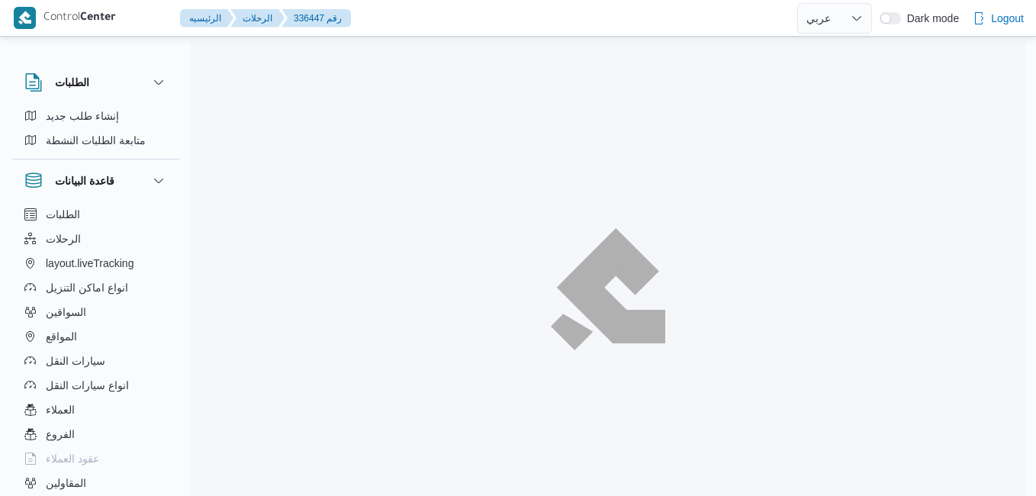
select select "ar"
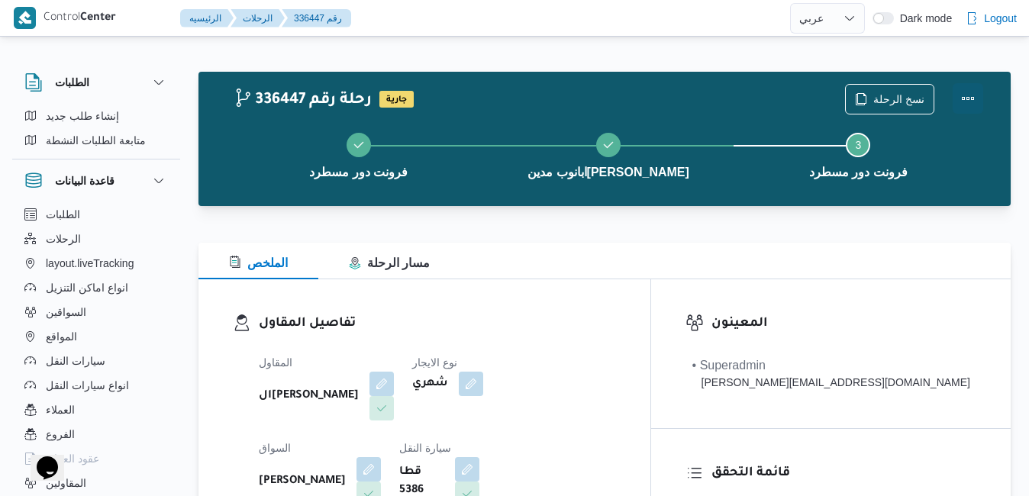
click at [970, 94] on button "Actions" at bounding box center [968, 98] width 31 height 31
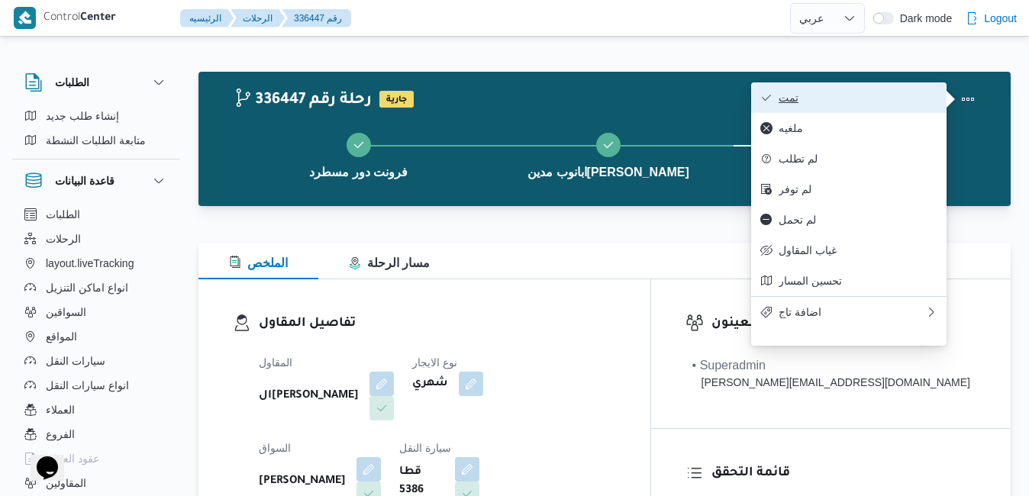
click at [898, 110] on button "تمت" at bounding box center [848, 97] width 195 height 31
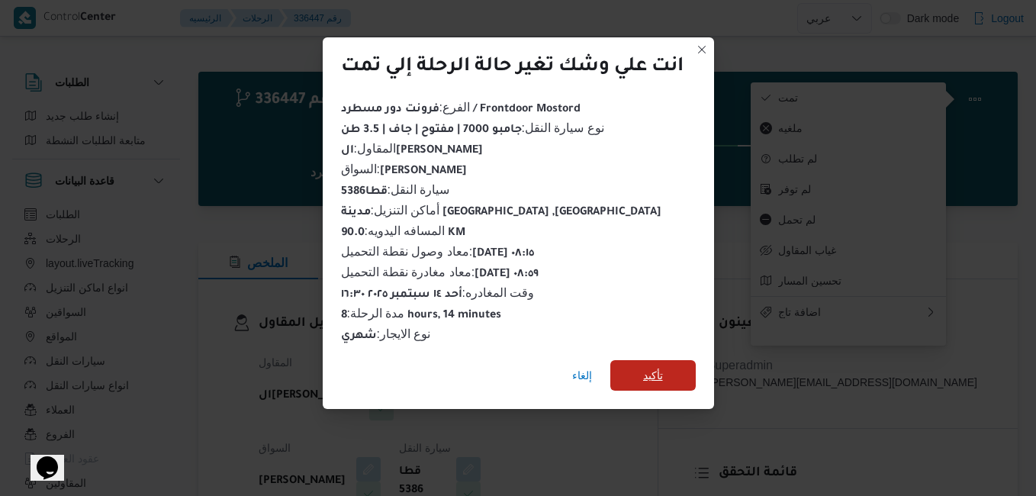
click at [666, 373] on span "تأكيد" at bounding box center [653, 375] width 85 height 31
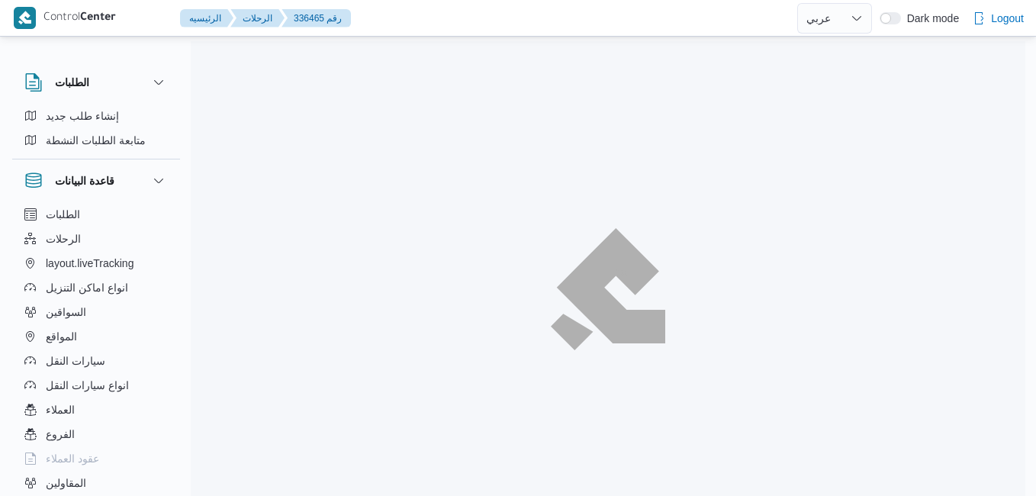
select select "ar"
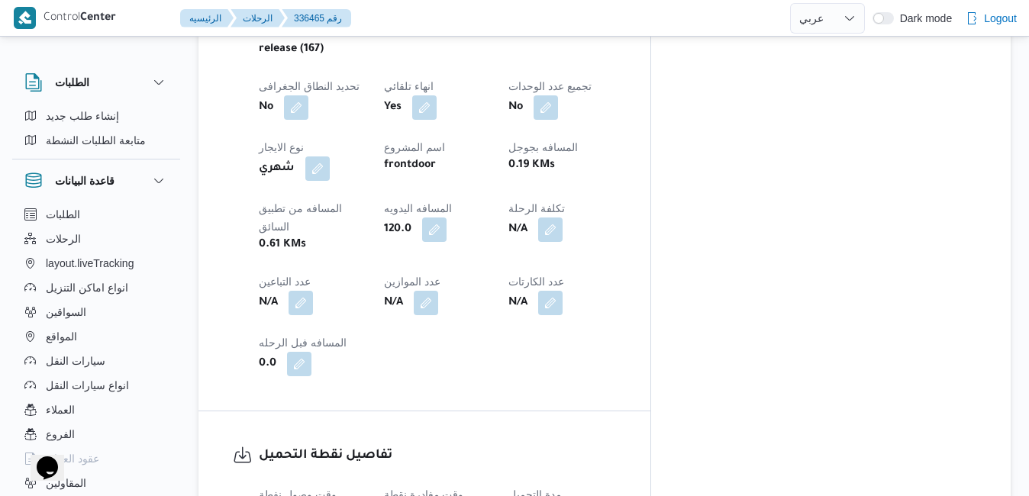
scroll to position [855, 0]
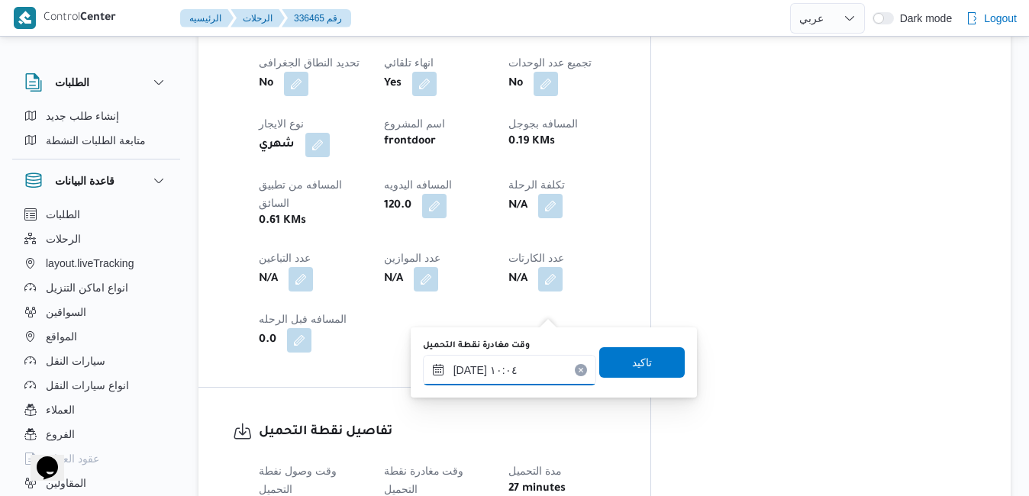
click at [499, 373] on input "١٤/٠٩/٢٠٢٥ ١٠:٠٤" at bounding box center [509, 370] width 173 height 31
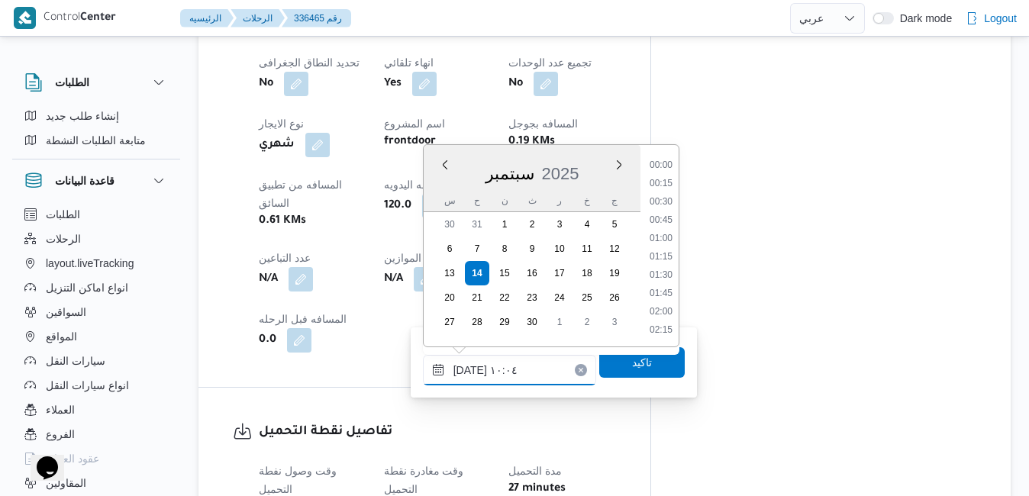
scroll to position [640, 0]
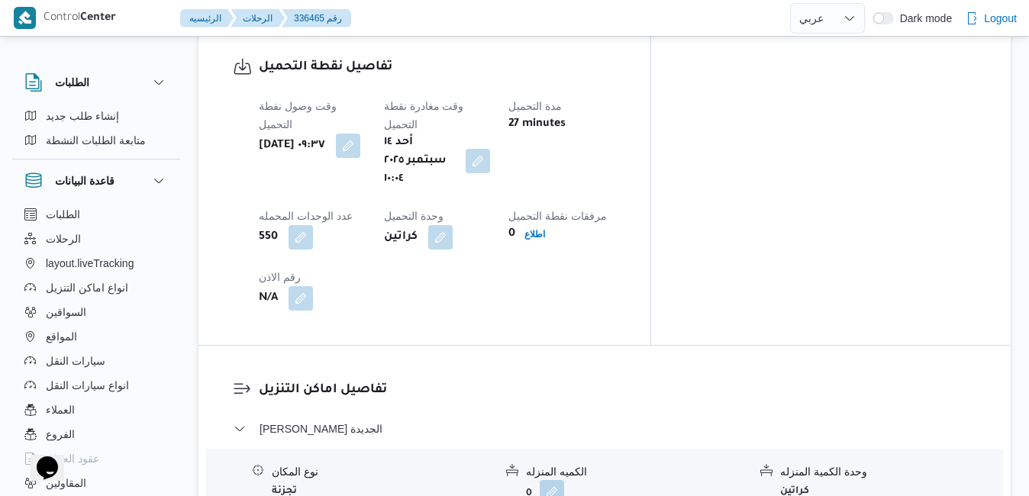
scroll to position [1221, 0]
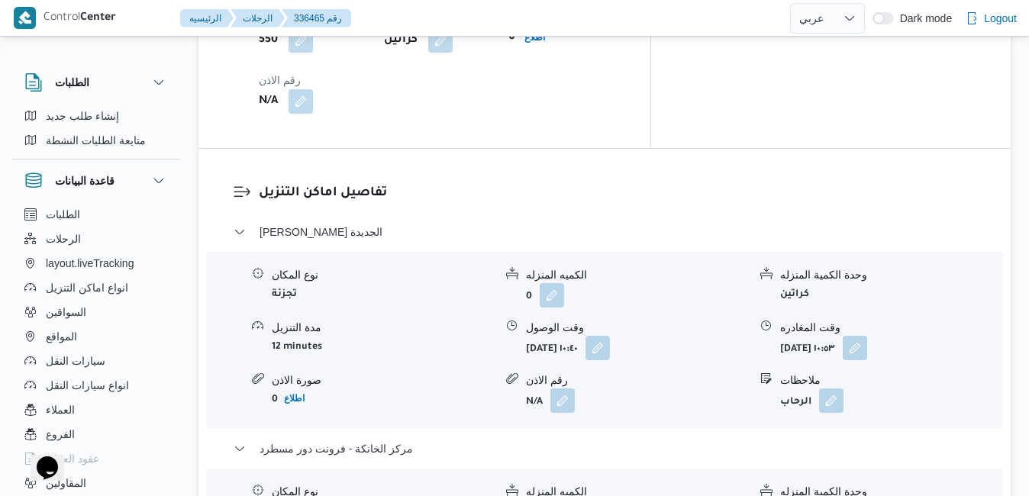
scroll to position [1557, 0]
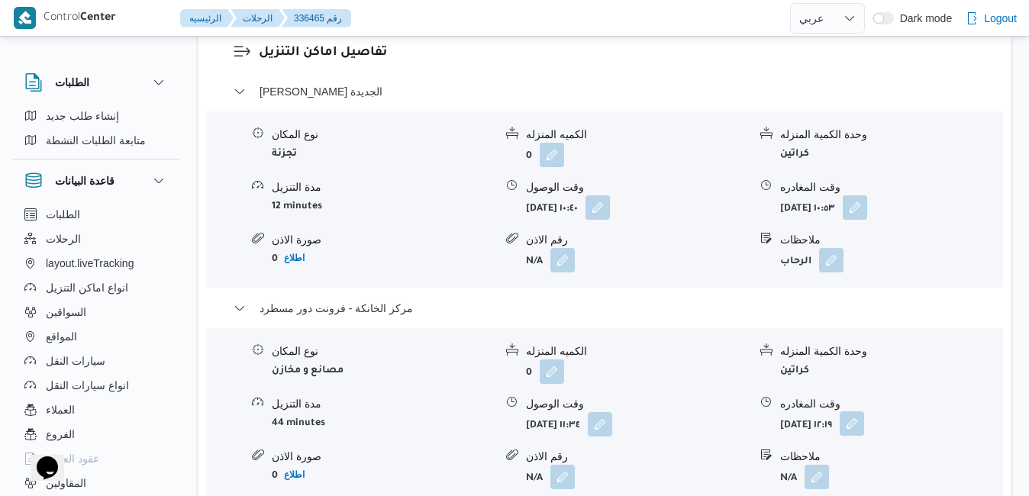
click at [864, 411] on button "button" at bounding box center [852, 423] width 24 height 24
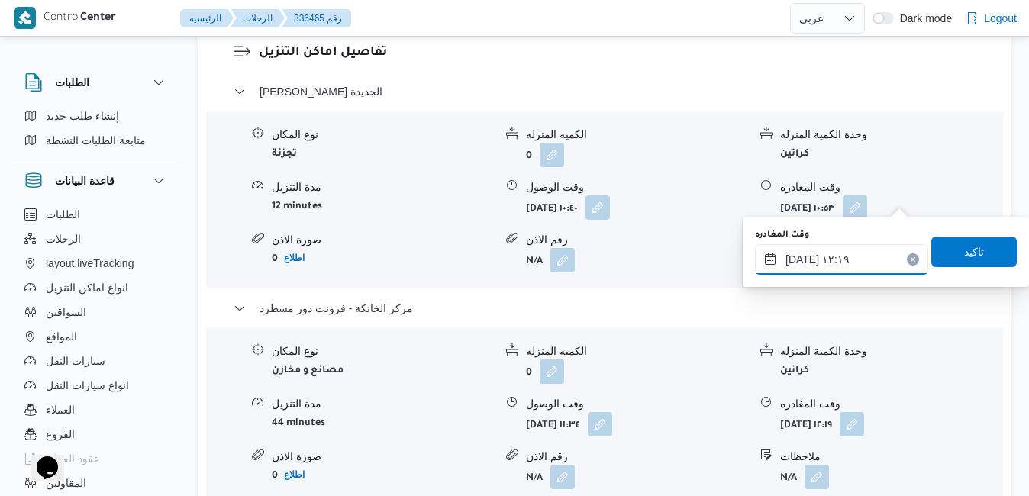
click at [833, 258] on input "١٤/٠٩/٢٠٢٥ ١٢:١٩" at bounding box center [841, 259] width 173 height 31
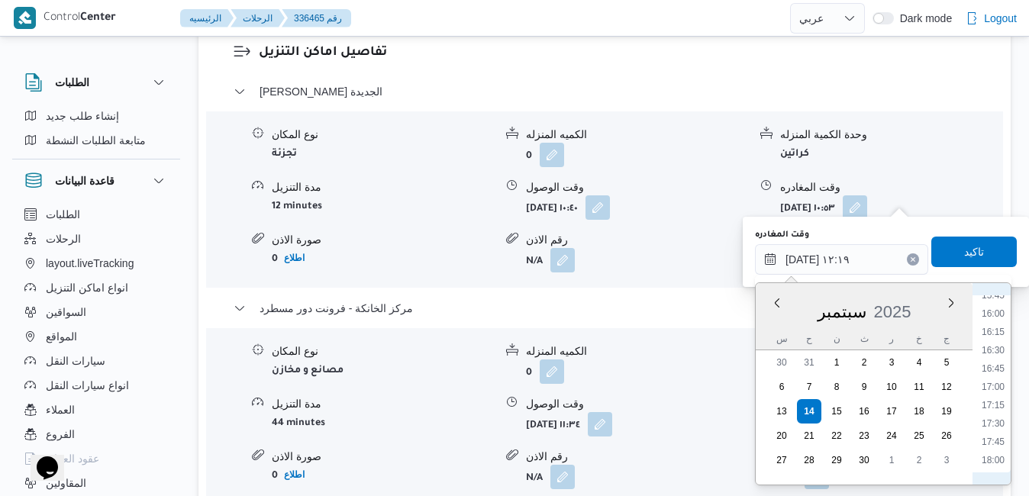
scroll to position [1114, 0]
click at [990, 410] on li "16:45" at bounding box center [992, 415] width 35 height 15
type input "١٤/٠٩/٢٠٢٥ ١٦:٤٥"
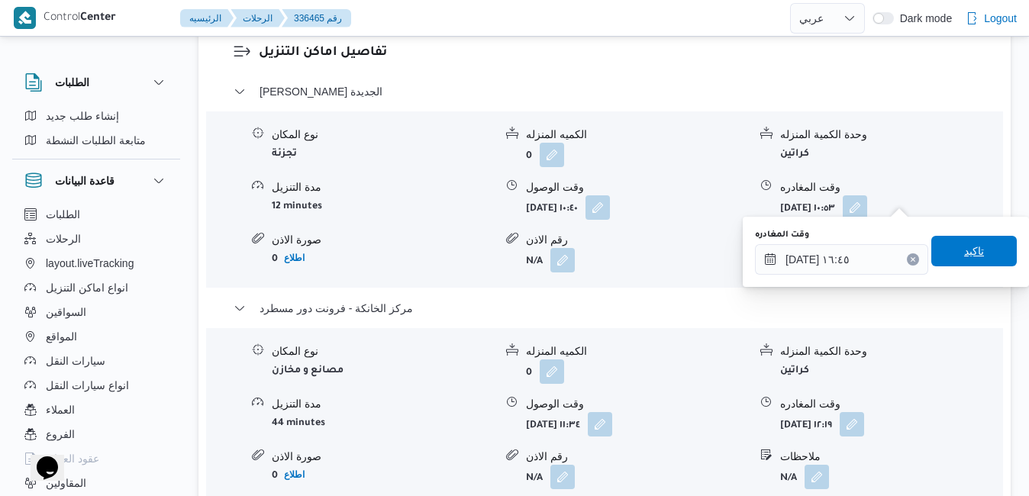
click at [964, 253] on span "تاكيد" at bounding box center [974, 251] width 20 height 18
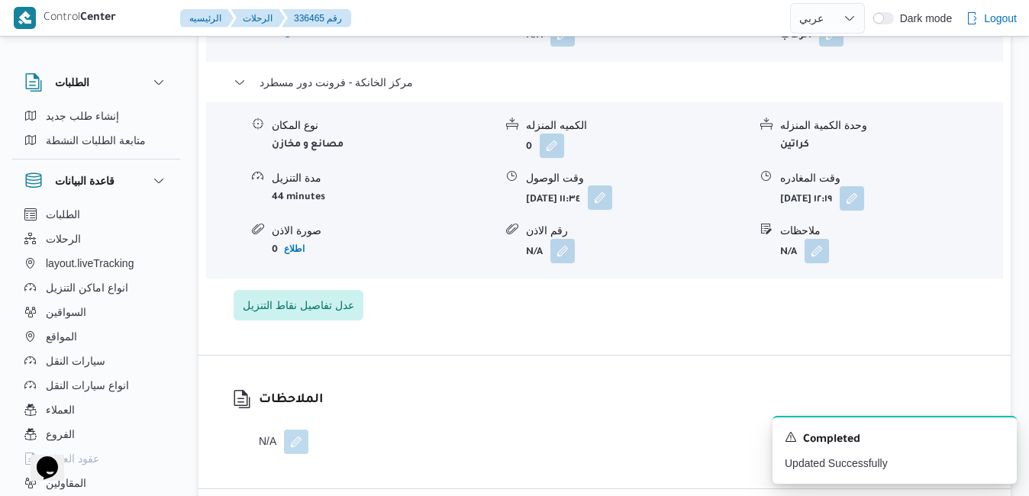
click at [612, 204] on button "button" at bounding box center [600, 197] width 24 height 24
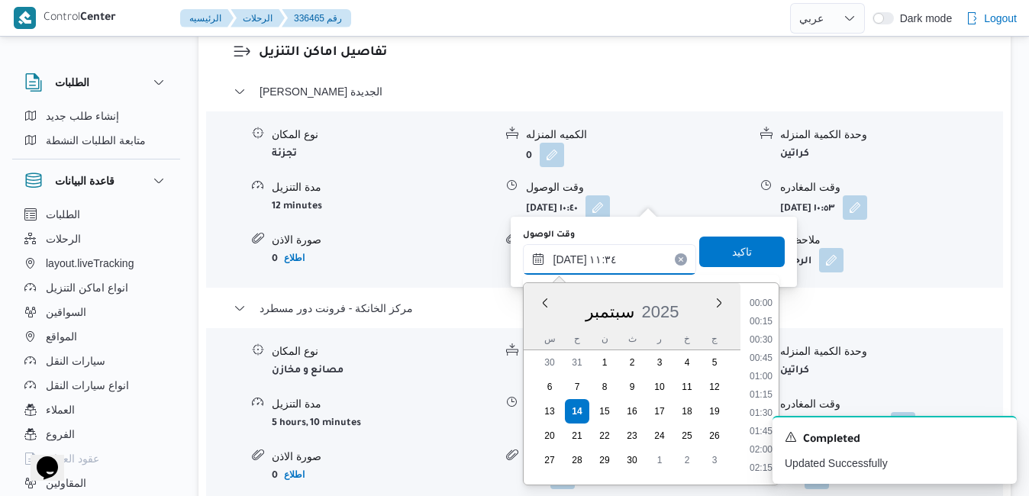
click at [620, 254] on input "١٤/٠٩/٢٠٢٥ ١١:٣٤" at bounding box center [609, 259] width 173 height 31
click at [761, 402] on li "16:30" at bounding box center [760, 407] width 35 height 15
type input "١٤/٠٩/٢٠٢٥ ١٦:٣٠"
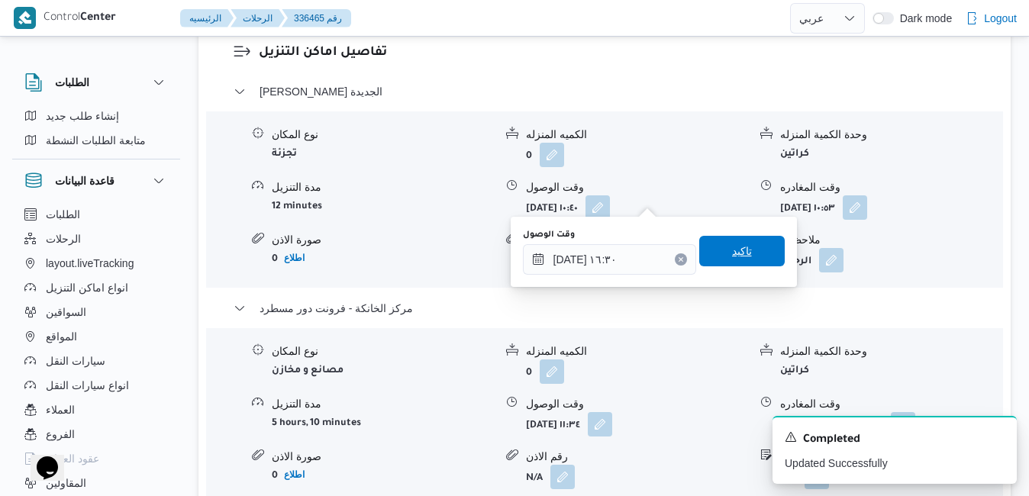
click at [738, 256] on span "تاكيد" at bounding box center [742, 251] width 20 height 18
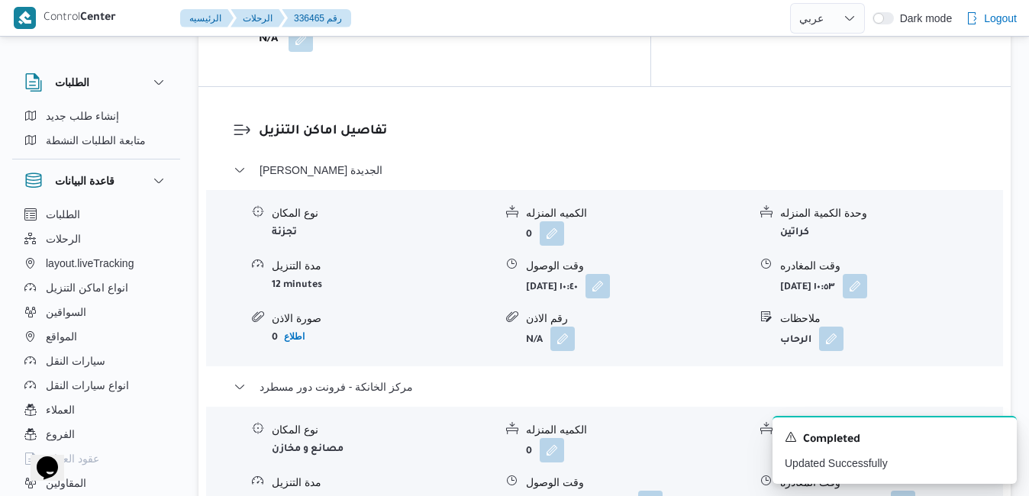
scroll to position [1465, 0]
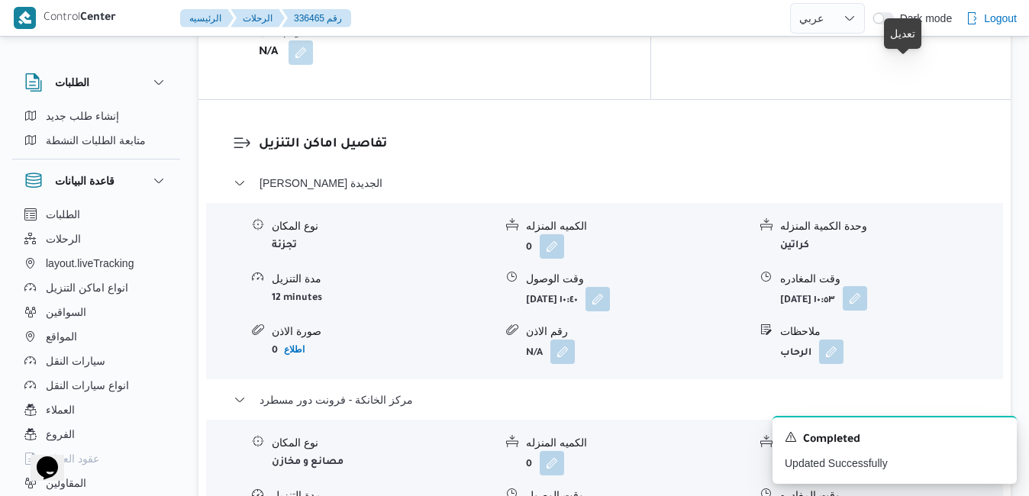
click at [867, 286] on button "button" at bounding box center [855, 298] width 24 height 24
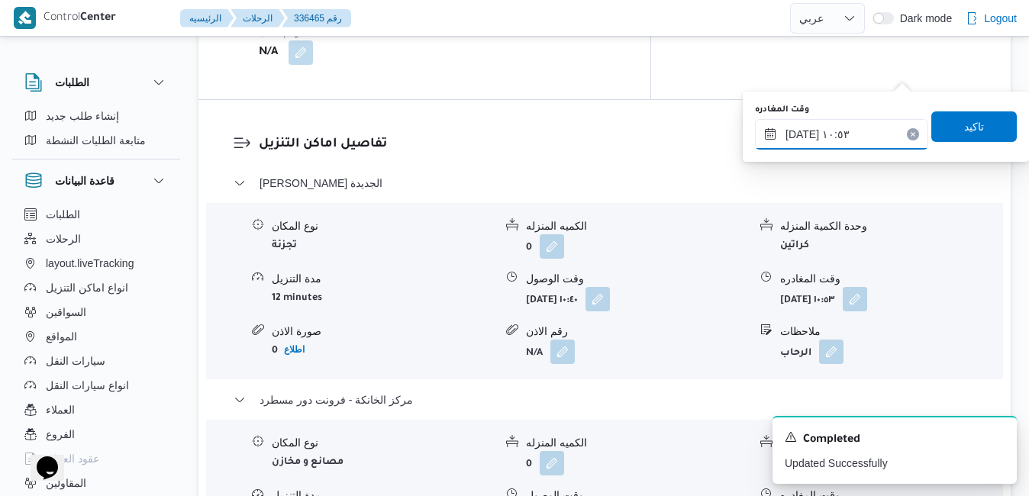
click at [847, 133] on input "١٤/٠٩/٢٠٢٥ ١٠:٥٣" at bounding box center [841, 134] width 173 height 31
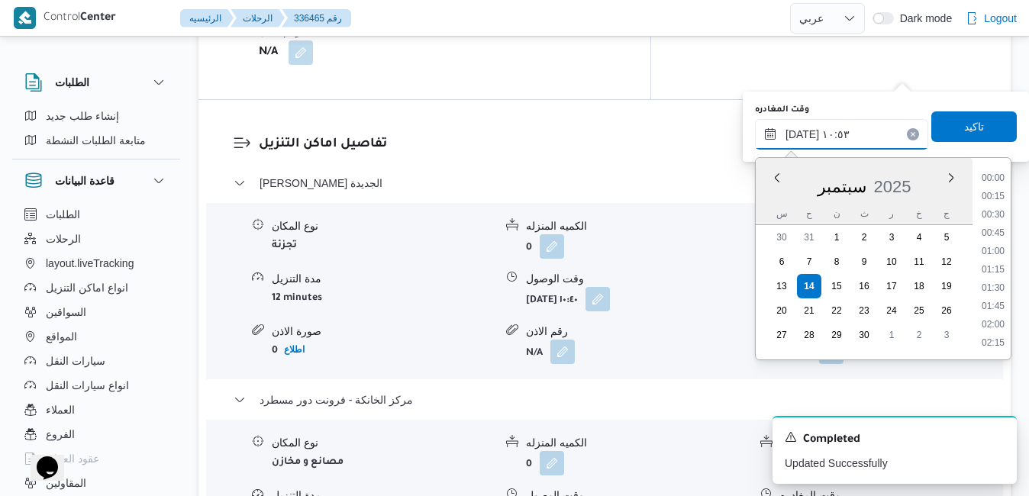
scroll to position [695, 0]
click at [1011, 304] on ul "00:00 00:15 00:30 00:45 01:00 01:15 01:30 01:45 02:00 02:15 02:30 02:45 03:00 0…" at bounding box center [992, 258] width 35 height 177
click at [995, 321] on li "15:45" at bounding box center [992, 327] width 35 height 15
type input "١٤/٠٩/٢٠٢٥ ١٥:٤٥"
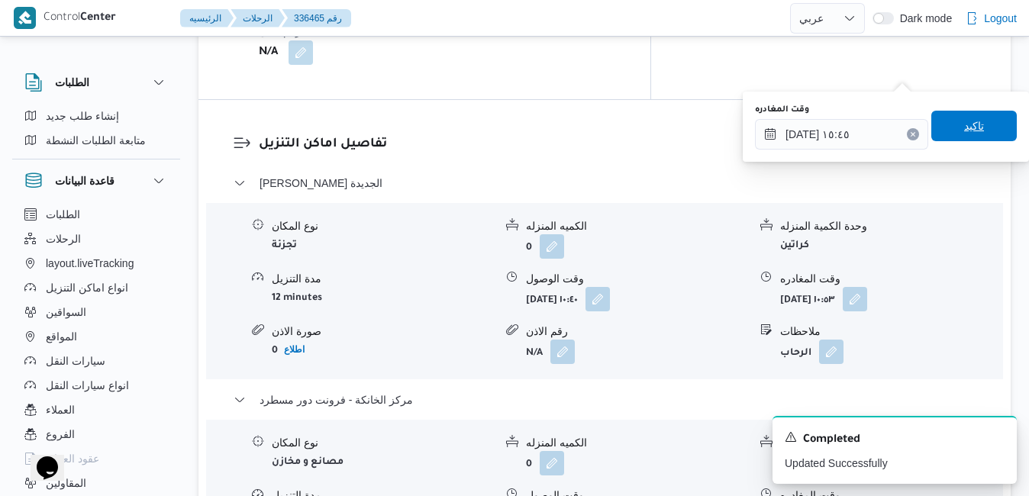
click at [991, 121] on span "تاكيد" at bounding box center [973, 126] width 85 height 31
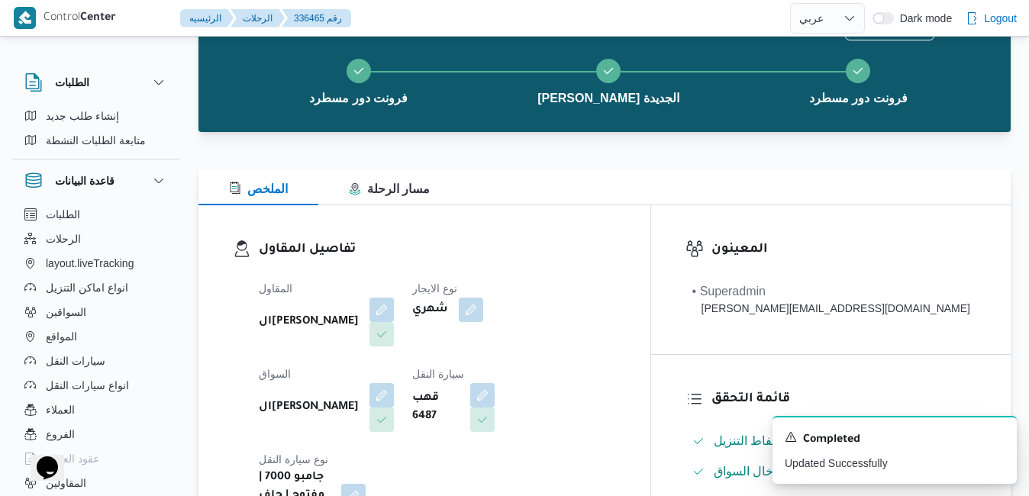
scroll to position [0, 0]
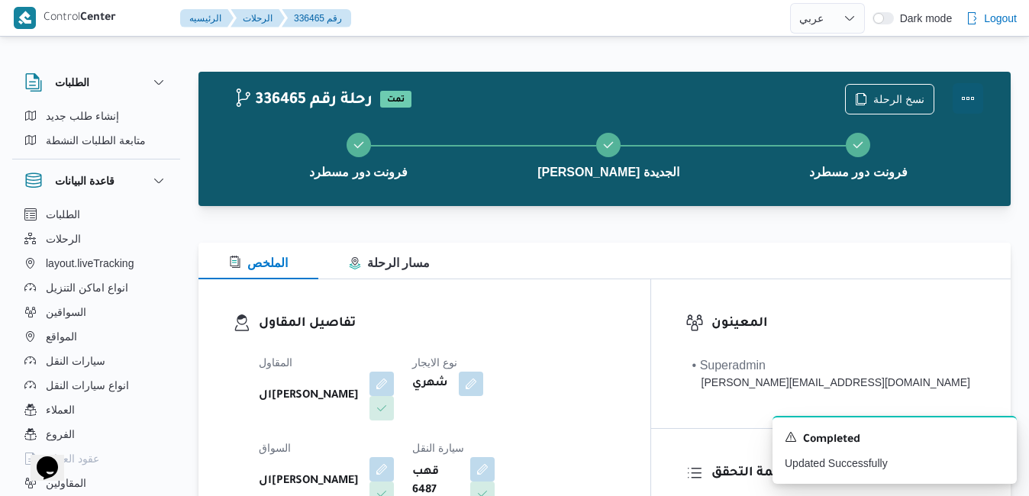
click at [966, 103] on button "Actions" at bounding box center [968, 98] width 31 height 31
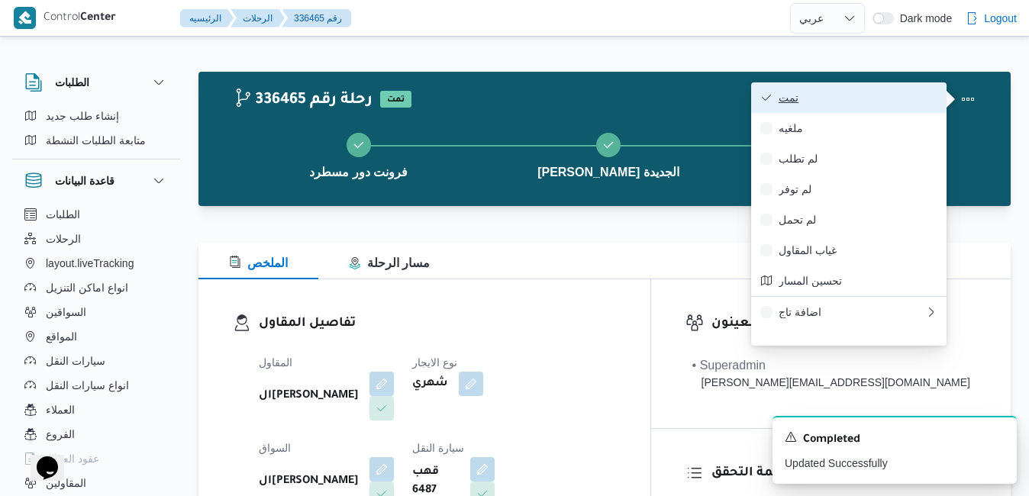
click at [898, 102] on span "تمت" at bounding box center [857, 98] width 159 height 12
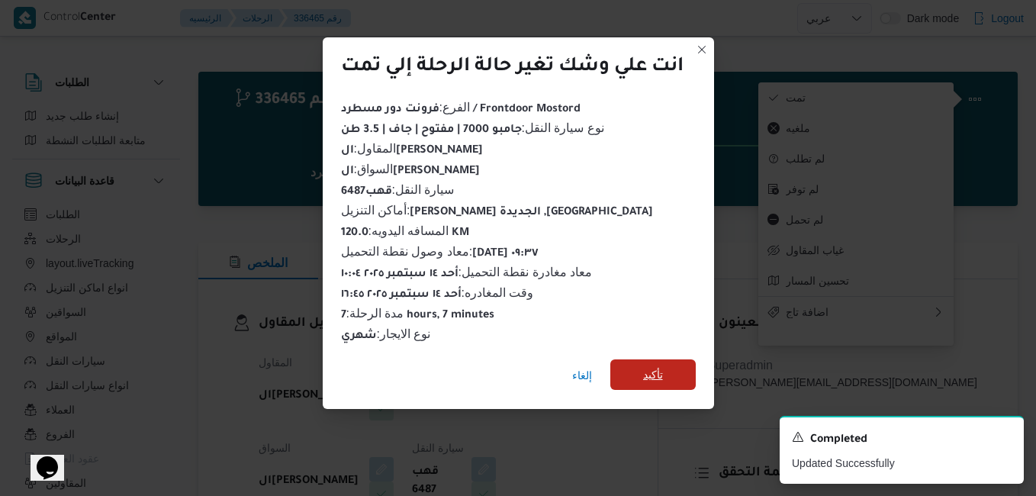
click at [650, 373] on span "تأكيد" at bounding box center [653, 375] width 20 height 18
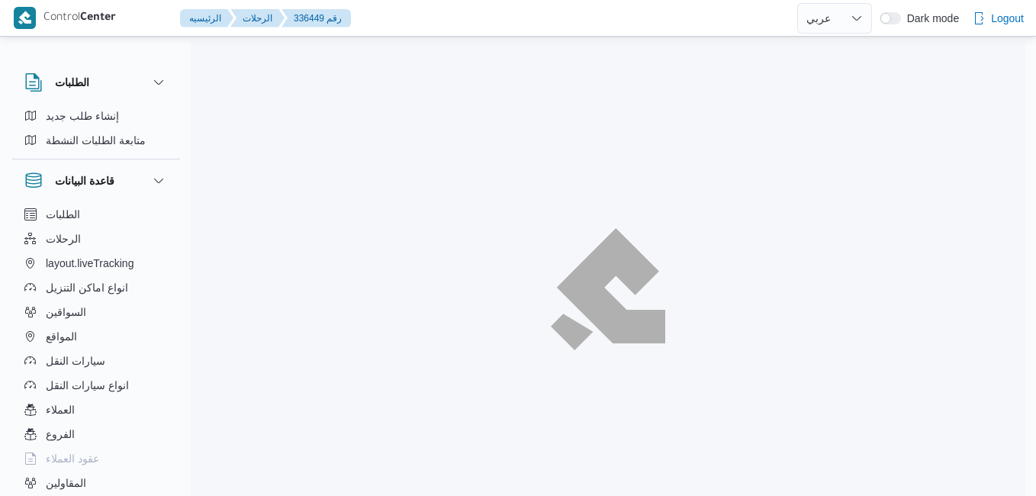
select select "ar"
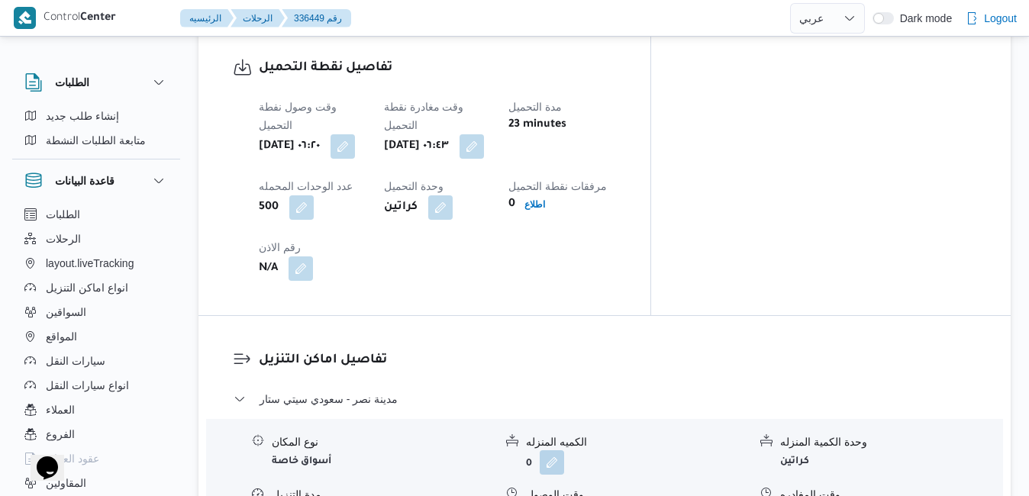
scroll to position [1313, 0]
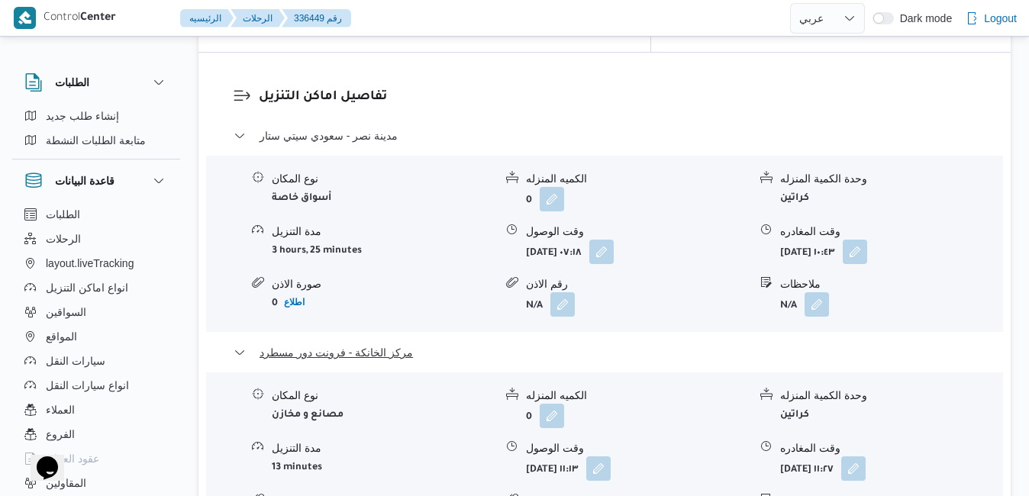
scroll to position [1496, 0]
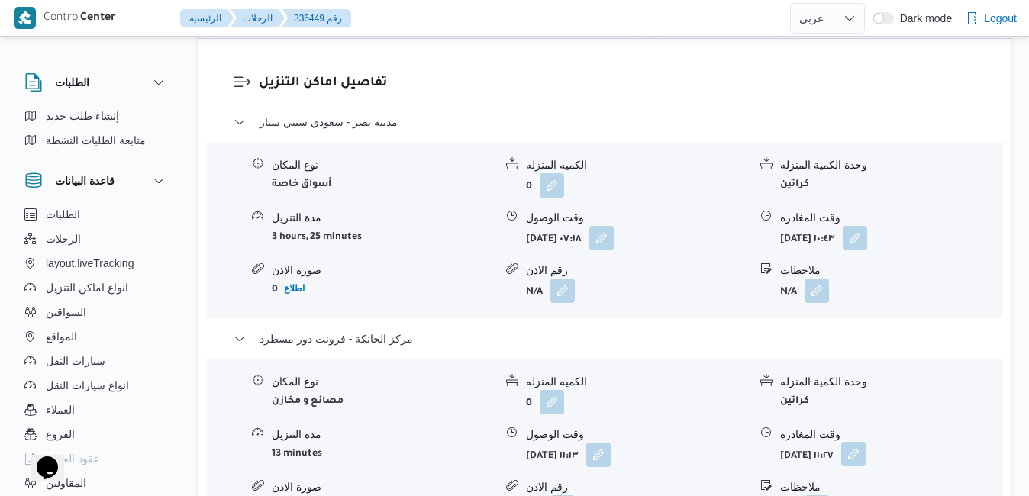
click at [865, 442] on button "button" at bounding box center [853, 454] width 24 height 24
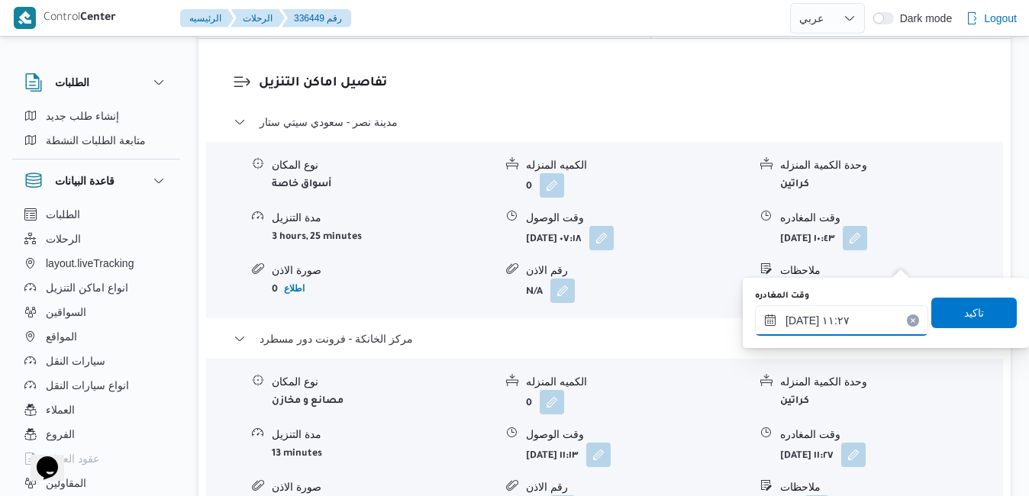
click at [833, 318] on input "١٤/٠٩/٢٠٢٥ ١١:٢٧" at bounding box center [841, 320] width 173 height 31
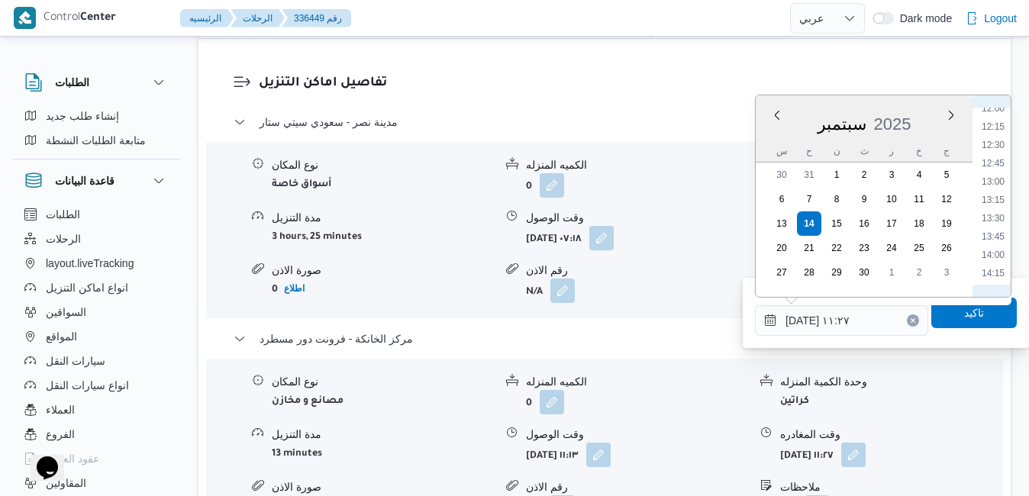
scroll to position [1093, 0]
click at [996, 195] on li "16:00" at bounding box center [992, 194] width 35 height 15
type input "١٤/٠٩/٢٠٢٥ ١٦:٠٠"
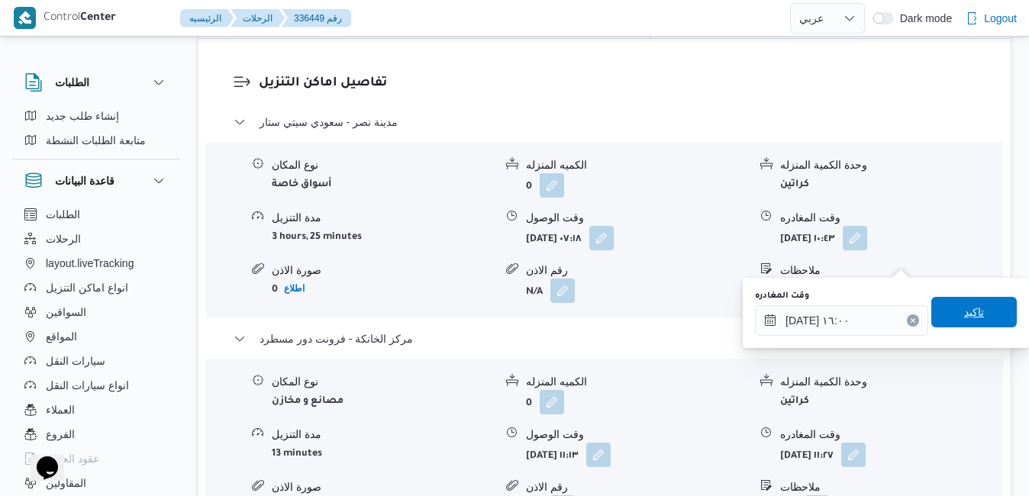
click at [949, 309] on span "تاكيد" at bounding box center [973, 312] width 85 height 31
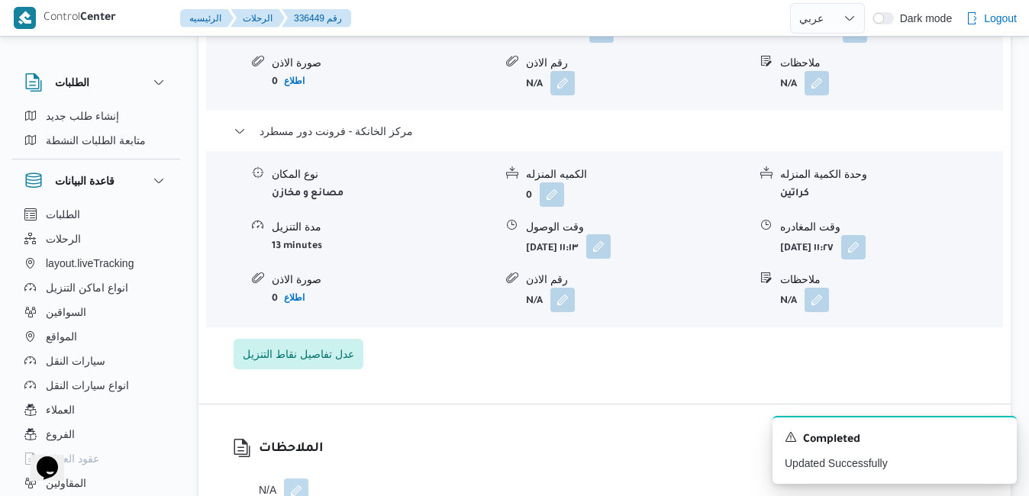
click at [611, 256] on button "button" at bounding box center [598, 246] width 24 height 24
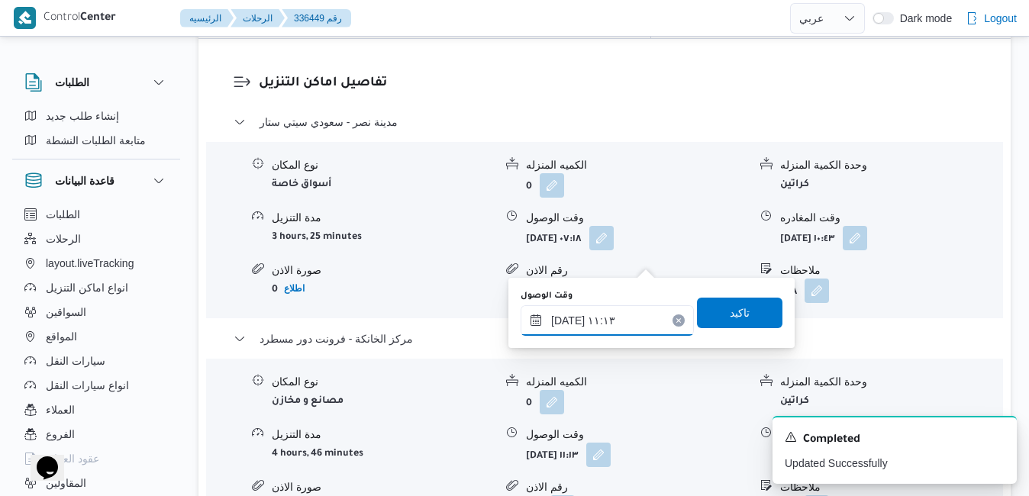
click at [611, 318] on input "١٤/٠٩/٢٠٢٥ ١١:١٣" at bounding box center [607, 320] width 173 height 31
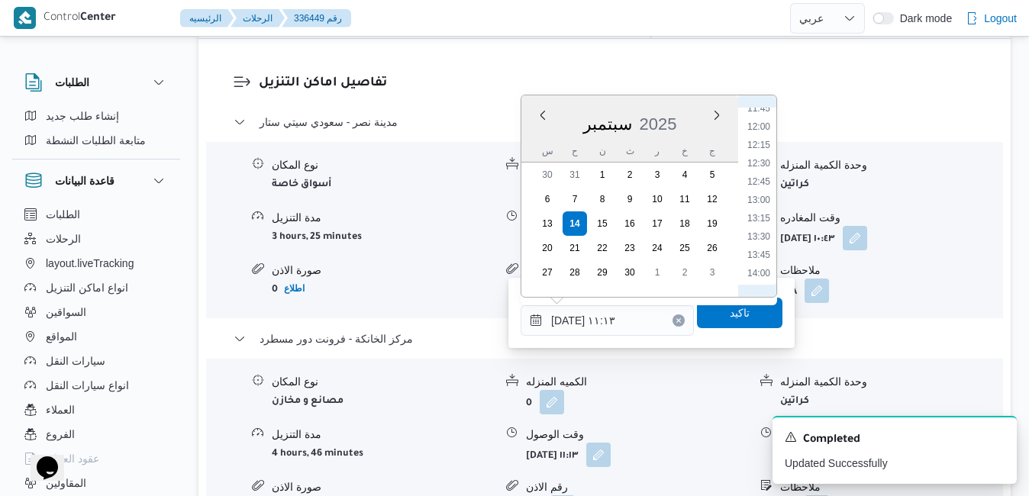
scroll to position [1023, 0]
click at [762, 245] on li "15:45" at bounding box center [758, 246] width 35 height 15
type input "١٤/٠٩/٢٠٢٥ ١٥:٤٥"
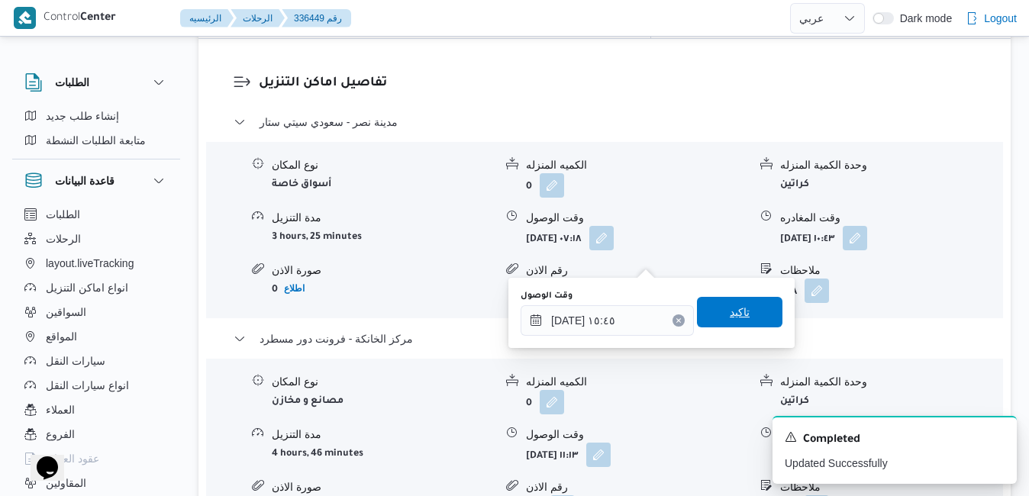
click at [734, 311] on span "تاكيد" at bounding box center [740, 312] width 20 height 18
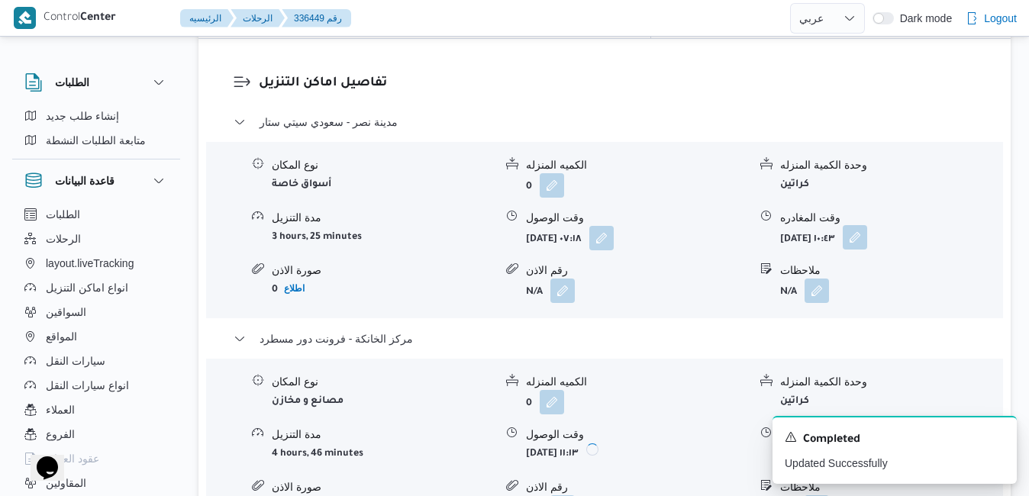
click at [867, 225] on button "button" at bounding box center [855, 237] width 24 height 24
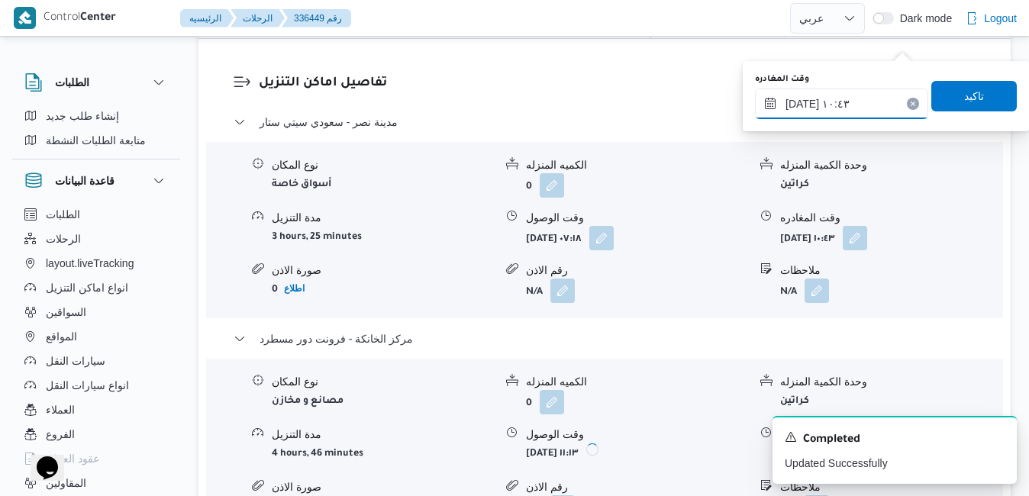
click at [836, 110] on input "١٤/٠٩/٢٠٢٥ ١٠:٤٣" at bounding box center [841, 104] width 173 height 31
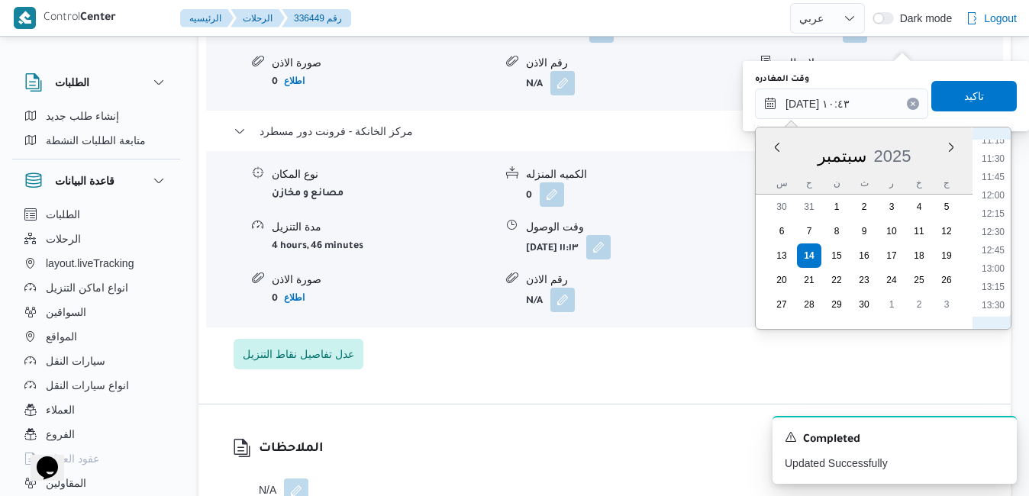
scroll to position [986, 0]
click at [1002, 263] on li "15:00" at bounding box center [992, 260] width 35 height 15
type input "١٤/٠٩/٢٠٢٥ ١٥:٠٠"
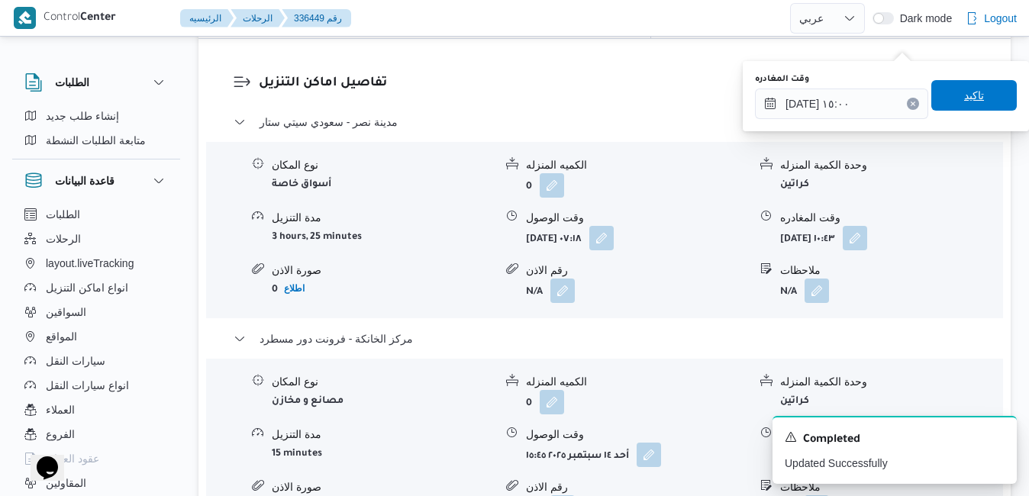
click at [978, 99] on span "تاكيد" at bounding box center [973, 95] width 85 height 31
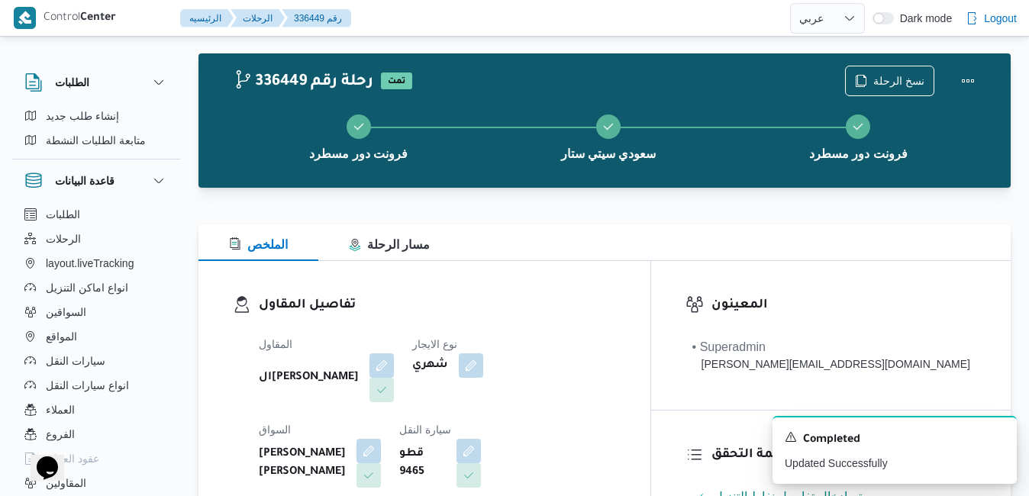
scroll to position [0, 0]
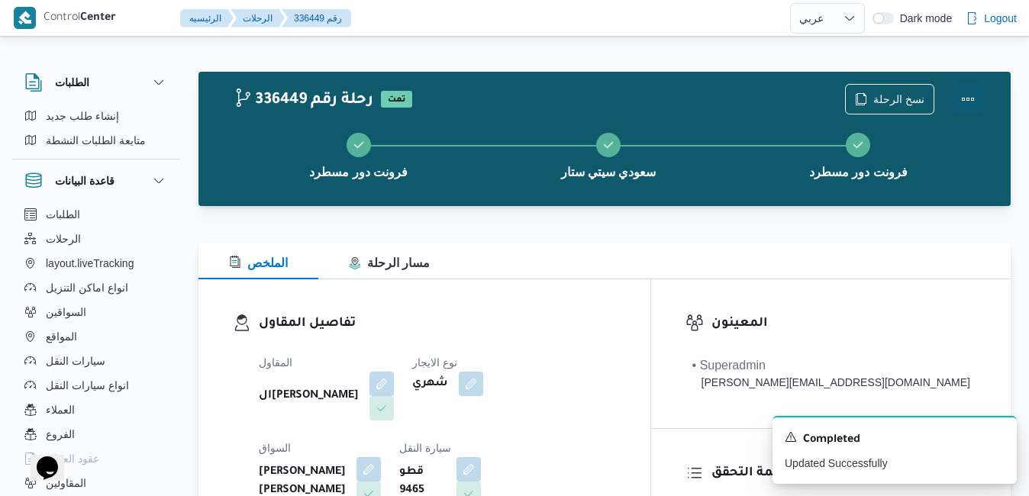
click at [978, 99] on button "Actions" at bounding box center [968, 99] width 31 height 31
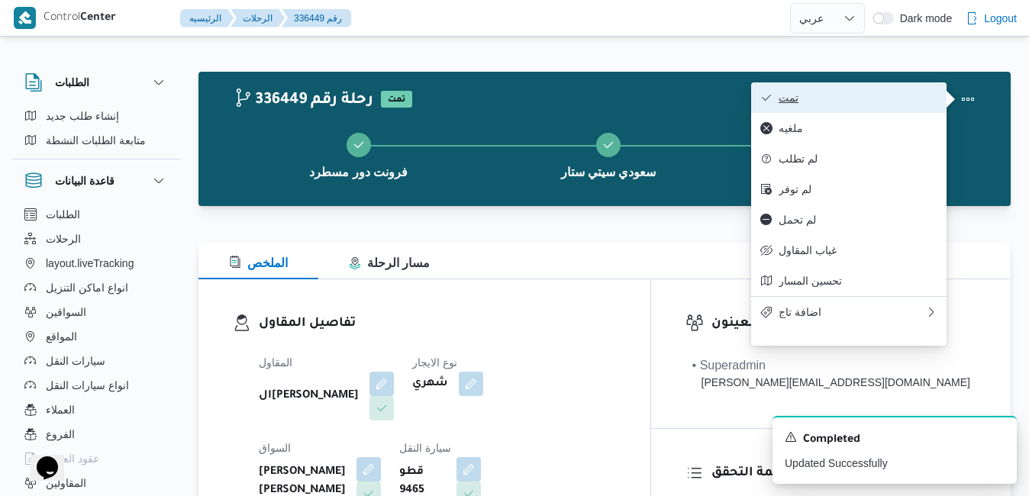
click at [888, 100] on span "تمت" at bounding box center [857, 98] width 159 height 12
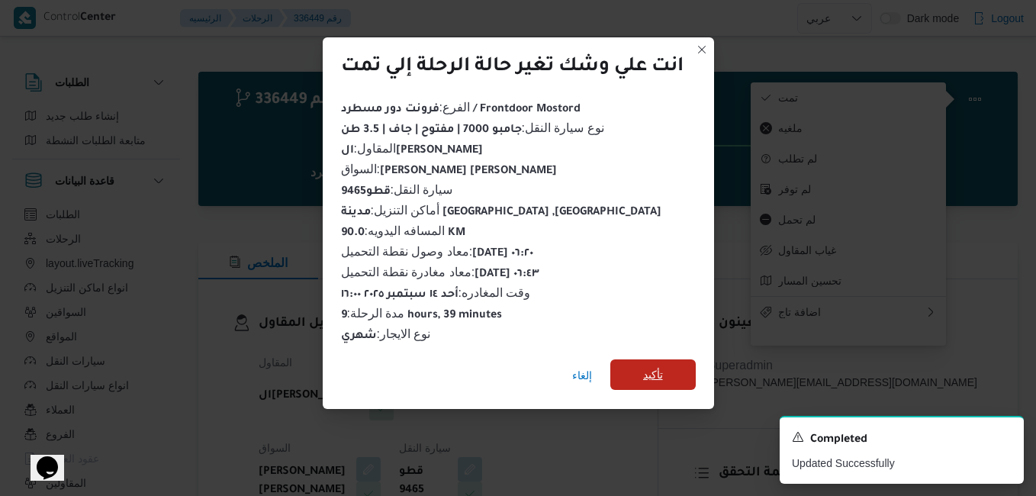
click at [647, 369] on span "تأكيد" at bounding box center [653, 375] width 20 height 18
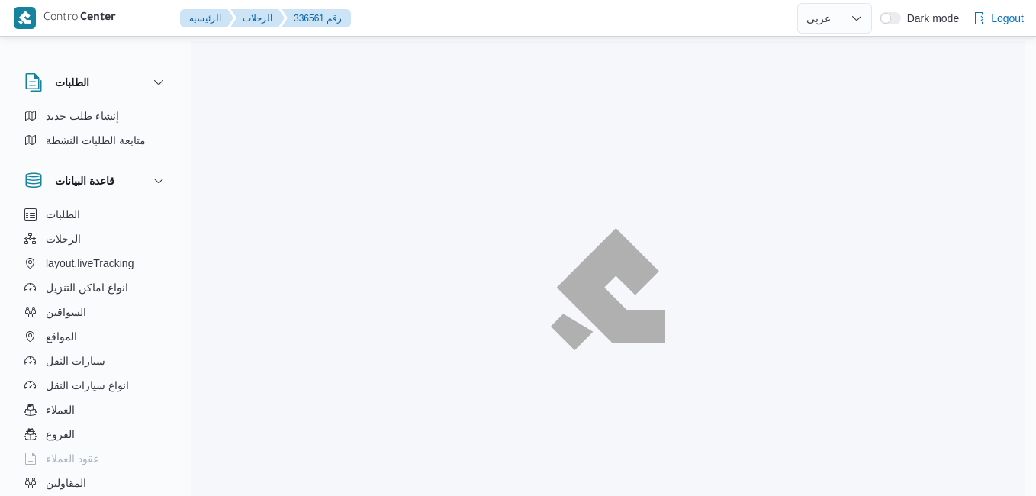
select select "ar"
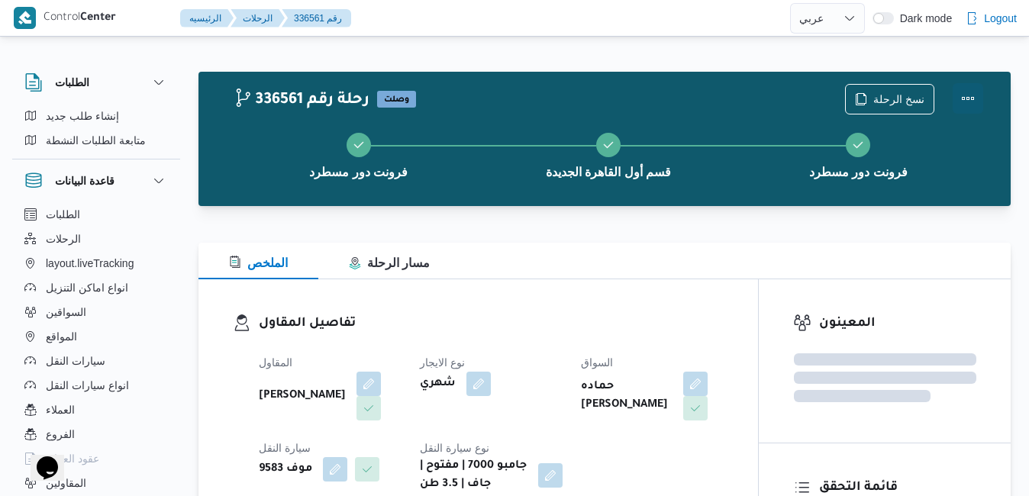
click at [970, 92] on button "Actions" at bounding box center [968, 98] width 31 height 31
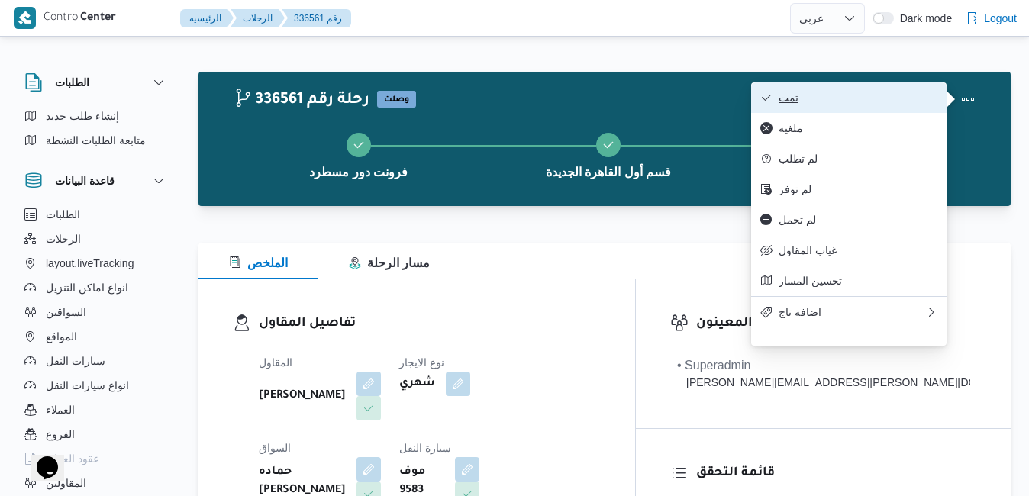
click at [899, 104] on span "تمت" at bounding box center [857, 98] width 159 height 12
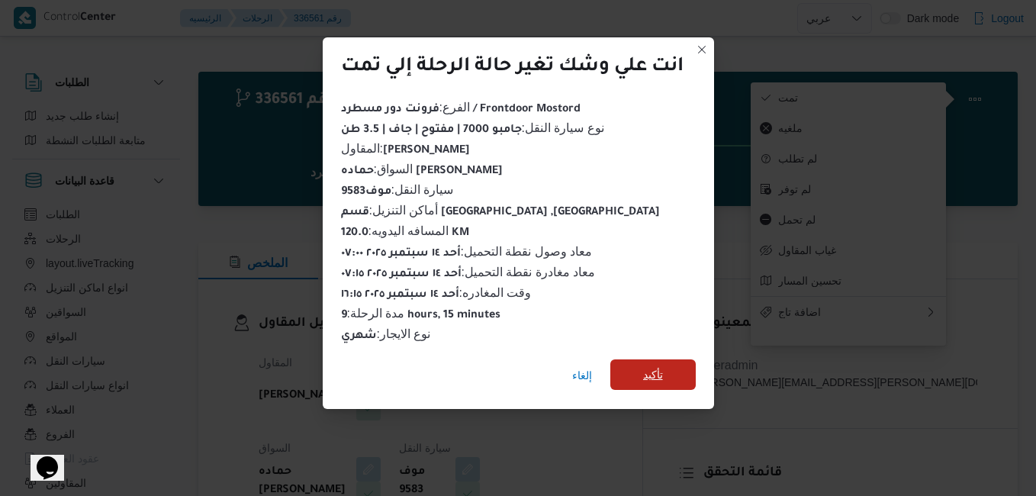
click at [671, 365] on span "تأكيد" at bounding box center [653, 374] width 85 height 31
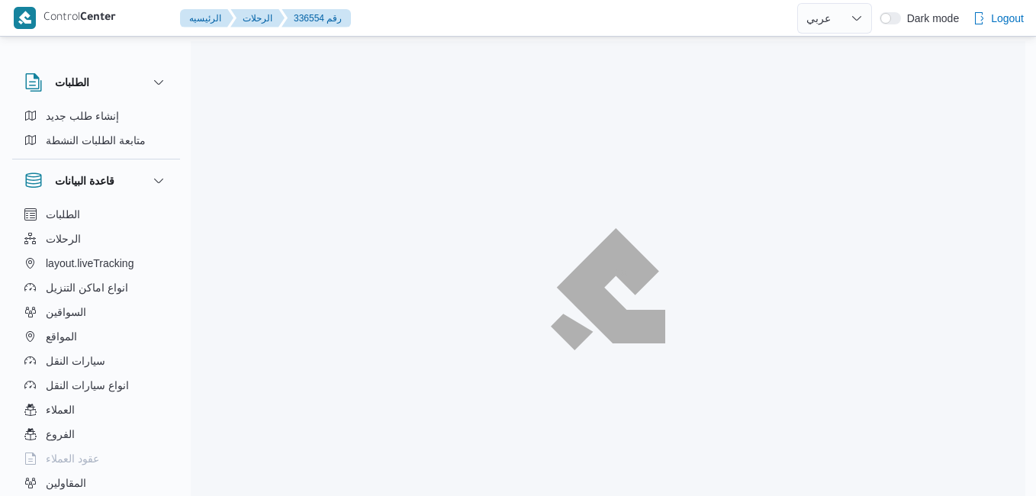
select select "ar"
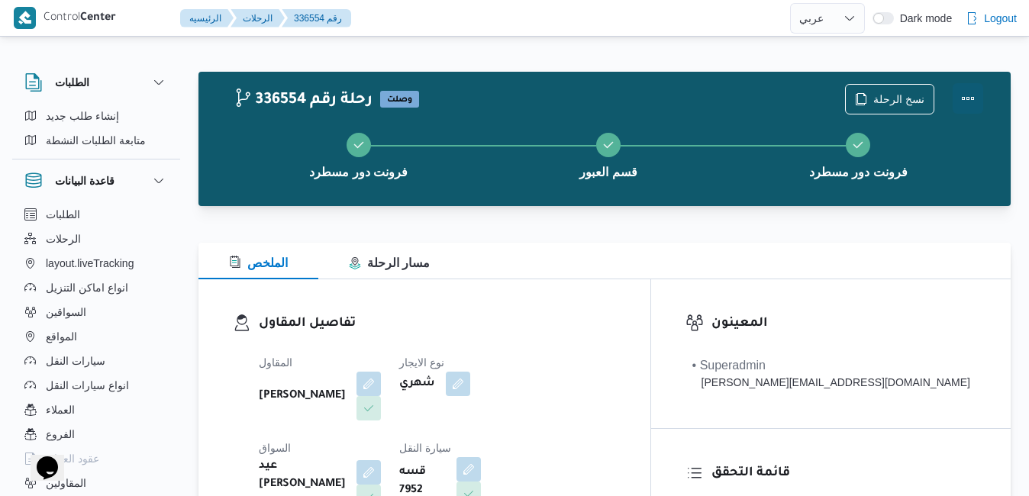
click at [970, 92] on button "Actions" at bounding box center [968, 98] width 31 height 31
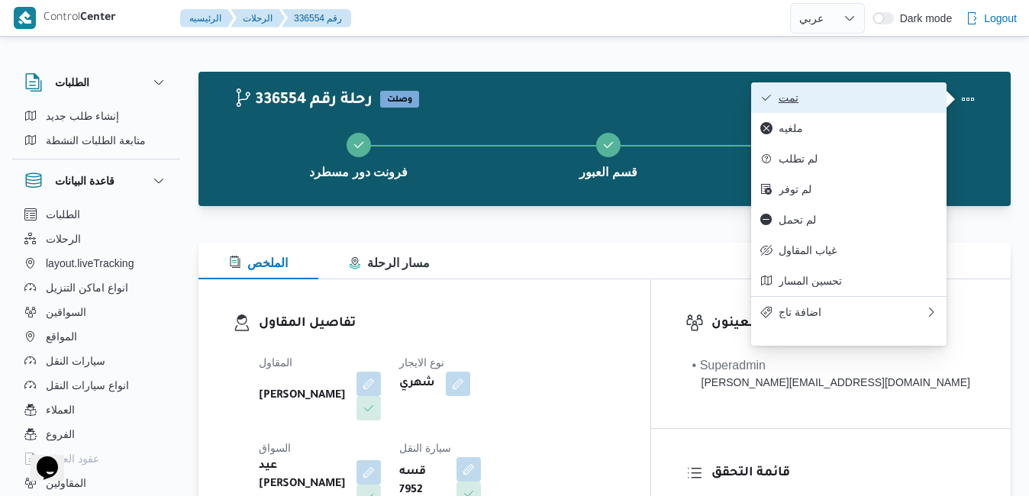
click at [910, 94] on span "تمت" at bounding box center [857, 98] width 159 height 12
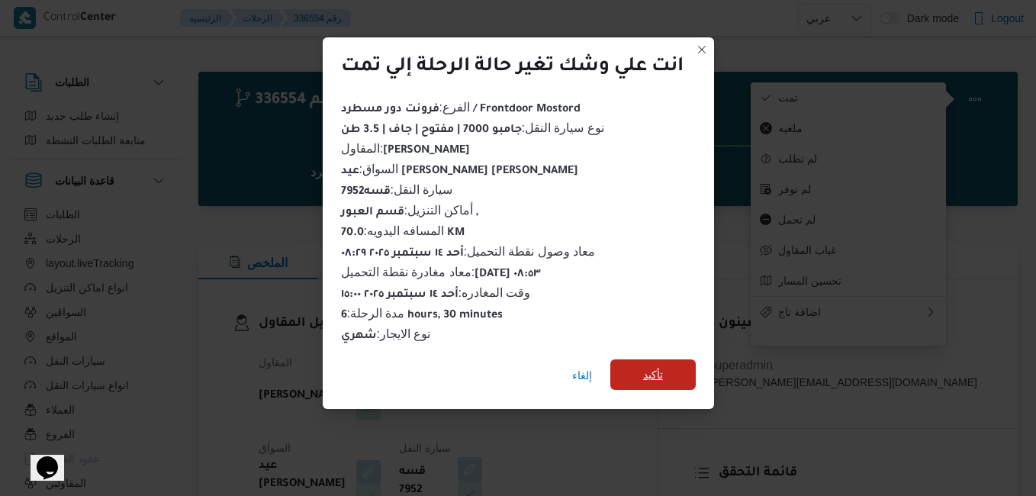
click at [656, 368] on span "تأكيد" at bounding box center [653, 375] width 20 height 18
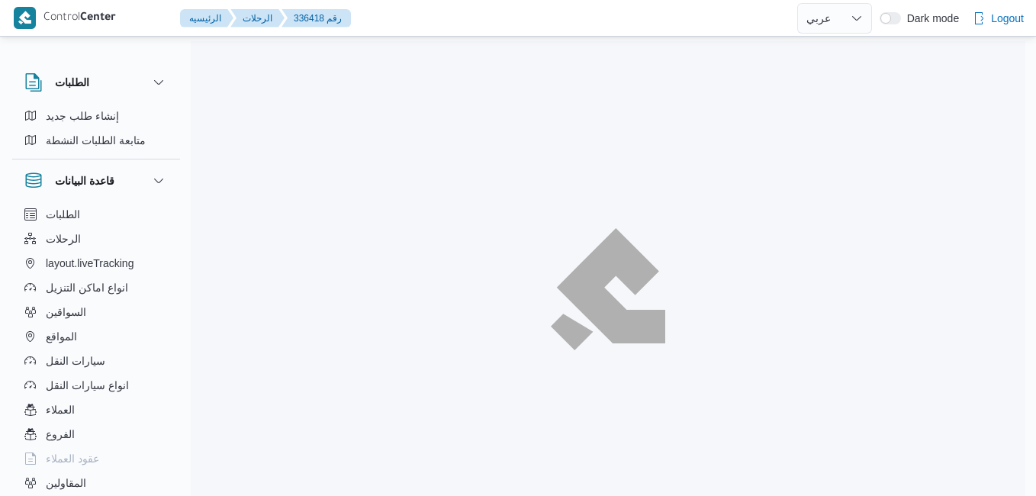
select select "ar"
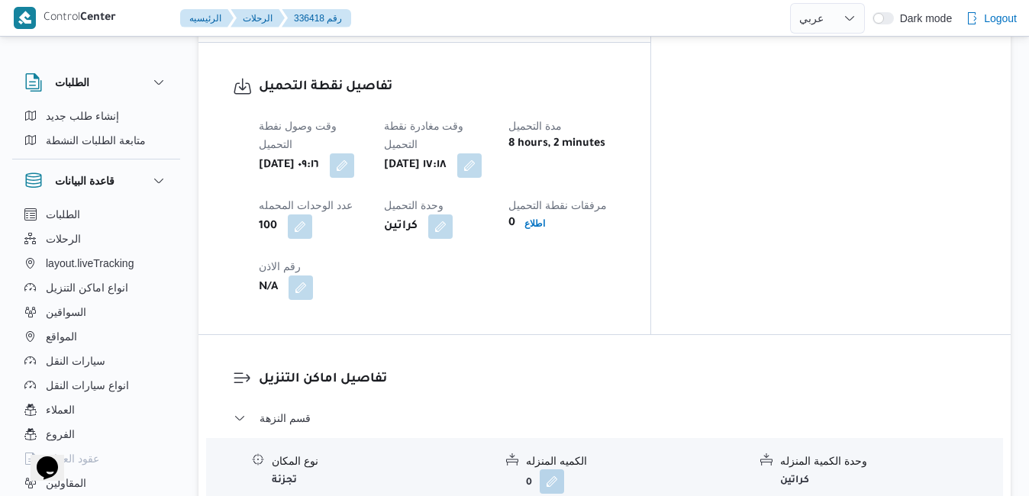
scroll to position [867, 0]
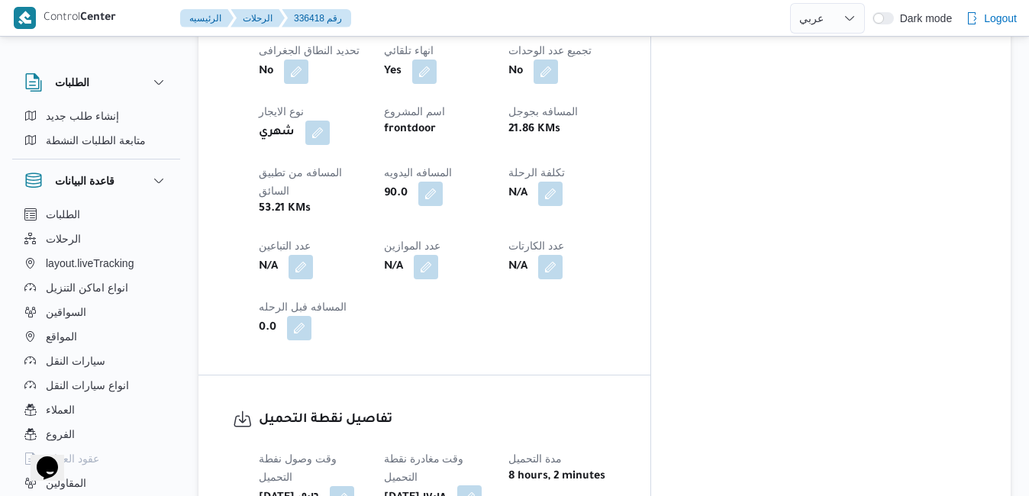
click at [482, 485] on button "button" at bounding box center [469, 497] width 24 height 24
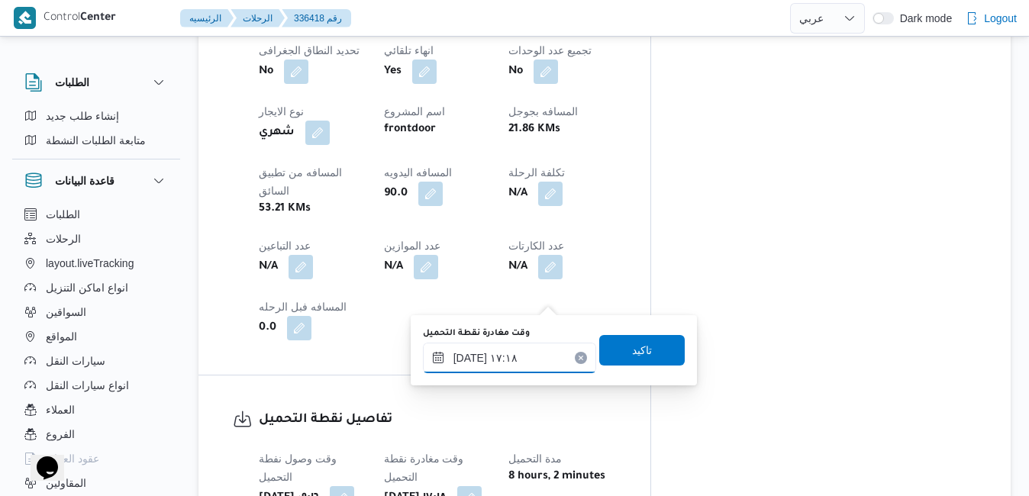
click at [517, 368] on input "١٤/٠٩/٢٠٢٥ ١٧:١٨" at bounding box center [509, 358] width 173 height 31
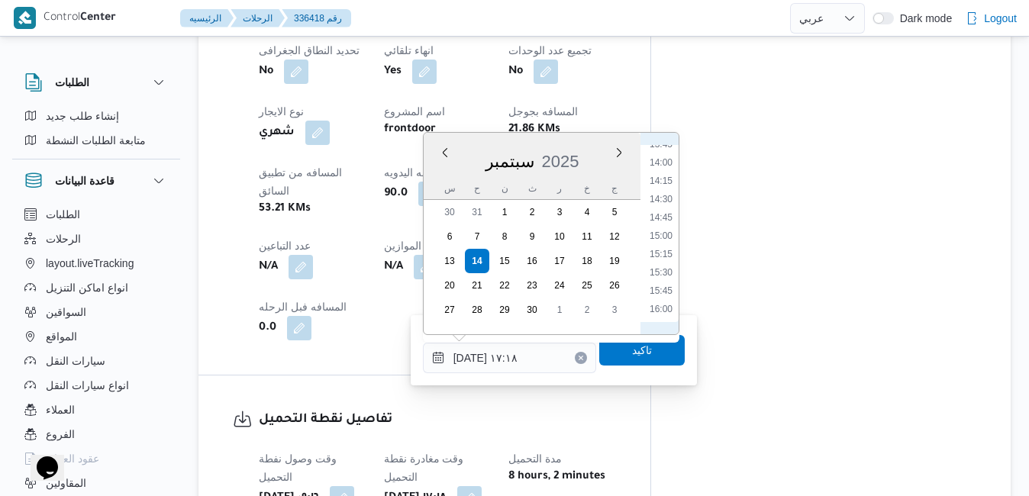
scroll to position [654, 0]
click at [656, 195] on li "09:30" at bounding box center [660, 194] width 35 height 15
type input "١٤/٠٩/٢٠٢٥ ٠٩:٣٠"
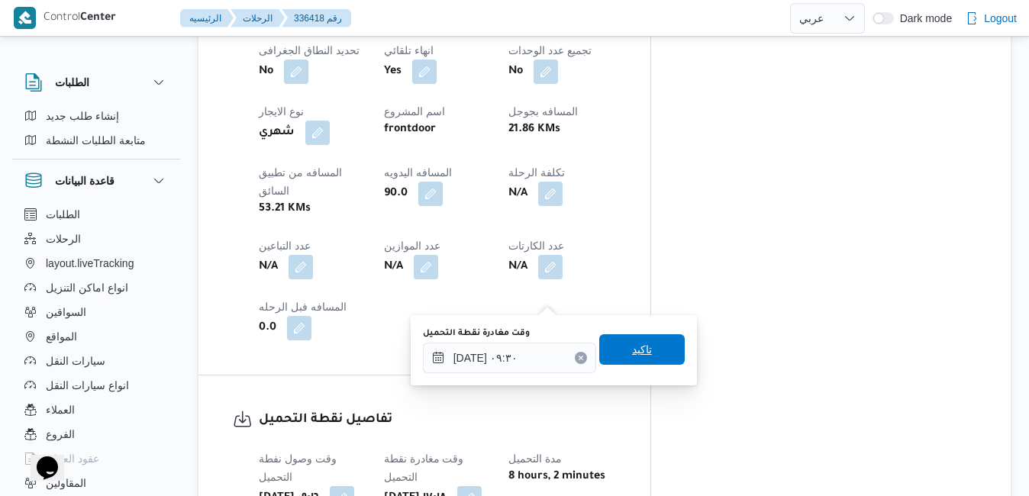
click at [637, 345] on span "تاكيد" at bounding box center [642, 349] width 20 height 18
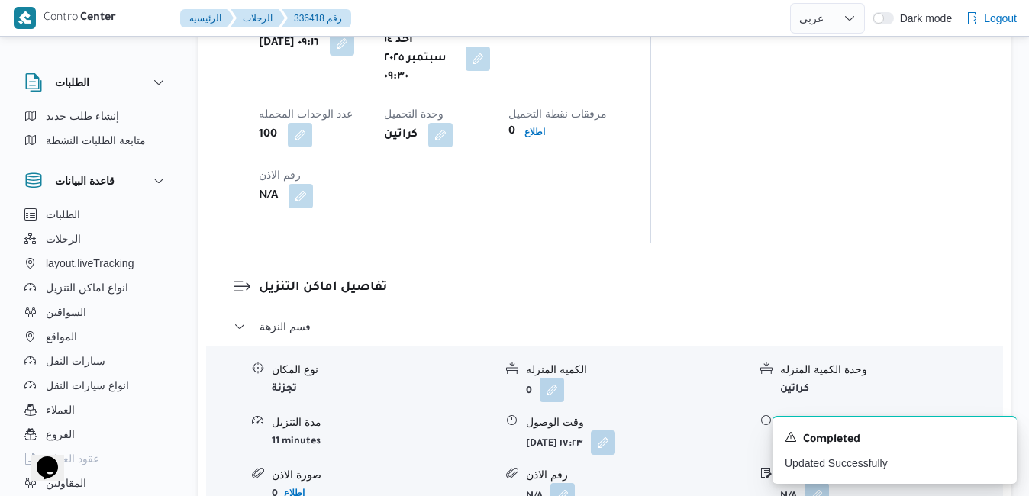
scroll to position [1325, 0]
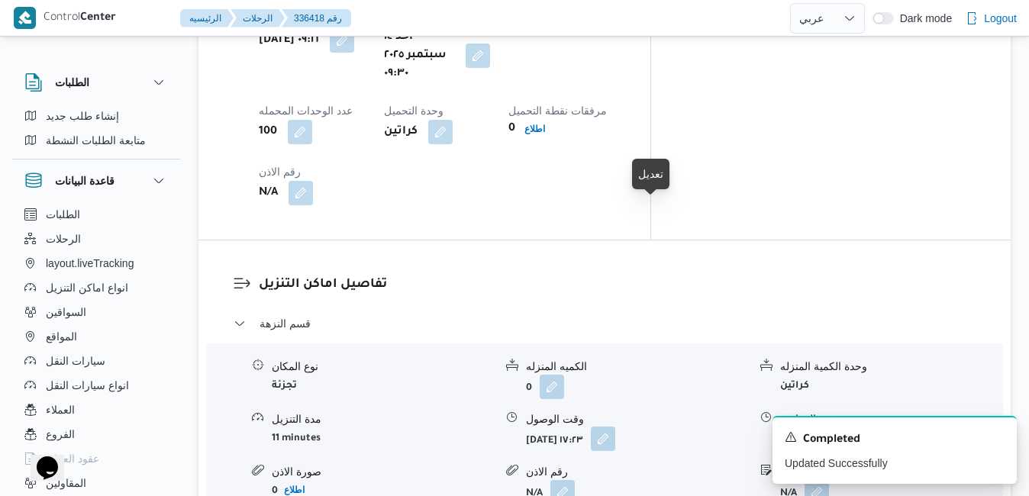
click at [615, 427] on button "button" at bounding box center [603, 439] width 24 height 24
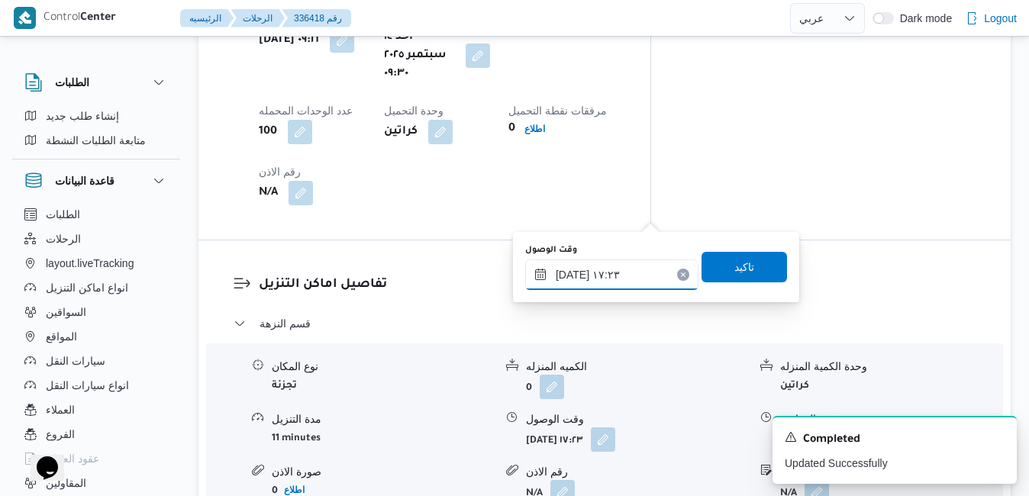
click at [601, 276] on input "١٤/٠٩/٢٠٢٥ ١٧:٢٣" at bounding box center [611, 274] width 173 height 31
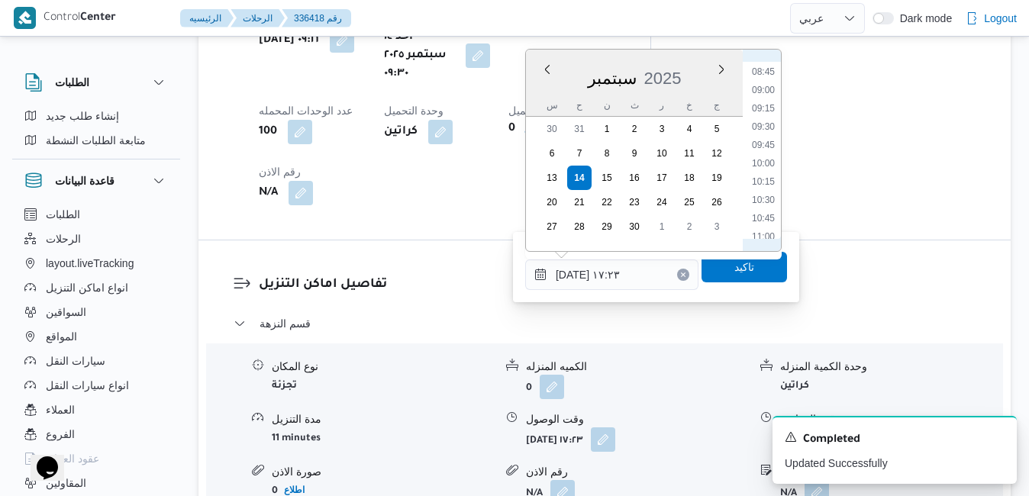
scroll to position [602, 0]
click at [767, 197] on li "10:00" at bounding box center [763, 199] width 35 height 15
type input "١٤/٠٩/٢٠٢٥ ١٠:٠٠"
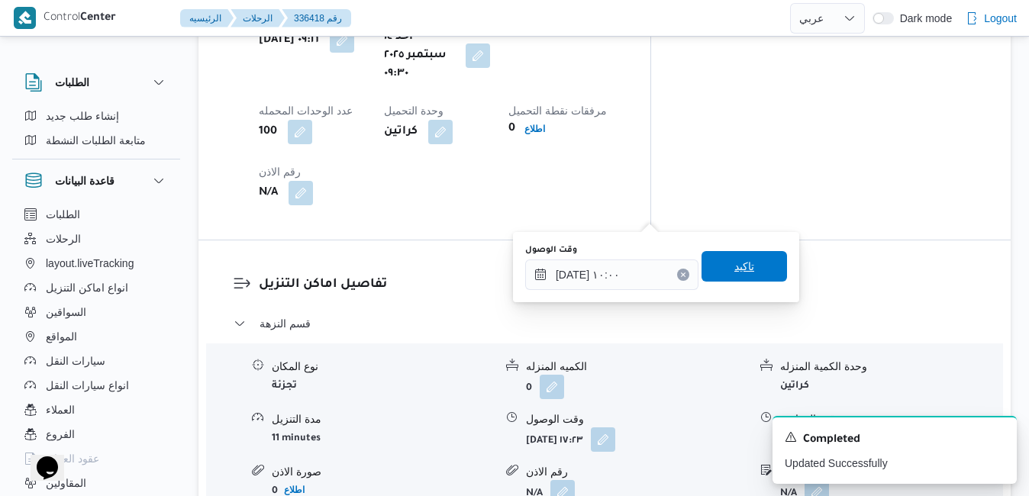
click at [743, 259] on span "تاكيد" at bounding box center [743, 266] width 85 height 31
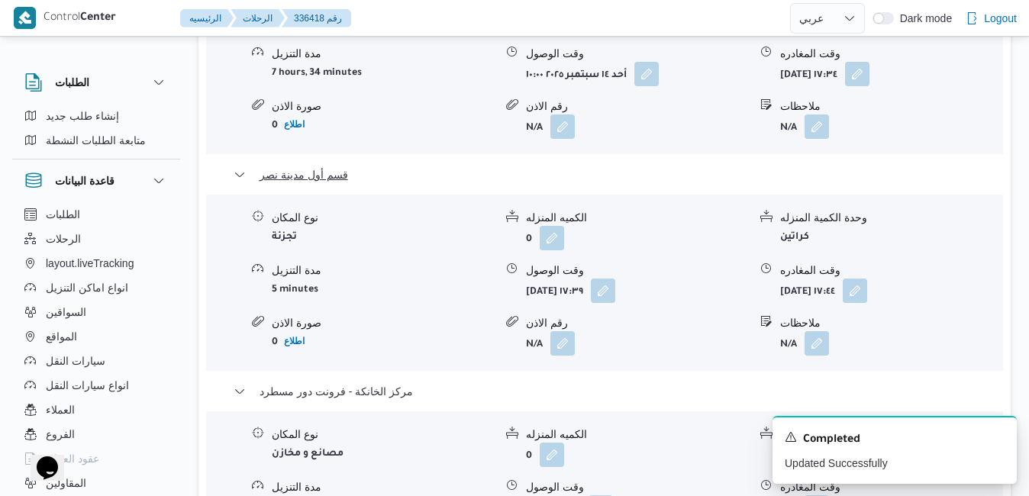
scroll to position [1691, 0]
click at [999, 437] on icon "Dismiss toast" at bounding box center [998, 436] width 8 height 8
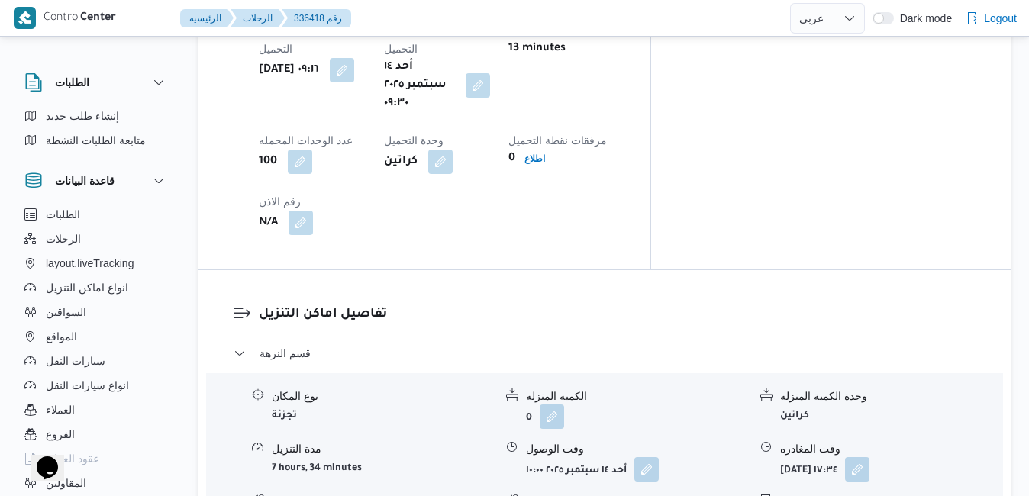
scroll to position [1294, 0]
click at [869, 457] on button "button" at bounding box center [857, 469] width 24 height 24
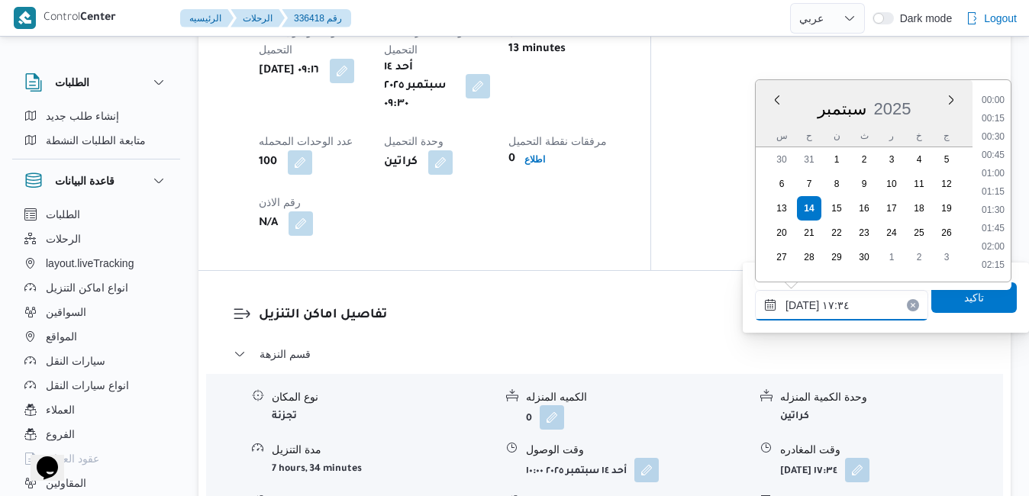
click at [846, 314] on input "١٤/٠٩/٢٠٢٥ ١٧:٣٤" at bounding box center [841, 305] width 173 height 31
click at [997, 118] on li "12:15" at bounding box center [992, 118] width 35 height 15
type input "١٤/٠٩/٢٠٢٥ ١٢:١٥"
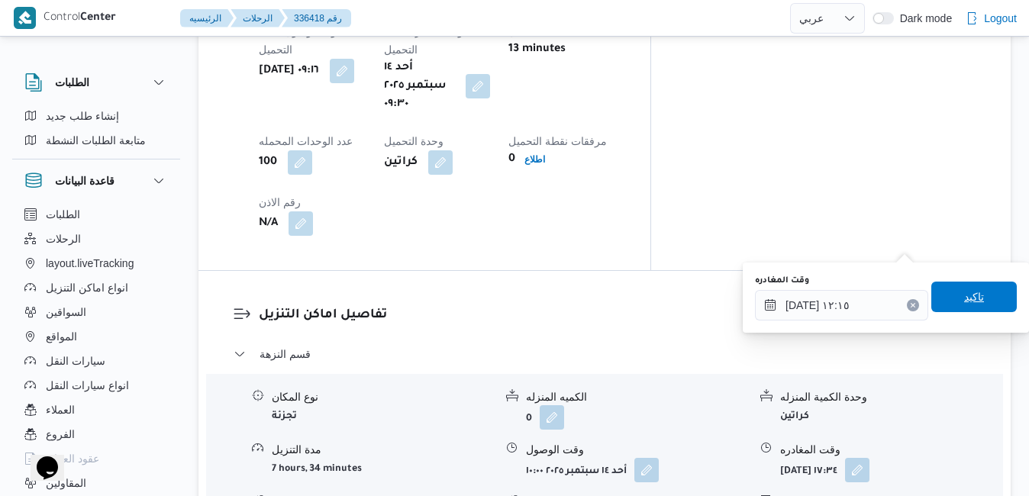
click at [964, 291] on span "تاكيد" at bounding box center [974, 297] width 20 height 18
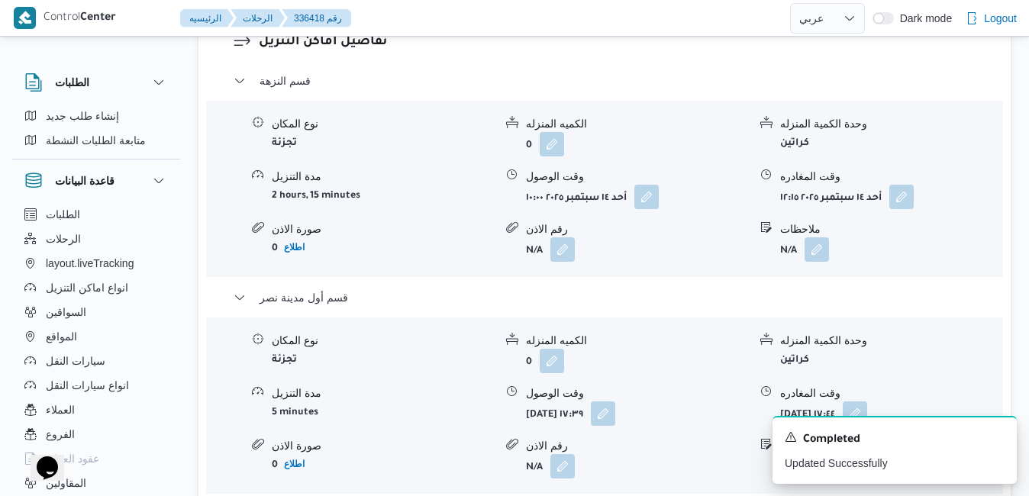
scroll to position [1569, 0]
click at [615, 399] on button "button" at bounding box center [603, 411] width 24 height 24
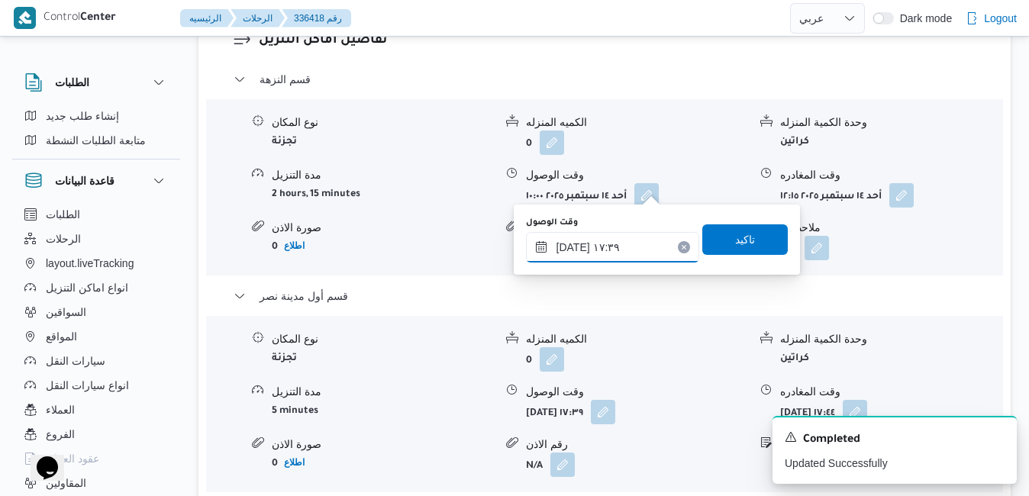
click at [601, 261] on input "١٤/٠٩/٢٠٢٥ ١٧:٣٩" at bounding box center [612, 247] width 173 height 31
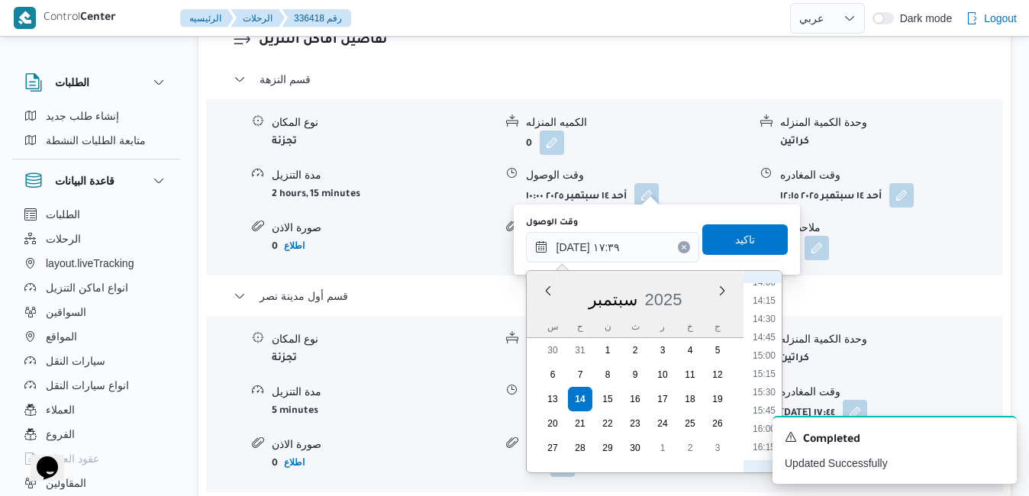
scroll to position [879, 0]
click at [769, 326] on li "12:30" at bounding box center [763, 327] width 35 height 15
type input "١٤/٠٩/٢٠٢٥ ١٢:٣٠"
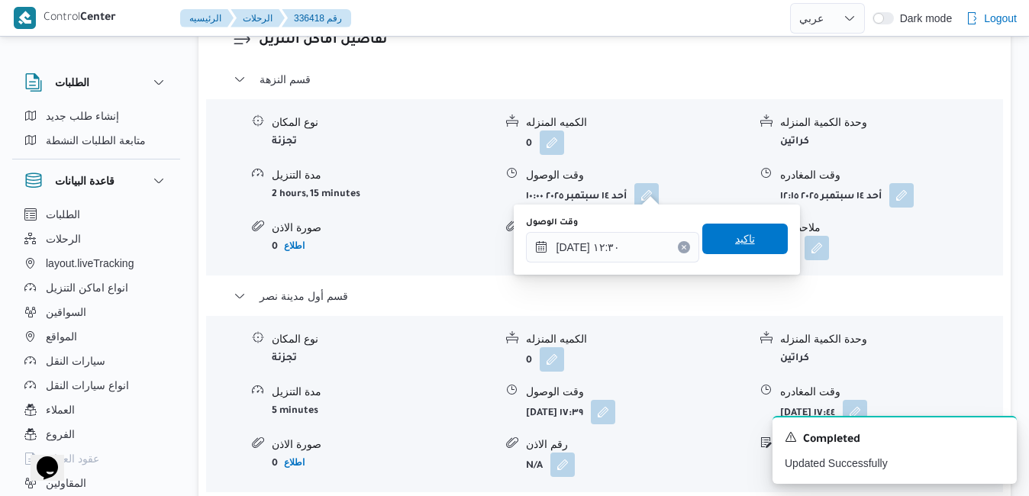
click at [757, 250] on span "تاكيد" at bounding box center [744, 239] width 85 height 31
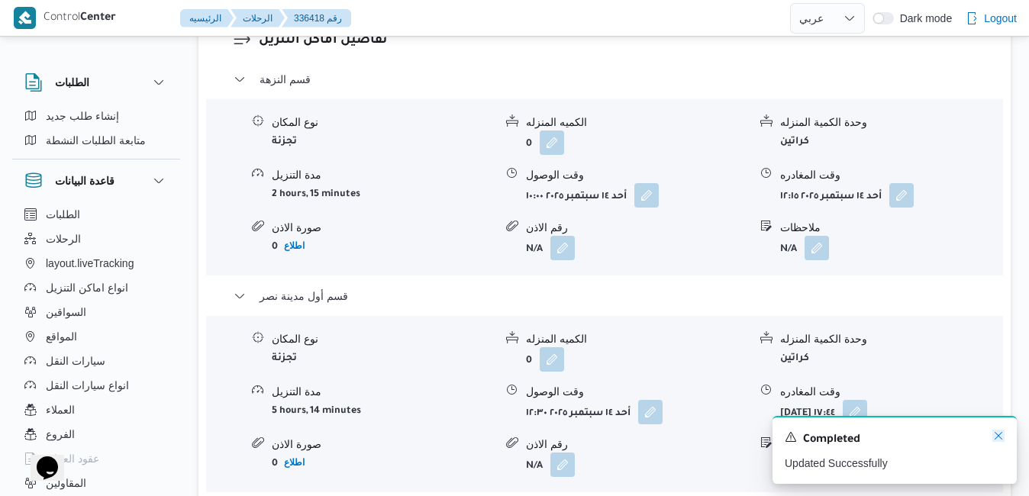
click at [998, 438] on icon "Dismiss toast" at bounding box center [998, 436] width 8 height 8
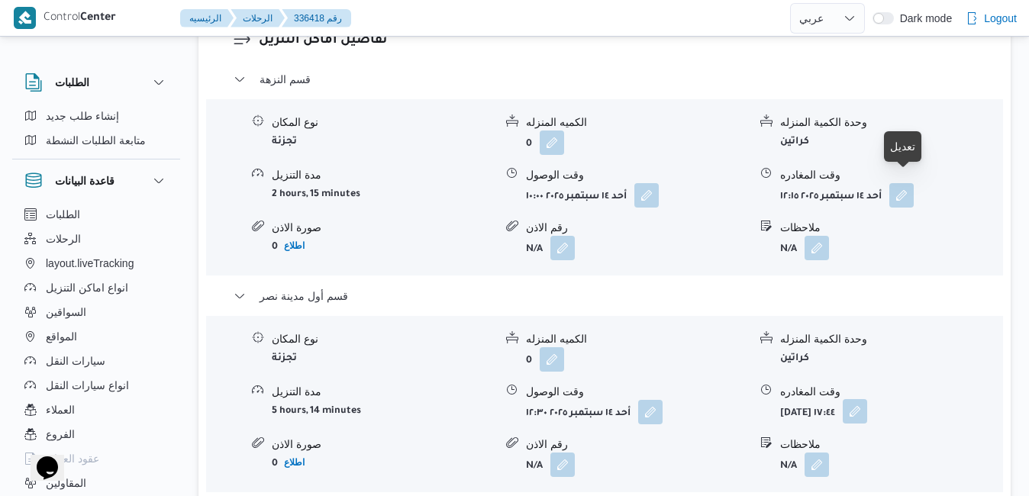
click at [867, 399] on button "button" at bounding box center [855, 411] width 24 height 24
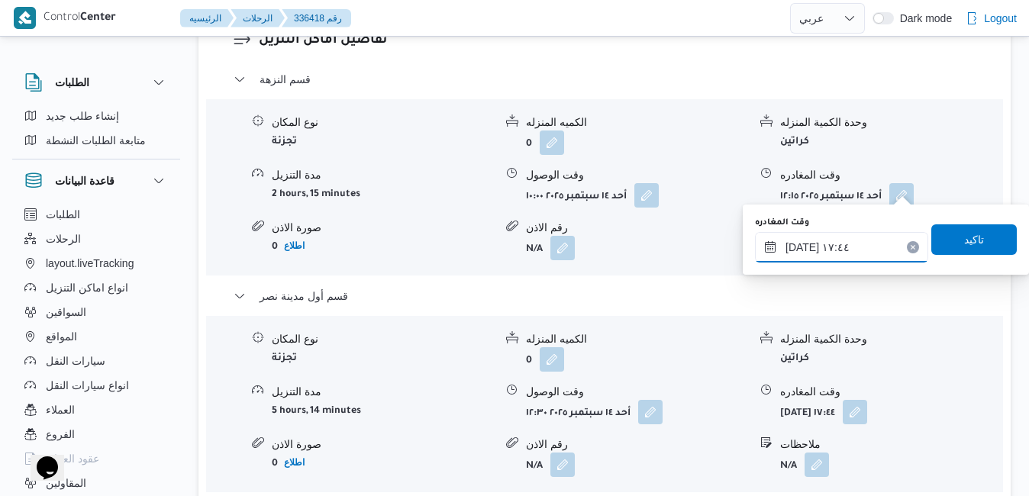
click at [836, 254] on input "١٤/٠٩/٢٠٢٥ ١٧:٤٤" at bounding box center [841, 247] width 173 height 31
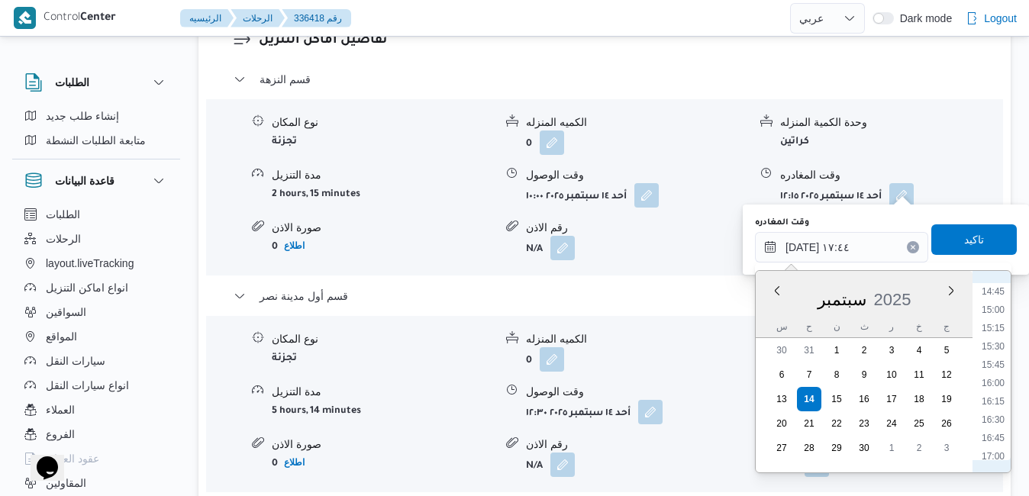
scroll to position [1034, 0]
click at [995, 411] on li "15:45" at bounding box center [992, 410] width 35 height 15
type input "١٤/٠٩/٢٠٢٥ ١٥:٤٥"
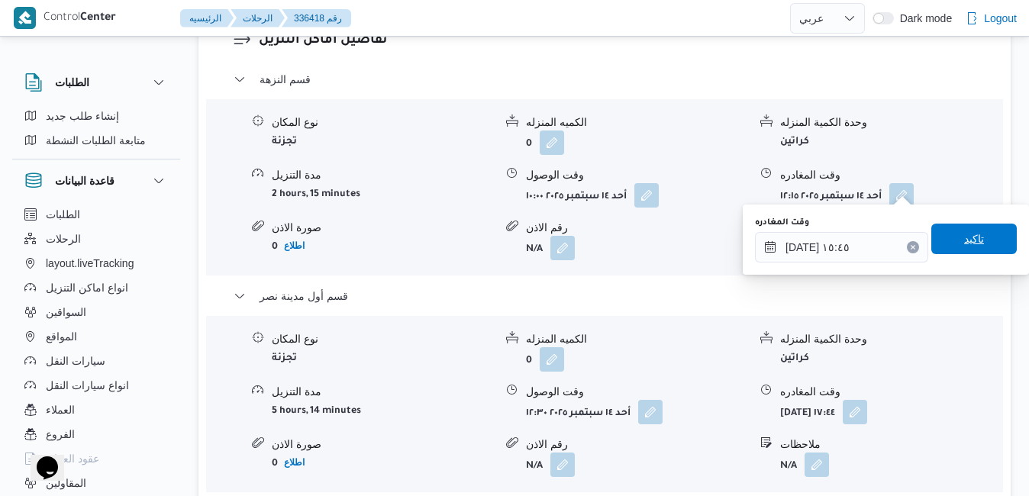
click at [975, 250] on span "تاكيد" at bounding box center [973, 239] width 85 height 31
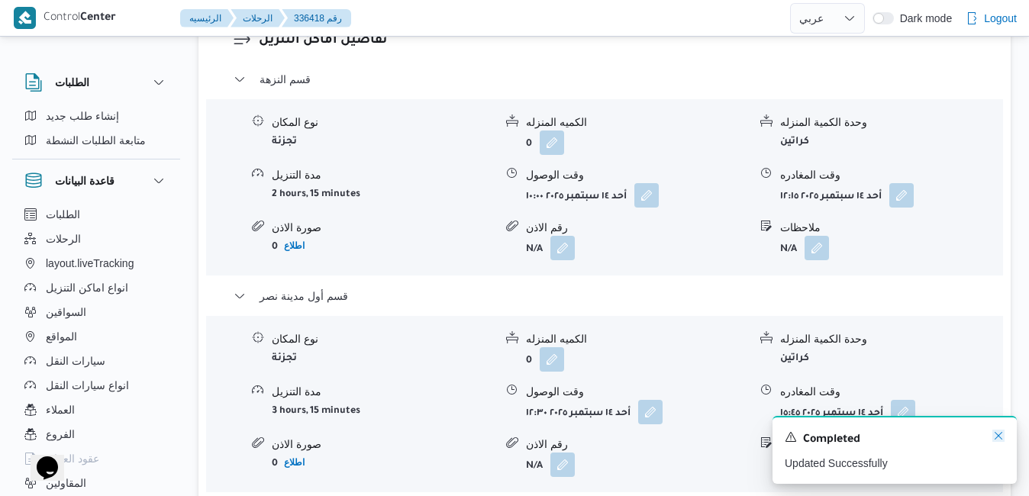
click at [998, 436] on icon "Dismiss toast" at bounding box center [998, 436] width 12 height 12
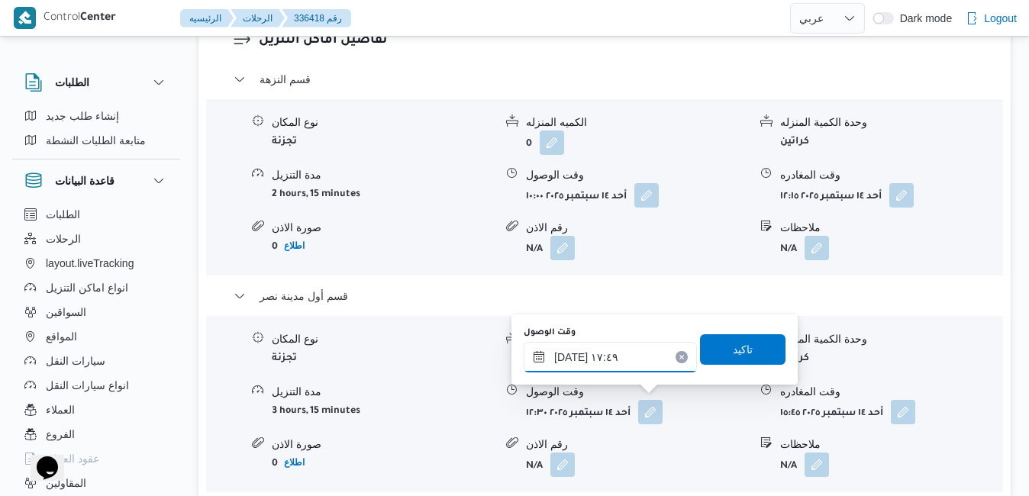
click at [625, 360] on input "١٤/٠٩/٢٠٢٥ ١٧:٤٩" at bounding box center [610, 357] width 173 height 31
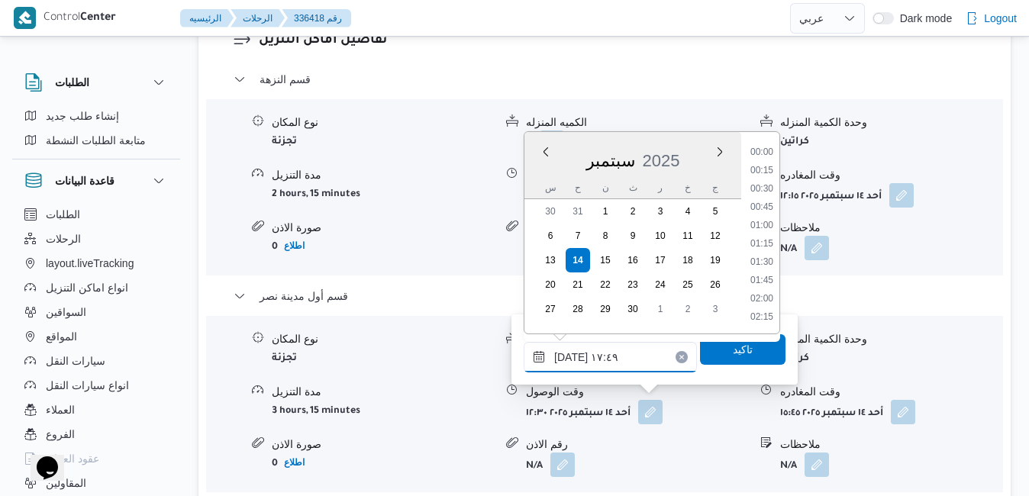
scroll to position [1207, 0]
click at [767, 159] on li "16:30" at bounding box center [761, 153] width 35 height 15
type input "١٤/٠٩/٢٠٢٥ ١٦:٣٠"
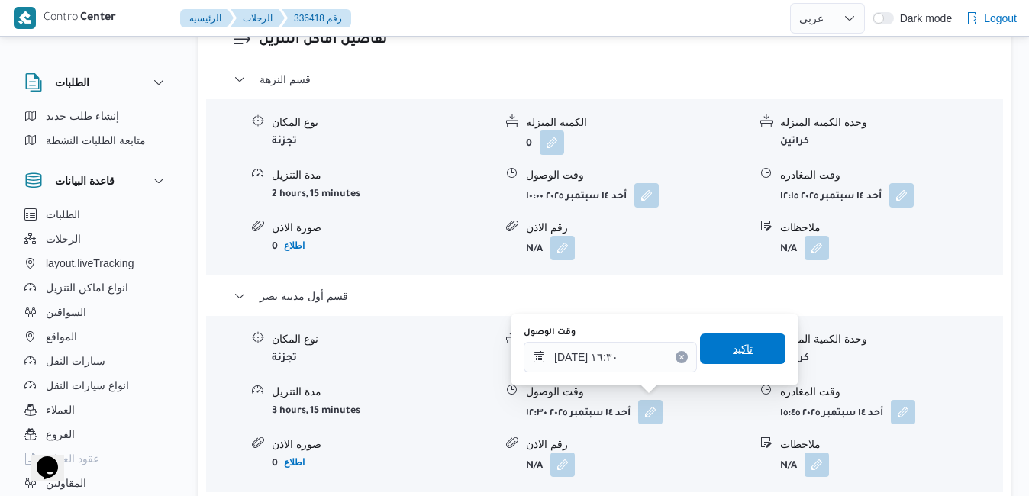
click at [721, 340] on span "تاكيد" at bounding box center [742, 349] width 85 height 31
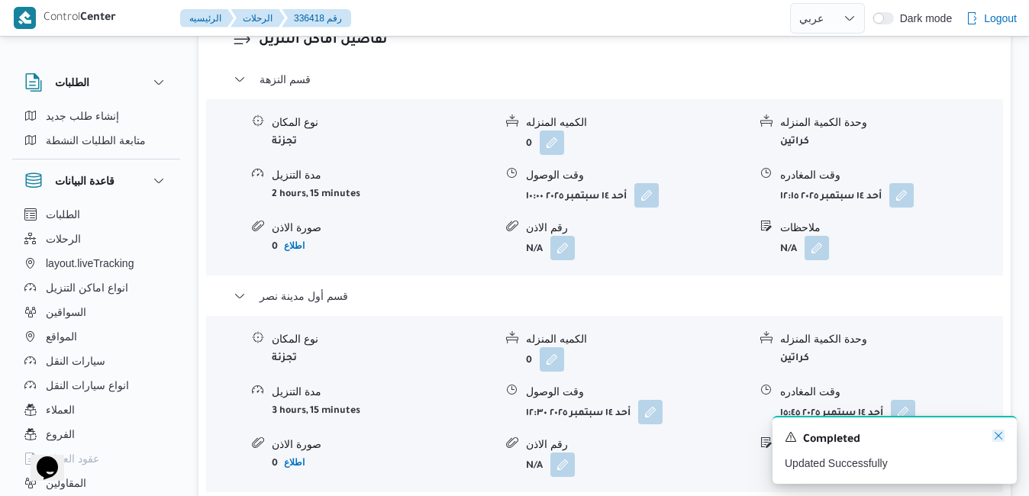
click at [998, 438] on icon "Dismiss toast" at bounding box center [998, 436] width 12 height 12
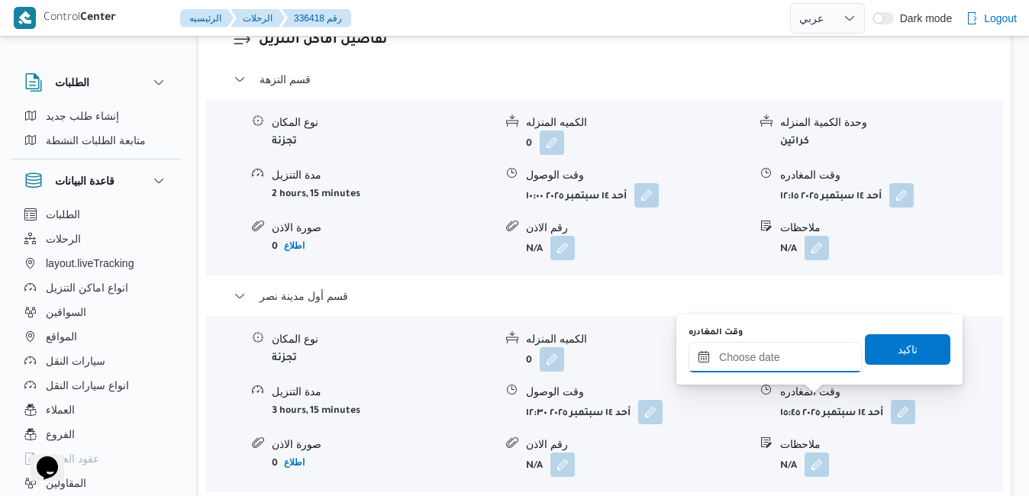
click at [788, 352] on input "وقت المغادره" at bounding box center [774, 357] width 173 height 31
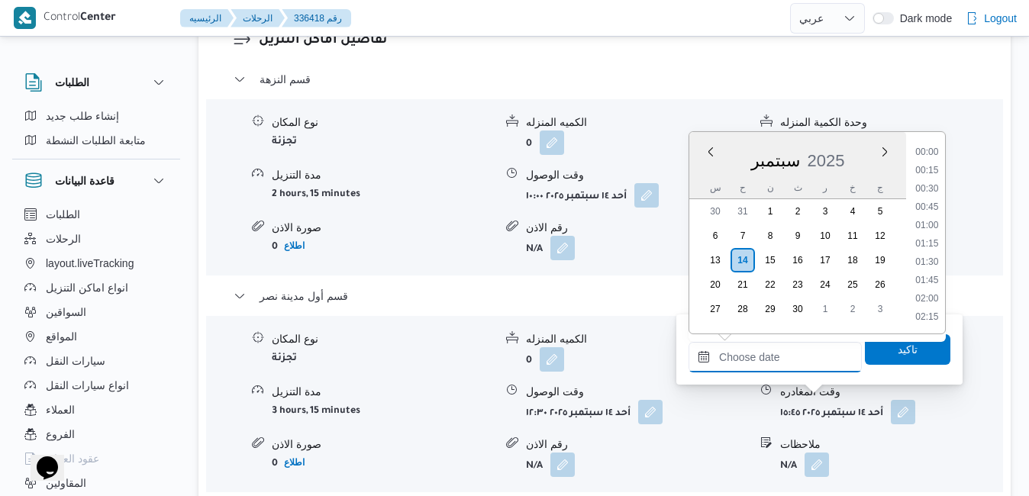
scroll to position [1372, 0]
click at [701, 172] on div "سبتمبر 2025" at bounding box center [797, 157] width 217 height 39
click at [933, 166] on li "16:45" at bounding box center [926, 161] width 35 height 15
type input "١٤/٠٩/٢٠٢٥ ١٦:٤٥"
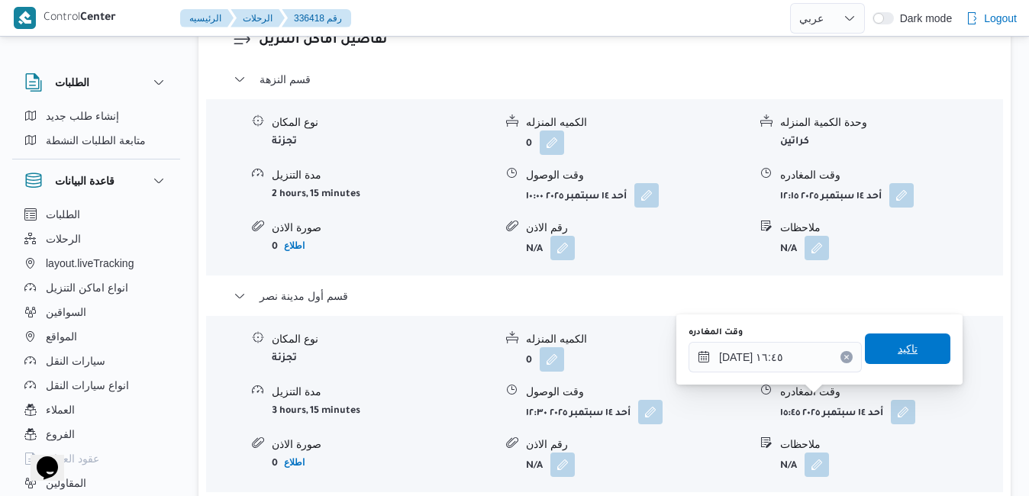
click at [904, 335] on span "تاكيد" at bounding box center [907, 349] width 85 height 31
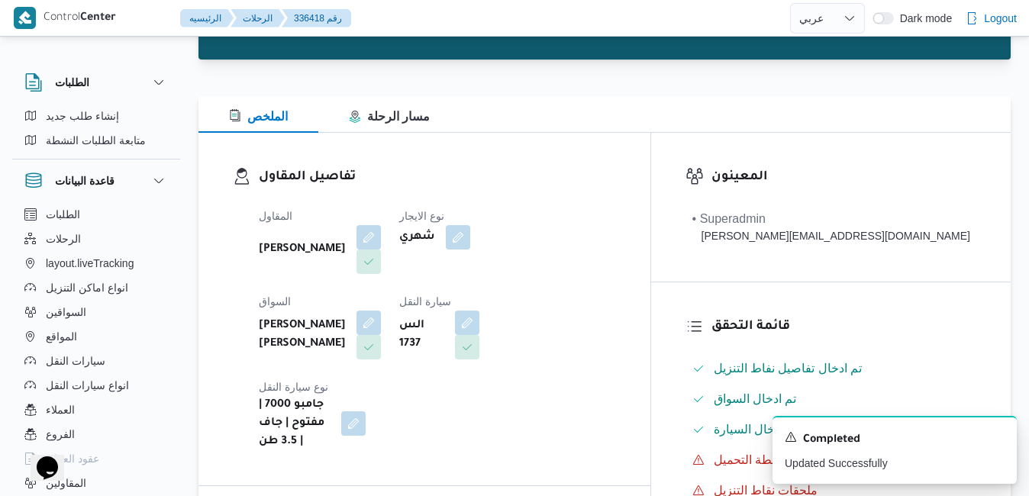
scroll to position [0, 0]
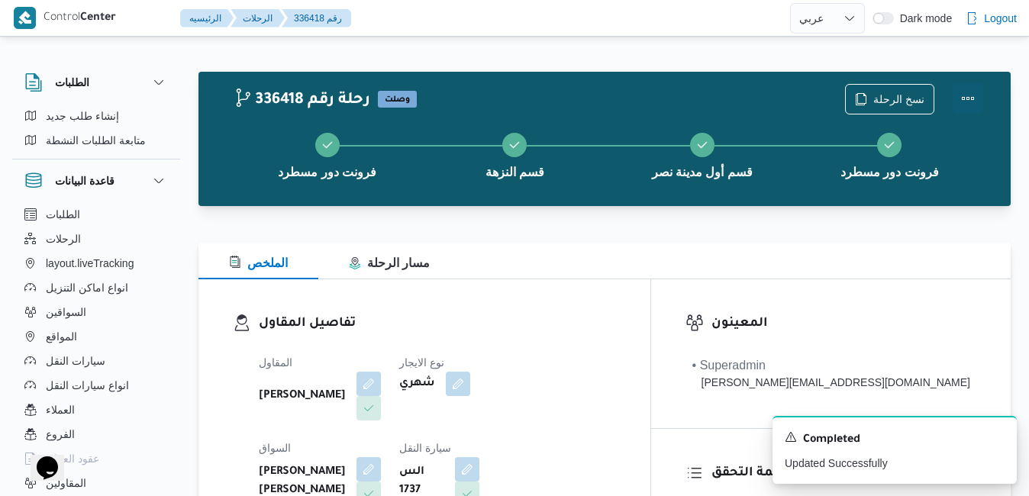
click at [962, 102] on button "Actions" at bounding box center [968, 98] width 31 height 31
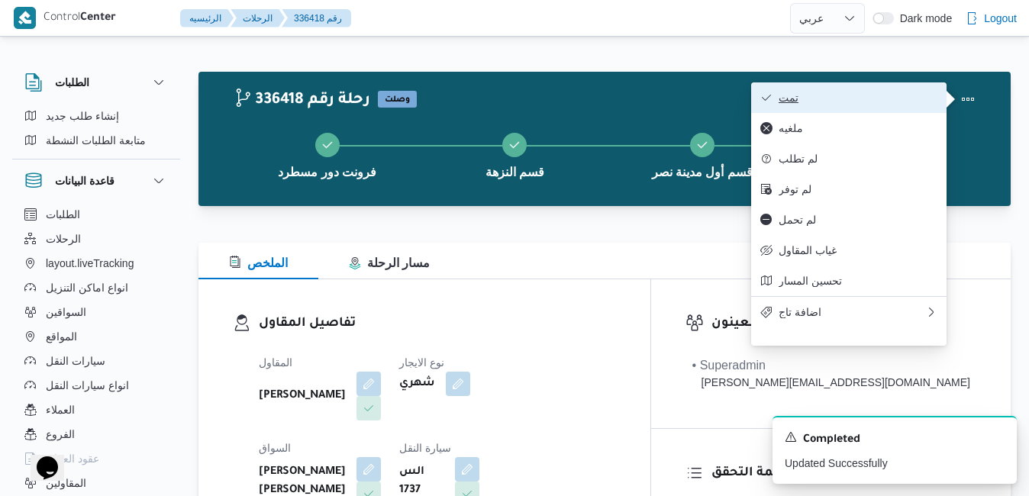
click at [900, 98] on span "تمت" at bounding box center [857, 98] width 159 height 12
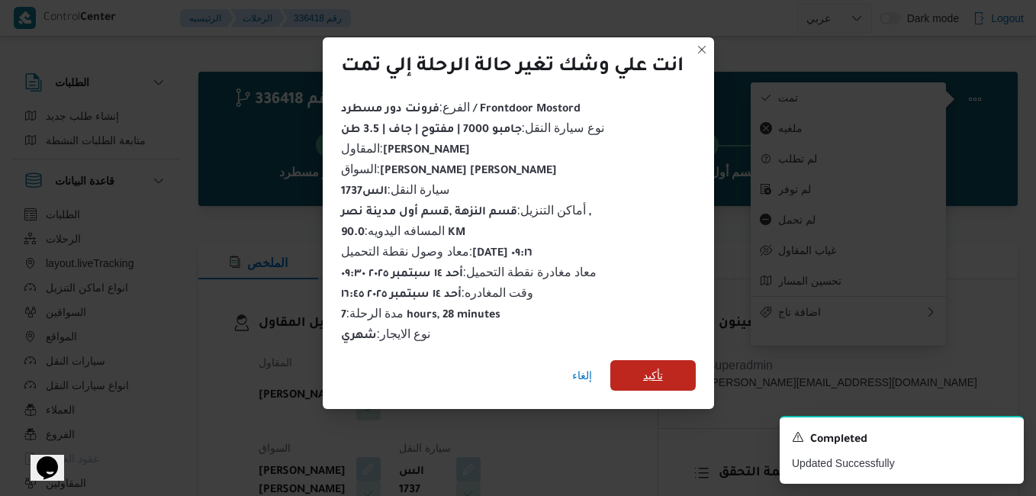
click at [647, 369] on span "تأكيد" at bounding box center [653, 375] width 20 height 18
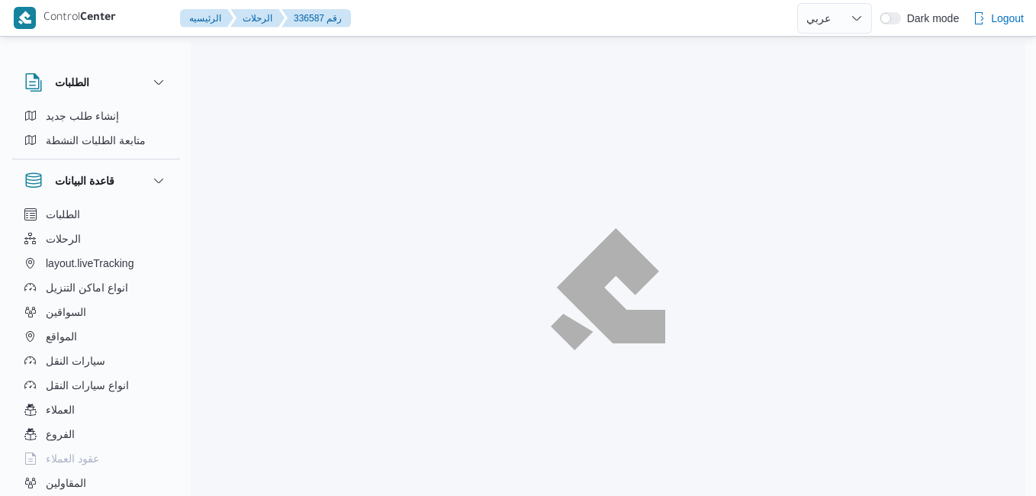
select select "ar"
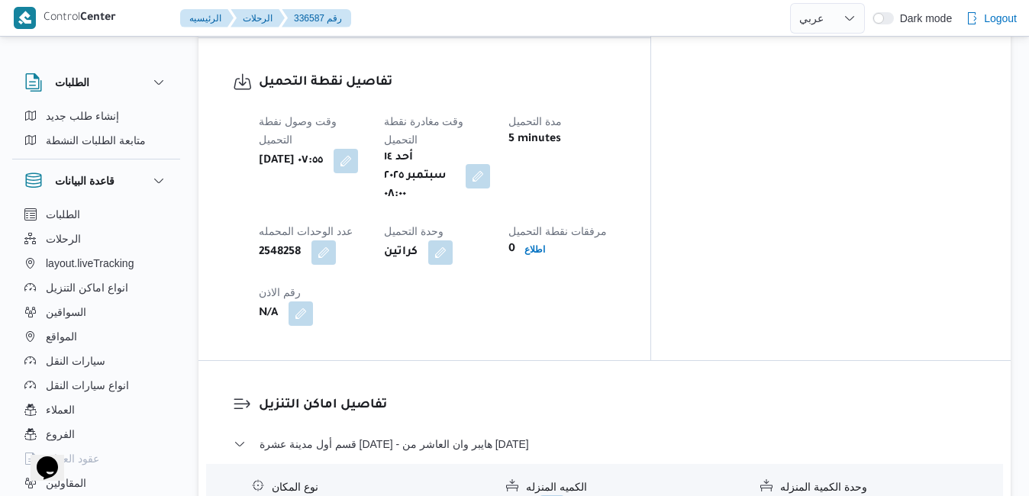
scroll to position [1252, 0]
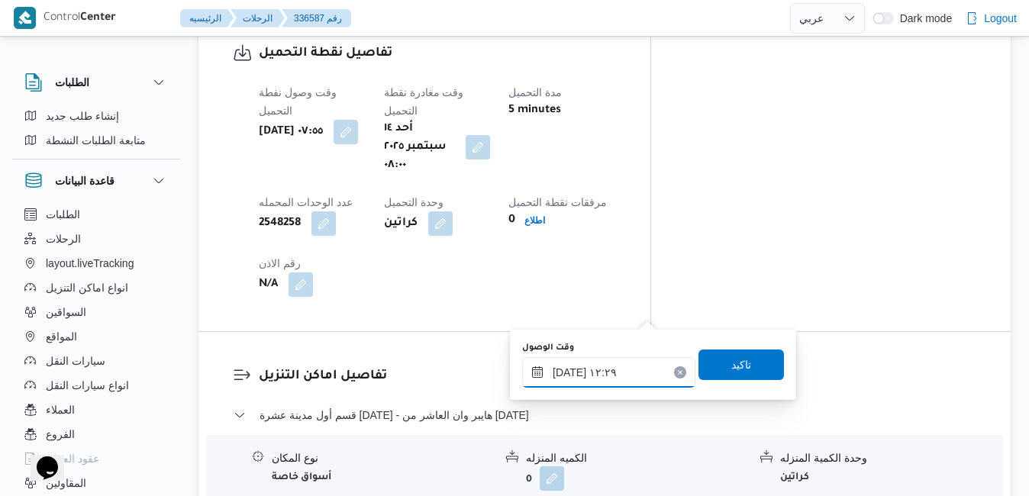
click at [608, 372] on input "١٤/٠٩/٢٠٢٥ ١٢:٢٩" at bounding box center [608, 372] width 173 height 31
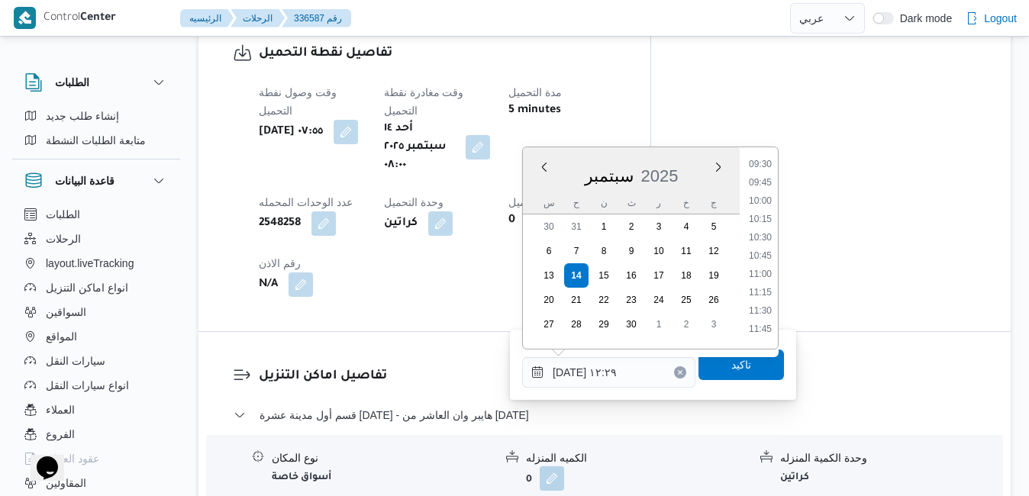
scroll to position [650, 0]
click at [765, 179] on li "09:00" at bounding box center [760, 176] width 35 height 15
type input "١٤/٠٩/٢٠٢٥ ٠٩:٠٠"
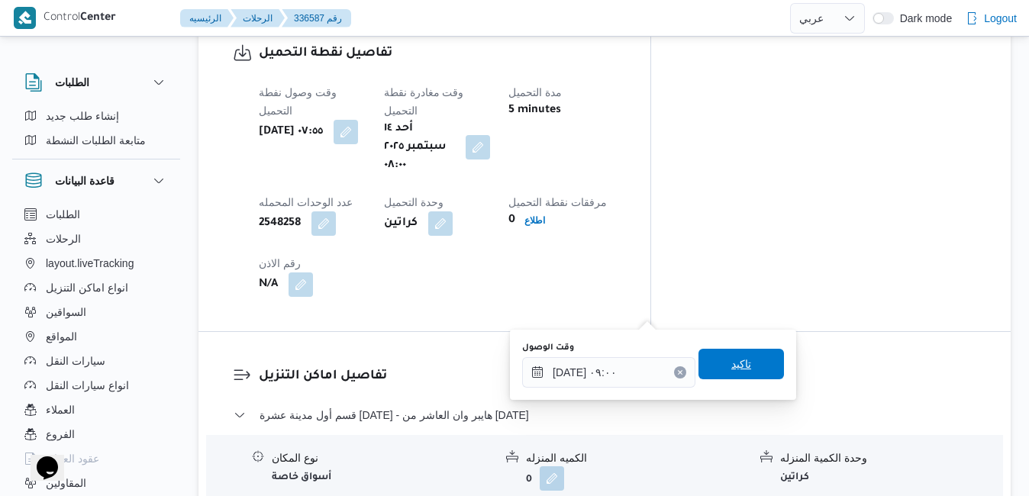
click at [717, 361] on span "تاكيد" at bounding box center [740, 364] width 85 height 31
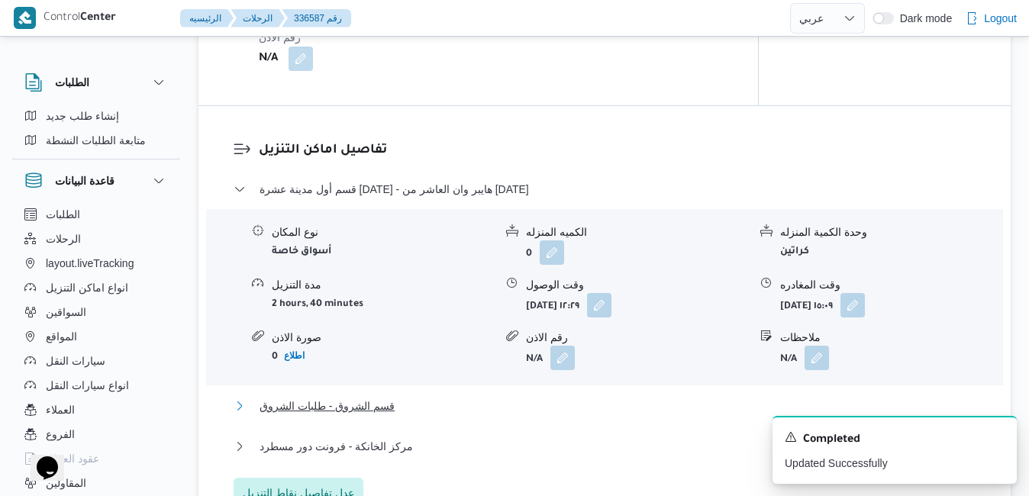
click at [623, 406] on button "قسم الشروق - طلبات الشروق" at bounding box center [605, 406] width 743 height 18
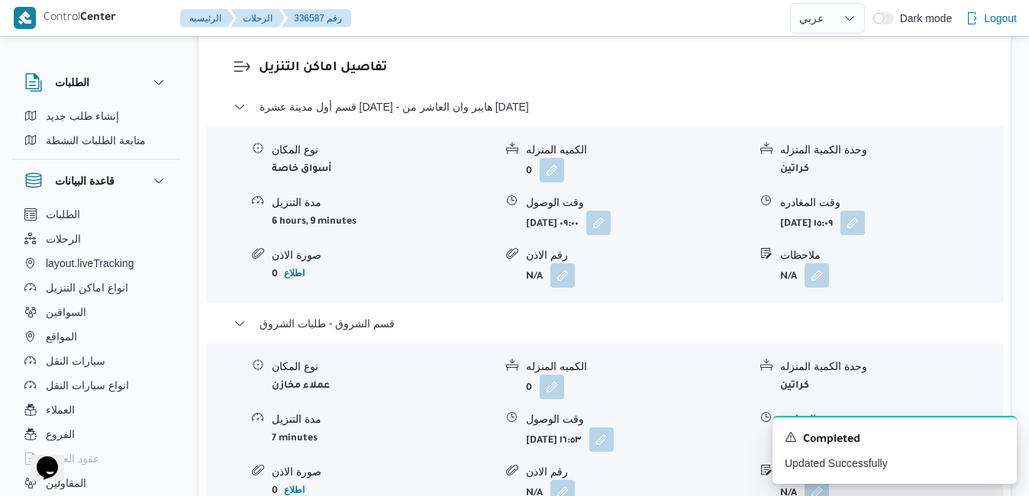
scroll to position [1588, 0]
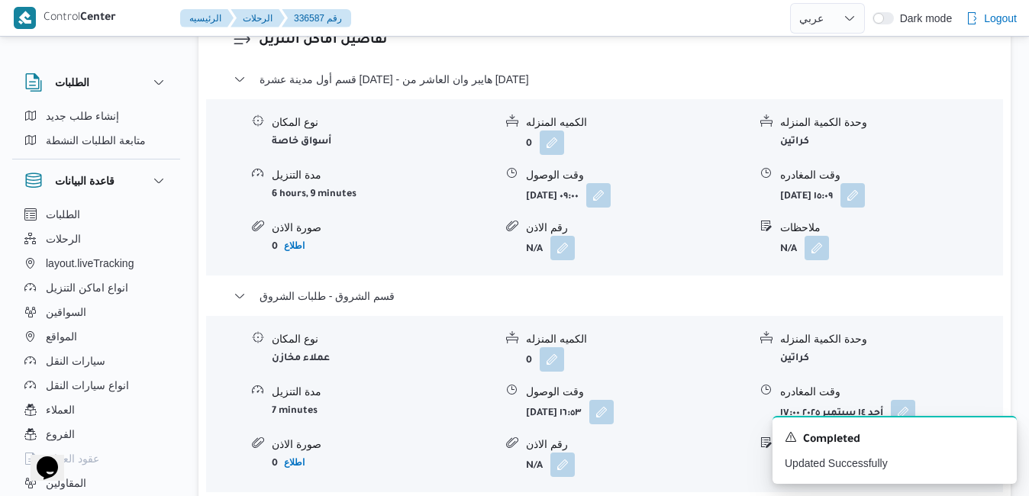
click at [1004, 439] on icon "Dismiss toast" at bounding box center [998, 436] width 12 height 12
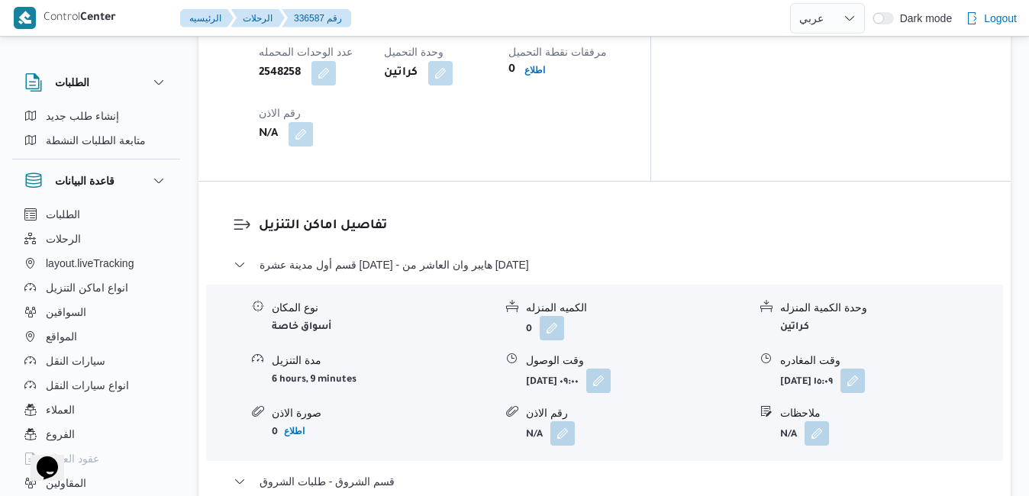
scroll to position [1404, 0]
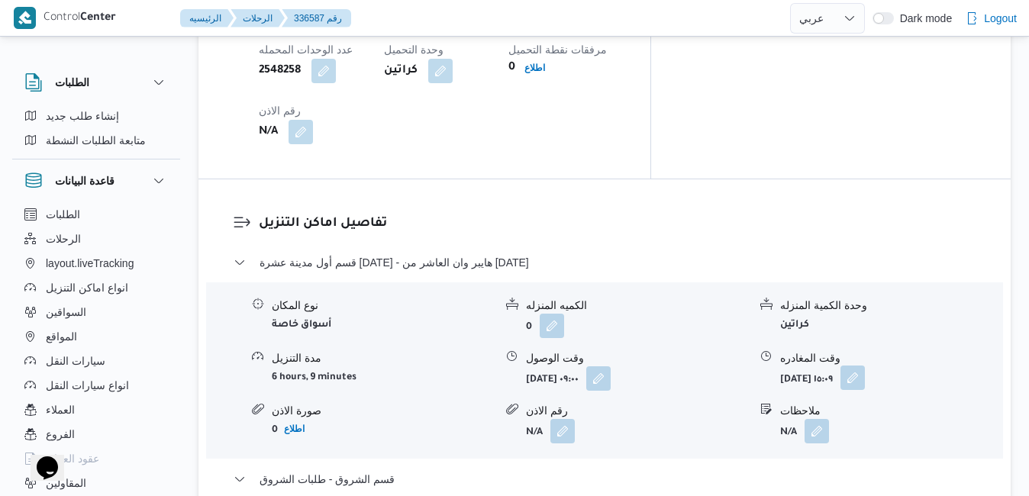
click at [865, 366] on button "button" at bounding box center [852, 378] width 24 height 24
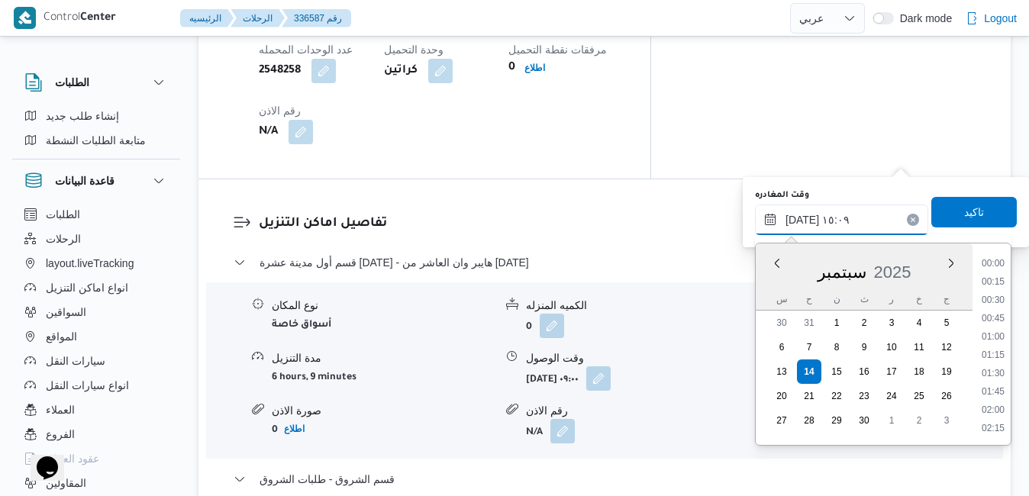
click at [840, 224] on input "١٤/٠٩/٢٠٢٥ ١٥:٠٩" at bounding box center [841, 220] width 173 height 31
click at [997, 330] on li "12:30" at bounding box center [992, 328] width 35 height 15
type input "[DATE] ١٢:٣٠"
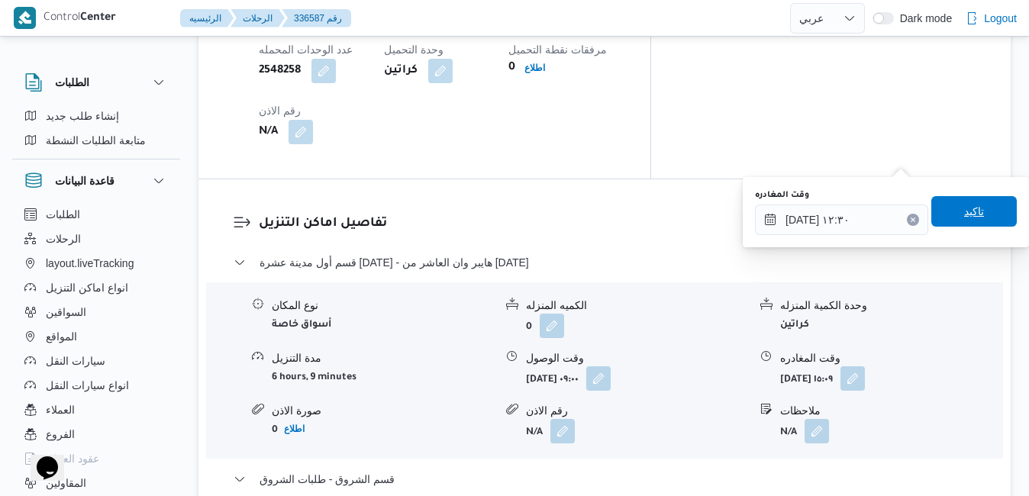
click at [974, 213] on span "تاكيد" at bounding box center [973, 211] width 85 height 31
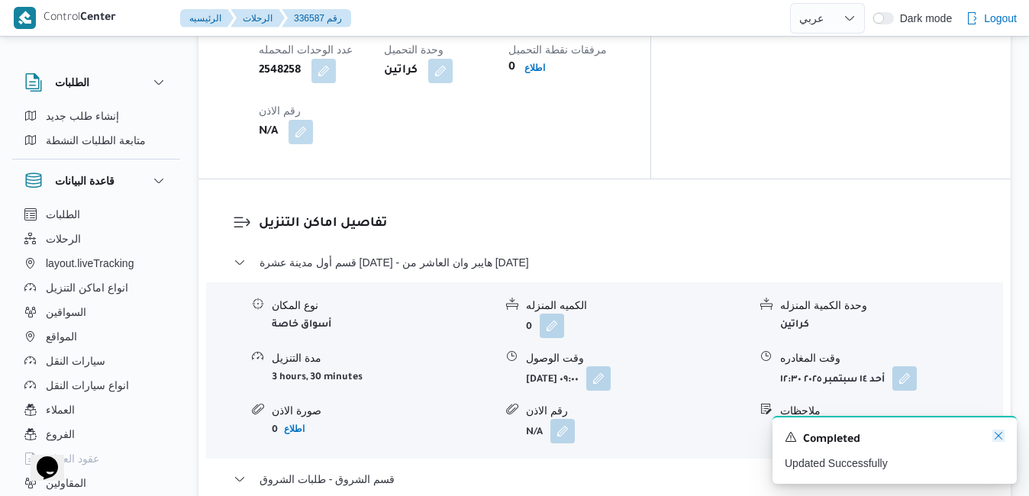
click at [997, 437] on icon "Dismiss toast" at bounding box center [998, 436] width 12 height 12
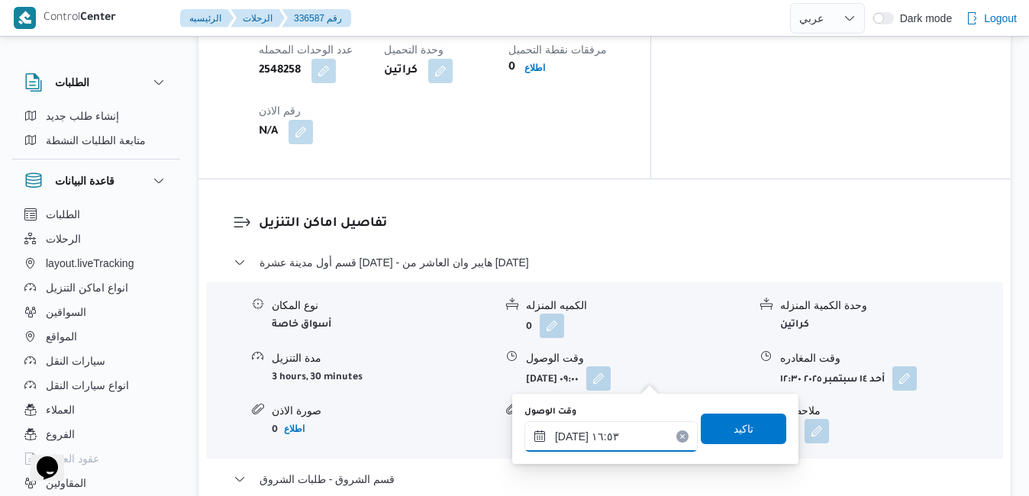
click at [591, 437] on input "١٤/٠٩/٢٠٢٥ ١٦:٥٣" at bounding box center [610, 436] width 173 height 31
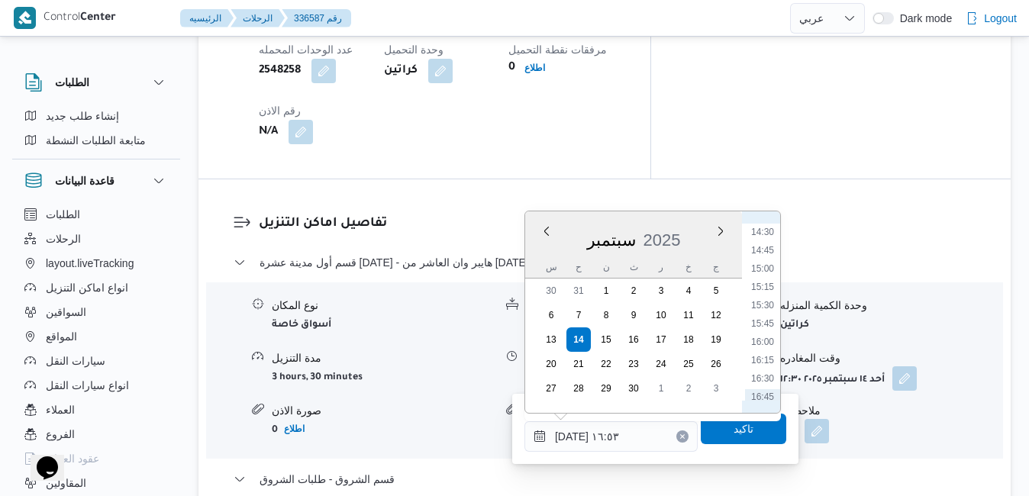
scroll to position [979, 0]
click at [766, 228] on li "13:15" at bounding box center [762, 222] width 35 height 15
type input "١٤/٠٩/٢٠٢٥ ١٣:١٥"
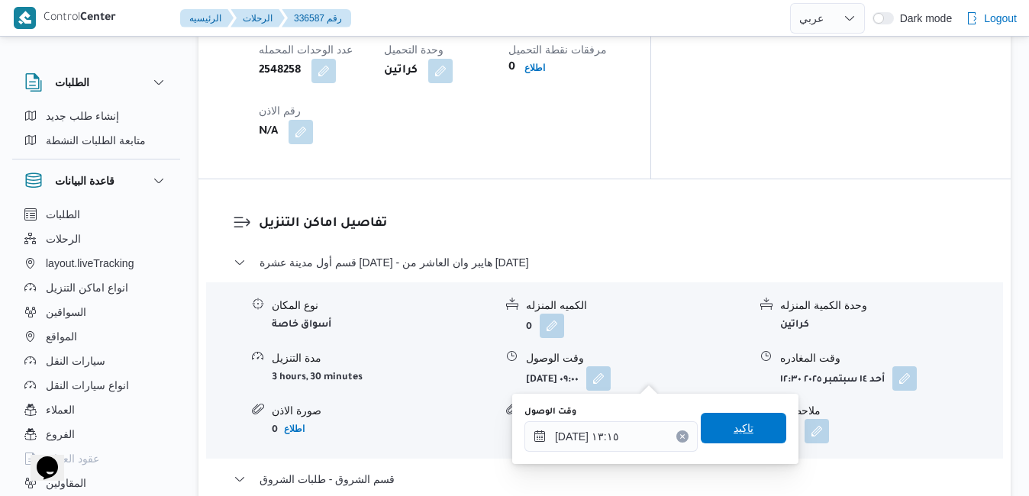
click at [720, 436] on span "تاكيد" at bounding box center [743, 428] width 85 height 31
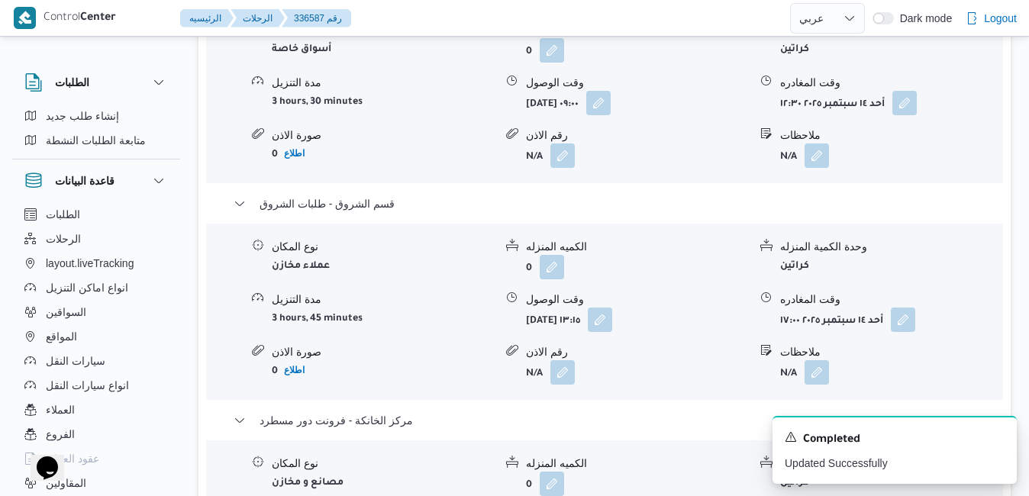
scroll to position [1710, 0]
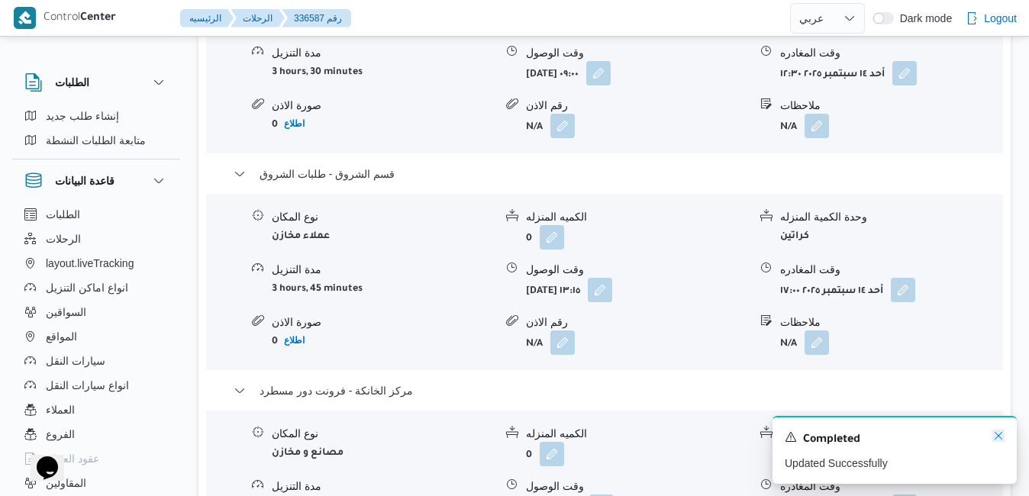
click at [998, 435] on icon "Dismiss toast" at bounding box center [998, 436] width 12 height 12
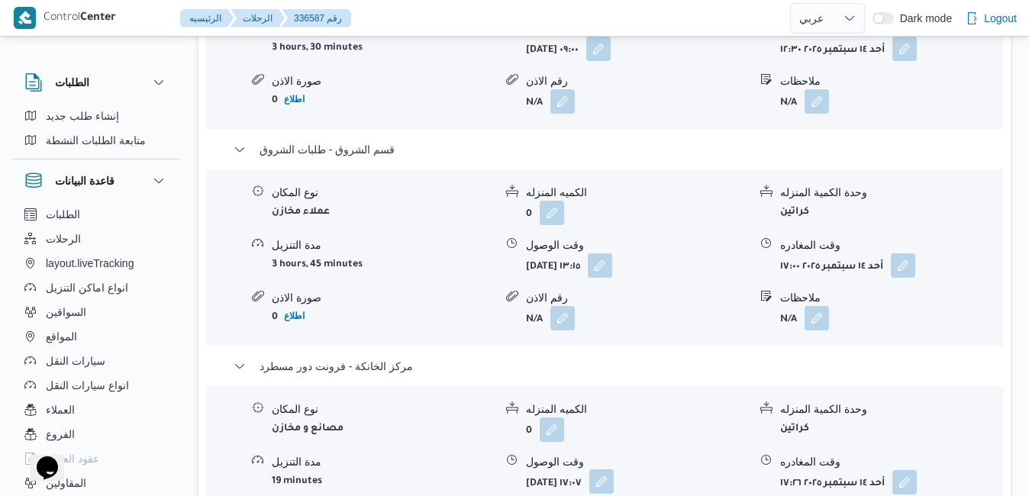
scroll to position [1740, 0]
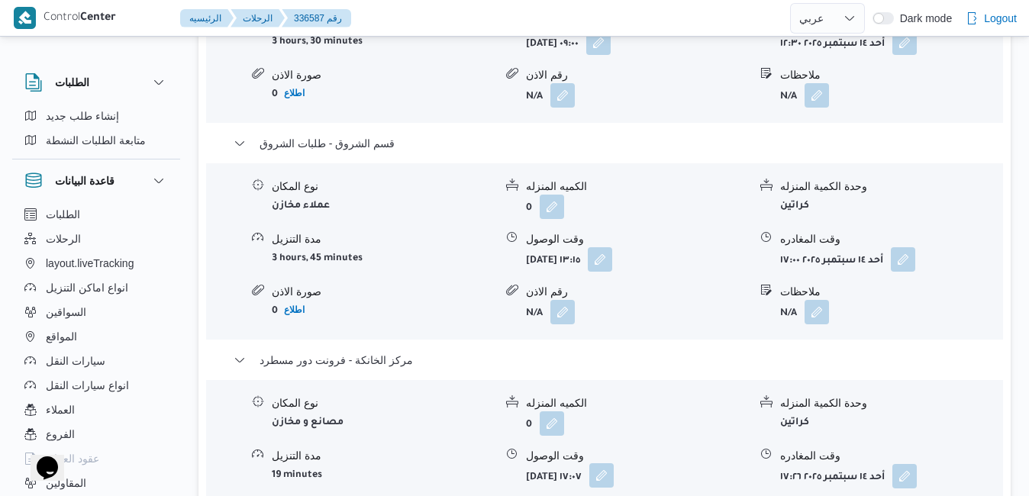
click at [614, 463] on button "button" at bounding box center [601, 475] width 24 height 24
click at [645, 353] on div "قسم أول مدينة عشرة رمضان - هايبر وان العاشر من رمضان نوع المكان أسواق خاصة الكم…" at bounding box center [605, 258] width 743 height 681
click at [914, 463] on button "button" at bounding box center [904, 475] width 24 height 24
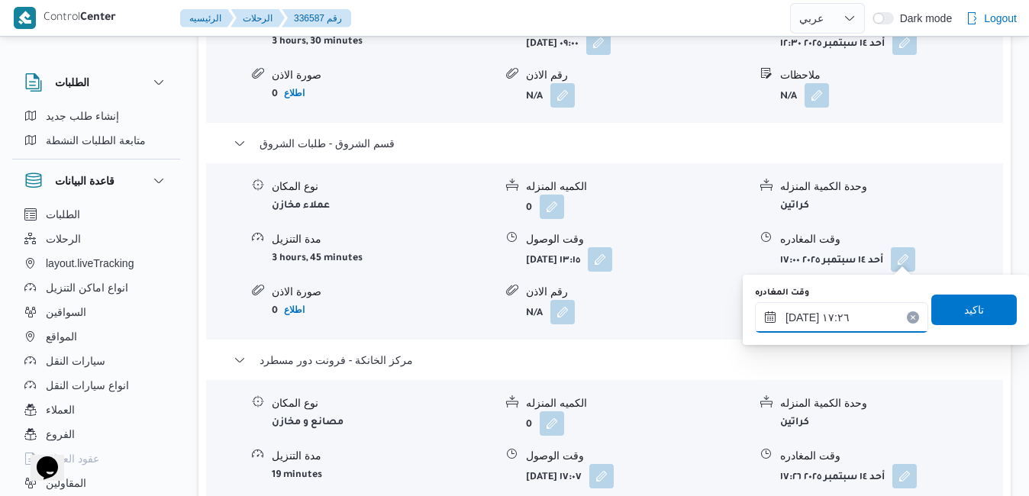
click at [846, 324] on input "١٤/٠٩/٢٠٢٥ ١٧:٢٦" at bounding box center [841, 317] width 173 height 31
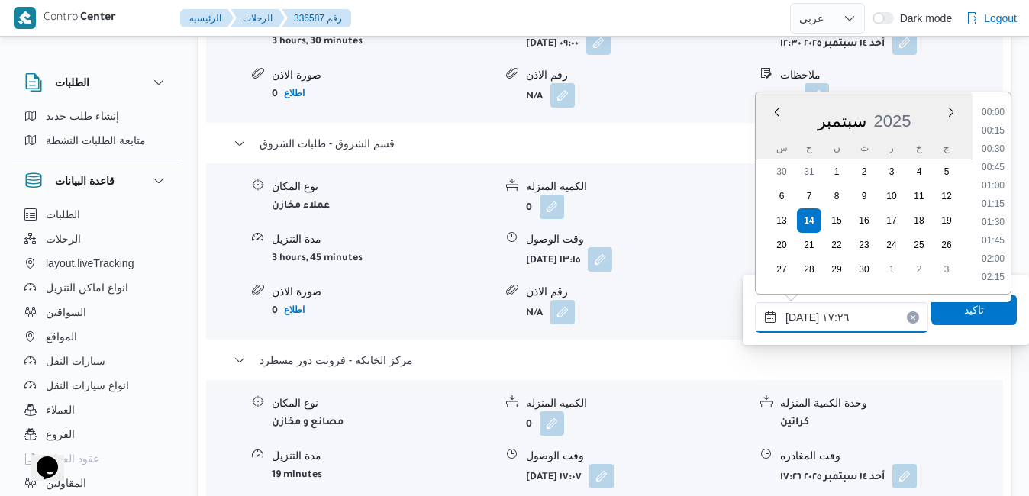
scroll to position [1171, 0]
click at [993, 261] on li "18:00" at bounding box center [992, 260] width 35 height 15
type input "١٤/٠٩/٢٠٢٥ ١٨:٠٠"
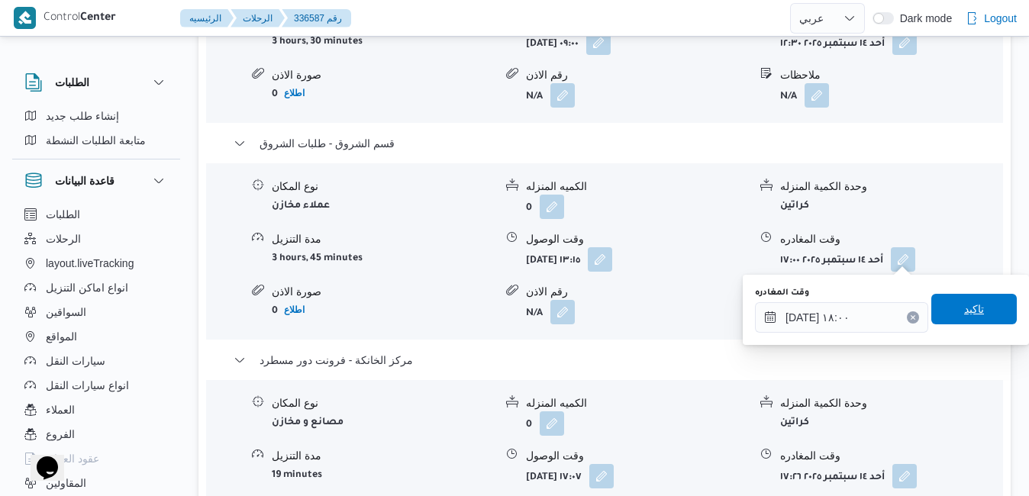
click at [964, 312] on span "تاكيد" at bounding box center [974, 309] width 20 height 18
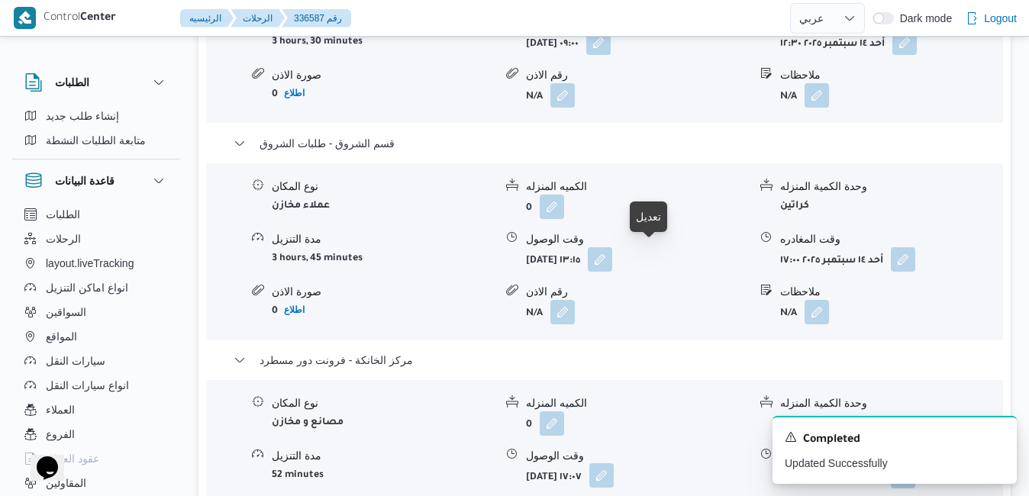
click at [614, 463] on button "button" at bounding box center [601, 475] width 24 height 24
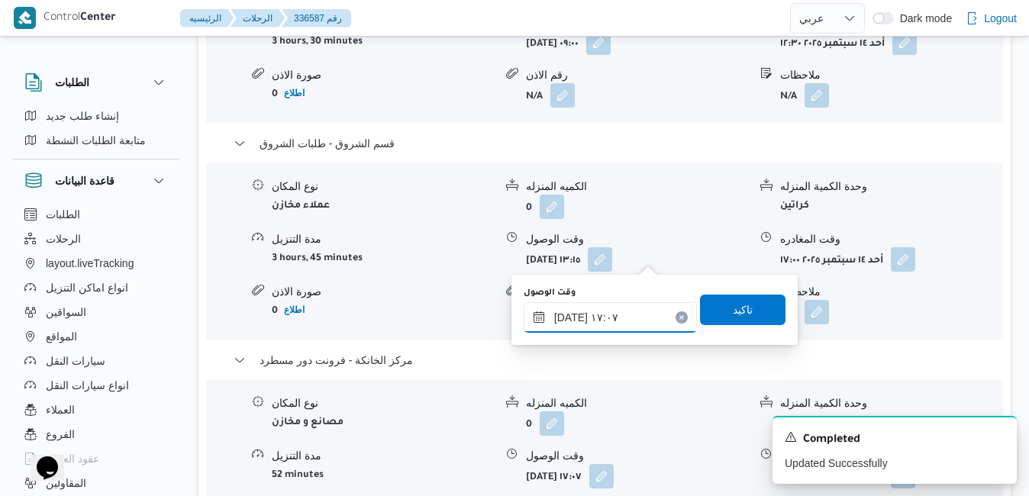
click at [572, 315] on input "١٤/٠٩/٢٠٢٥ ١٧:٠٧" at bounding box center [610, 317] width 173 height 31
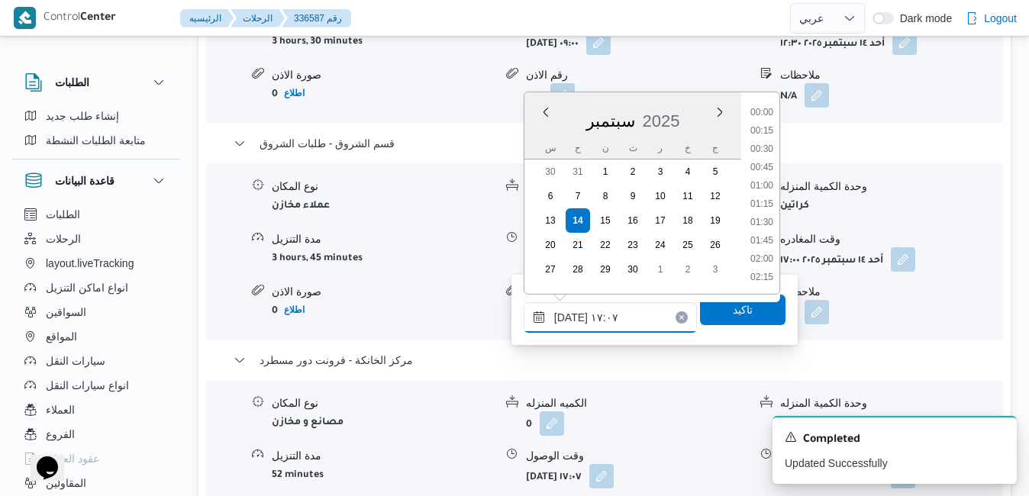
scroll to position [1152, 0]
type input "١٤/٠٩/٢٠٢٥ ١٧:٤٥"
click at [717, 318] on span "تاكيد" at bounding box center [742, 309] width 85 height 31
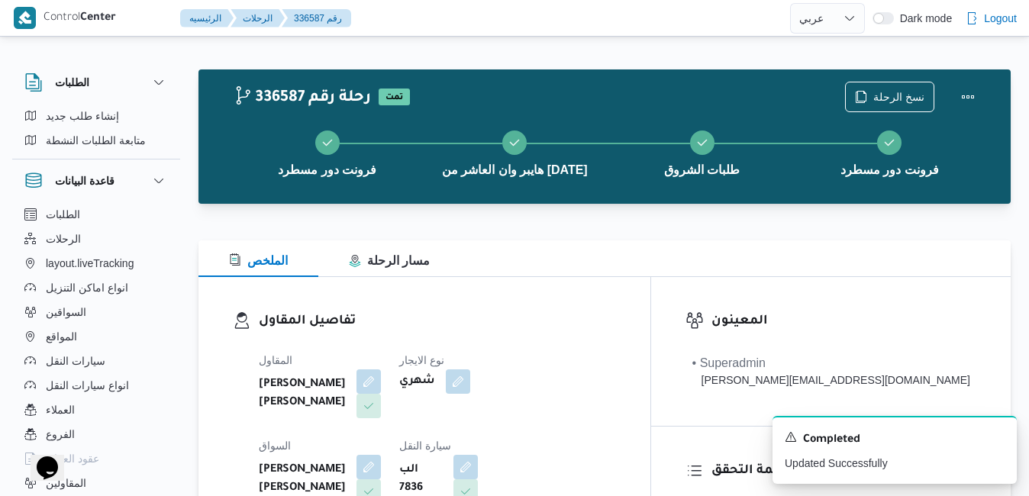
scroll to position [0, 0]
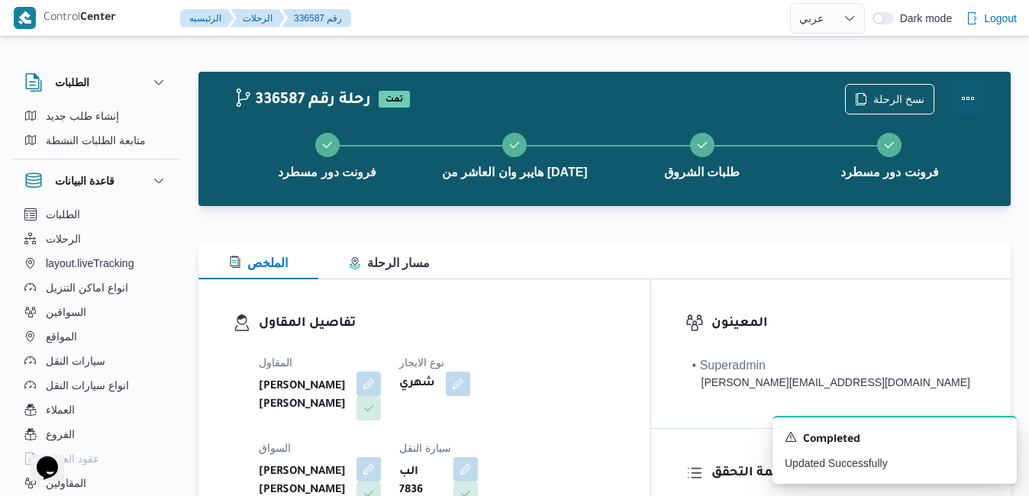
click at [965, 102] on button "Actions" at bounding box center [968, 98] width 31 height 31
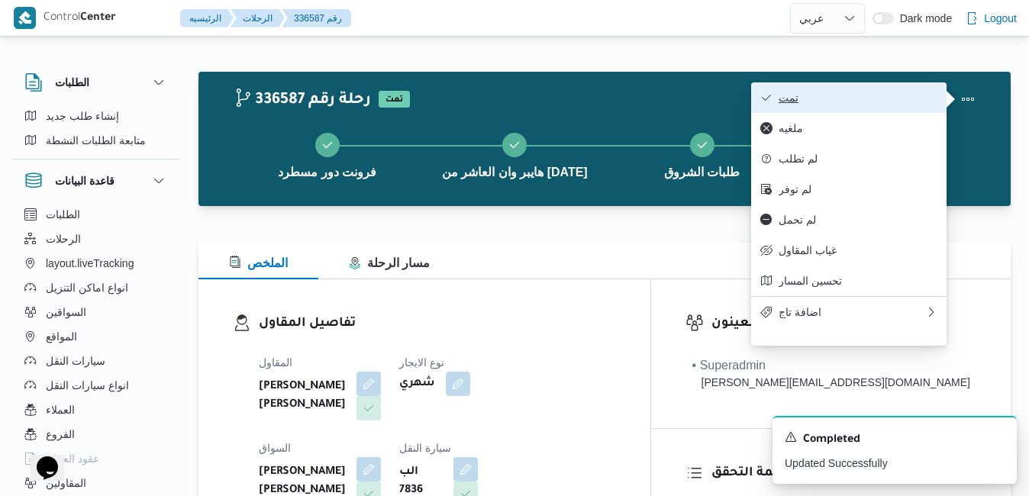
click at [915, 104] on span "تمت" at bounding box center [857, 98] width 159 height 12
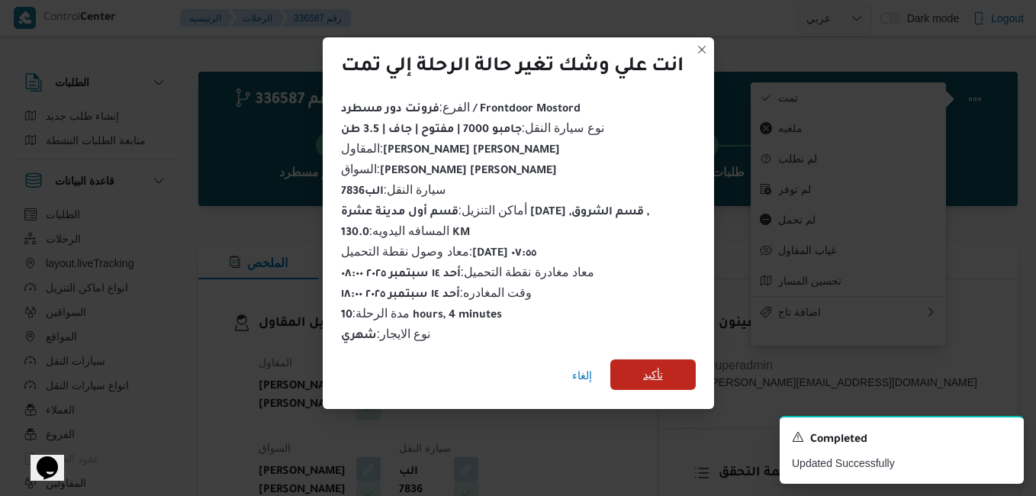
click at [669, 369] on span "تأكيد" at bounding box center [653, 374] width 85 height 31
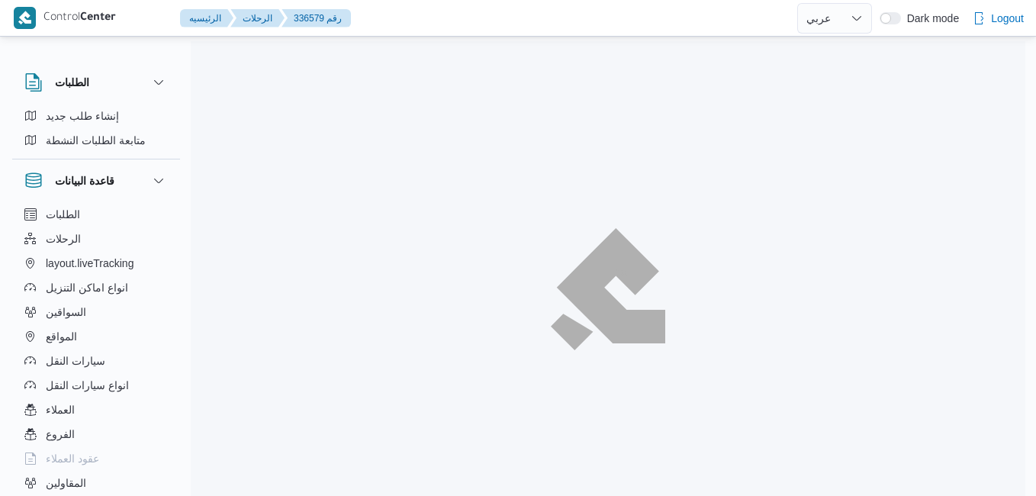
select select "ar"
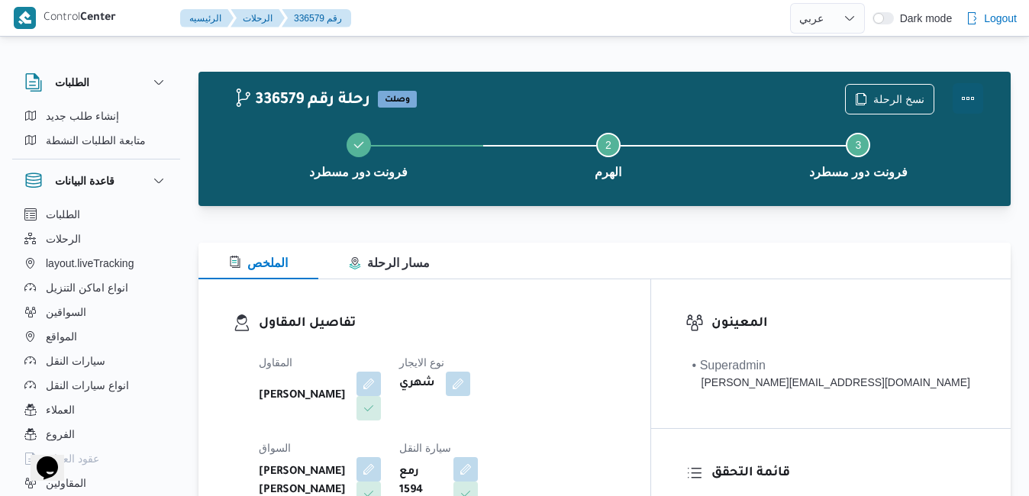
click at [970, 105] on button "Actions" at bounding box center [968, 98] width 31 height 31
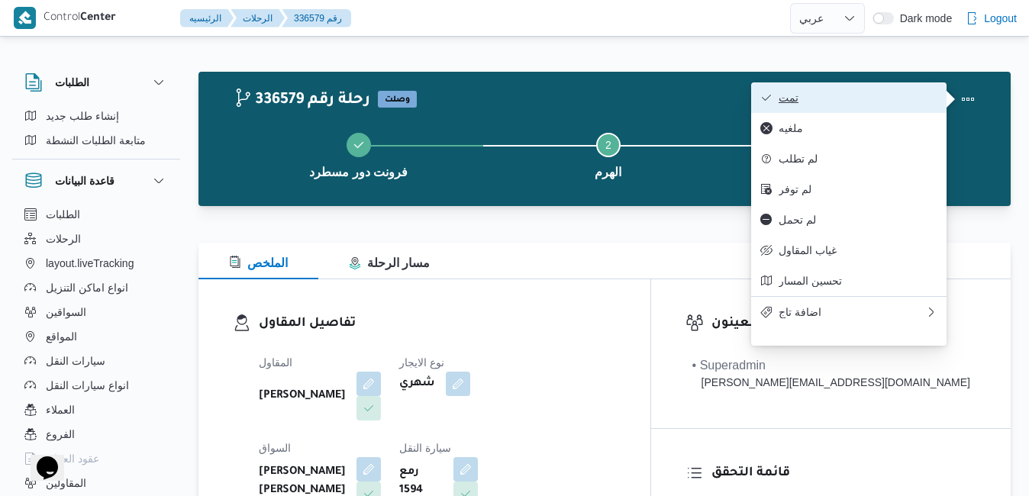
click at [887, 99] on span "تمت" at bounding box center [857, 98] width 159 height 12
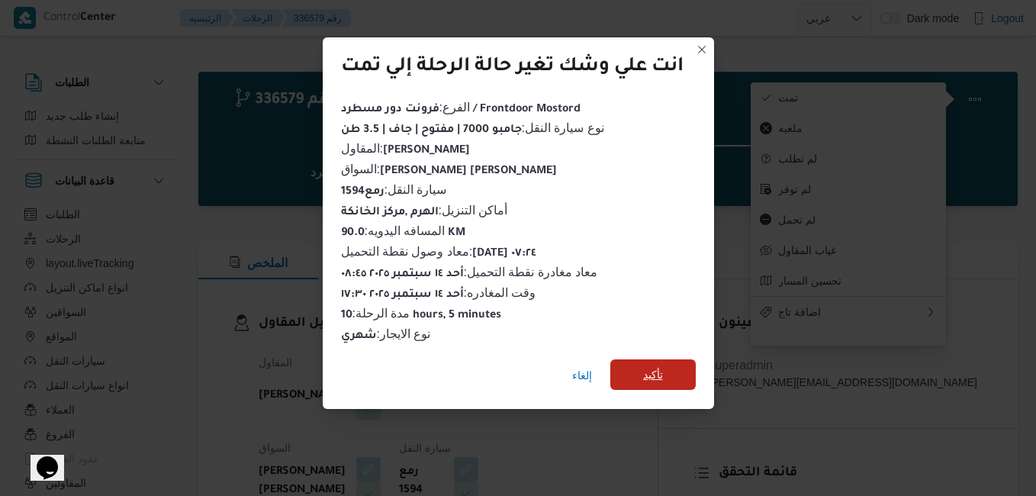
click at [656, 366] on span "تأكيد" at bounding box center [653, 375] width 20 height 18
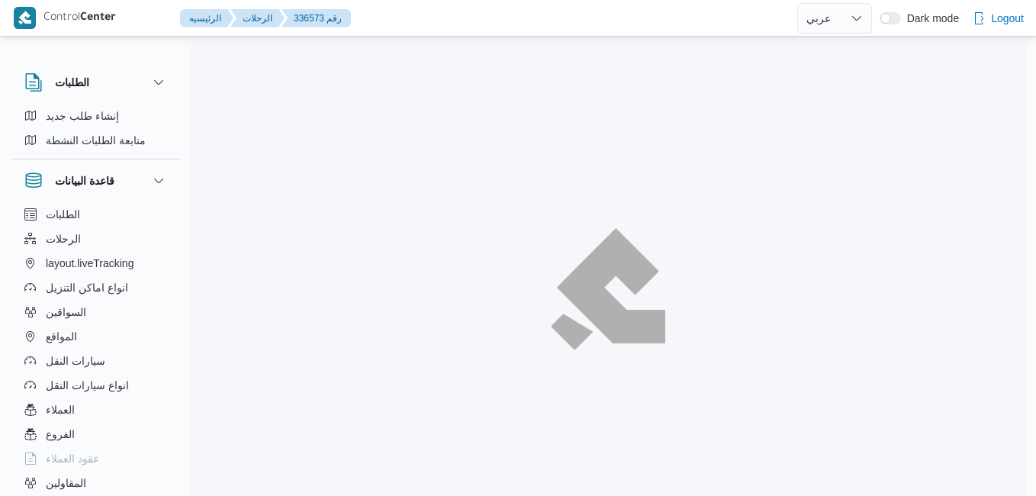
select select "ar"
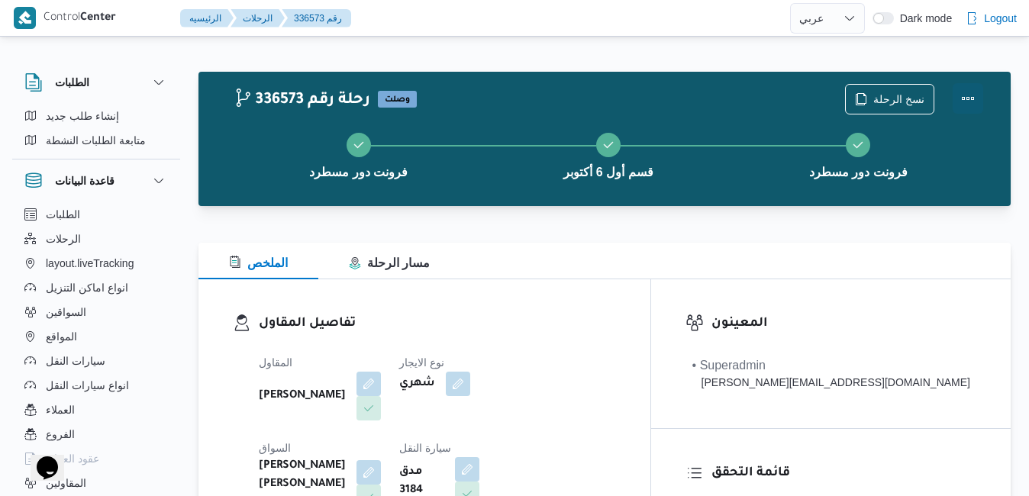
click at [966, 101] on button "Actions" at bounding box center [968, 98] width 31 height 31
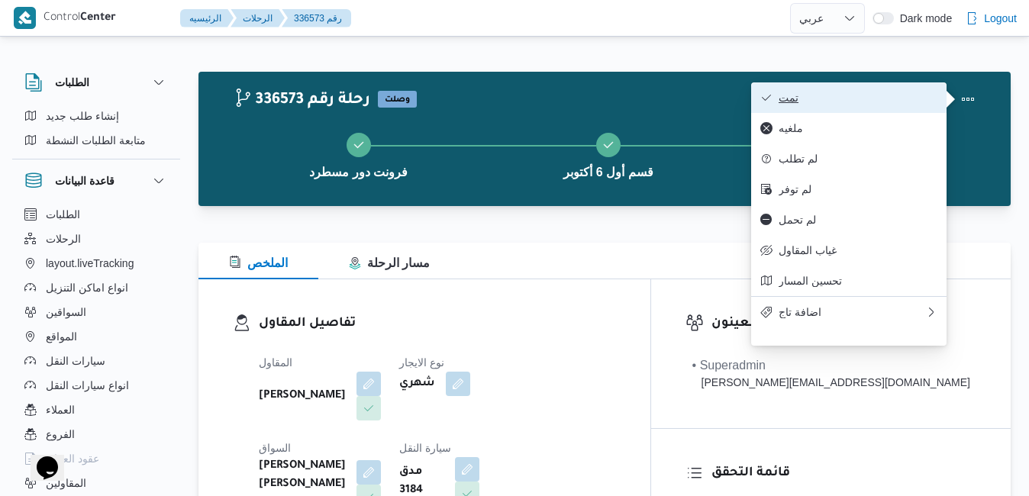
click at [918, 102] on span "تمت" at bounding box center [857, 98] width 159 height 12
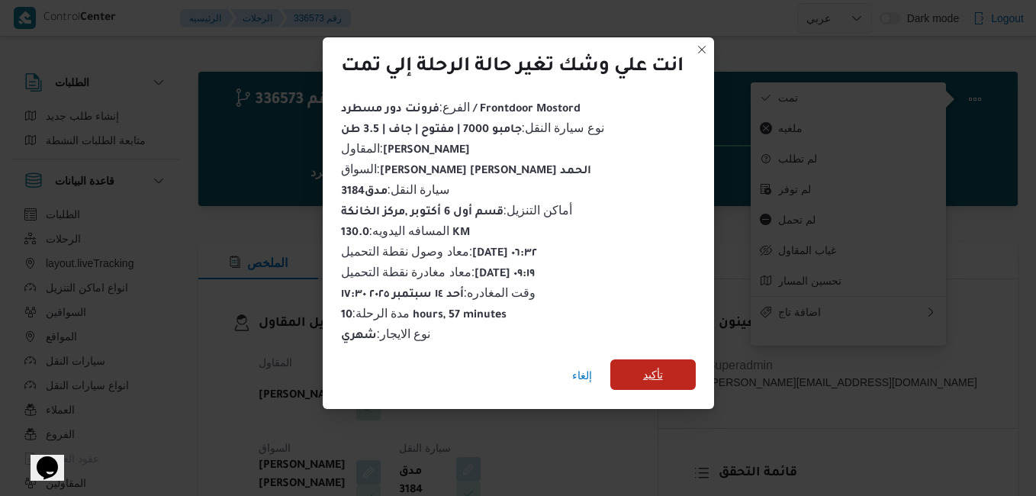
click at [671, 374] on span "تأكيد" at bounding box center [653, 374] width 85 height 31
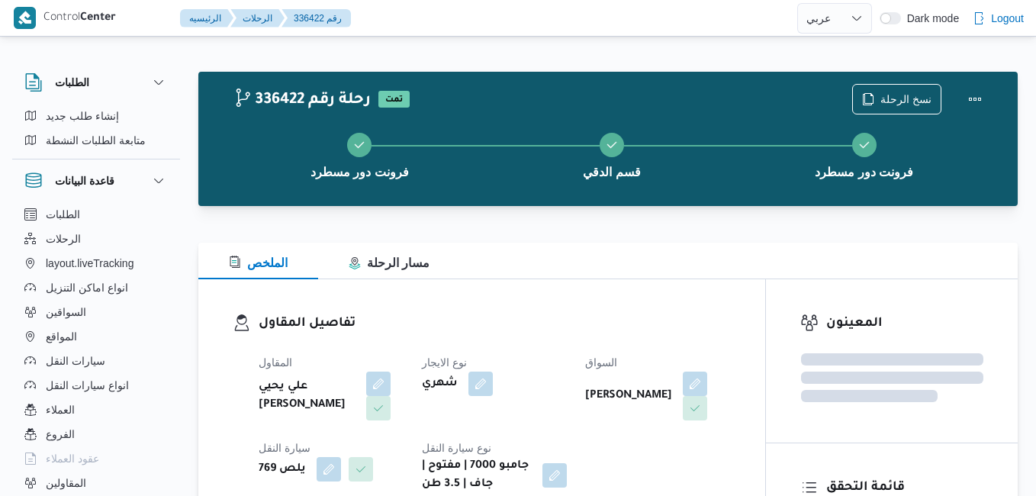
select select "ar"
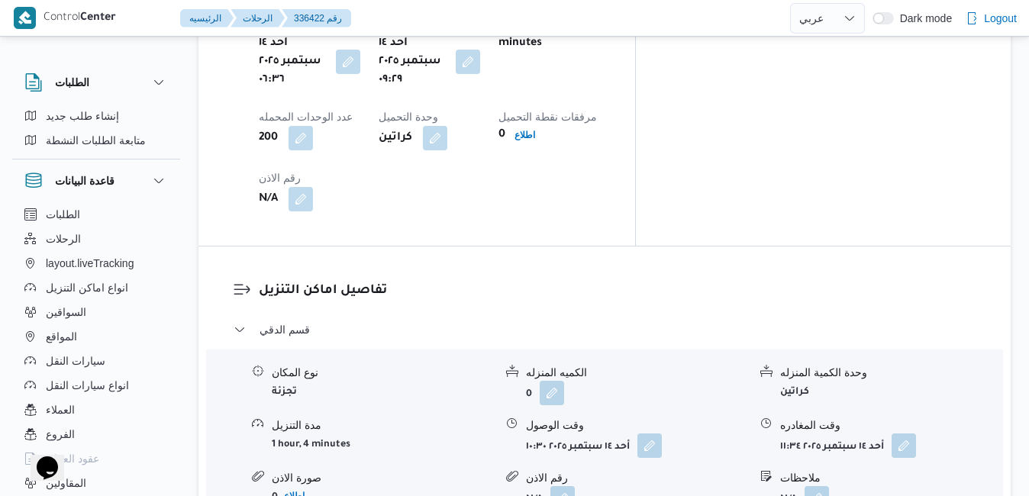
scroll to position [885, 0]
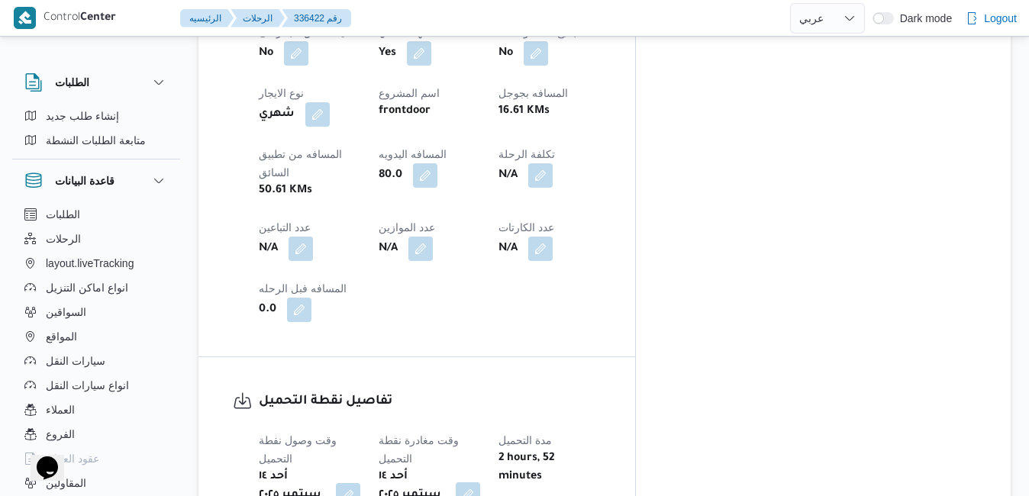
click at [480, 482] on button "button" at bounding box center [468, 494] width 24 height 24
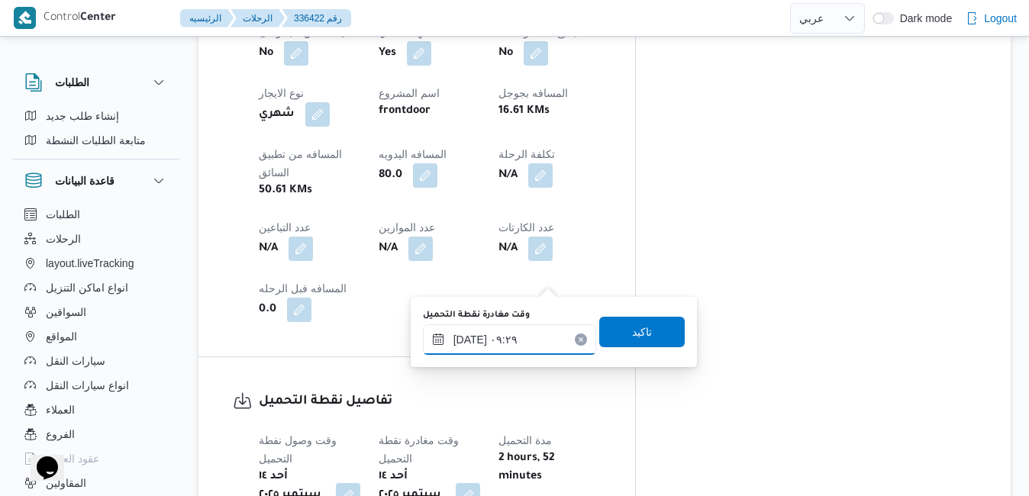
click at [505, 341] on input "[DATE] ٠٩:٢٩" at bounding box center [509, 339] width 173 height 31
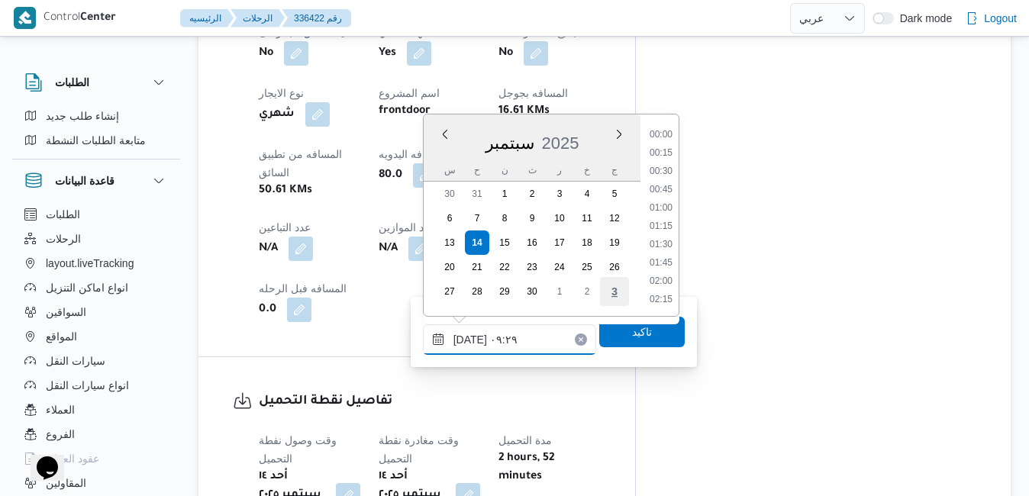
scroll to position [585, 0]
click at [670, 156] on li "08:15" at bounding box center [660, 154] width 35 height 15
type input "١٤/٠٩/٢٠٢٥ ٠٨:١٥"
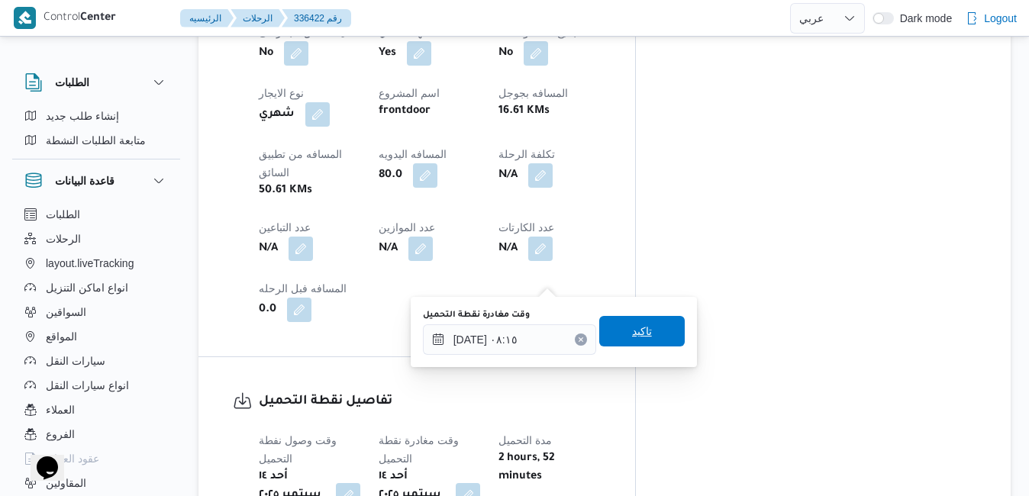
click at [632, 330] on span "تاكيد" at bounding box center [642, 331] width 20 height 18
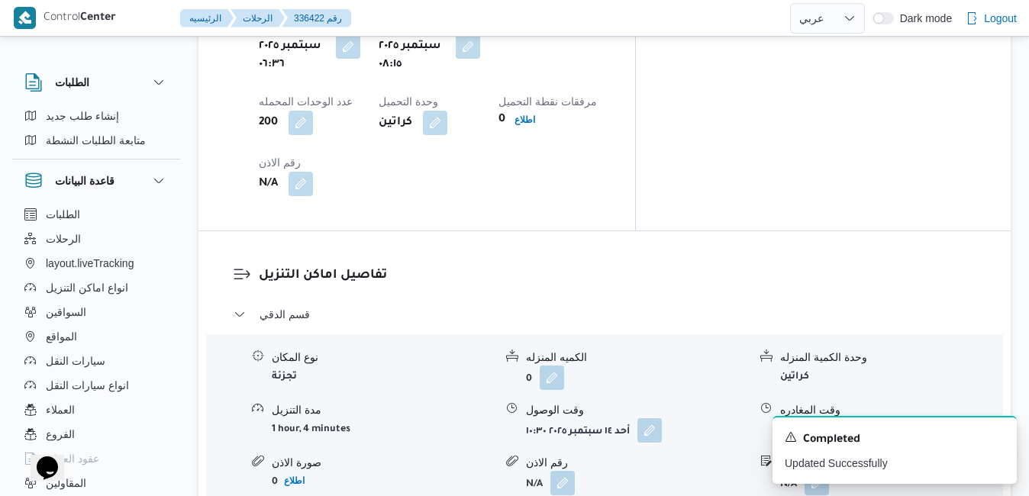
scroll to position [1343, 0]
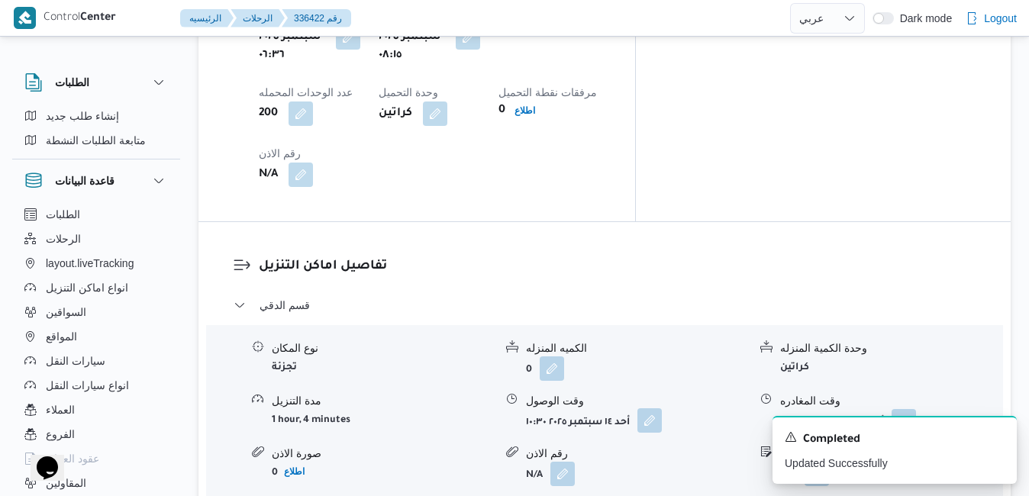
click at [650, 408] on button "button" at bounding box center [649, 420] width 24 height 24
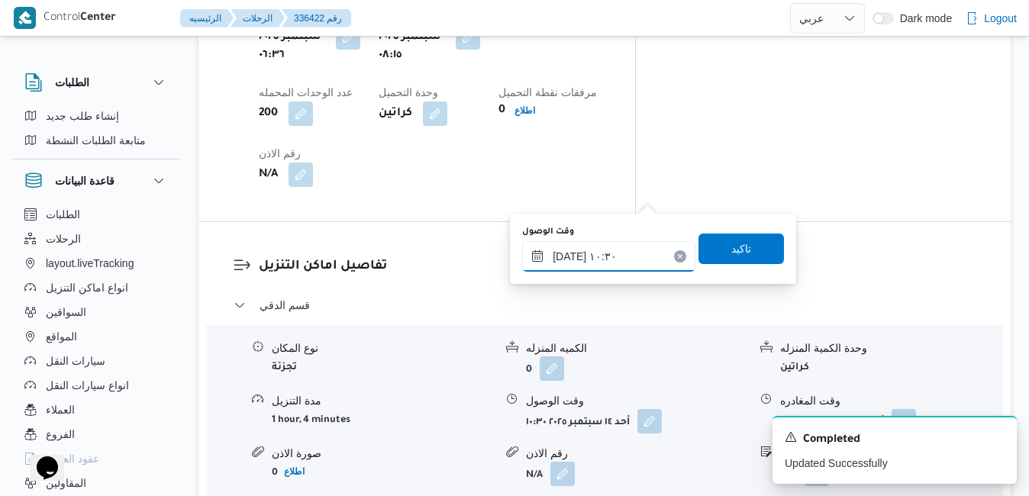
click at [588, 260] on input "١٤/٠٩/٢٠٢٥ ١٠:٣٠" at bounding box center [608, 256] width 173 height 31
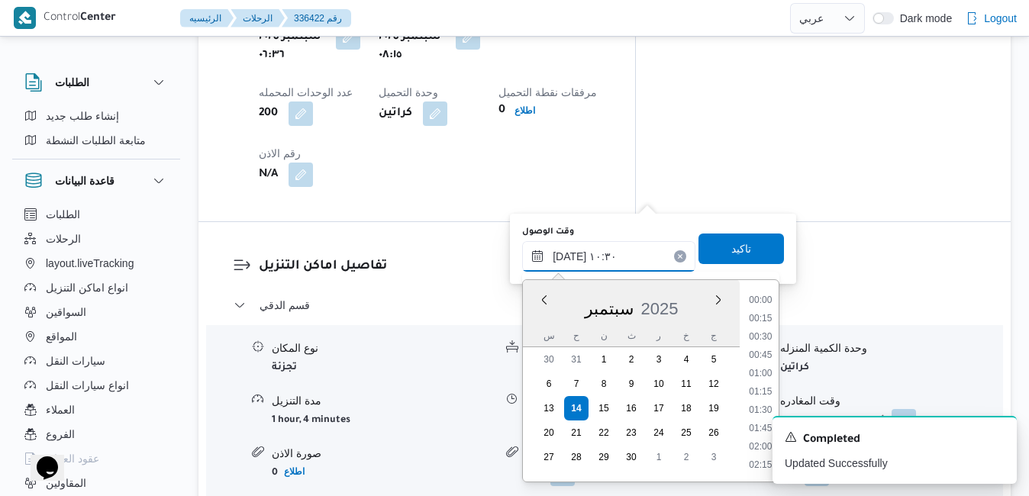
scroll to position [676, 0]
click at [769, 305] on li "09:15" at bounding box center [760, 301] width 35 height 15
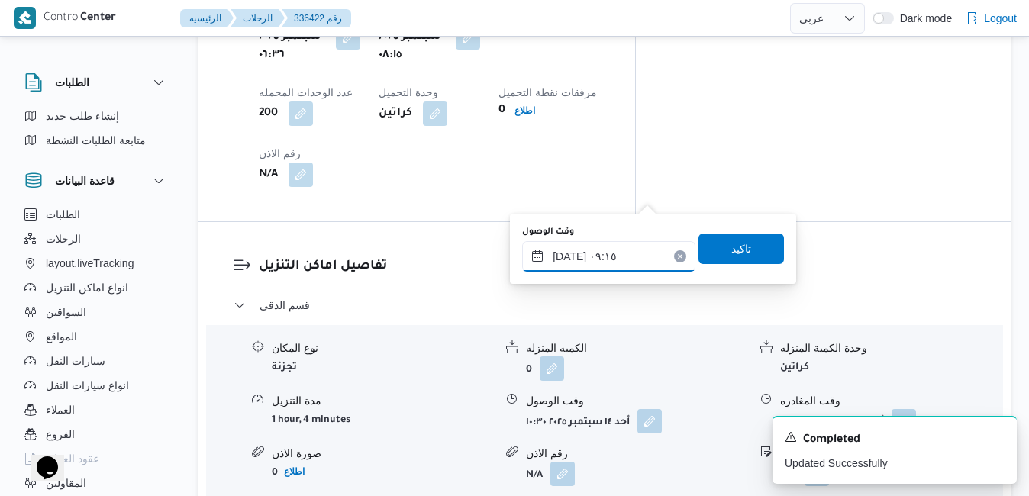
click at [569, 253] on input "[DATE] ٠٩:١٥" at bounding box center [608, 256] width 173 height 31
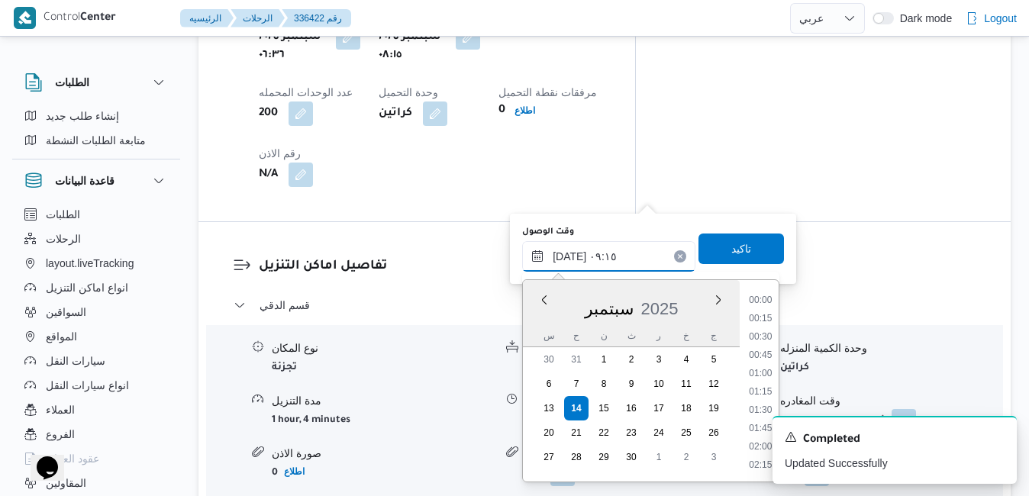
click at [569, 253] on input "[DATE] ٠٩:١٥" at bounding box center [608, 256] width 173 height 31
type input "١٤/٠٩/٢٠٢٥ ٠٩:05"
click at [748, 249] on span "تاكيد" at bounding box center [740, 248] width 85 height 31
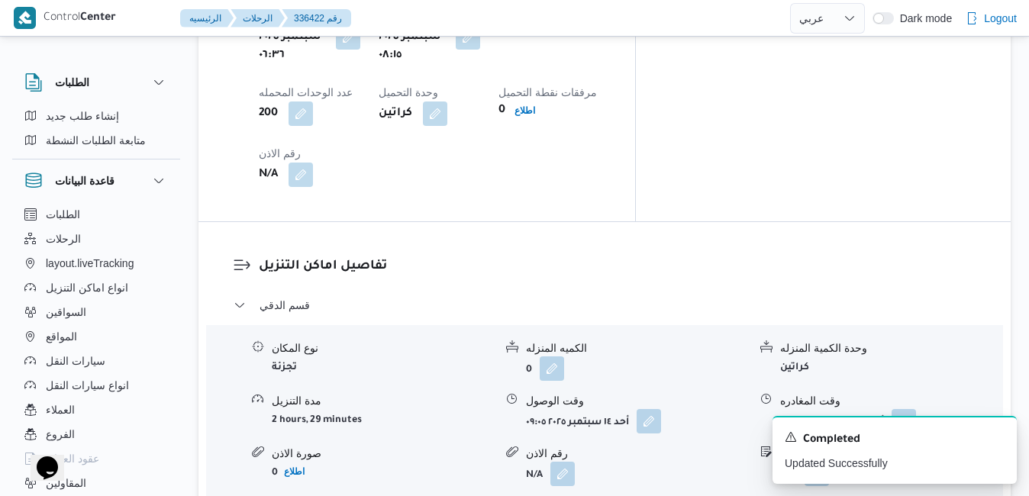
click at [638, 296] on div "قسم الدقي نوع المكان تجزئة الكميه المنزله 0 وحدة الكمية المنزله كراتين مدة التن…" at bounding box center [605, 440] width 743 height 288
click at [998, 439] on icon "Dismiss toast" at bounding box center [998, 436] width 12 height 12
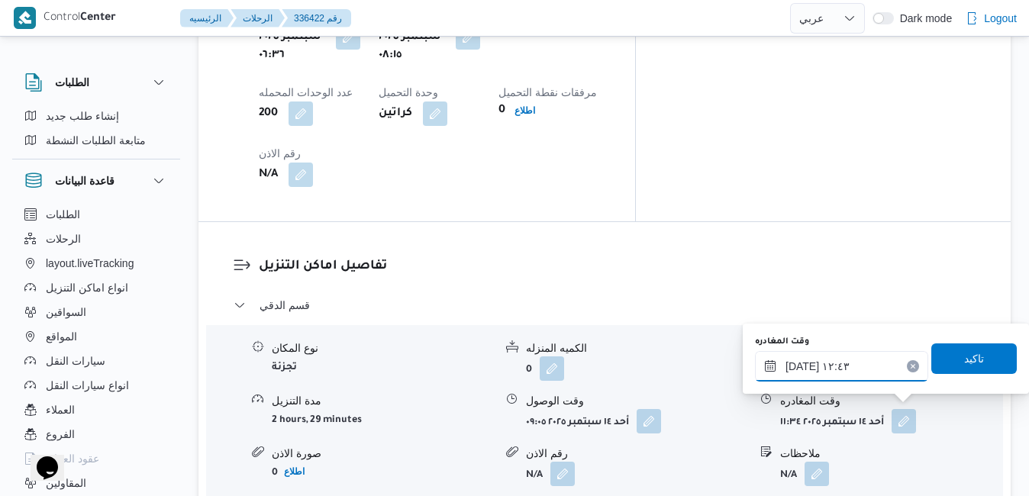
click at [861, 372] on input "١٤/٠٩/٢٠٢٥ ١٢:٤٣" at bounding box center [841, 366] width 173 height 31
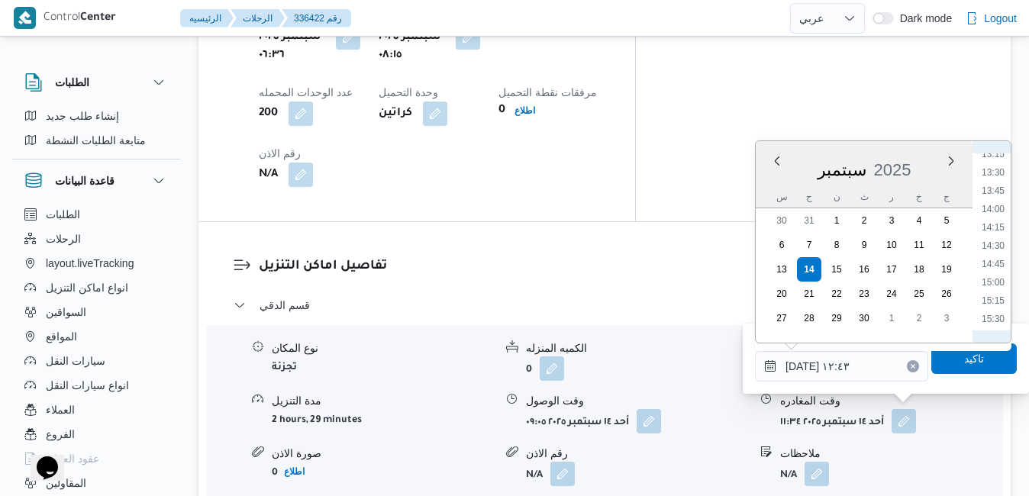
scroll to position [1184, 0]
click at [998, 292] on li "18:00" at bounding box center [992, 295] width 35 height 15
type input "١٤/٠٩/٢٠٢٥ ١٨:٠٠"
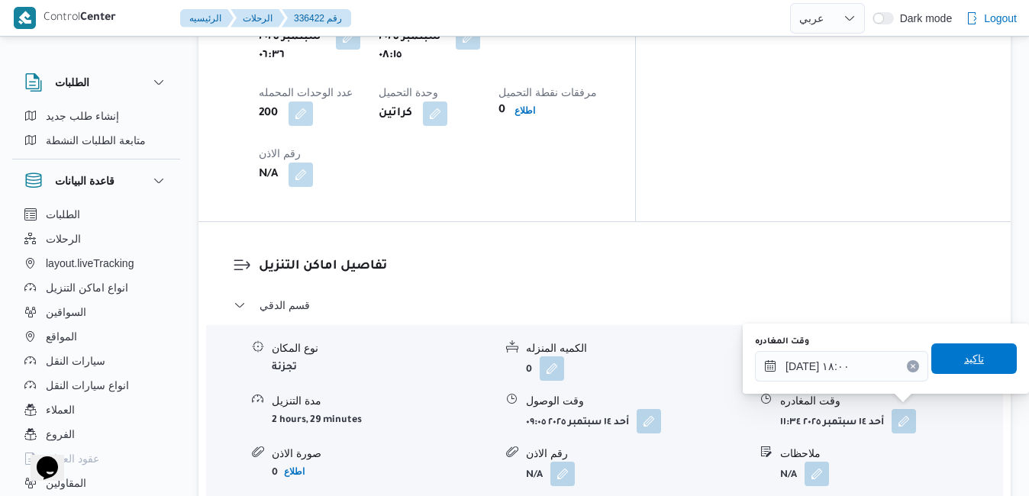
click at [964, 359] on span "تاكيد" at bounding box center [974, 359] width 20 height 18
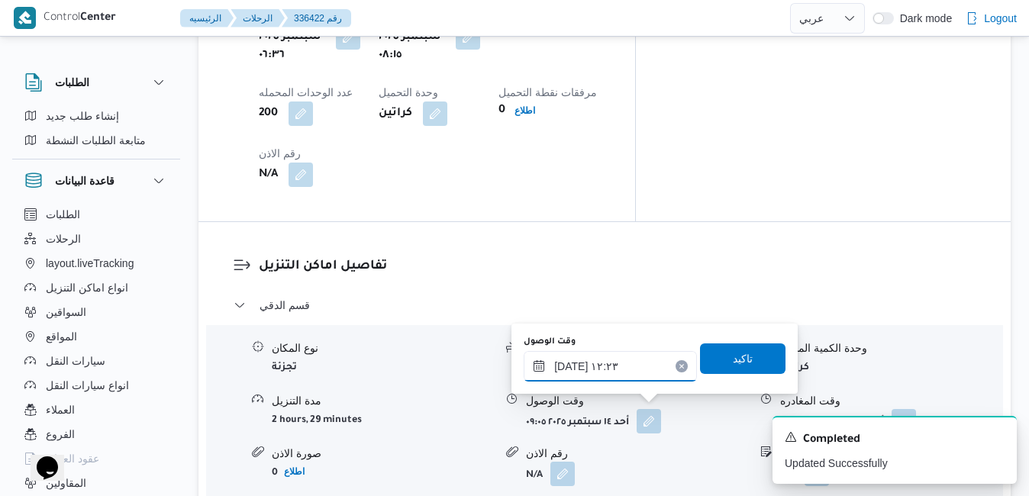
click at [643, 376] on input "١٤/٠٩/٢٠٢٥ ١٢:٢٣" at bounding box center [610, 366] width 173 height 31
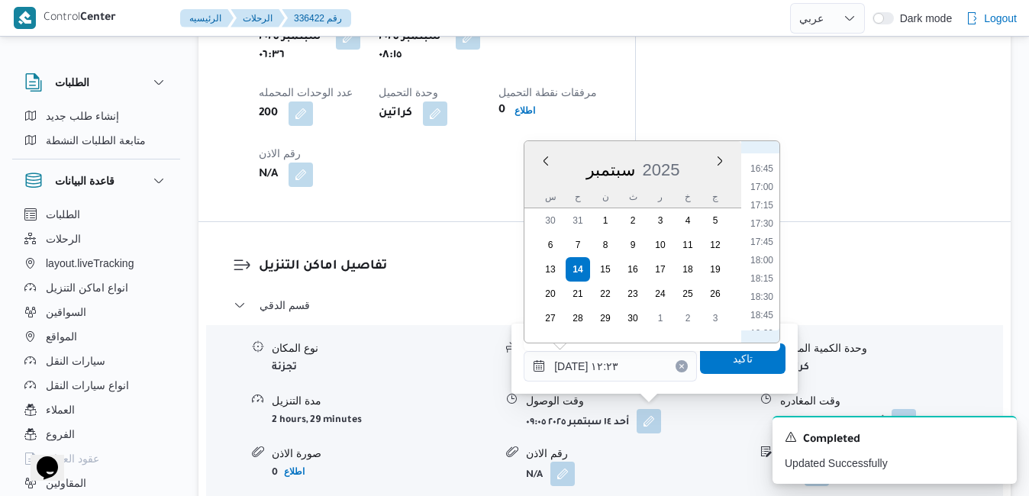
scroll to position [1269, 0]
click at [768, 193] on li "17:45" at bounding box center [761, 192] width 35 height 15
type input "١٤/٠٩/٢٠٢٥ ١٧:٤٥"
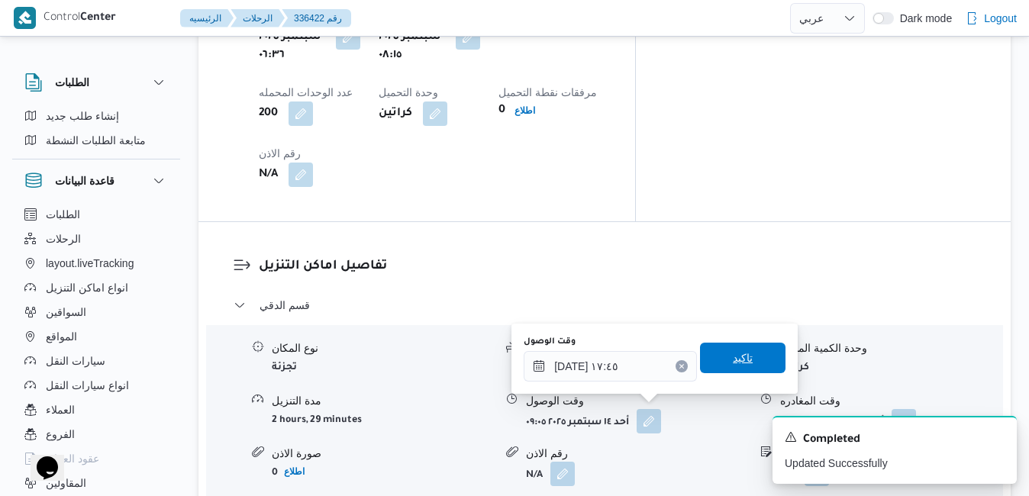
click at [738, 368] on span "تاكيد" at bounding box center [742, 358] width 85 height 31
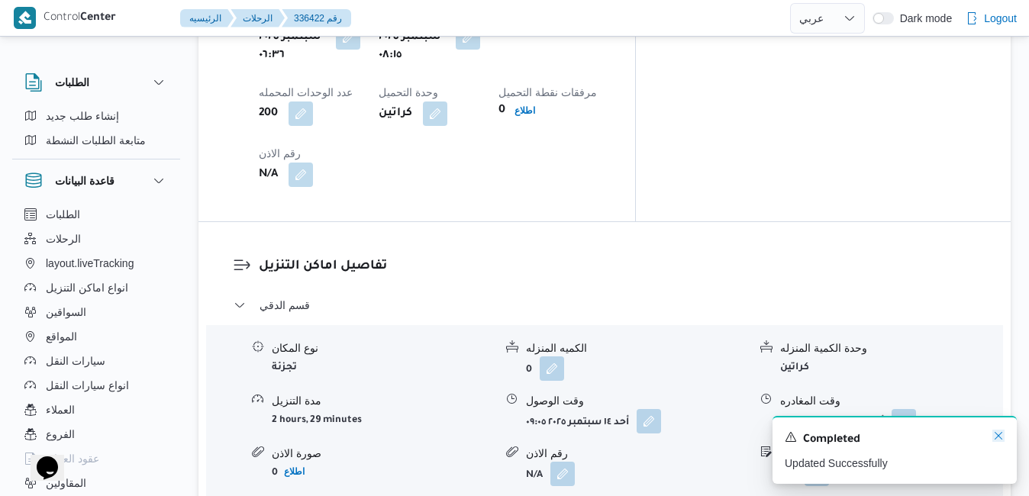
click at [1000, 437] on icon "Dismiss toast" at bounding box center [998, 436] width 12 height 12
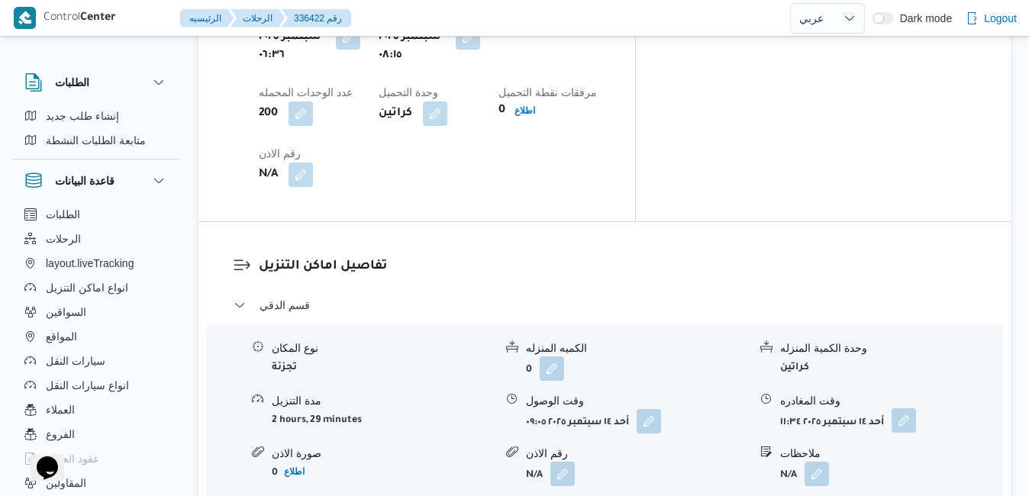
click at [900, 408] on button "button" at bounding box center [903, 420] width 24 height 24
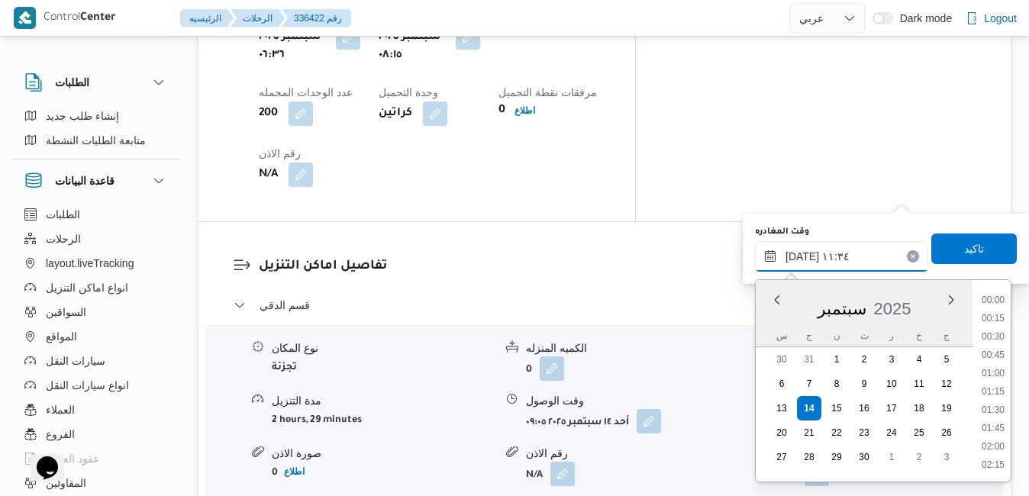
click at [860, 256] on input "١٤/٠٩/٢٠٢٥ ١١:٣٤" at bounding box center [841, 256] width 173 height 31
click at [994, 409] on li "16:45" at bounding box center [992, 416] width 35 height 15
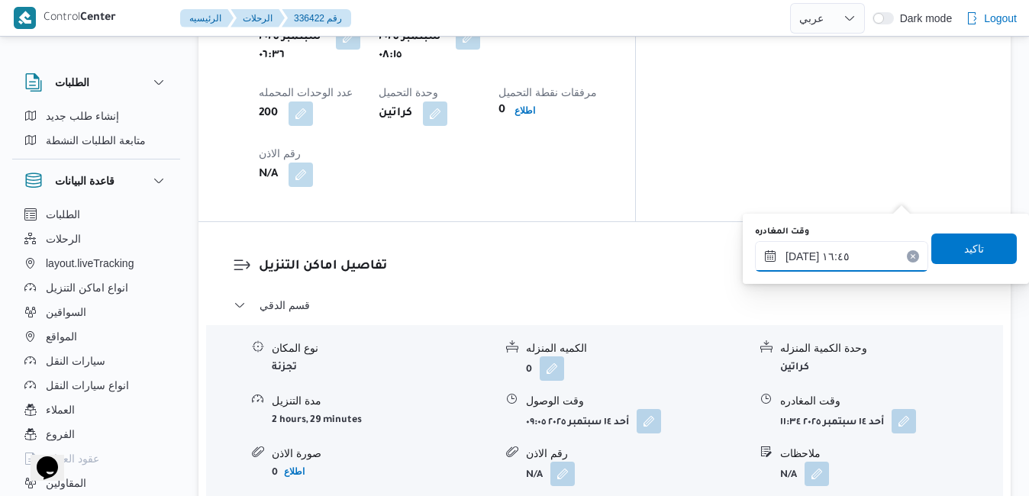
click at [803, 254] on input "١٤/٠٩/٢٠٢٥ ١٦:٤٥" at bounding box center [841, 256] width 173 height 31
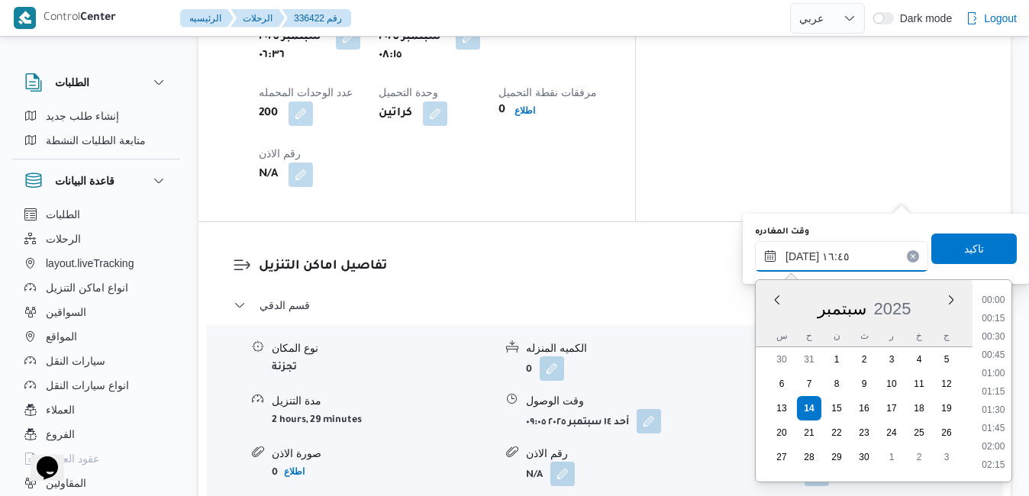
click at [803, 254] on input "١٤/٠٩/٢٠٢٥ ١٦:٤٥" at bounding box center [841, 256] width 173 height 31
type input "١٤/٠٩/٢٠٢٥ ١٦:٥٥"
click at [964, 256] on span "تاكيد" at bounding box center [974, 248] width 20 height 18
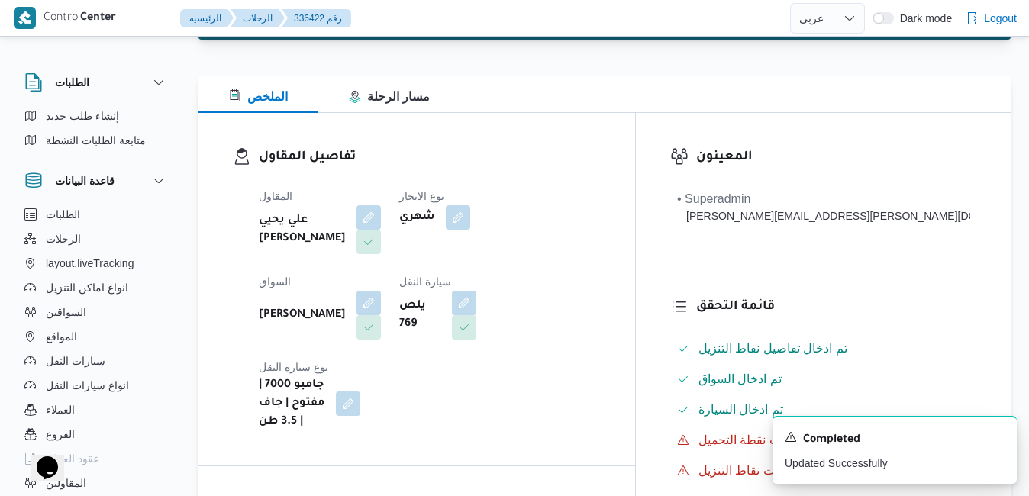
scroll to position [0, 0]
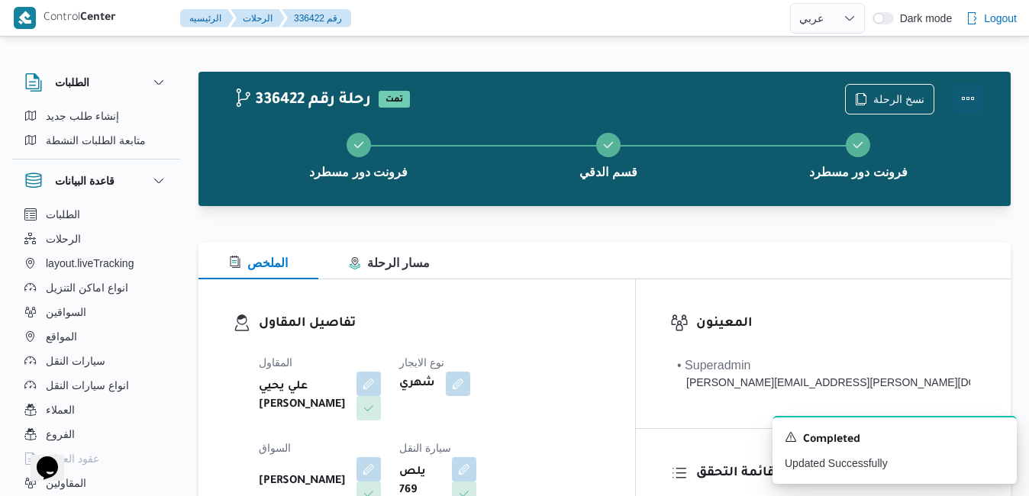
click at [966, 97] on button "Actions" at bounding box center [968, 98] width 31 height 31
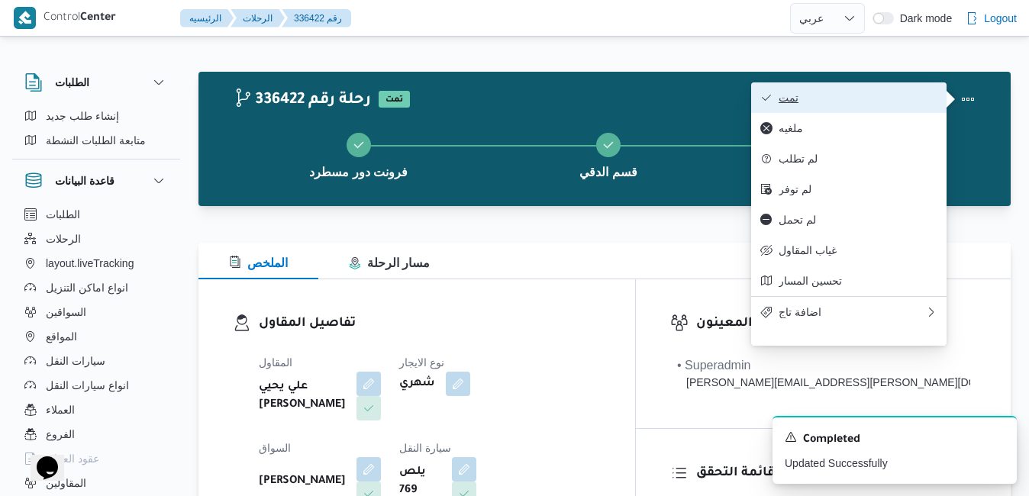
click at [891, 100] on span "تمت" at bounding box center [857, 98] width 159 height 12
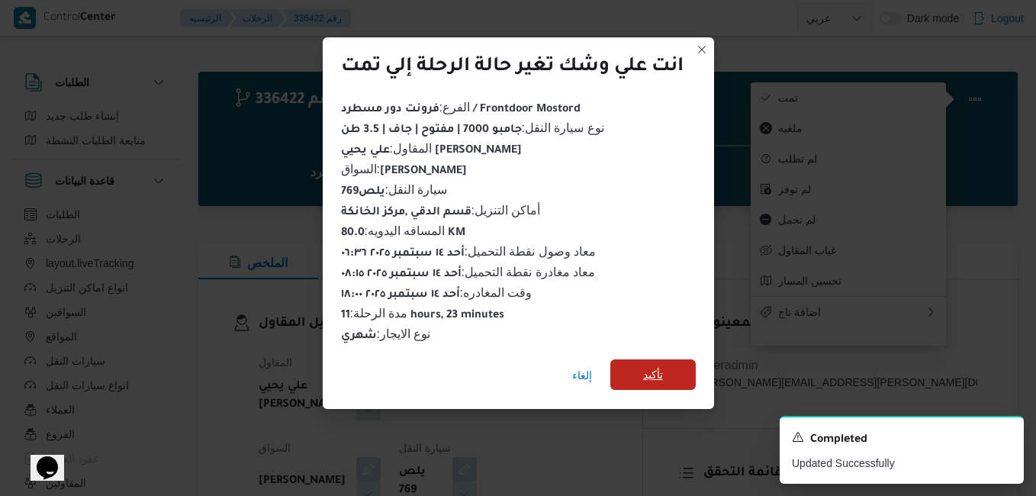
click at [663, 366] on span "تأكيد" at bounding box center [653, 375] width 20 height 18
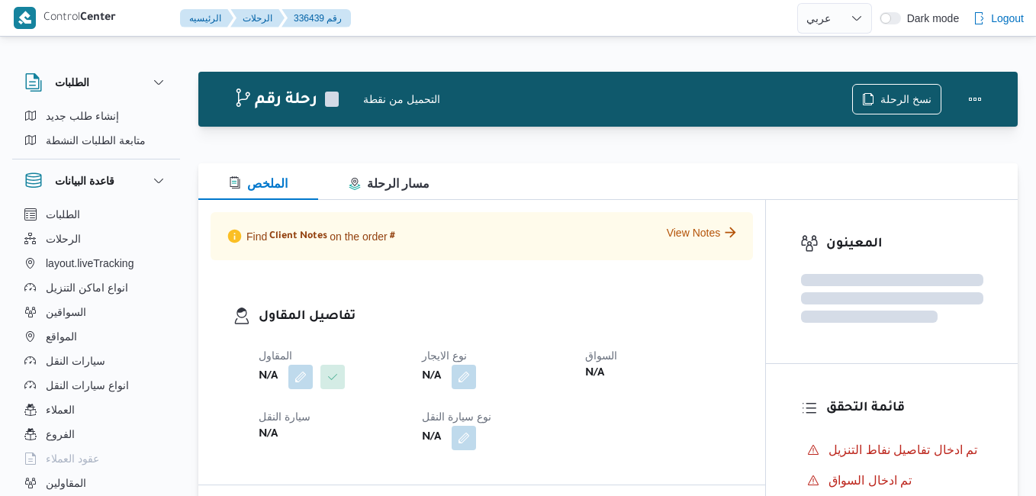
select select "ar"
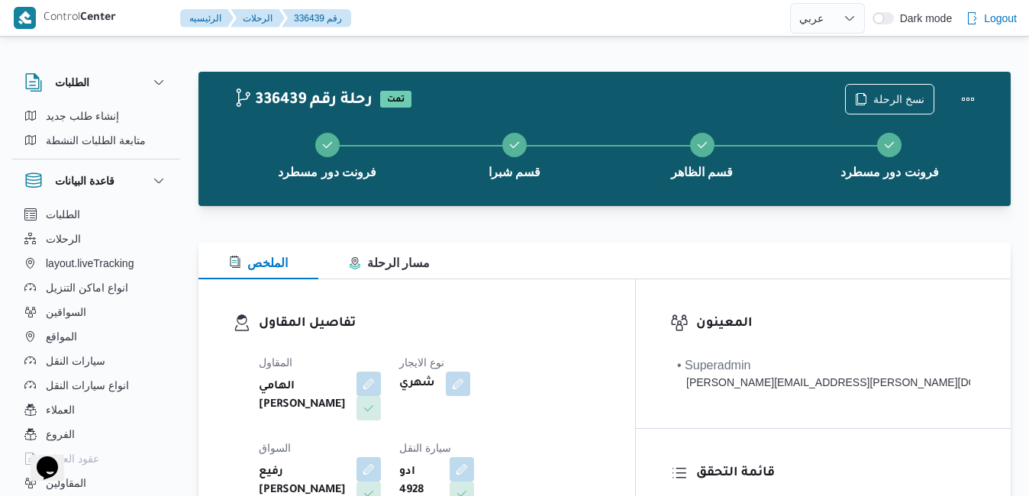
click at [675, 224] on div at bounding box center [604, 233] width 812 height 18
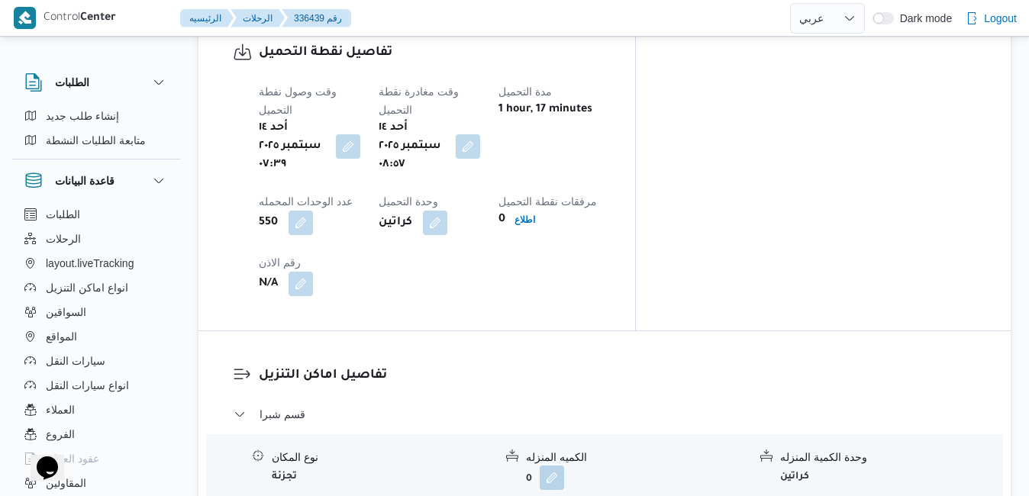
scroll to position [1282, 0]
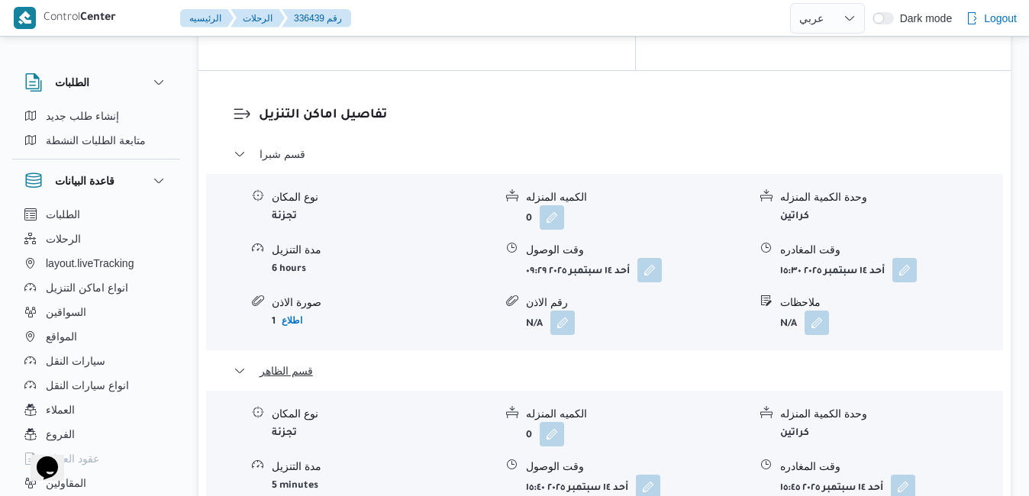
scroll to position [1618, 0]
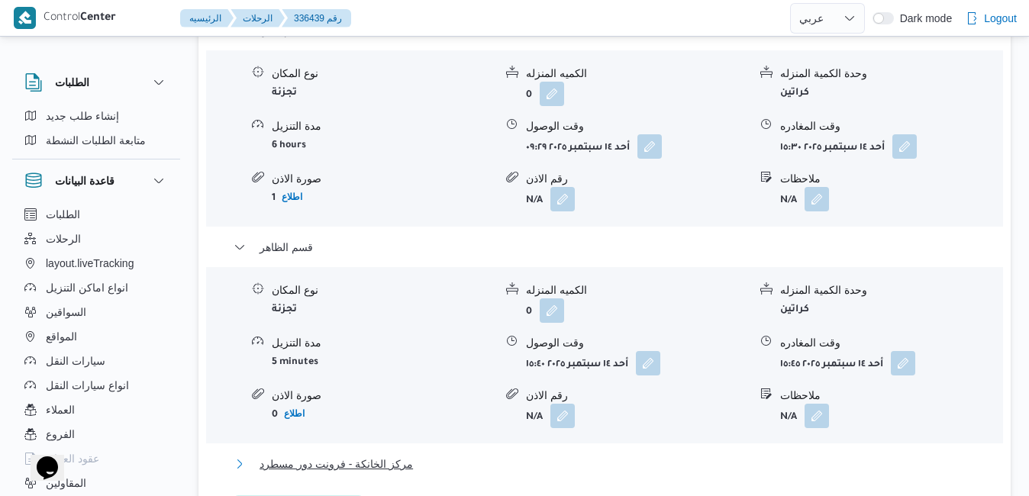
click at [639, 455] on button "مركز الخانكة - فرونت دور مسطرد" at bounding box center [605, 464] width 743 height 18
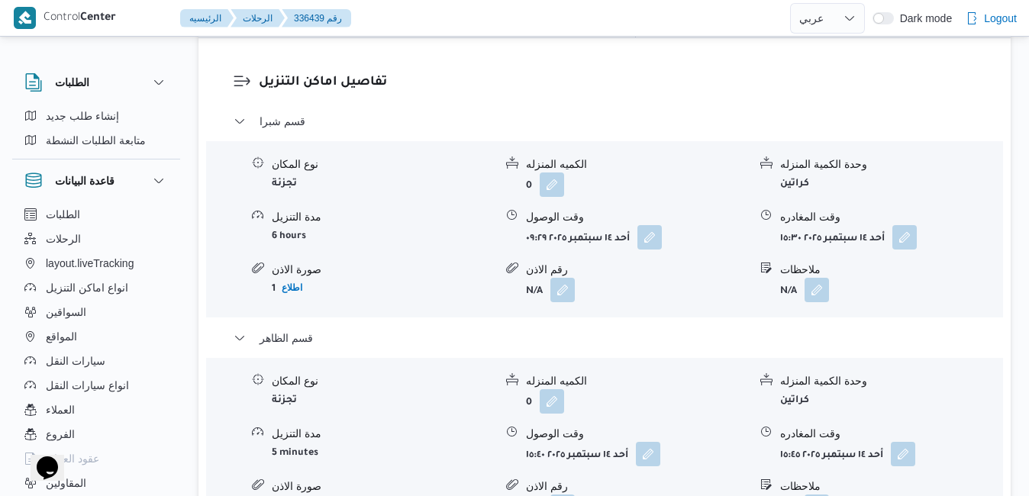
scroll to position [1557, 0]
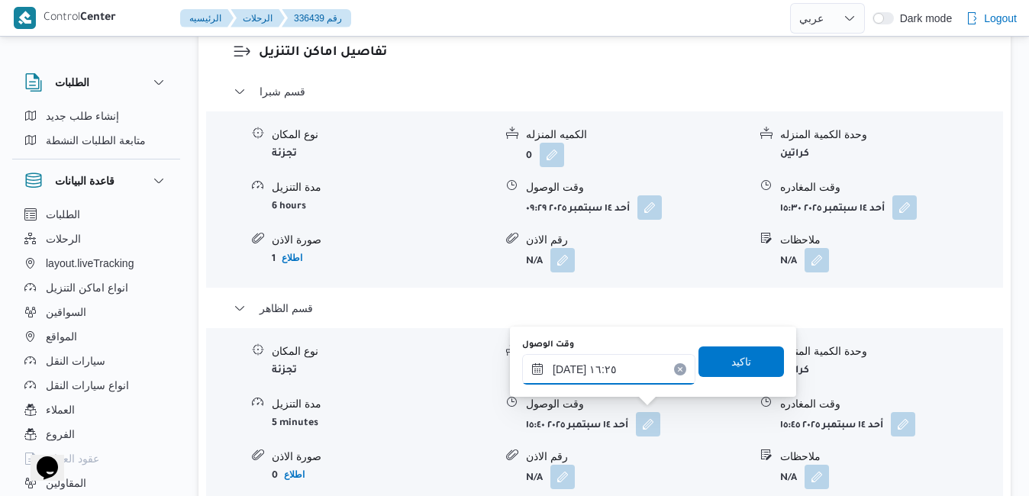
click at [621, 374] on input "[DATE] ١٦:٢٥" at bounding box center [608, 369] width 173 height 31
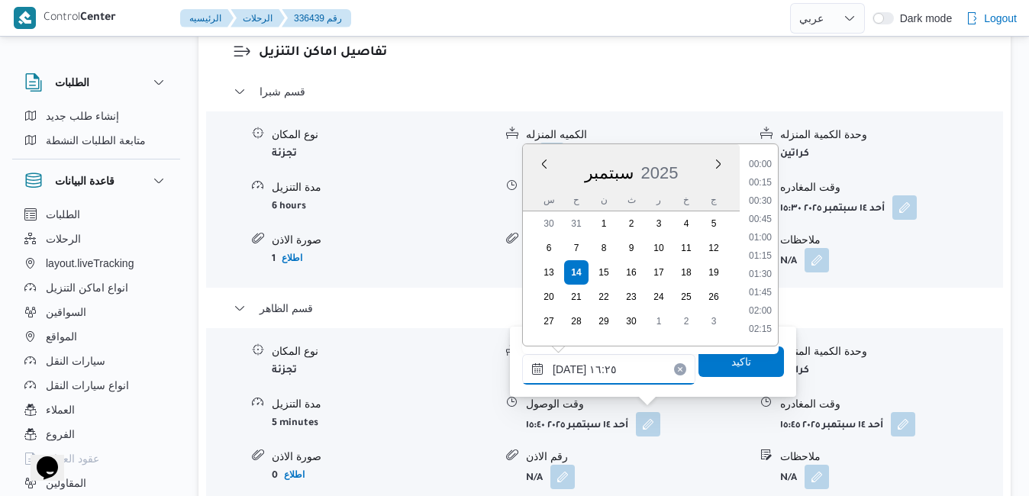
scroll to position [1098, 0]
click at [762, 296] on li "16:45" at bounding box center [760, 293] width 35 height 15
type input "[DATE] ١٦:٤٥"
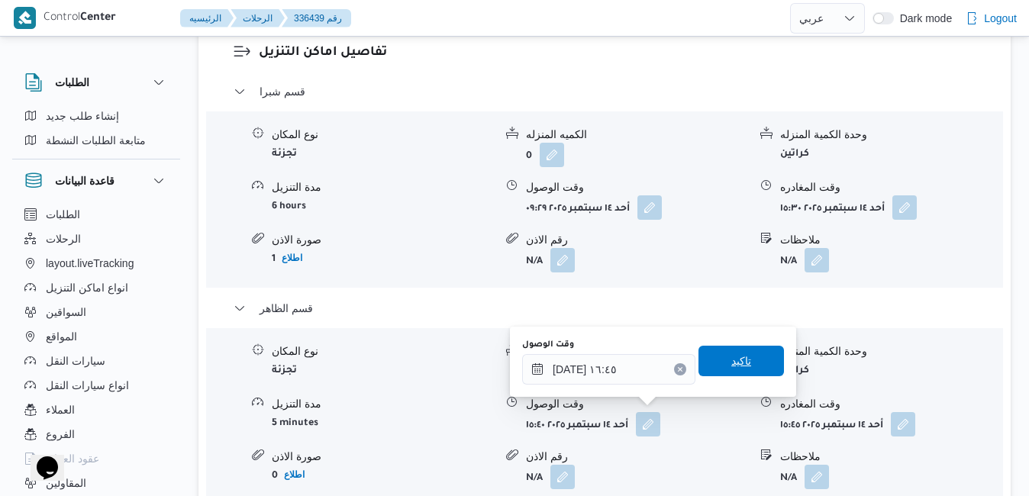
click at [731, 362] on span "تاكيد" at bounding box center [741, 361] width 20 height 18
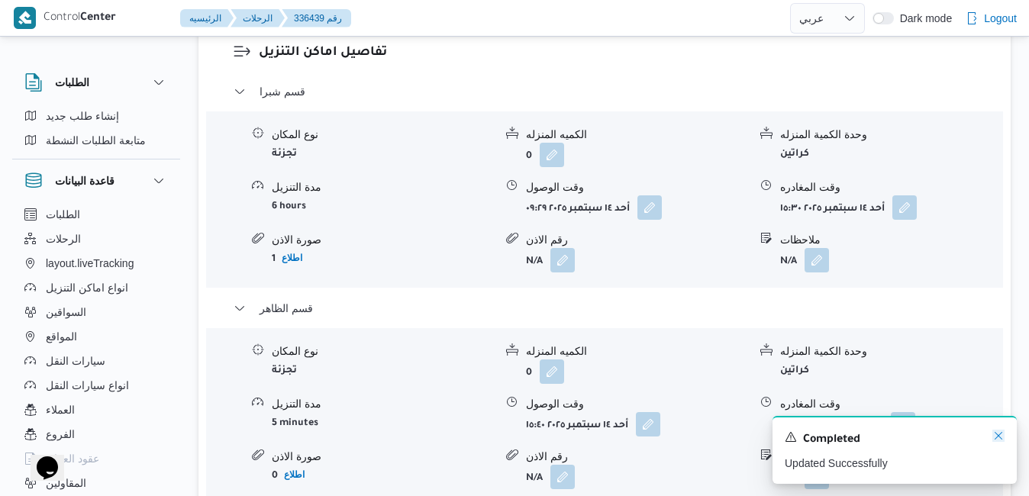
click at [995, 437] on icon "Dismiss toast" at bounding box center [998, 436] width 12 height 12
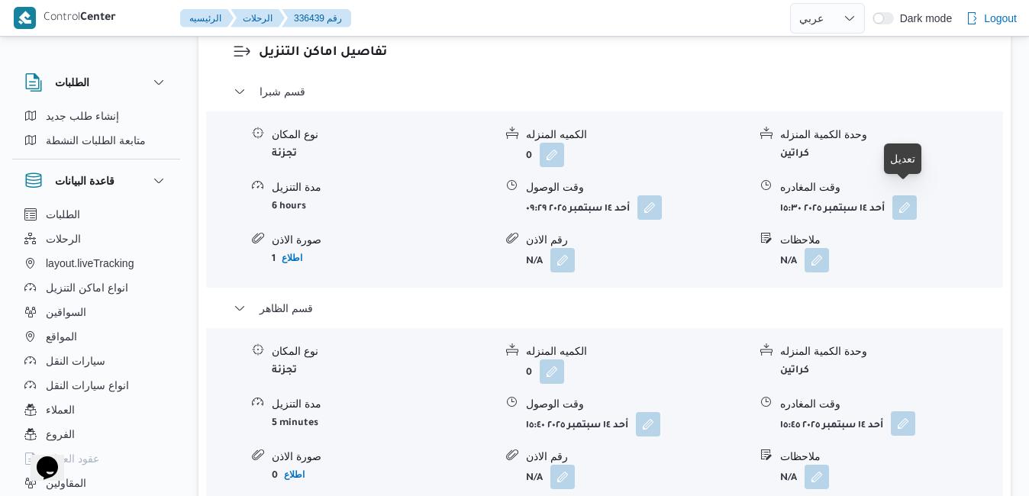
click at [914, 411] on button "button" at bounding box center [903, 423] width 24 height 24
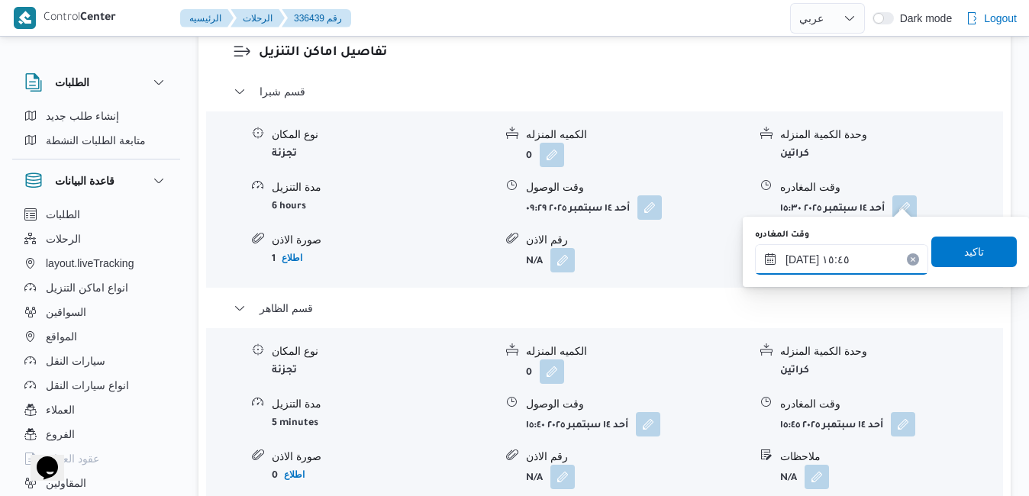
click at [833, 262] on input "١٤/٠٩/٢٠٢٥ ١٥:٤٥" at bounding box center [841, 259] width 173 height 31
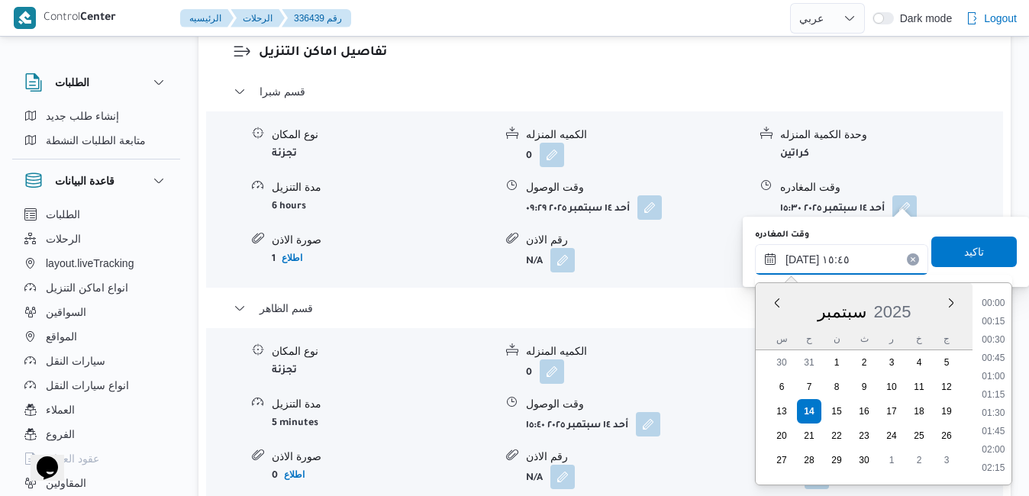
scroll to position [1061, 0]
click at [998, 437] on li "16:15" at bounding box center [992, 432] width 35 height 15
type input "١٤/٠٩/٢٠٢٥ ١٦:١٥"
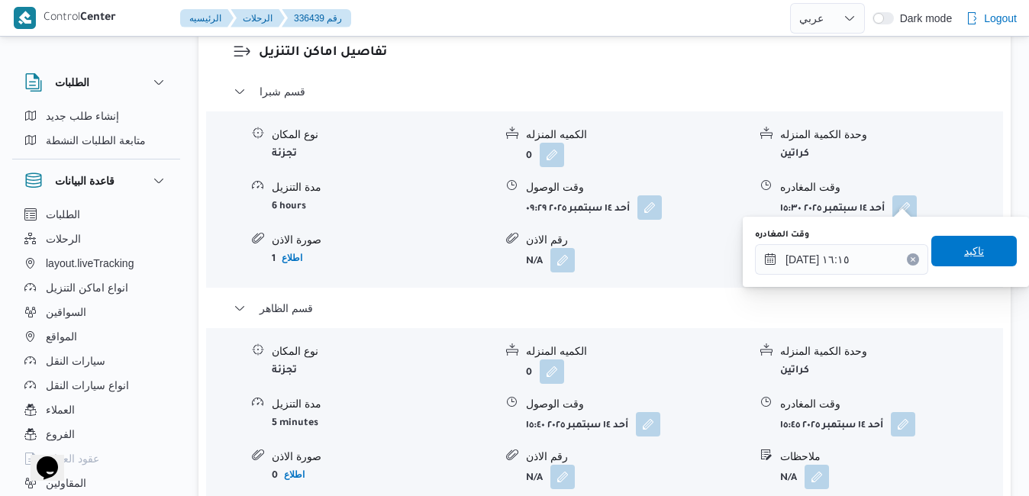
click at [973, 253] on span "تاكيد" at bounding box center [973, 251] width 85 height 31
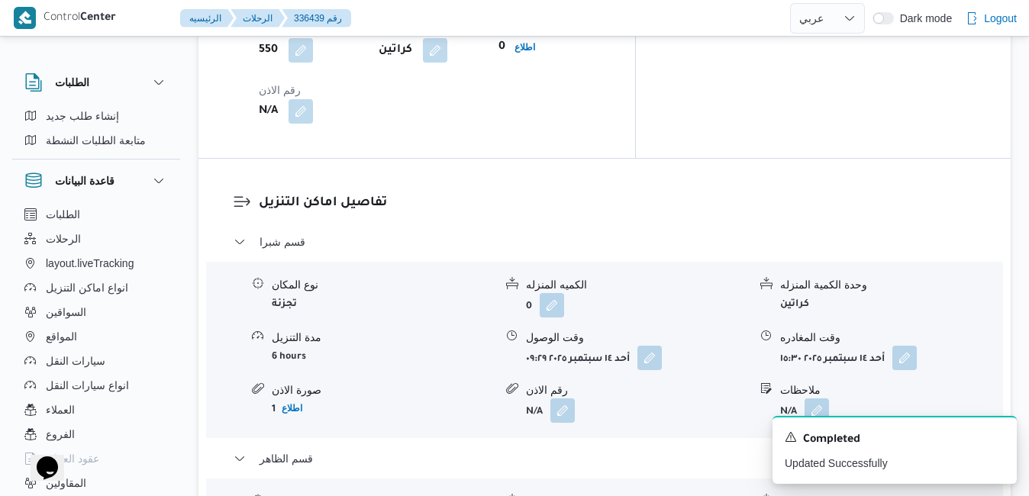
scroll to position [1374, 0]
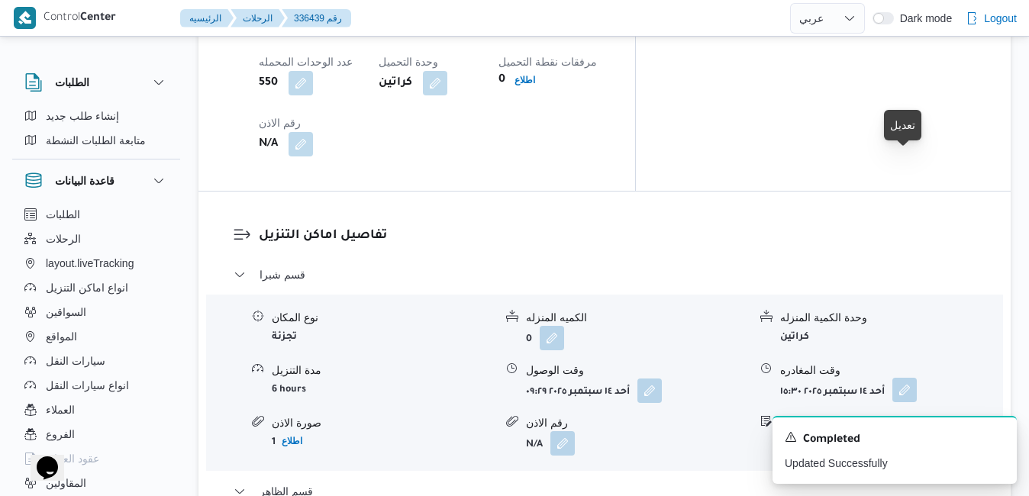
click at [902, 378] on button "button" at bounding box center [904, 390] width 24 height 24
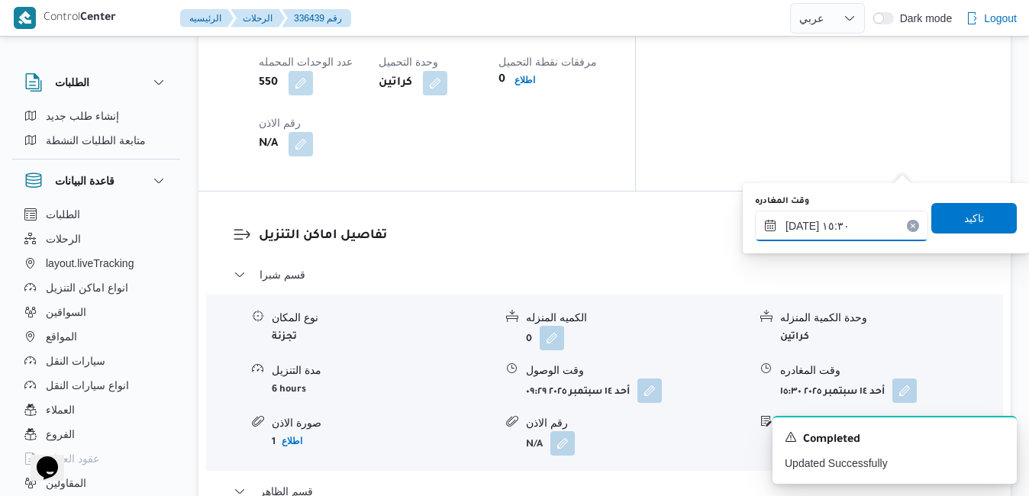
click at [831, 224] on input "١٤/٠٩/٢٠٢٥ ١٥:٣٠" at bounding box center [841, 226] width 173 height 31
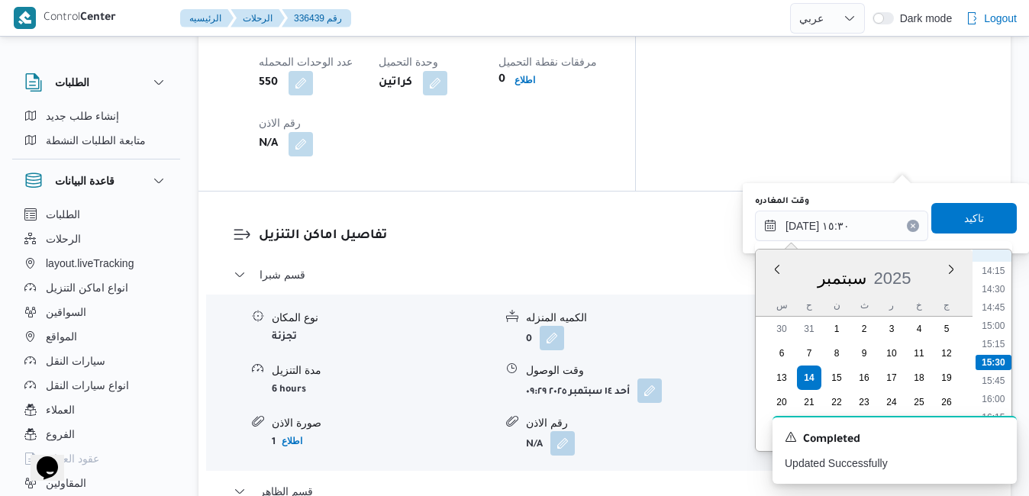
scroll to position [888, 0]
click at [999, 337] on li "13:00" at bounding box center [992, 334] width 35 height 15
type input "١٤/٠٩/٢٠٢٥ ١٣:٠٠"
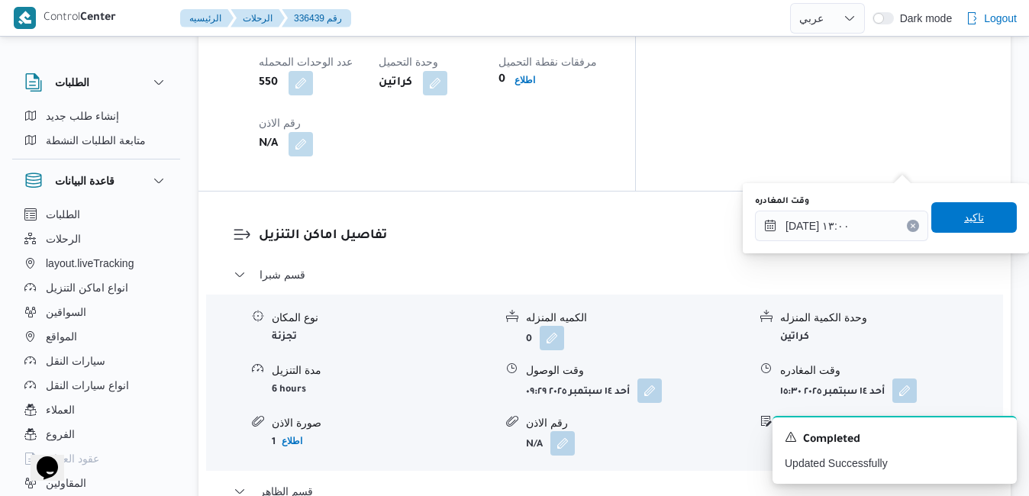
click at [977, 224] on span "تاكيد" at bounding box center [973, 217] width 85 height 31
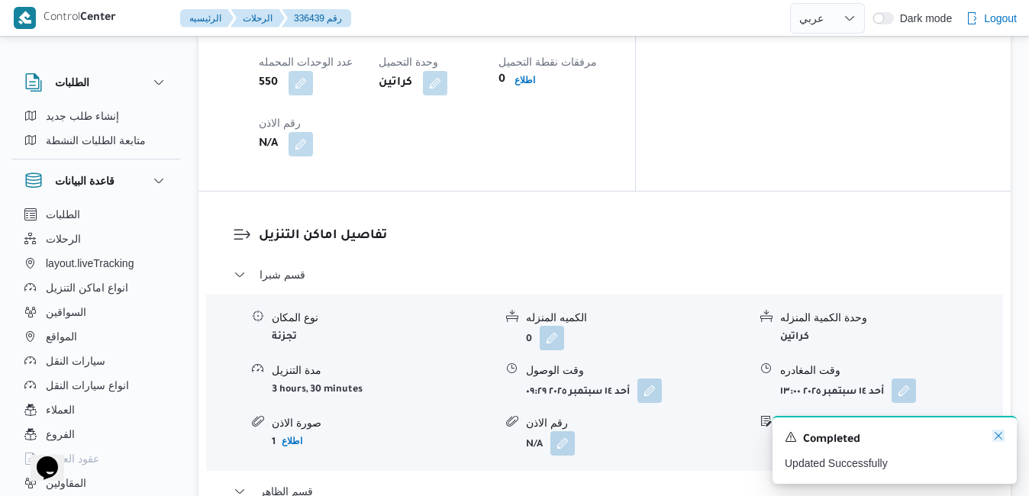
click at [997, 437] on icon "Dismiss toast" at bounding box center [998, 436] width 12 height 12
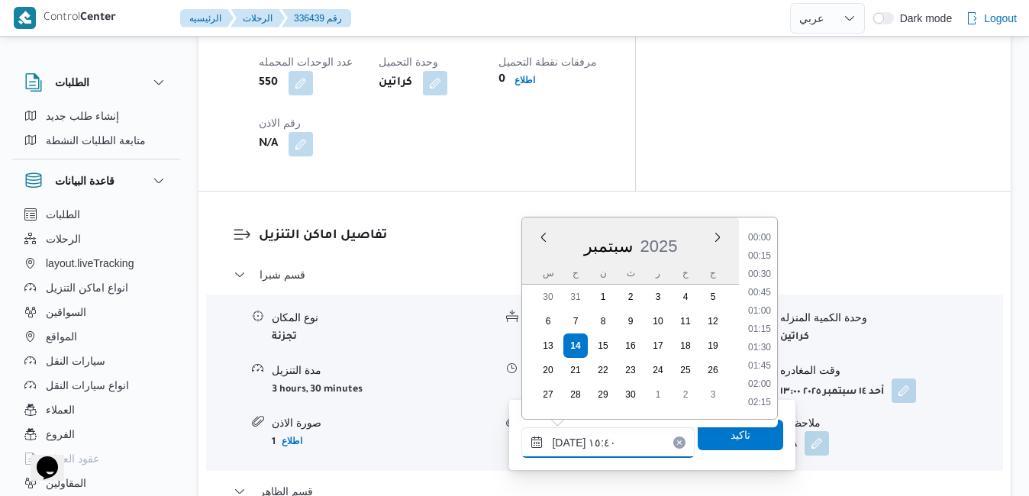
click at [597, 441] on input "١٤/٠٩/٢٠٢٥ ١٥:٤٠" at bounding box center [607, 442] width 173 height 31
click at [756, 342] on li "13:30" at bounding box center [759, 338] width 35 height 15
type input "١٤/٠٩/٢٠٢٥ ١٣:٣٠"
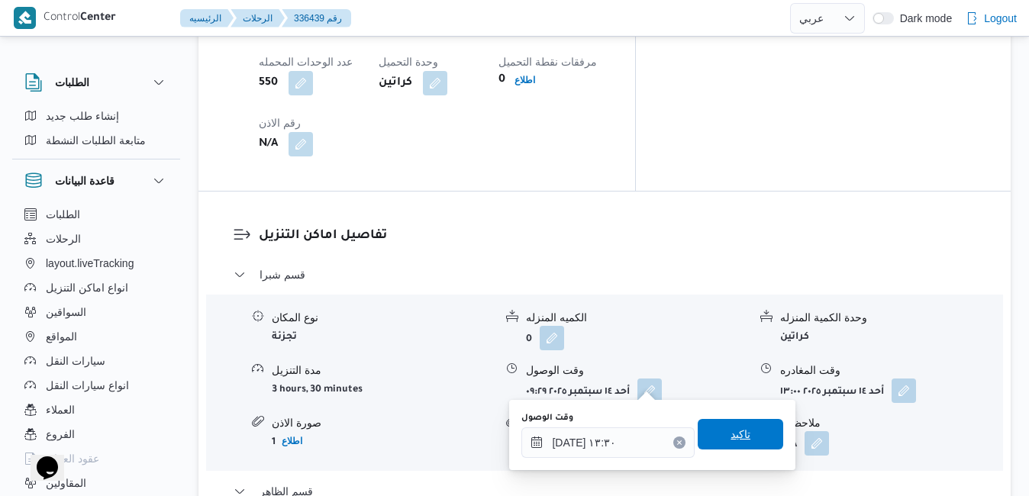
click at [741, 427] on span "تاكيد" at bounding box center [740, 434] width 85 height 31
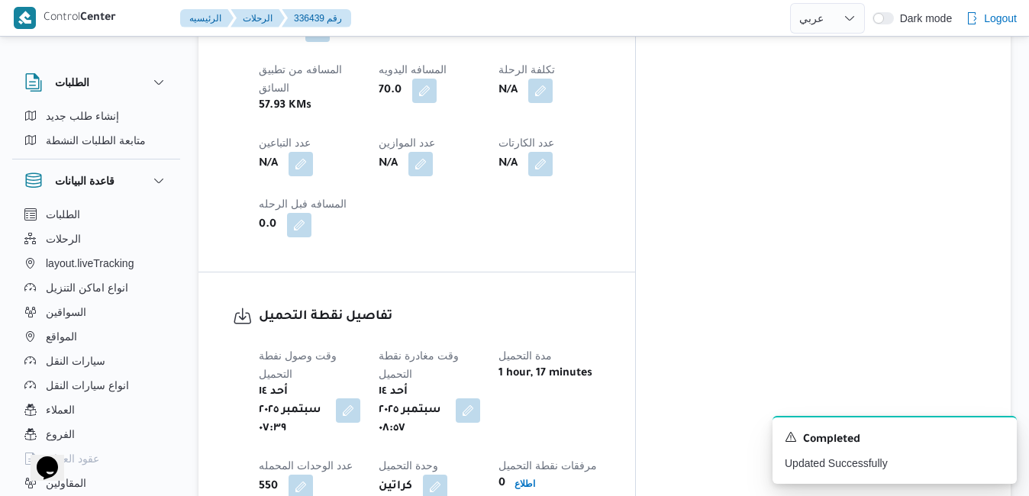
scroll to position [0, 0]
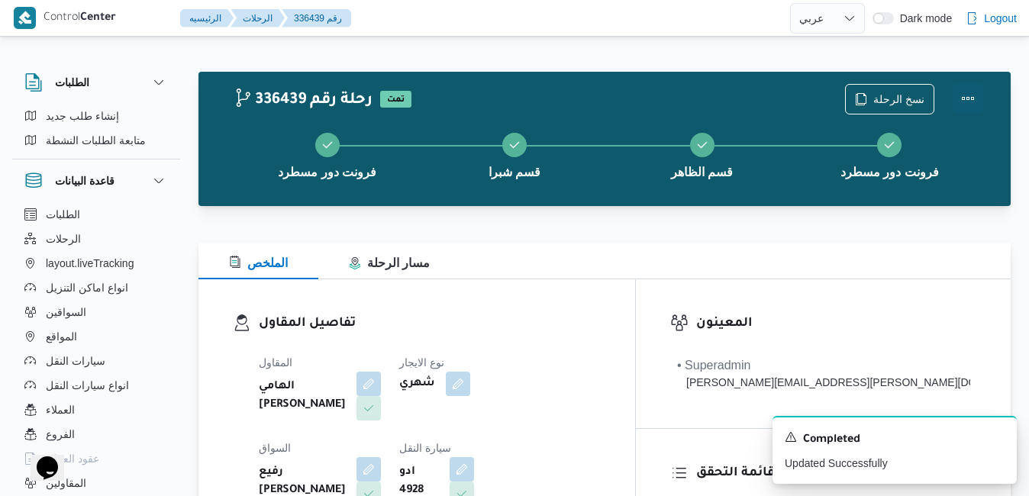
click at [969, 95] on button "Actions" at bounding box center [968, 98] width 31 height 31
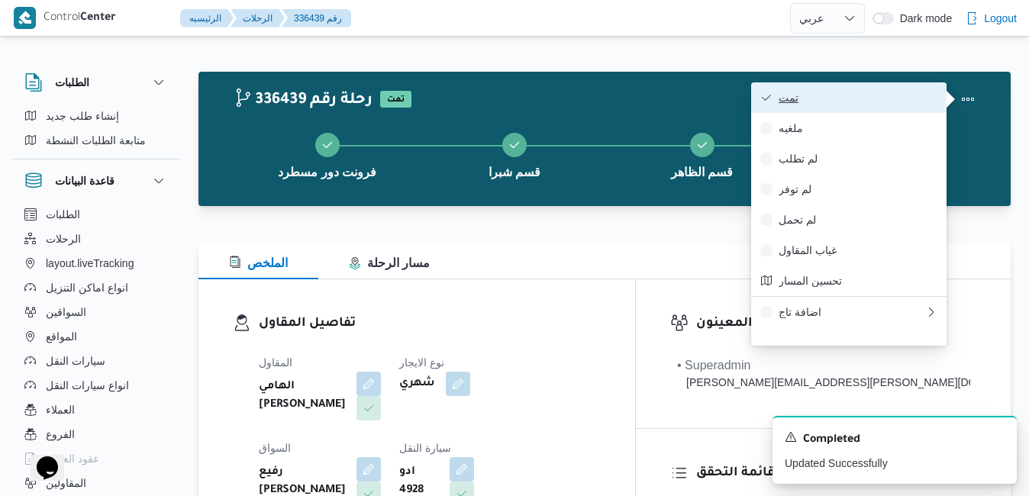
click at [858, 92] on span "تمت" at bounding box center [857, 98] width 159 height 12
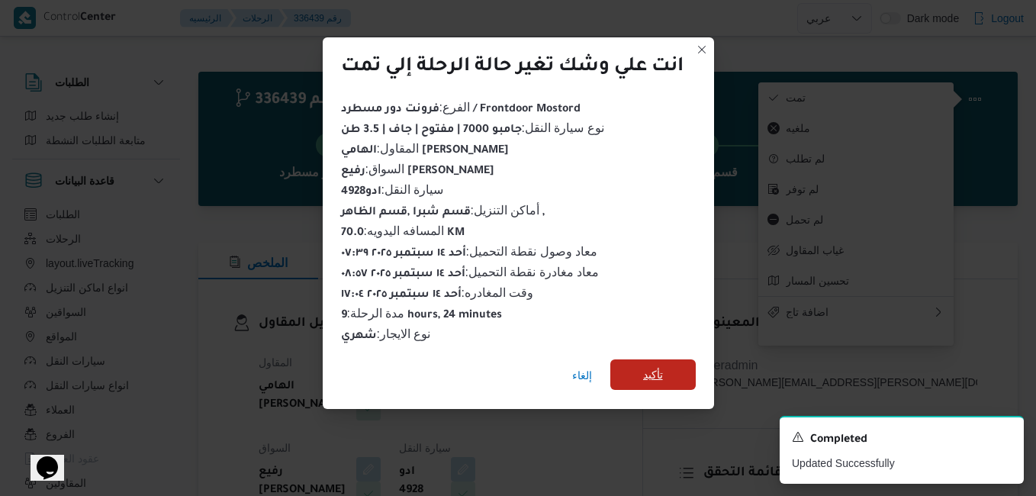
click at [660, 371] on span "تأكيد" at bounding box center [653, 375] width 20 height 18
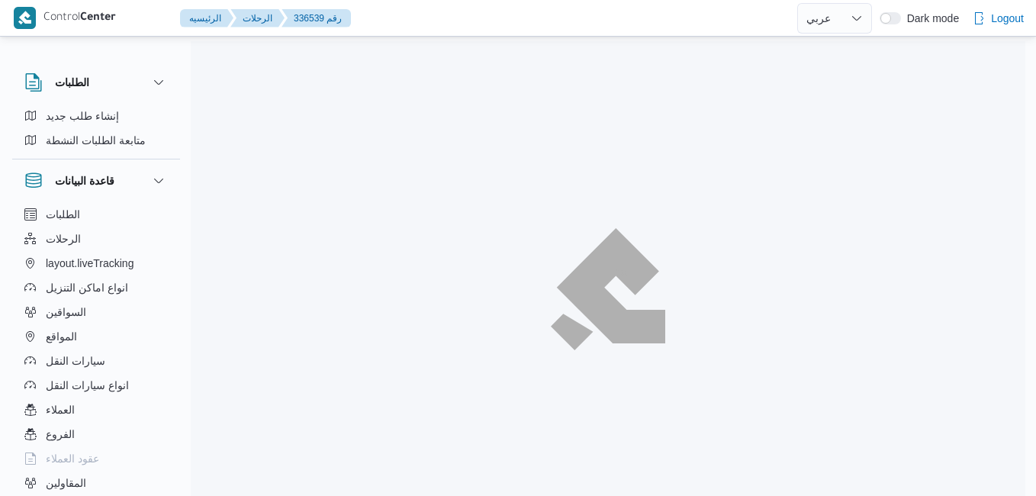
select select "ar"
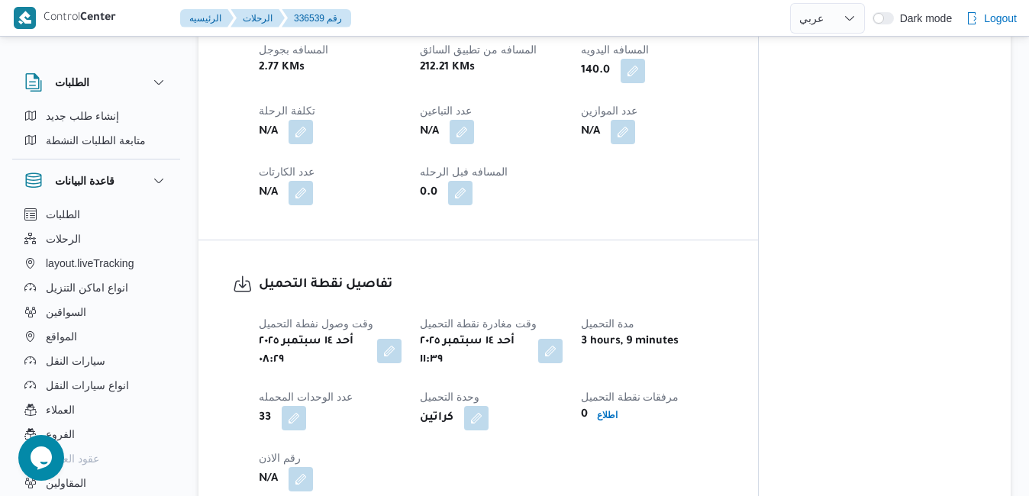
scroll to position [824, 0]
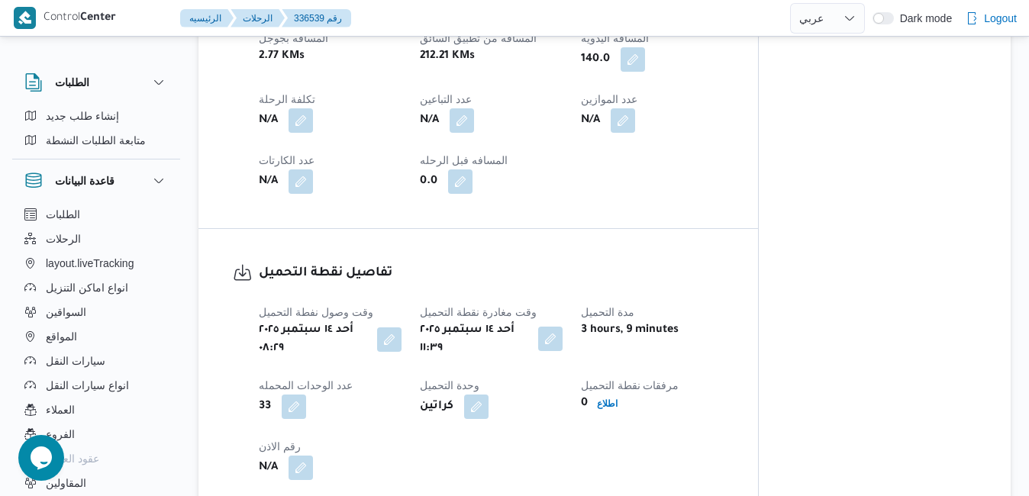
click at [555, 341] on button "button" at bounding box center [550, 339] width 24 height 24
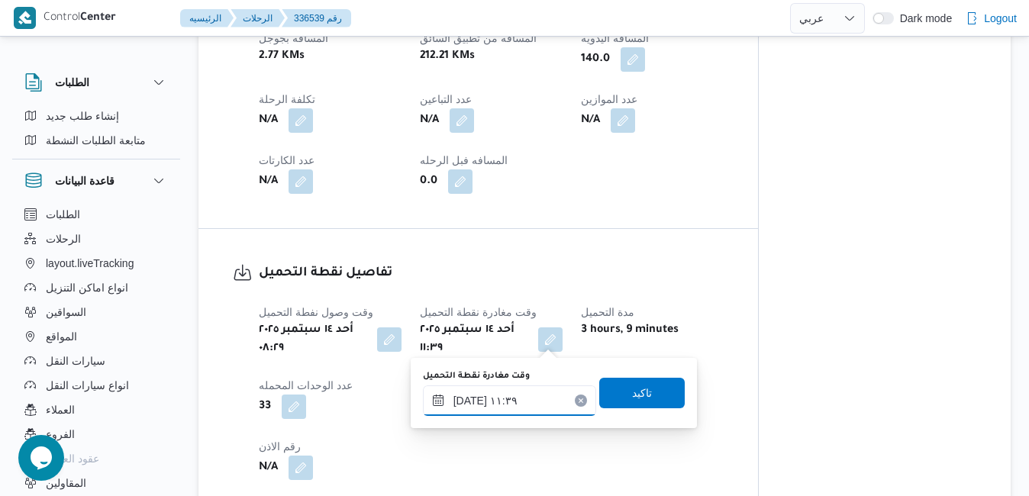
click at [514, 400] on input "[DATE] ١١:٣٩" at bounding box center [509, 400] width 173 height 31
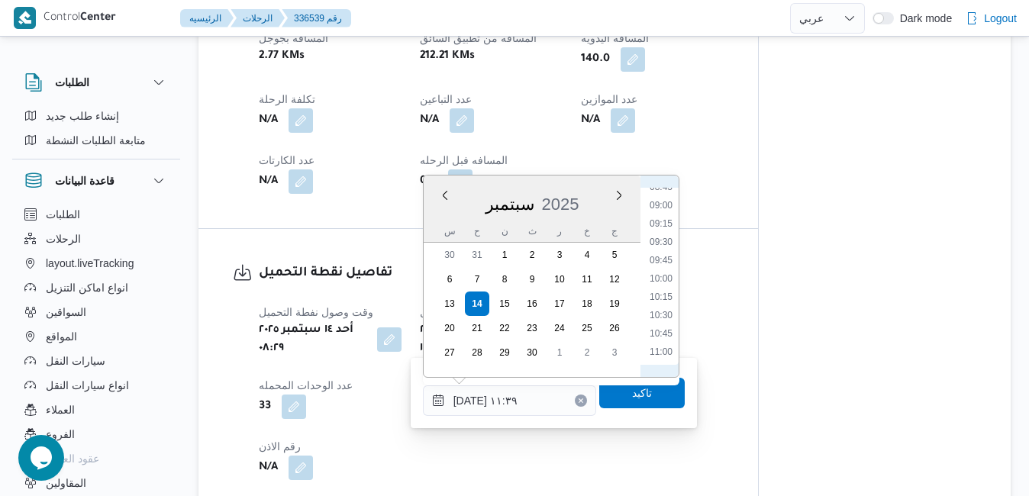
scroll to position [595, 0]
click at [660, 281] on li "09:15" at bounding box center [660, 278] width 35 height 15
type input "[DATE] ٠٩:١٥"
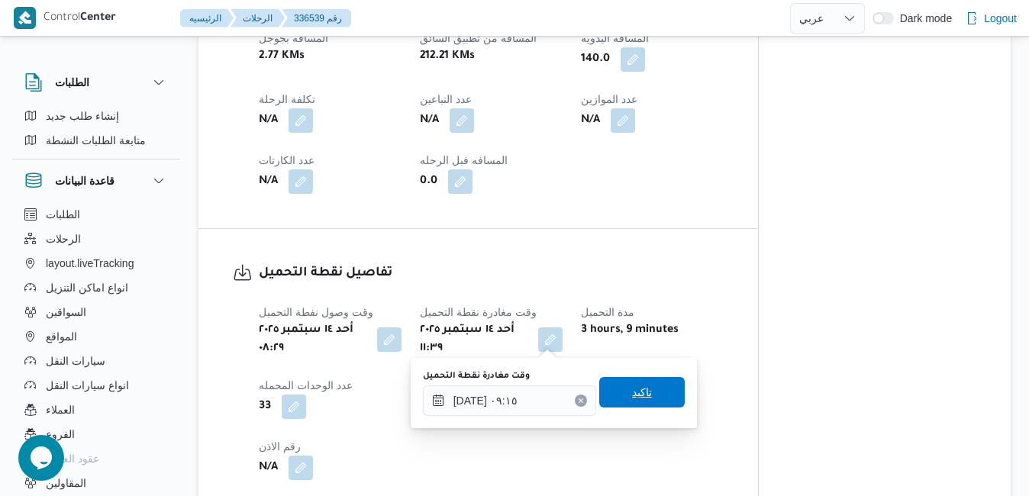
click at [633, 391] on span "تاكيد" at bounding box center [642, 392] width 20 height 18
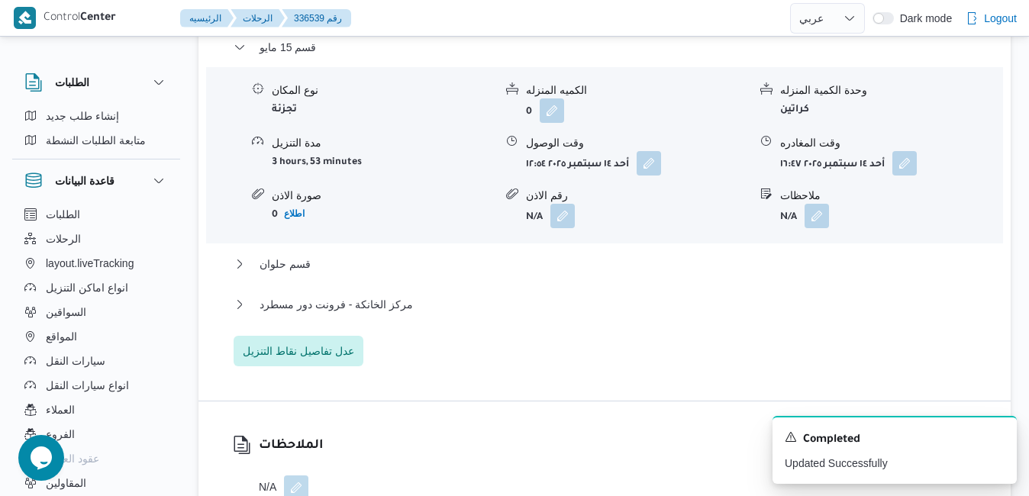
scroll to position [1343, 0]
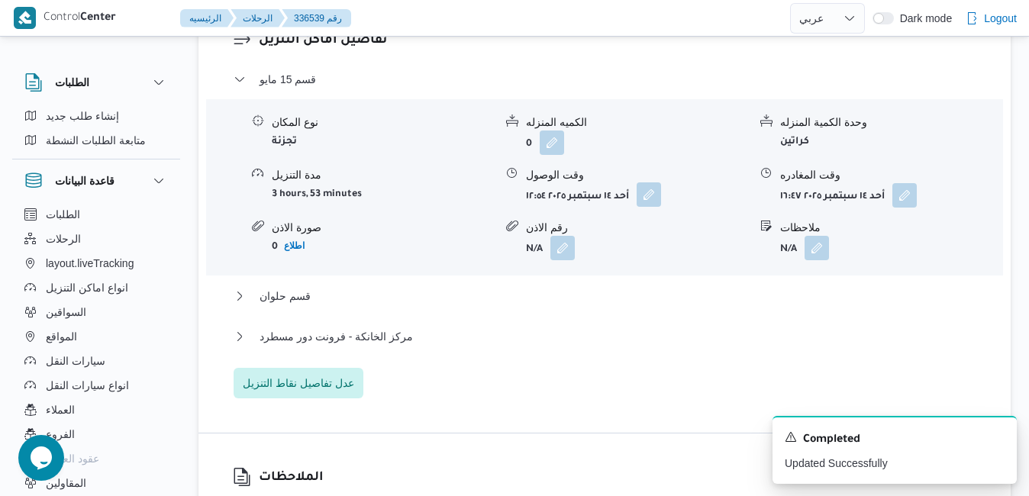
click at [651, 198] on button "button" at bounding box center [649, 194] width 24 height 24
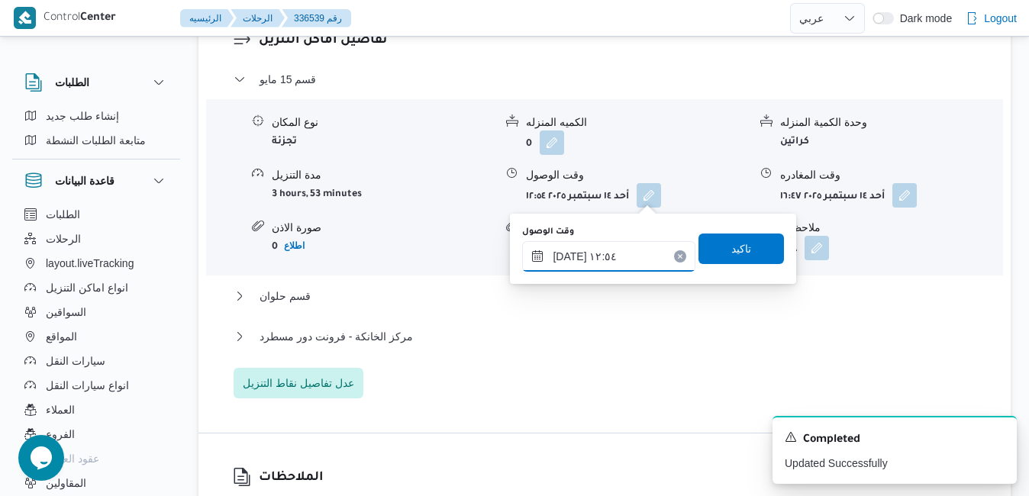
click at [610, 258] on input "[DATE] ١٢:٥٤" at bounding box center [608, 256] width 173 height 31
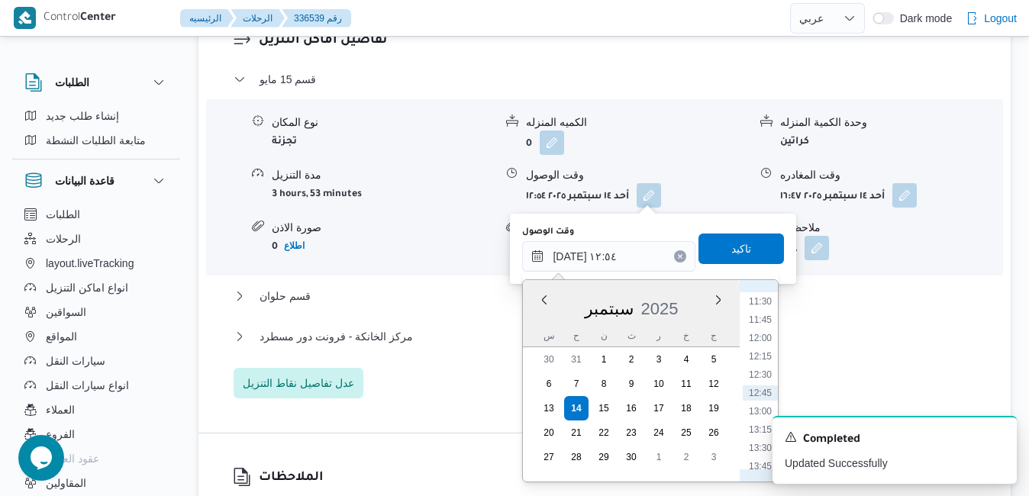
scroll to position [686, 0]
click at [756, 366] on li "10:15" at bounding box center [760, 364] width 35 height 15
type input "[DATE] ١٠:١٥"
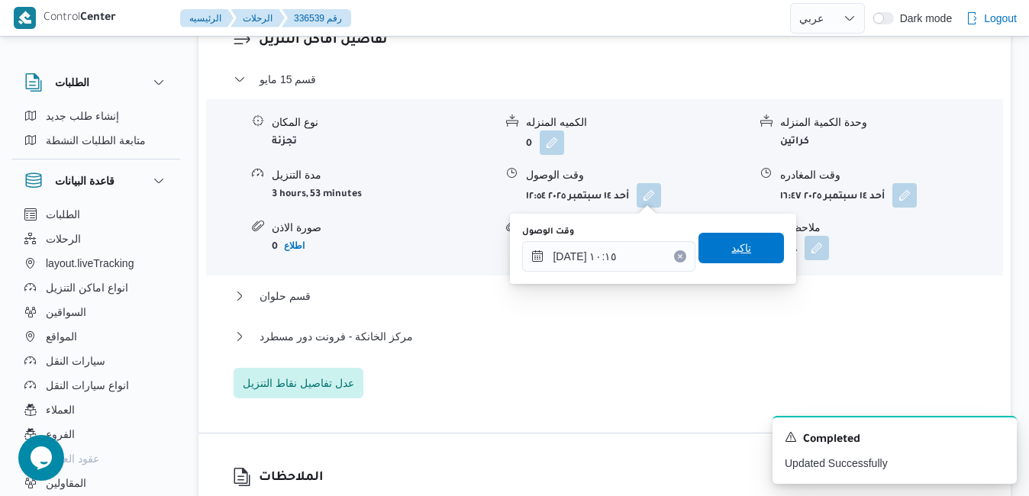
click at [745, 252] on span "تاكيد" at bounding box center [740, 248] width 85 height 31
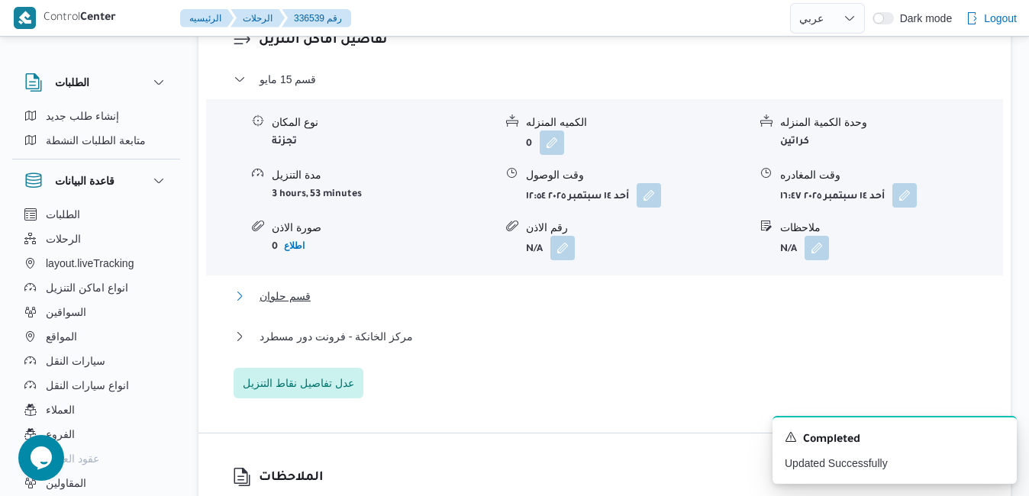
click at [698, 298] on button "قسم حلوان" at bounding box center [605, 296] width 743 height 18
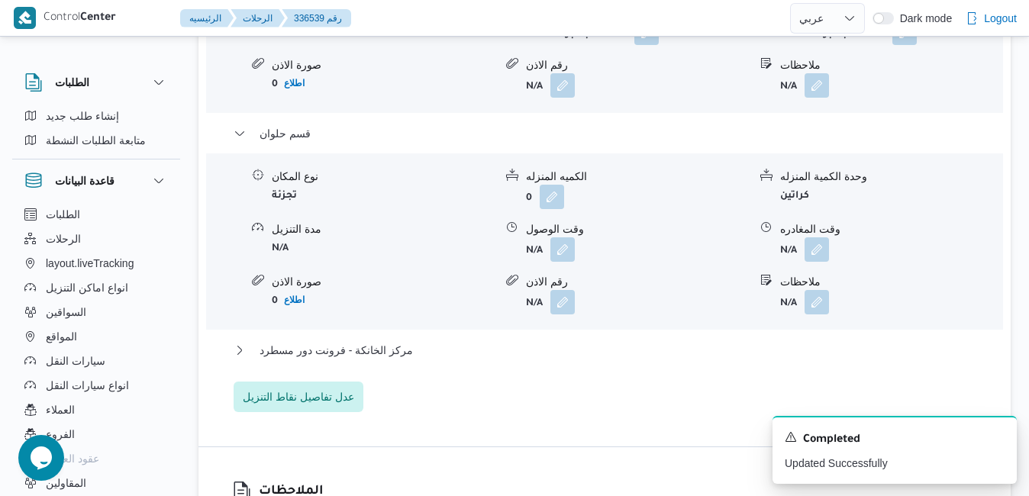
scroll to position [1618, 0]
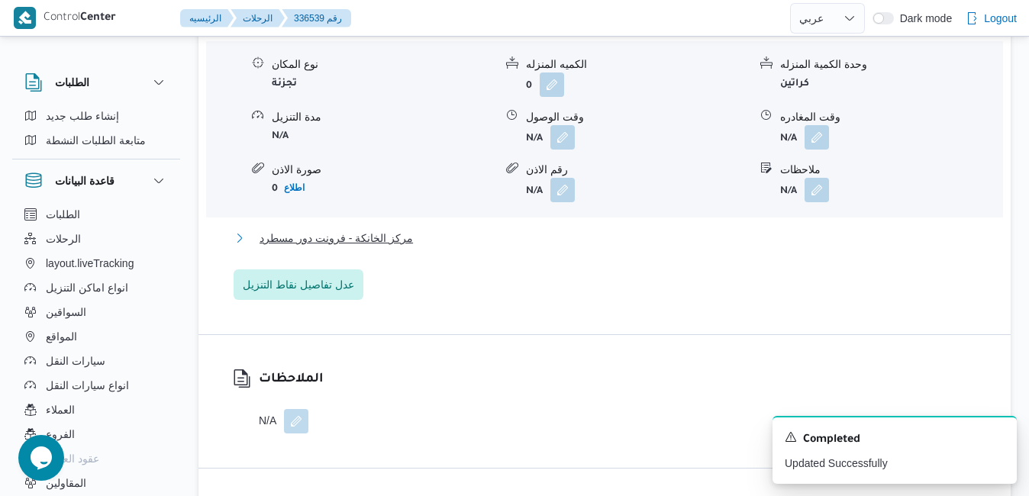
click at [724, 246] on button "مركز الخانكة - فرونت دور مسطرد" at bounding box center [605, 238] width 743 height 18
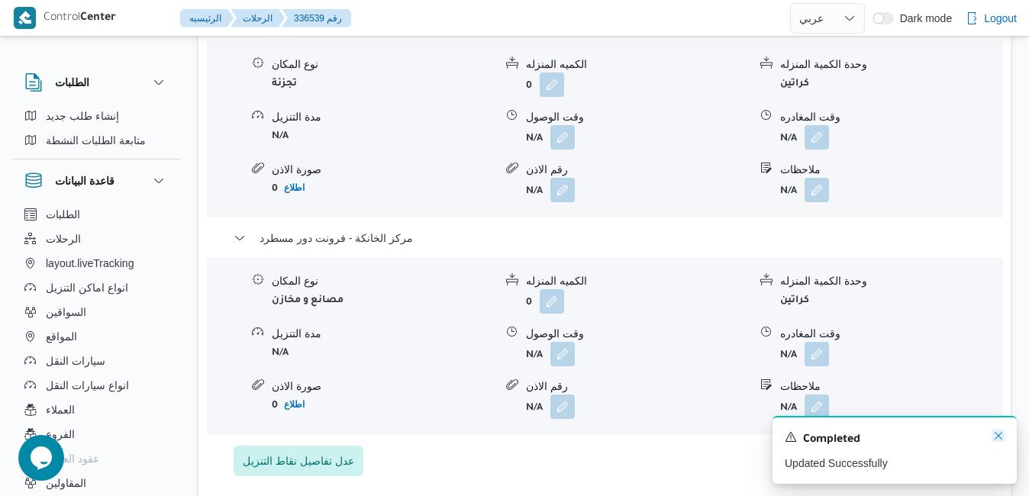
click at [995, 435] on icon "Dismiss toast" at bounding box center [998, 436] width 12 height 12
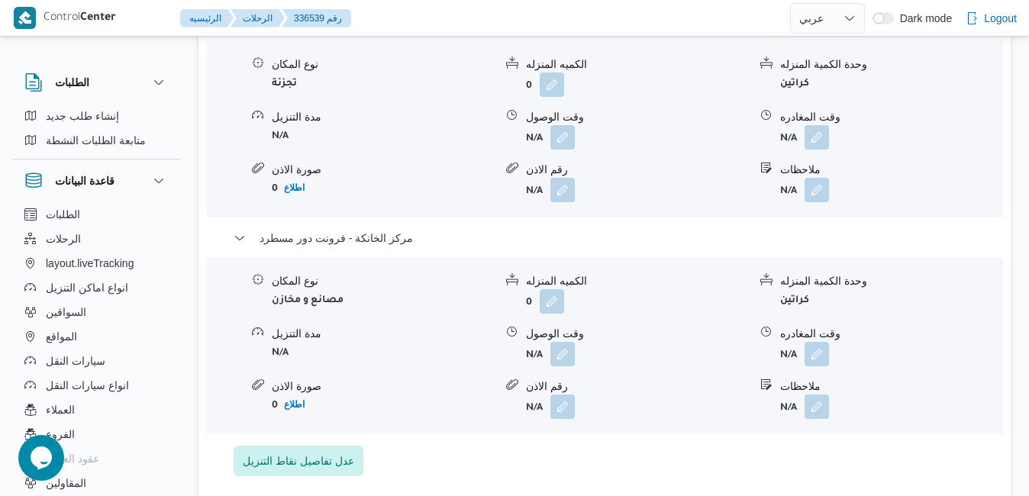
click at [788, 353] on b "N/A" at bounding box center [788, 355] width 17 height 11
click at [817, 354] on button "button" at bounding box center [816, 353] width 24 height 24
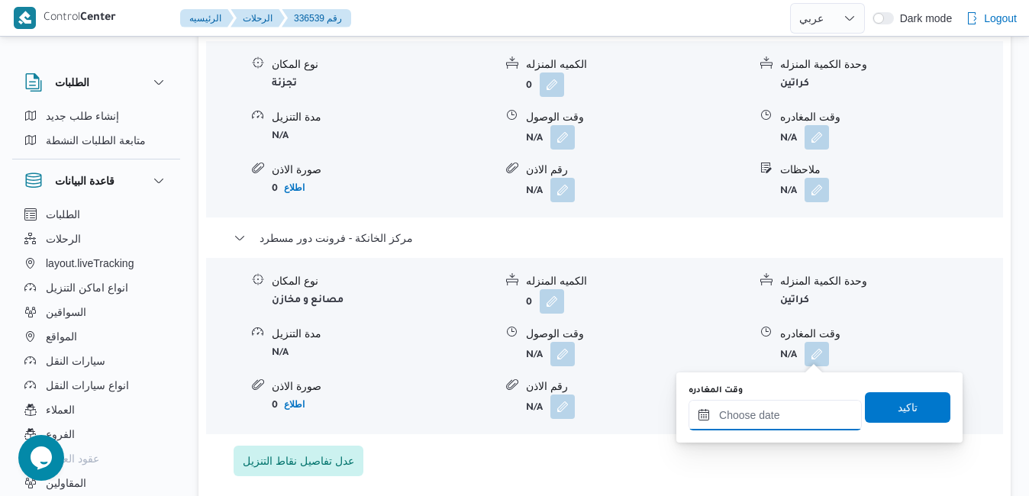
click at [757, 414] on input "وقت المغادره" at bounding box center [774, 415] width 173 height 31
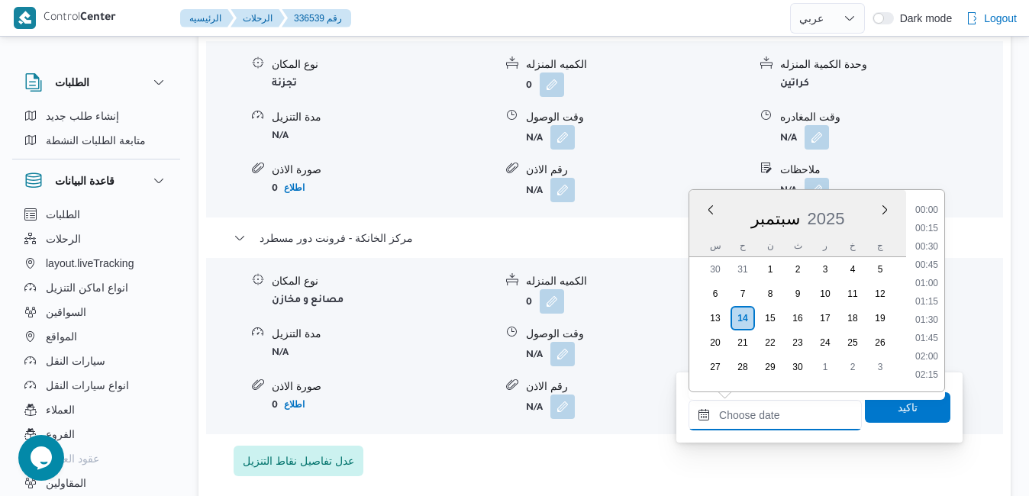
scroll to position [1391, 0]
click at [712, 240] on div "س" at bounding box center [715, 245] width 24 height 21
click at [924, 327] on li "18:30" at bounding box center [926, 329] width 35 height 15
type input "١٤/٠٩/٢٠٢٥ ١٨:٣٠"
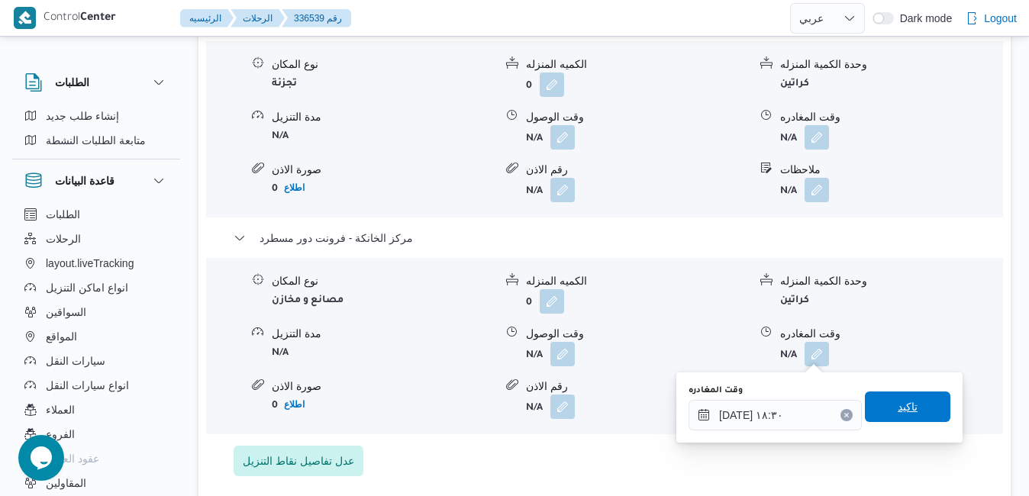
click at [898, 405] on span "تاكيد" at bounding box center [908, 407] width 20 height 18
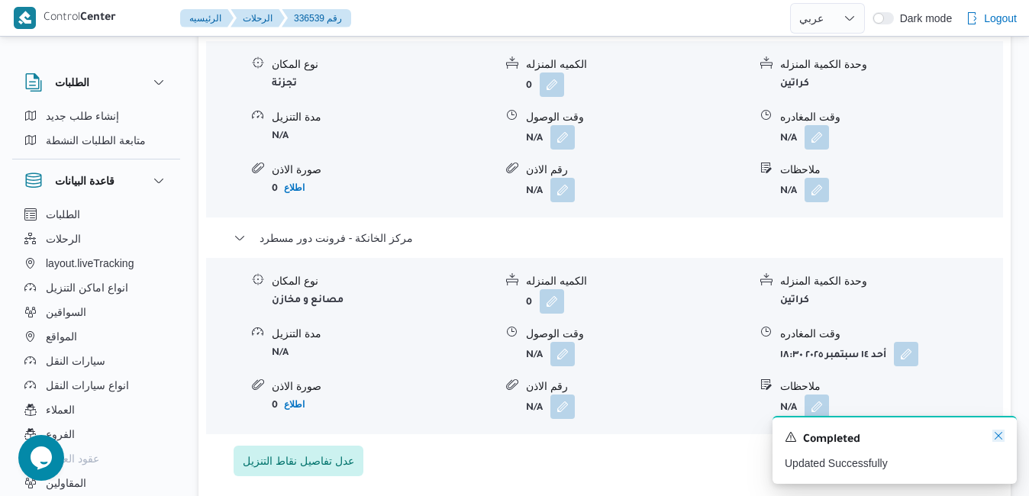
click at [998, 437] on icon "Dismiss toast" at bounding box center [998, 436] width 12 height 12
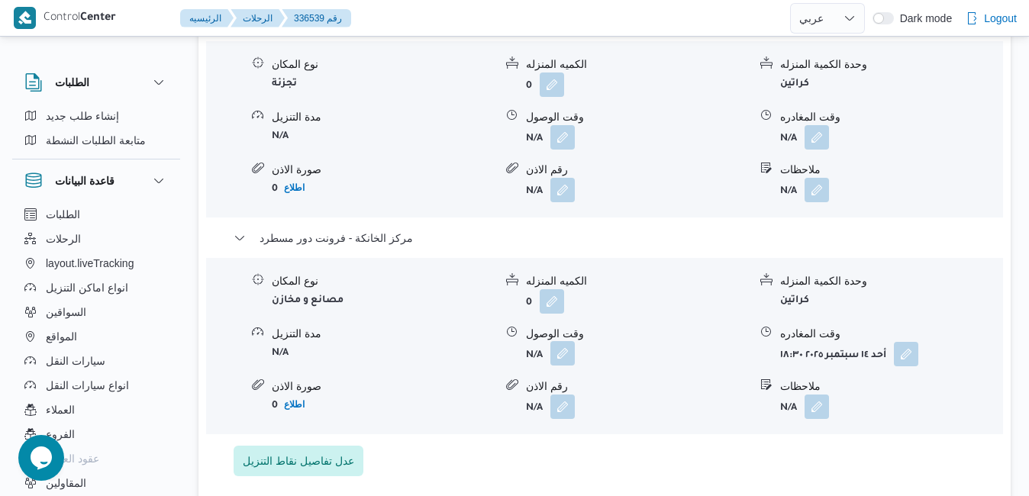
click at [566, 357] on button "button" at bounding box center [562, 353] width 24 height 24
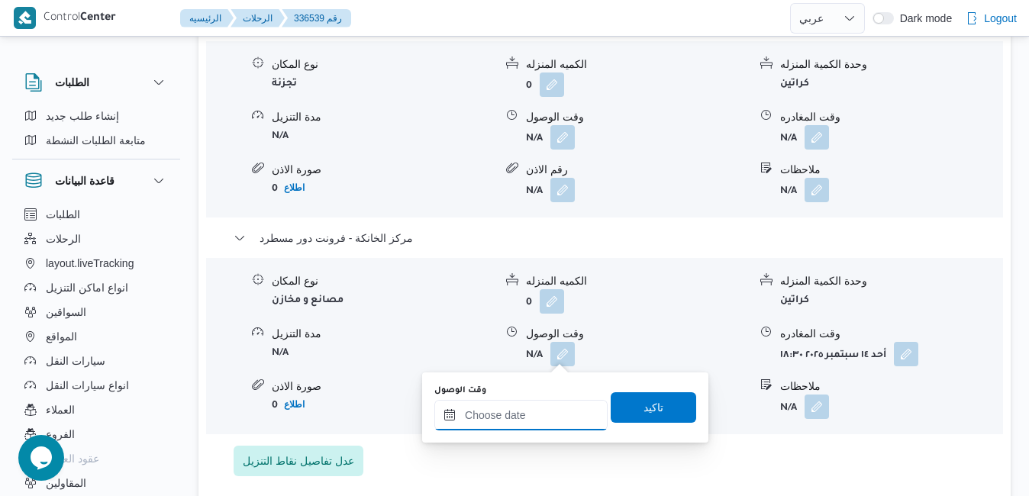
click at [537, 411] on input "وقت الوصول" at bounding box center [520, 415] width 173 height 31
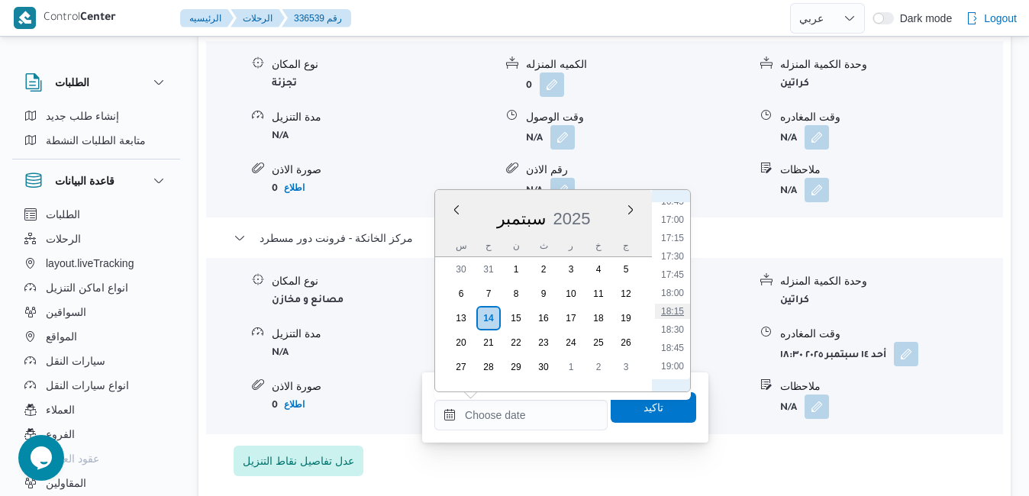
click at [672, 309] on li "18:15" at bounding box center [672, 311] width 35 height 15
type input "١٤/٠٩/٢٠٢٥ ١٨:١٥"
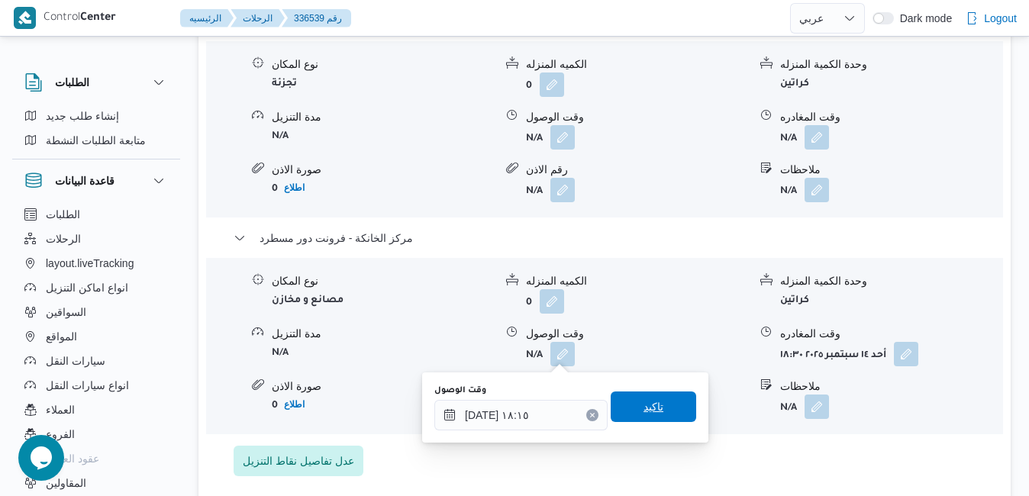
click at [654, 401] on span "تاكيد" at bounding box center [653, 407] width 85 height 31
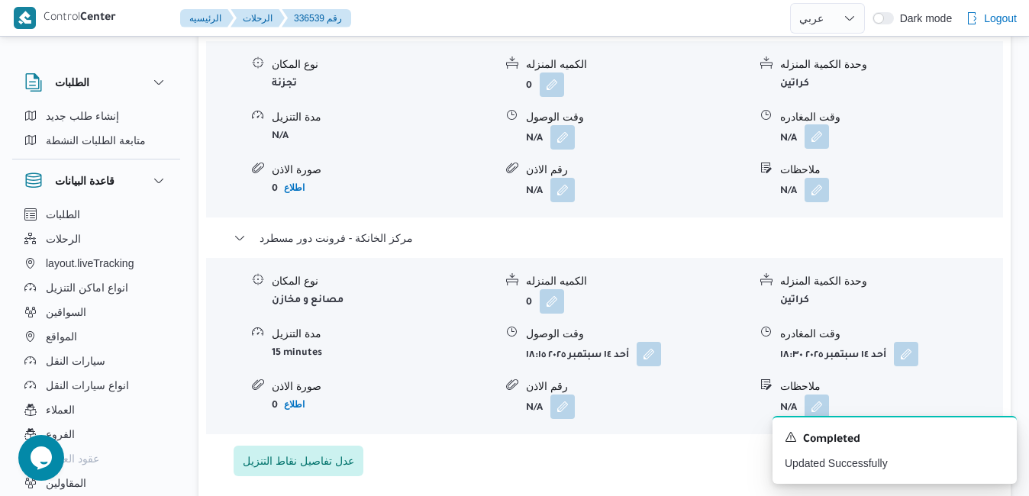
click at [819, 140] on button "button" at bounding box center [816, 136] width 24 height 24
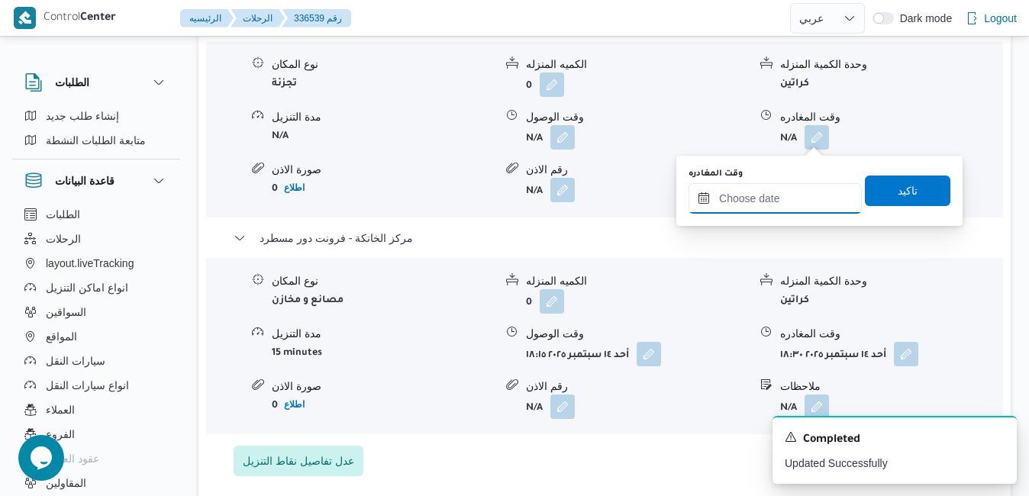
click at [753, 205] on input "وقت المغادره" at bounding box center [774, 198] width 173 height 31
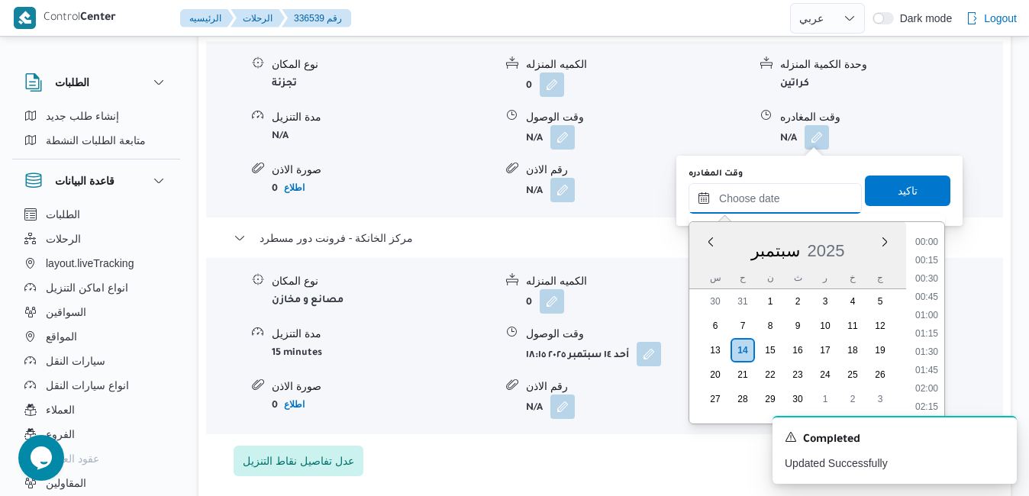
scroll to position [1391, 0]
click at [700, 262] on div "سبتمبر 2025" at bounding box center [797, 247] width 217 height 39
click at [942, 255] on li "19:15" at bounding box center [926, 261] width 35 height 15
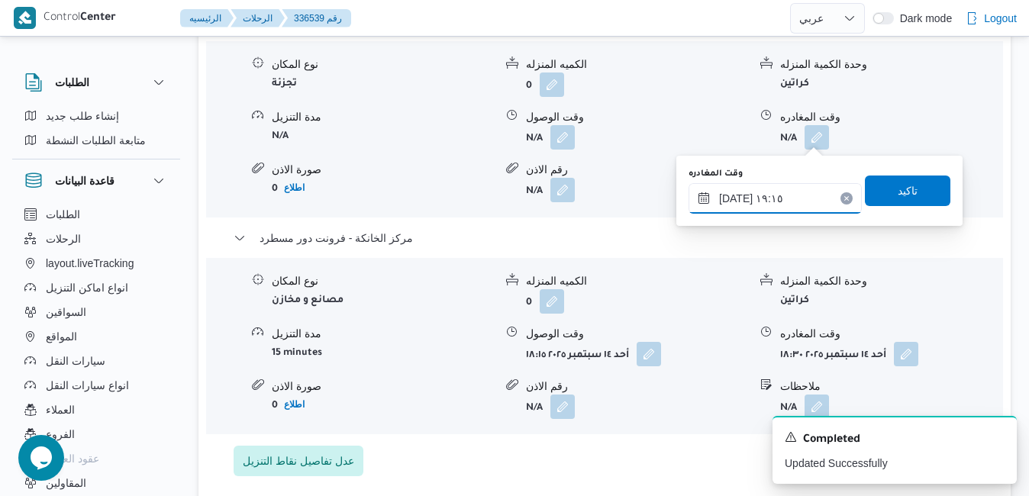
click at [789, 201] on input "١٤/٠٩/٢٠٢٥ ١٩:١٥" at bounding box center [774, 198] width 173 height 31
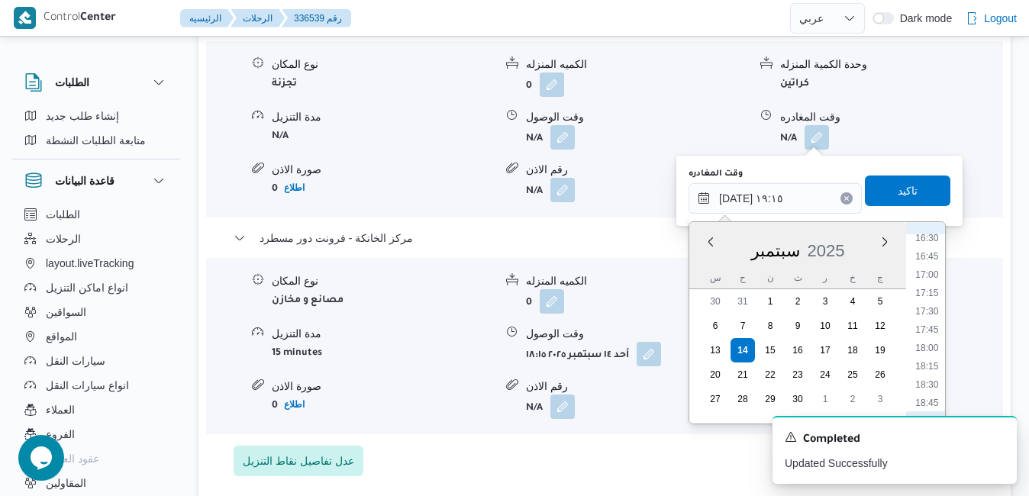
scroll to position [1162, 0]
click at [928, 341] on li "17:15" at bounding box center [926, 343] width 35 height 15
type input "١٤/٠٩/٢٠٢٥ ١٧:١٥"
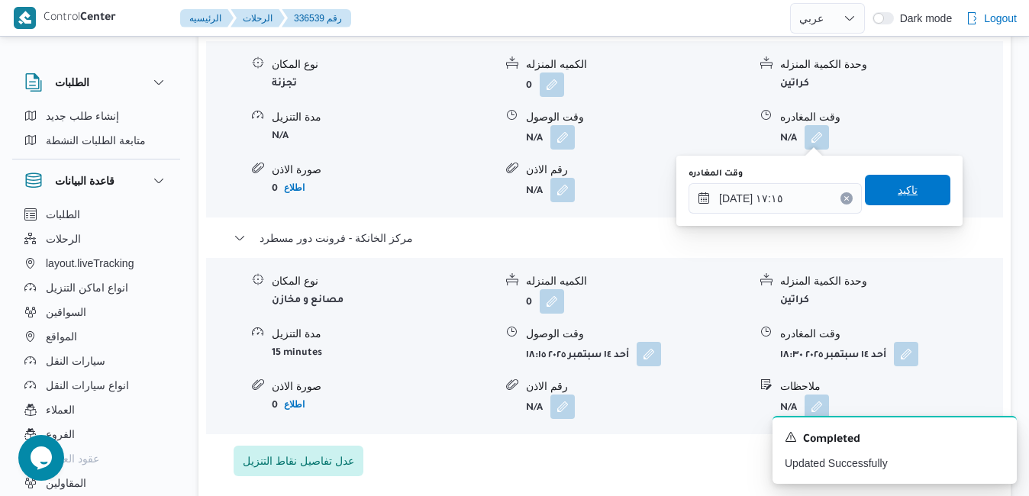
click at [908, 199] on span "تاكيد" at bounding box center [907, 190] width 85 height 31
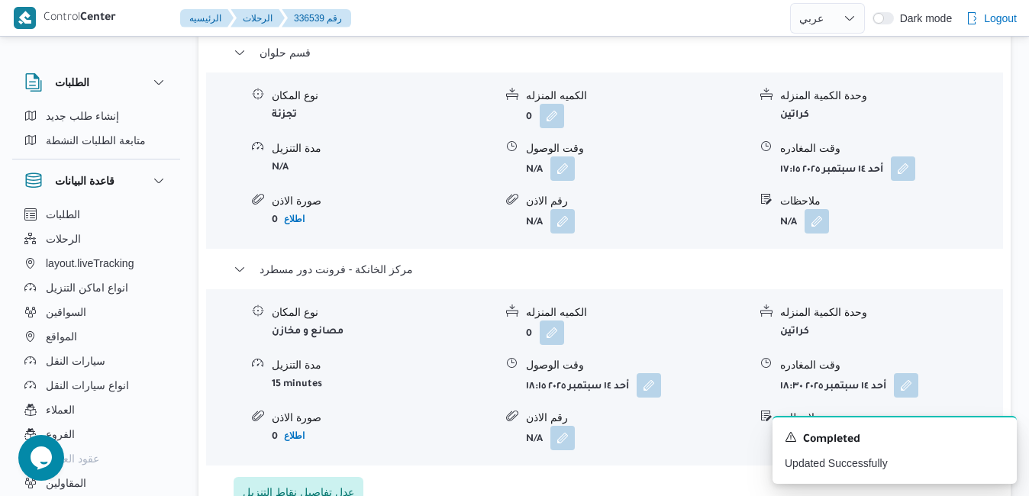
scroll to position [1588, 0]
click at [995, 437] on icon "Dismiss toast" at bounding box center [998, 436] width 12 height 12
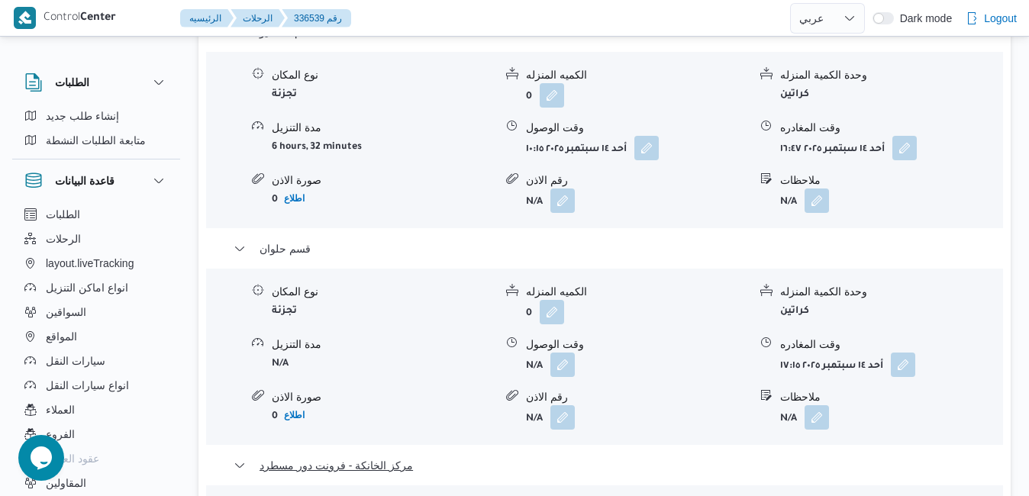
scroll to position [1343, 0]
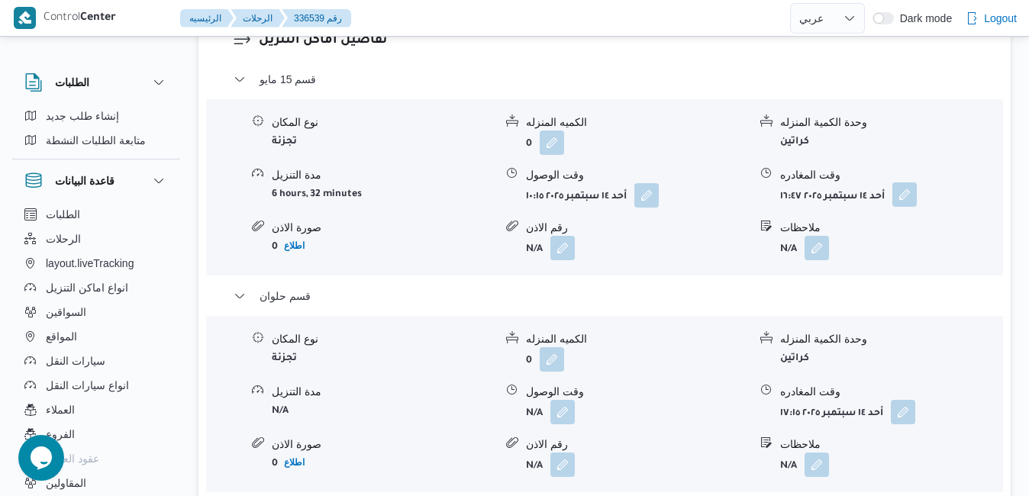
click at [904, 192] on button "button" at bounding box center [904, 194] width 24 height 24
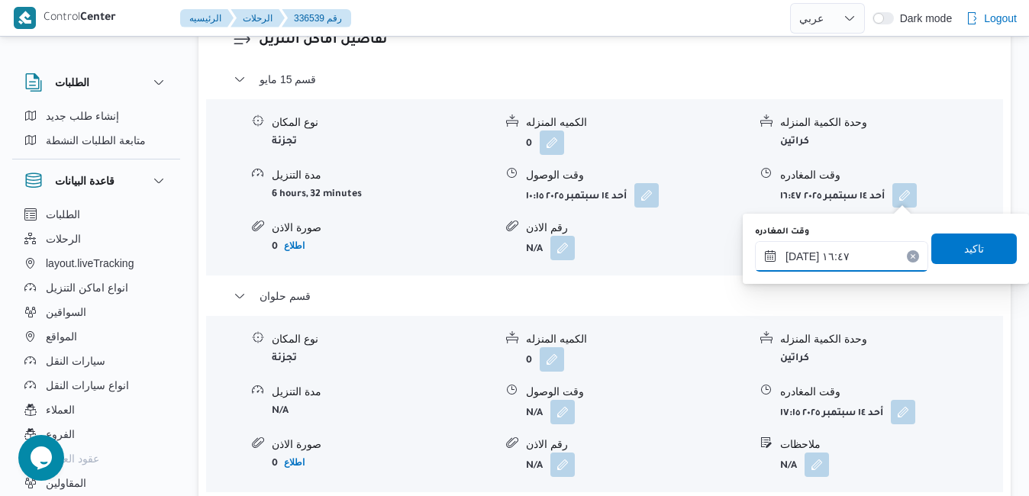
click at [837, 263] on input "١٤/٠٩/٢٠٢٥ ١٦:٤٧" at bounding box center [841, 256] width 173 height 31
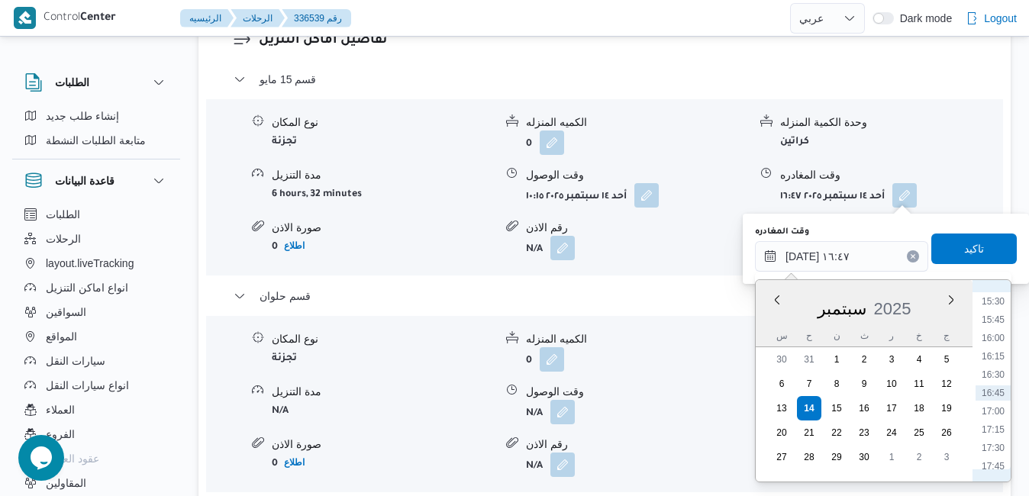
scroll to position [979, 0]
click at [992, 366] on li "14:15" at bounding box center [992, 364] width 35 height 15
type input "١٤/٠٩/٢٠٢٥ ١٤:١٥"
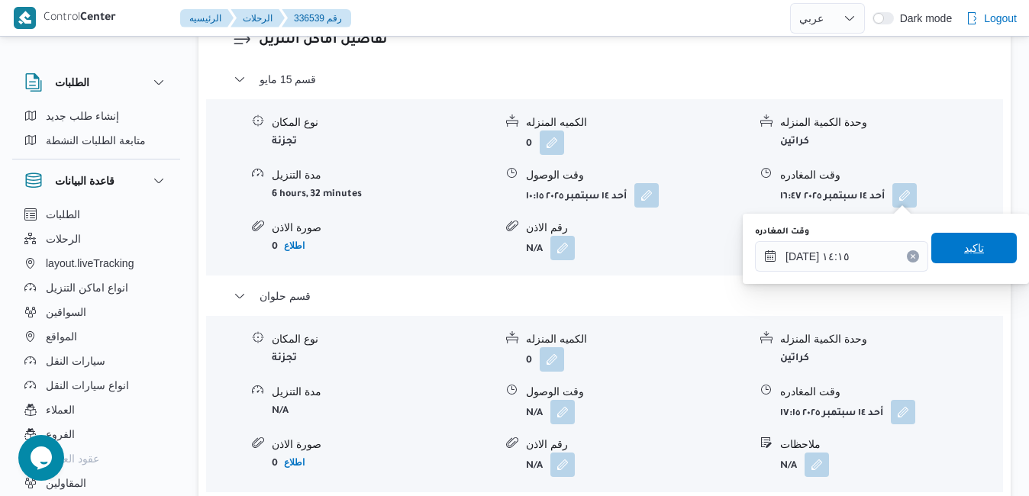
click at [987, 247] on span "تاكيد" at bounding box center [973, 248] width 85 height 31
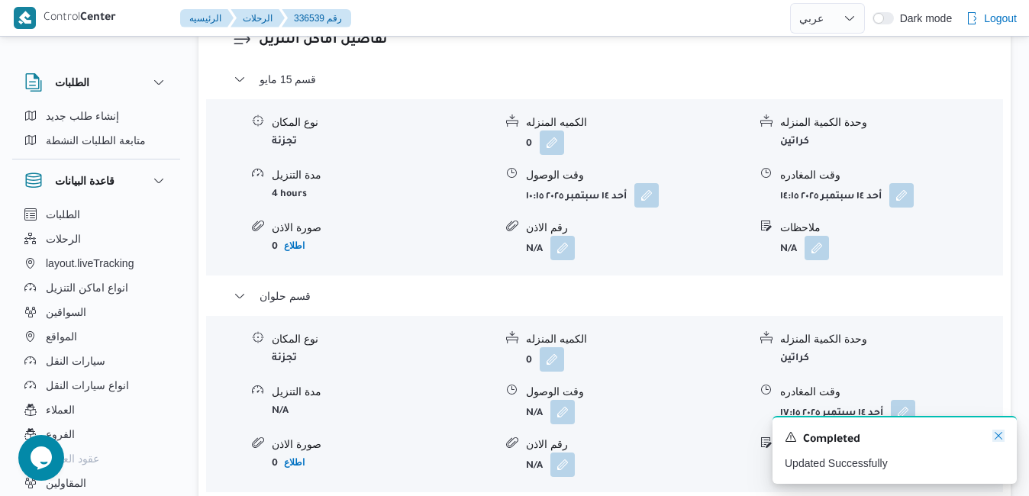
click at [994, 434] on icon "Dismiss toast" at bounding box center [998, 436] width 12 height 12
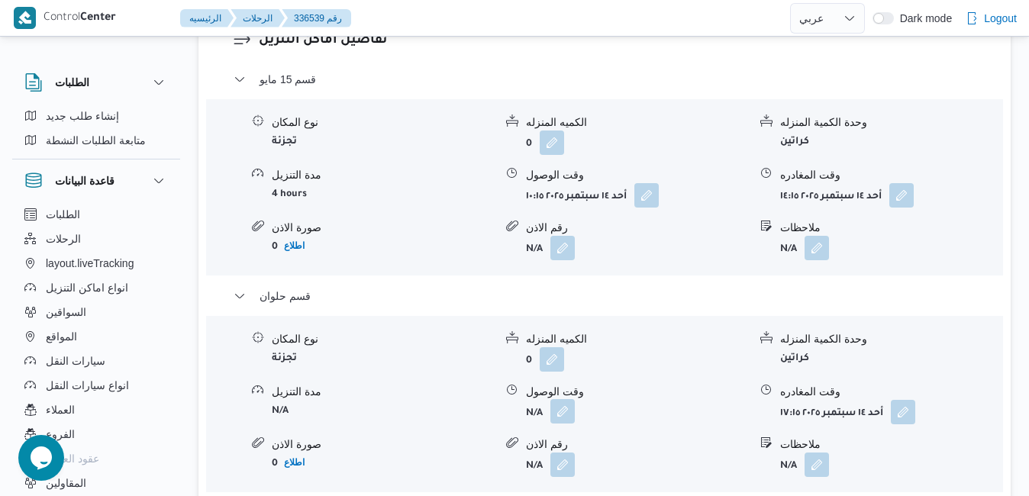
click at [566, 414] on button "button" at bounding box center [562, 411] width 24 height 24
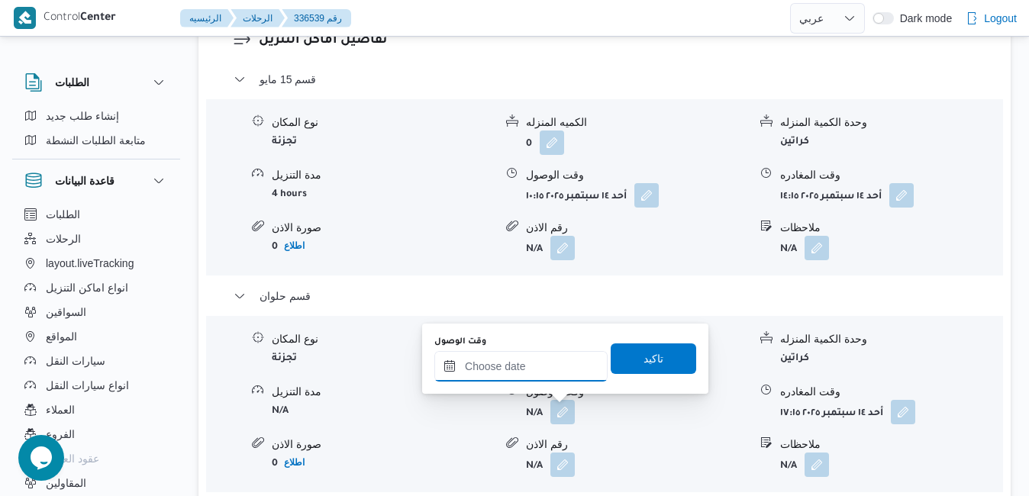
click at [547, 371] on input "وقت الوصول" at bounding box center [520, 366] width 173 height 31
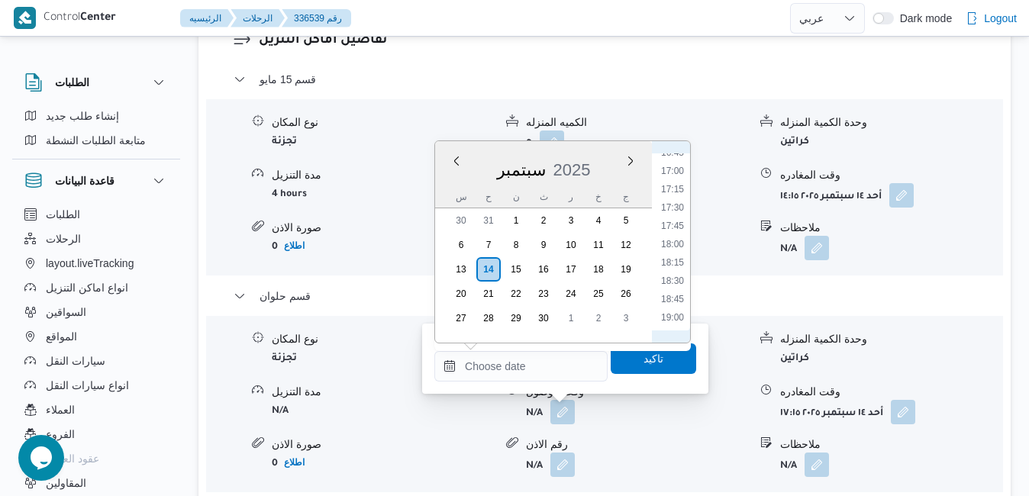
scroll to position [926, 0]
click at [672, 321] on li "14:45" at bounding box center [672, 315] width 35 height 15
type input "١٤/٠٩/٢٠٢٥ ١٤:٤٥"
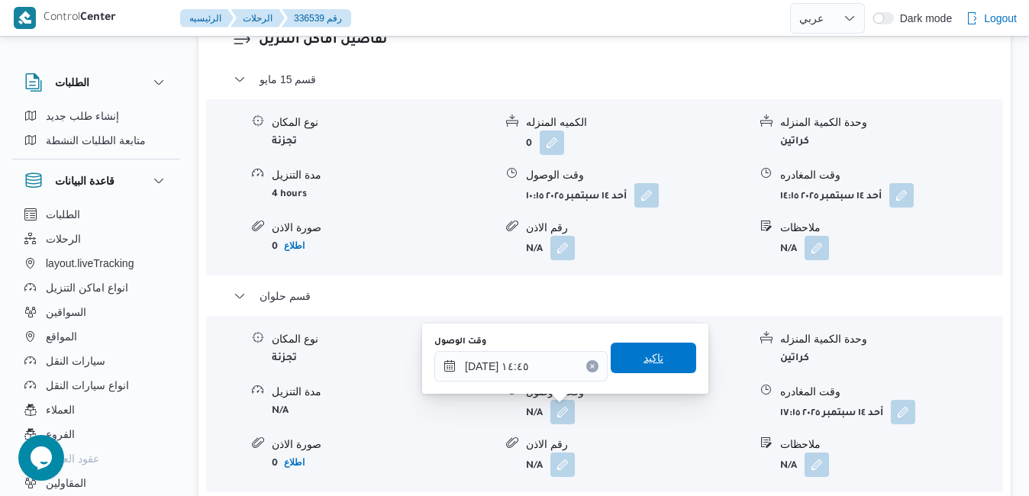
click at [647, 368] on span "تاكيد" at bounding box center [653, 358] width 85 height 31
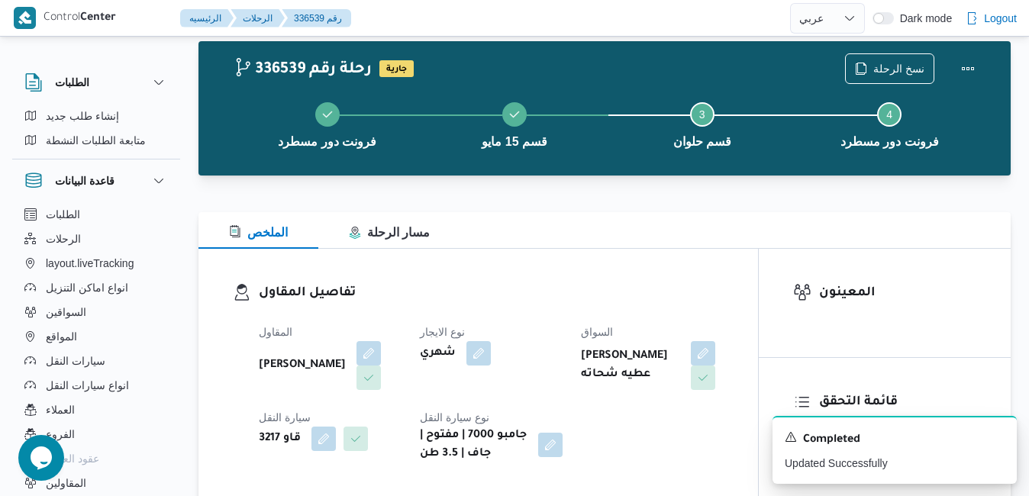
scroll to position [0, 0]
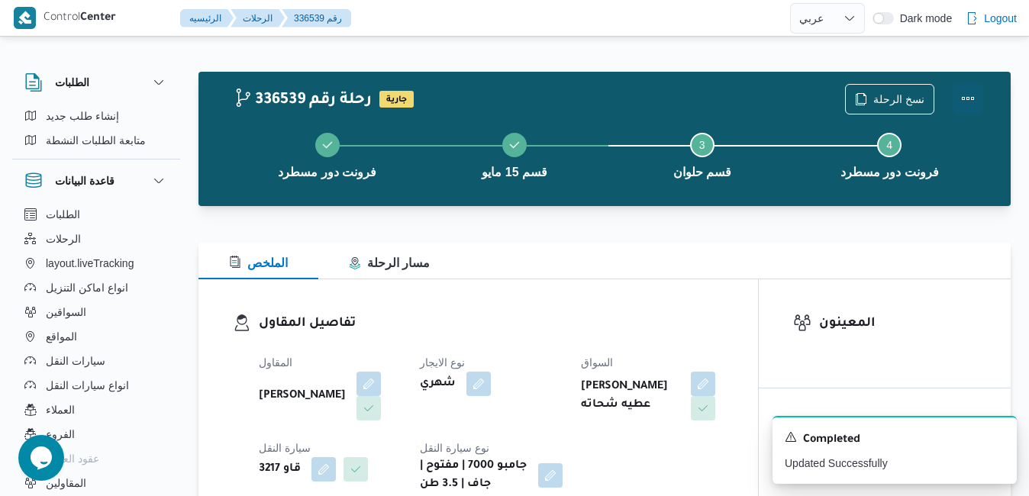
click at [969, 85] on button "Actions" at bounding box center [968, 98] width 31 height 31
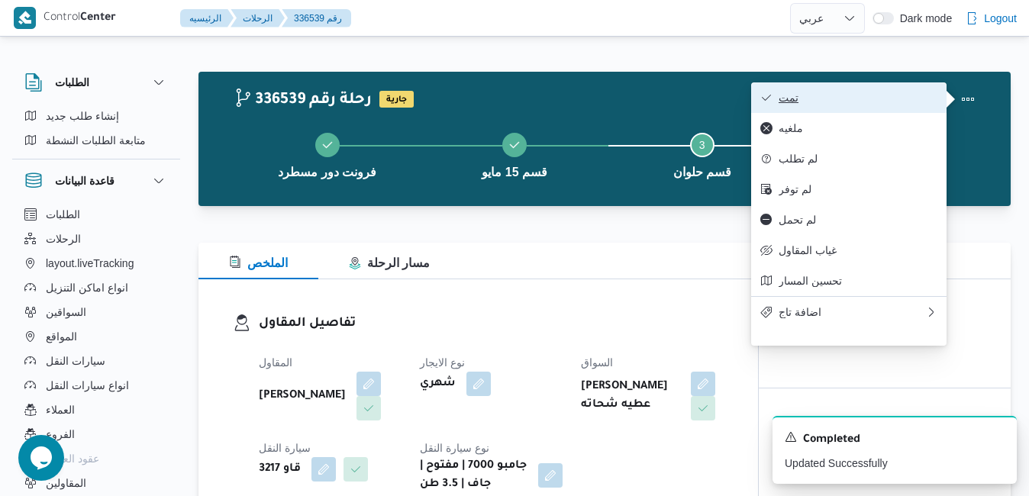
click at [927, 97] on span "تمت" at bounding box center [857, 98] width 159 height 12
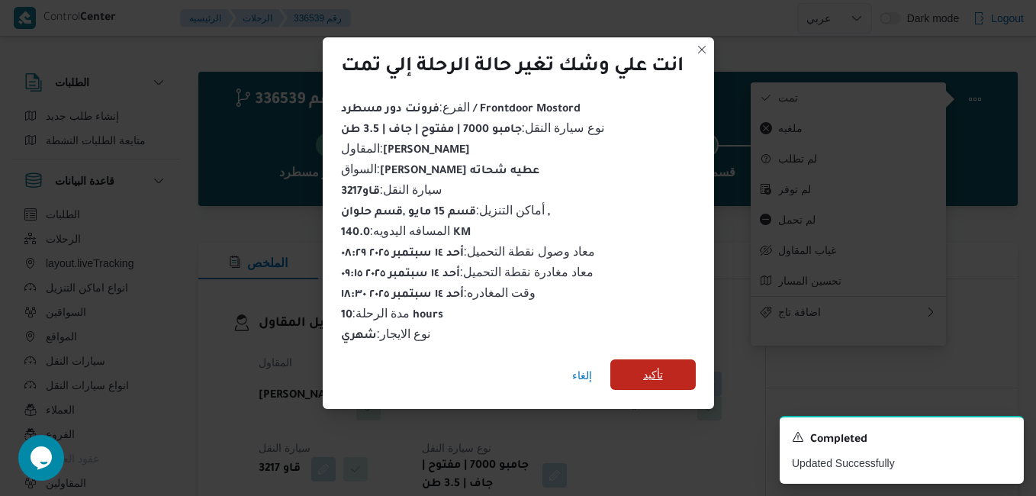
click at [640, 365] on span "تأكيد" at bounding box center [653, 374] width 85 height 31
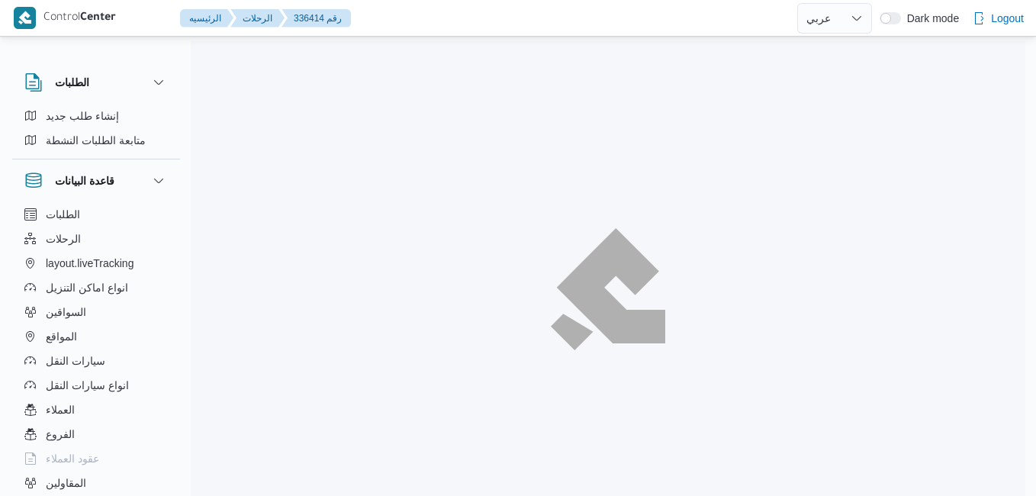
select select "ar"
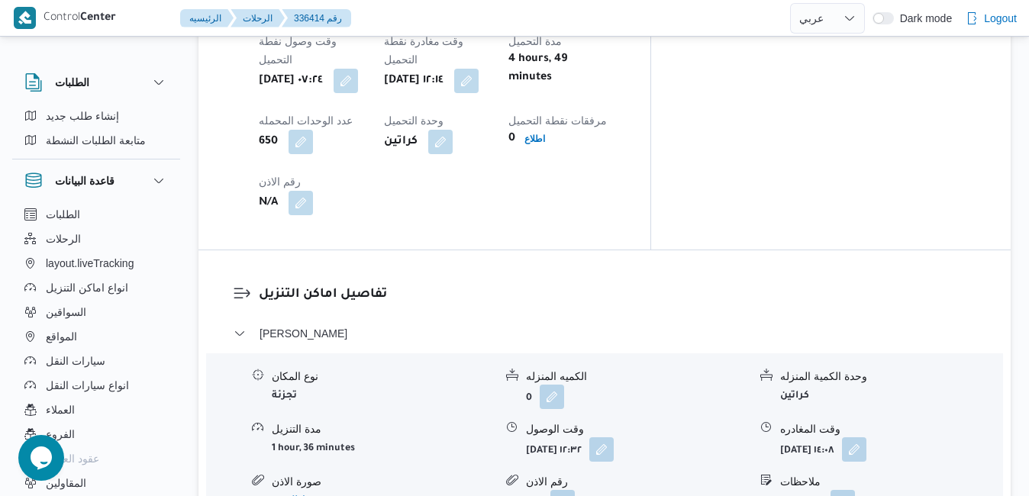
scroll to position [1313, 0]
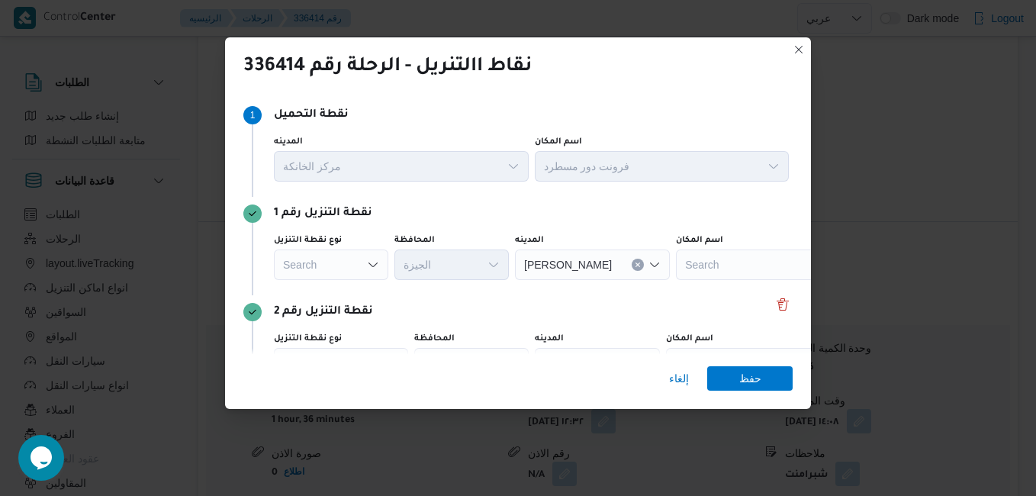
click at [371, 262] on icon "Open list of options" at bounding box center [373, 265] width 12 height 12
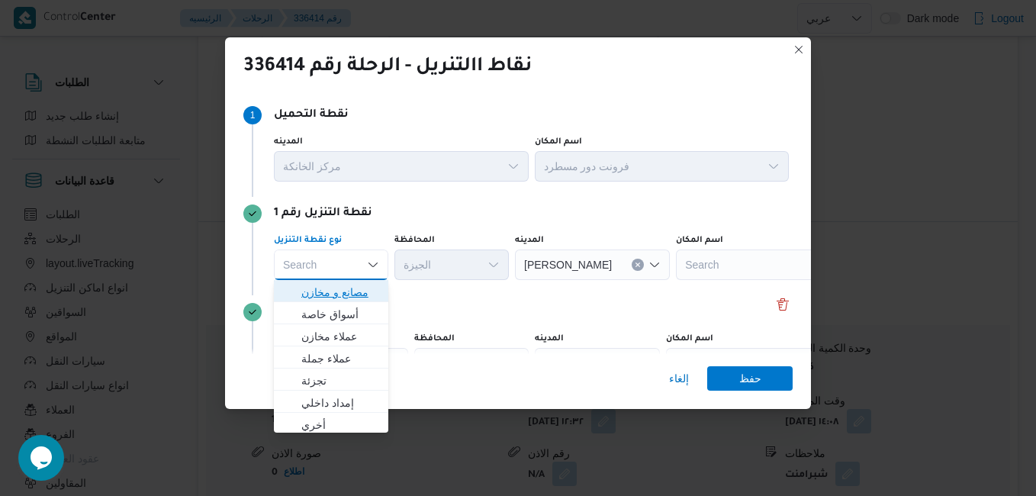
click at [356, 288] on span "مصانع و مخازن" at bounding box center [340, 292] width 78 height 18
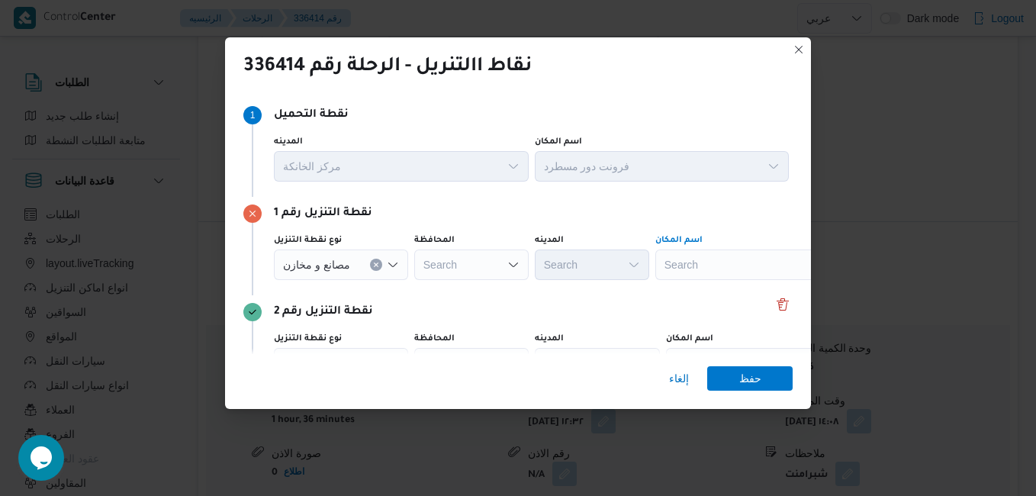
click at [711, 260] on div "Search" at bounding box center [751, 265] width 191 height 31
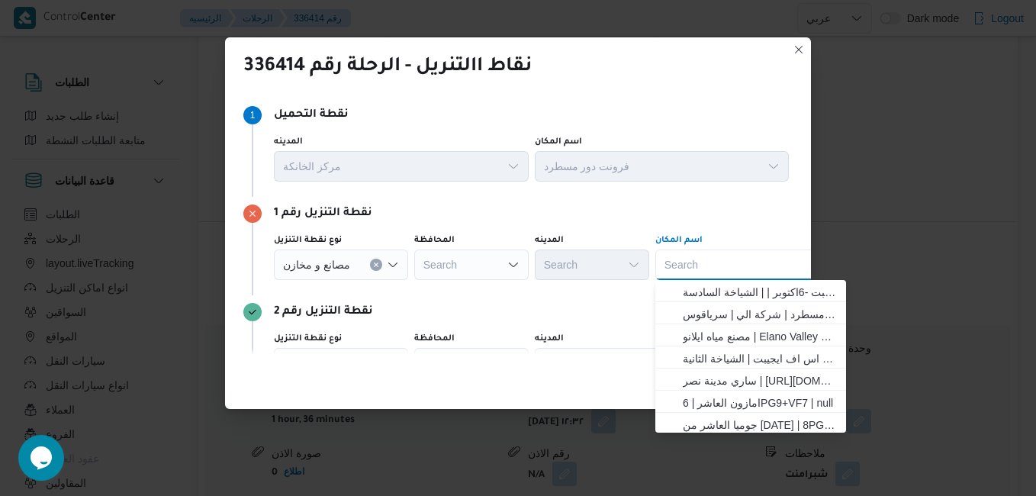
type input "ي"
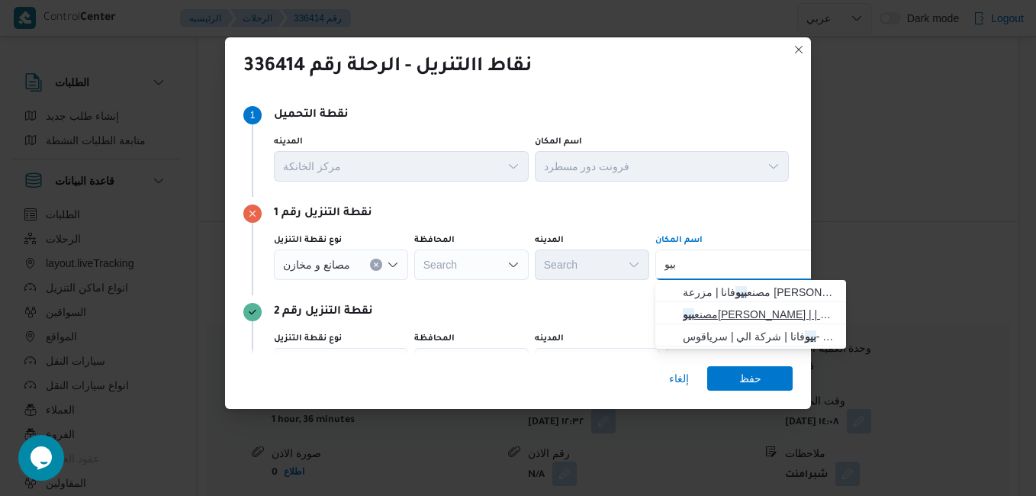
type input "بيو"
click at [752, 308] on span "مصنع [PERSON_NAME] | | زاوية أبو مسلم" at bounding box center [760, 314] width 154 height 18
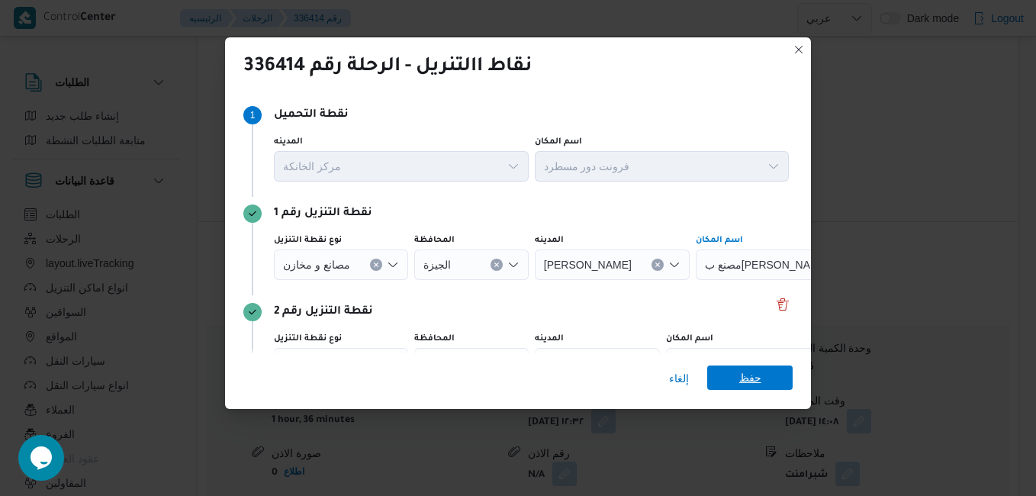
click at [763, 372] on span "حفظ" at bounding box center [750, 378] width 85 height 24
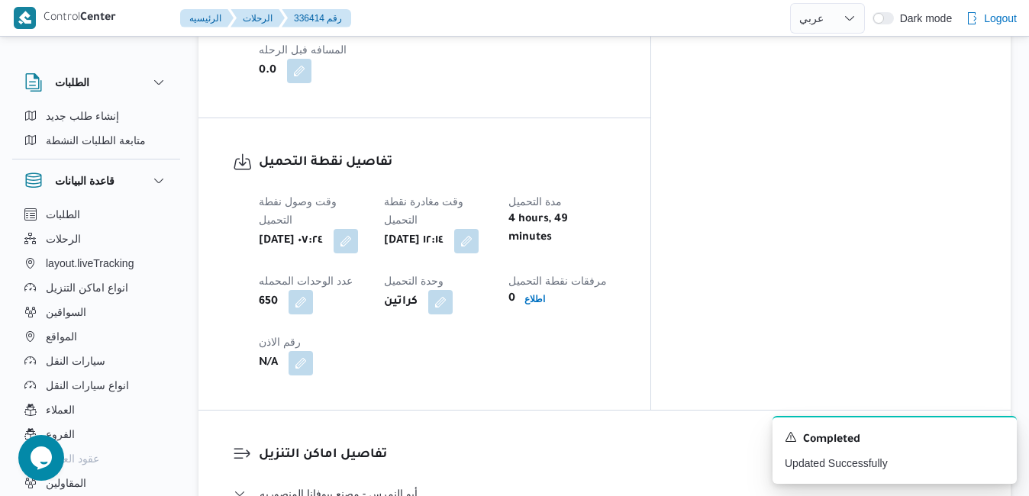
scroll to position [0, 0]
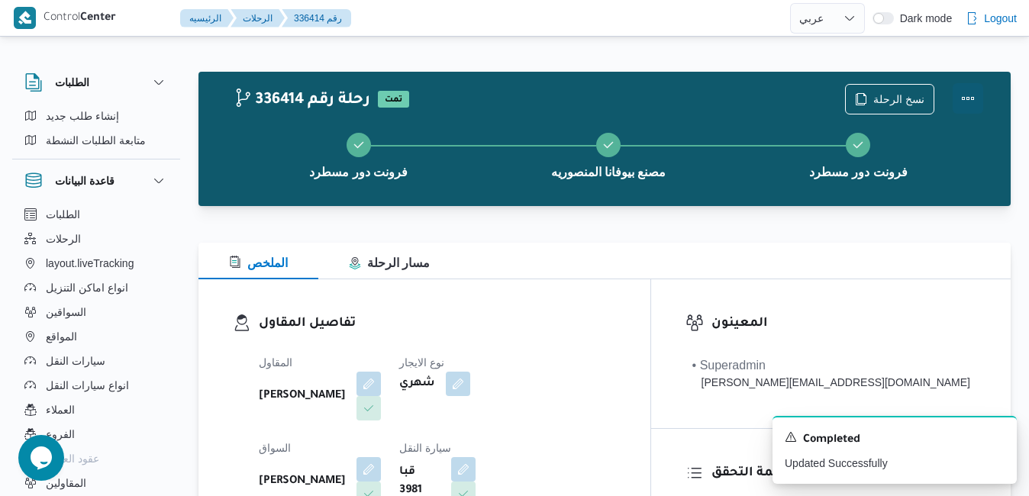
click at [970, 103] on button "Actions" at bounding box center [968, 98] width 31 height 31
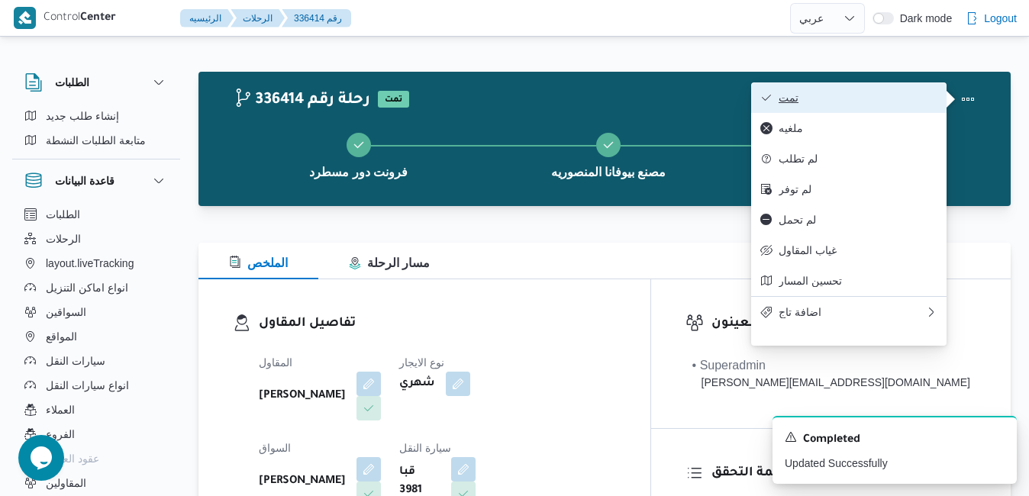
click at [909, 98] on span "تمت" at bounding box center [857, 98] width 159 height 12
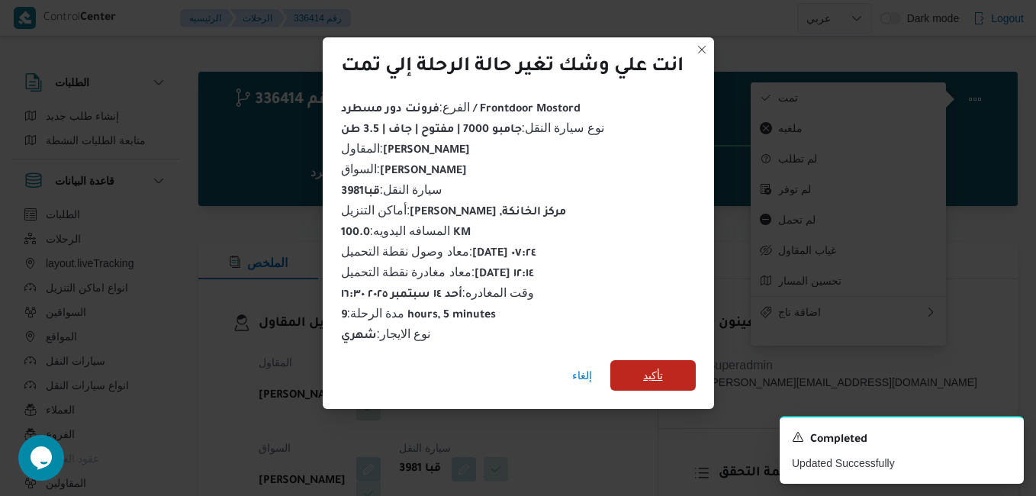
click at [680, 379] on span "تأكيد" at bounding box center [653, 375] width 85 height 31
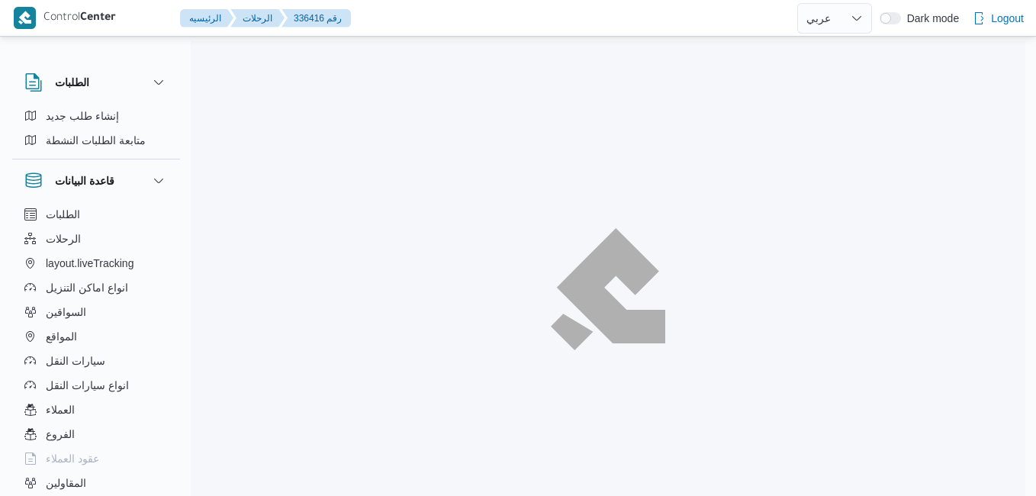
select select "ar"
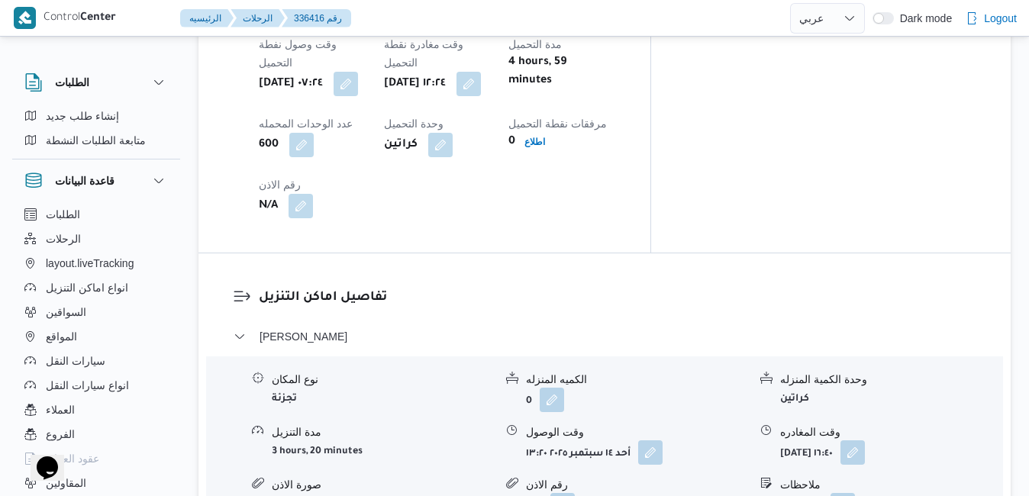
scroll to position [1282, 0]
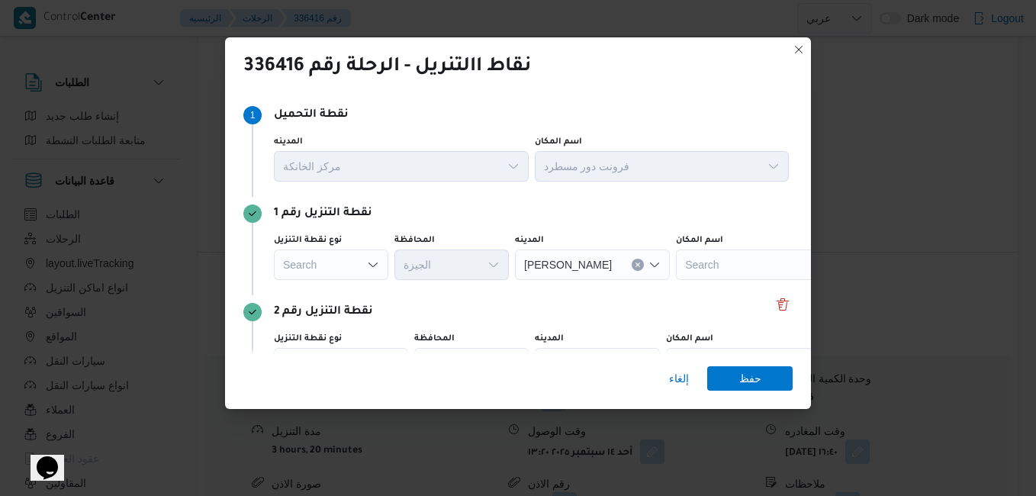
click at [371, 266] on icon "Open list of options" at bounding box center [373, 265] width 12 height 12
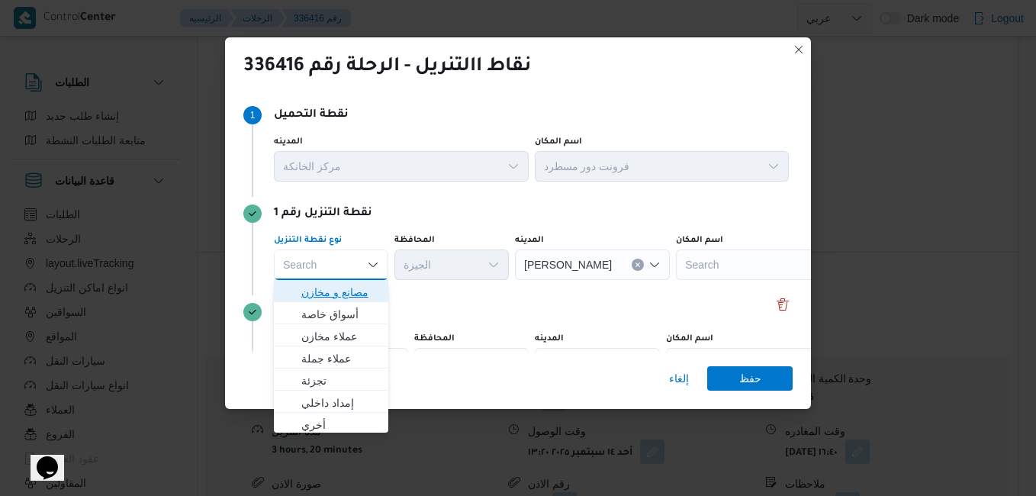
click at [350, 291] on span "مصانع و مخازن" at bounding box center [340, 292] width 78 height 18
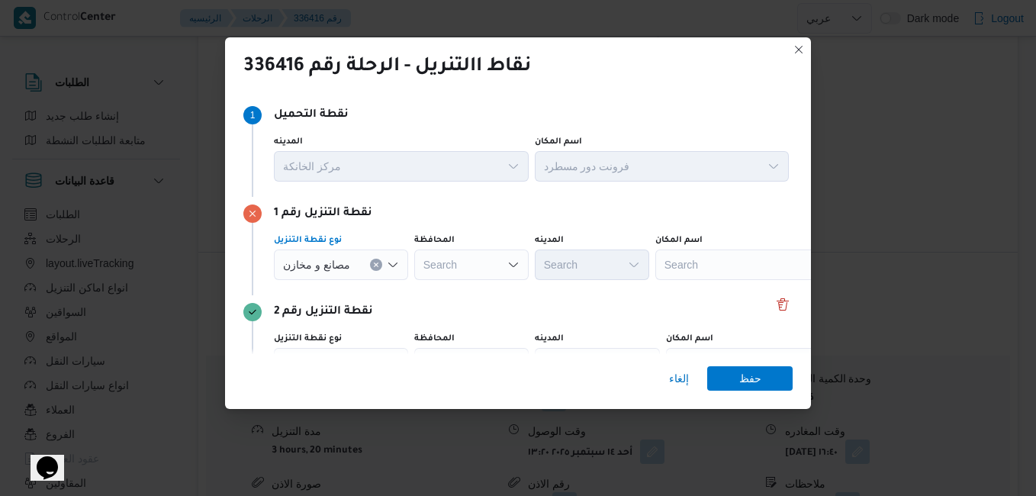
click at [686, 257] on div "Search" at bounding box center [751, 265] width 191 height 31
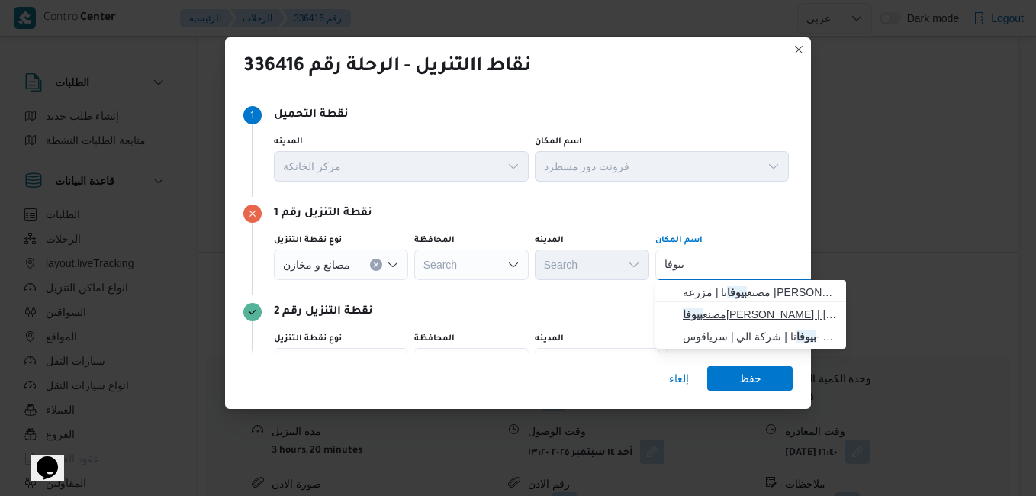
type input "بيوفا"
click at [717, 314] on span "مصنع بيوفا نا المنصوريه | | زاوية أبو مسلم" at bounding box center [760, 314] width 154 height 18
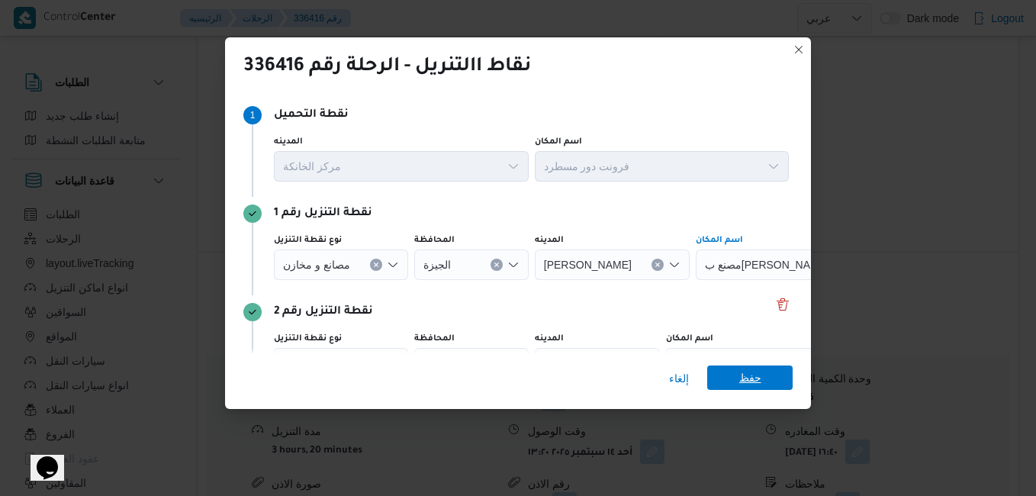
click at [734, 386] on span "حفظ" at bounding box center [750, 378] width 85 height 24
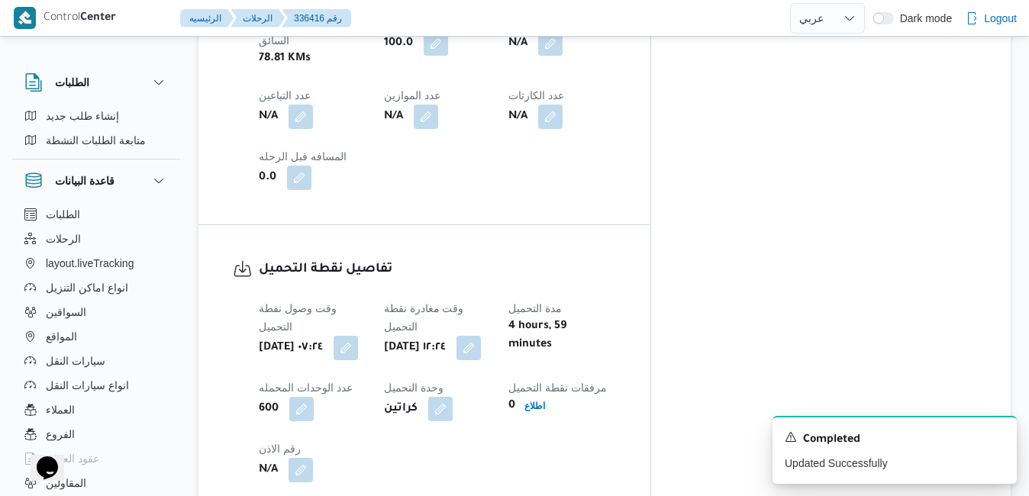
scroll to position [0, 0]
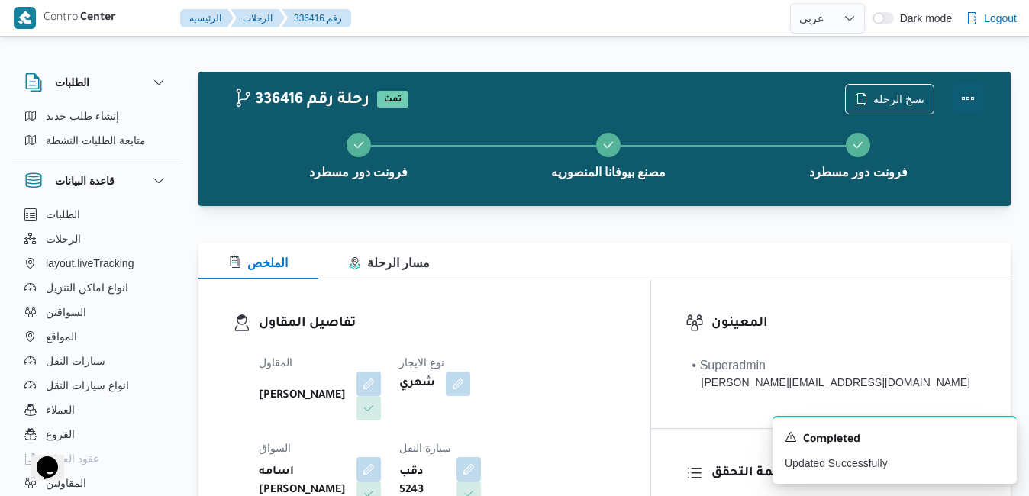
click at [969, 95] on button "Actions" at bounding box center [968, 98] width 31 height 31
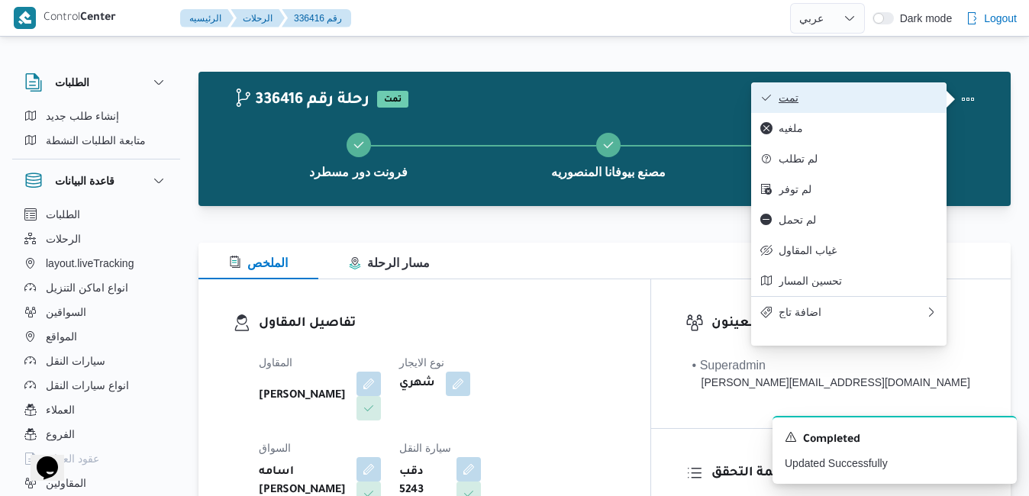
click at [919, 100] on span "تمت" at bounding box center [857, 98] width 159 height 12
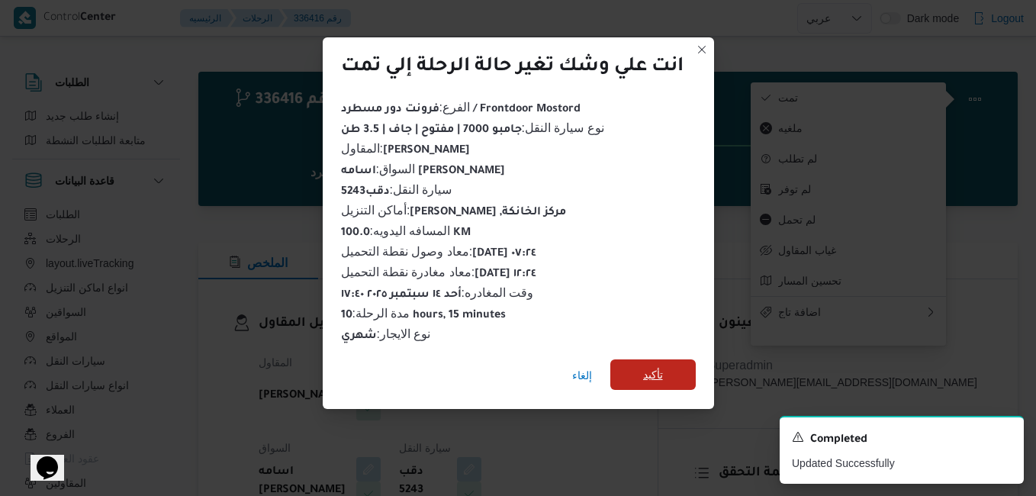
click at [679, 359] on span "تأكيد" at bounding box center [653, 374] width 85 height 31
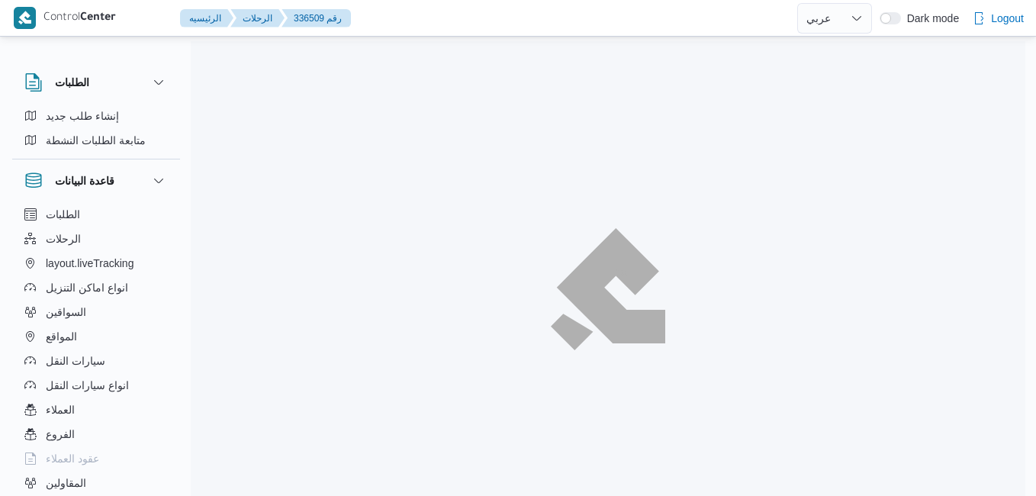
select select "ar"
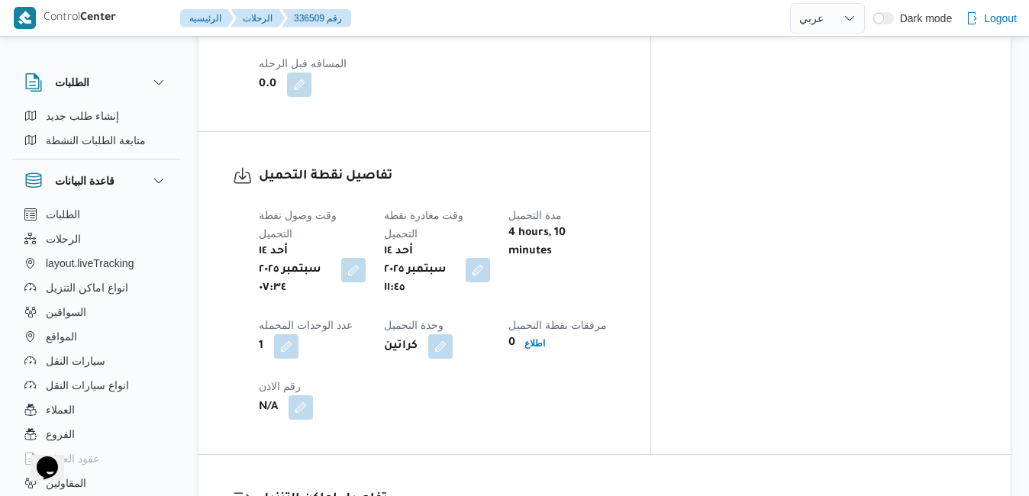
scroll to position [1221, 0]
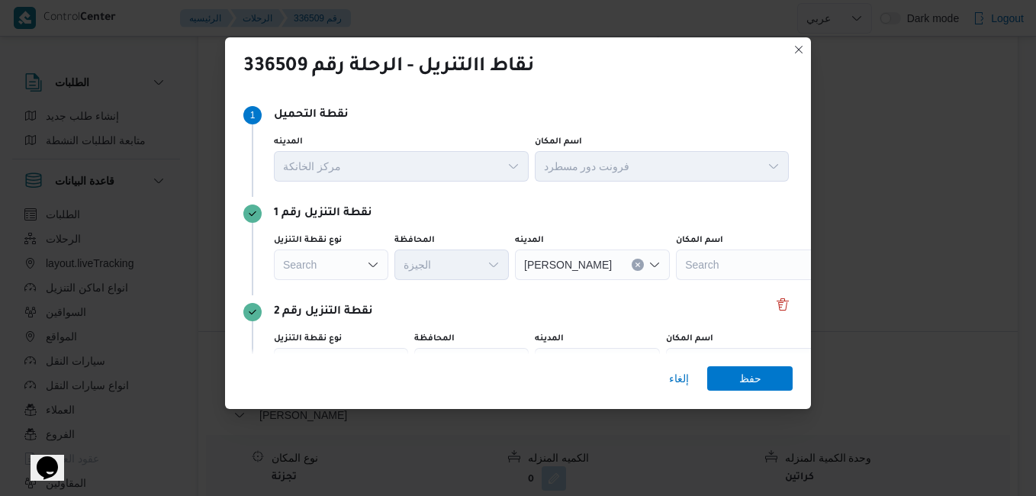
click at [372, 263] on icon "Open list of options" at bounding box center [373, 265] width 12 height 12
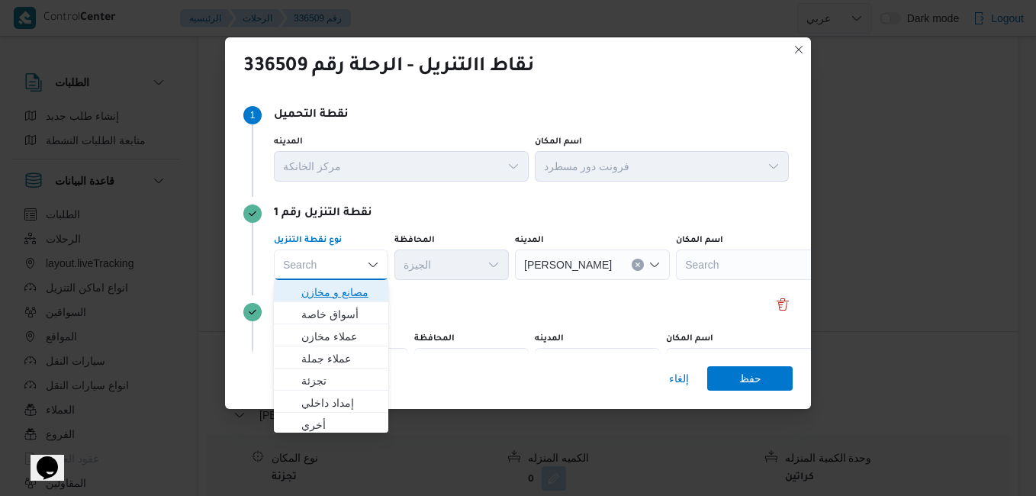
click at [362, 298] on span "مصانع و مخازن" at bounding box center [340, 292] width 78 height 18
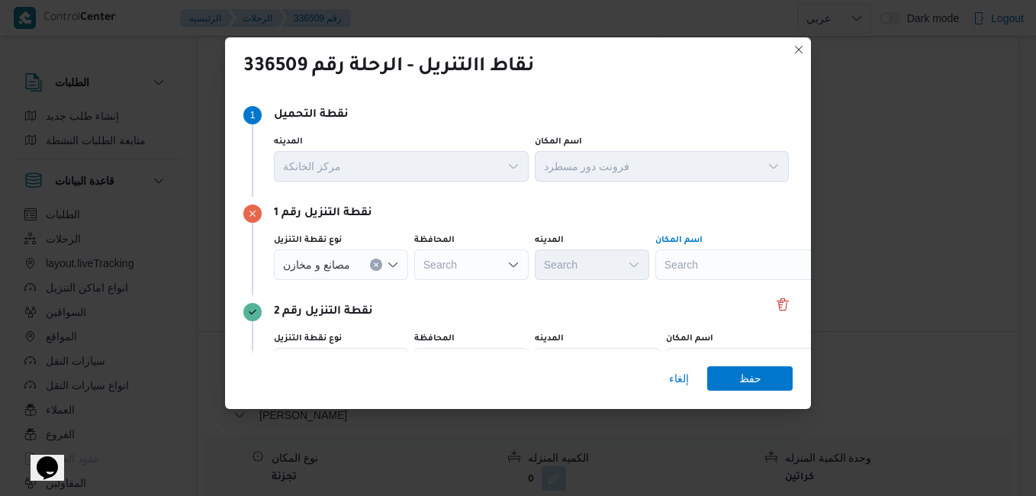
click at [708, 267] on div "Search" at bounding box center [751, 265] width 191 height 31
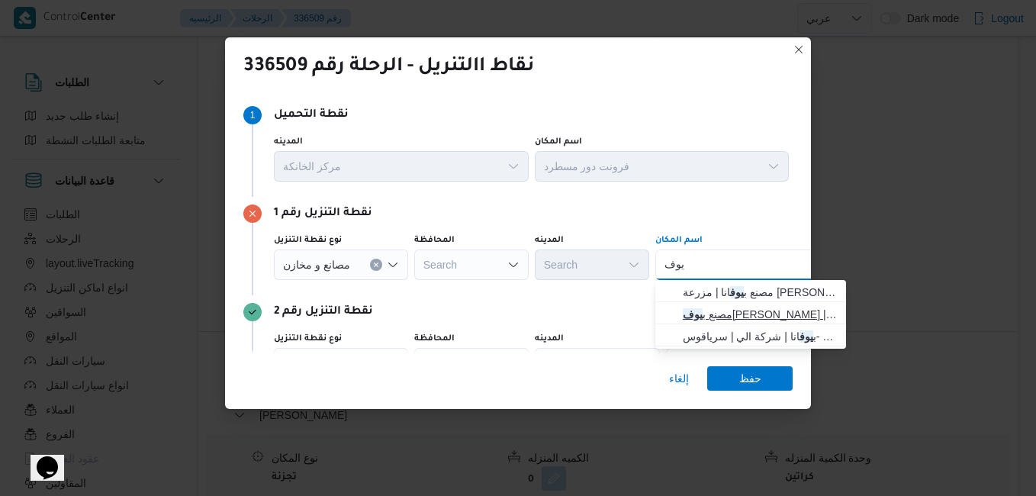
type input "يوف"
click at [725, 314] on span "مصنع ب يوف انا المنصوريه | | زاوية أبو مسلم" at bounding box center [760, 314] width 154 height 18
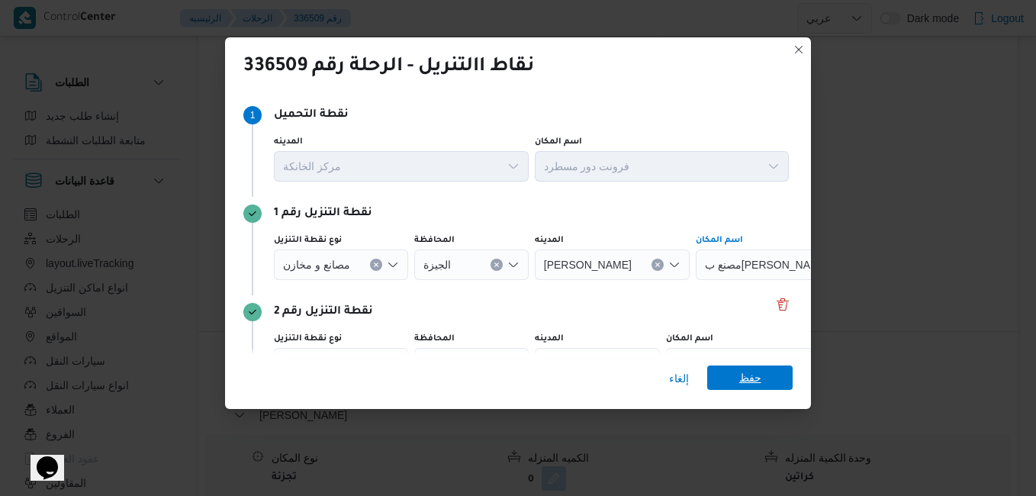
click at [722, 376] on span "حفظ" at bounding box center [750, 378] width 85 height 24
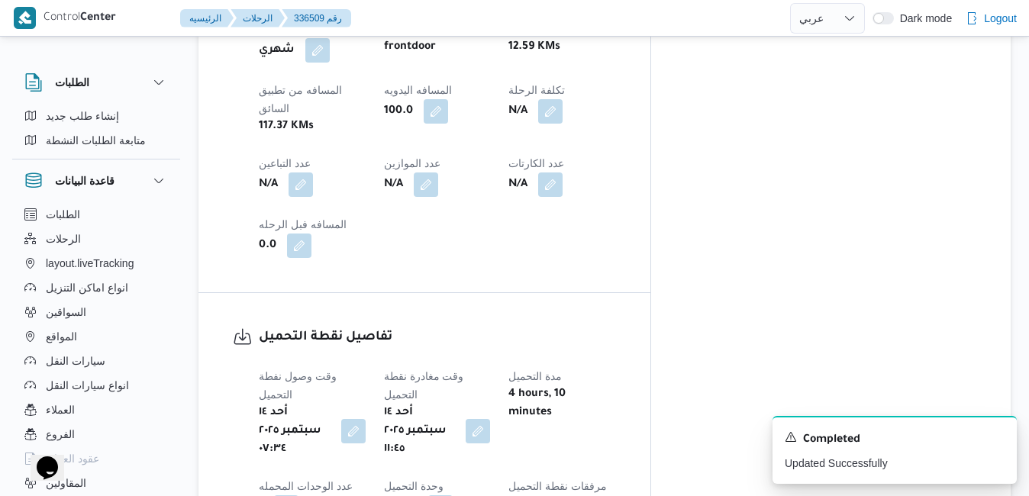
scroll to position [0, 0]
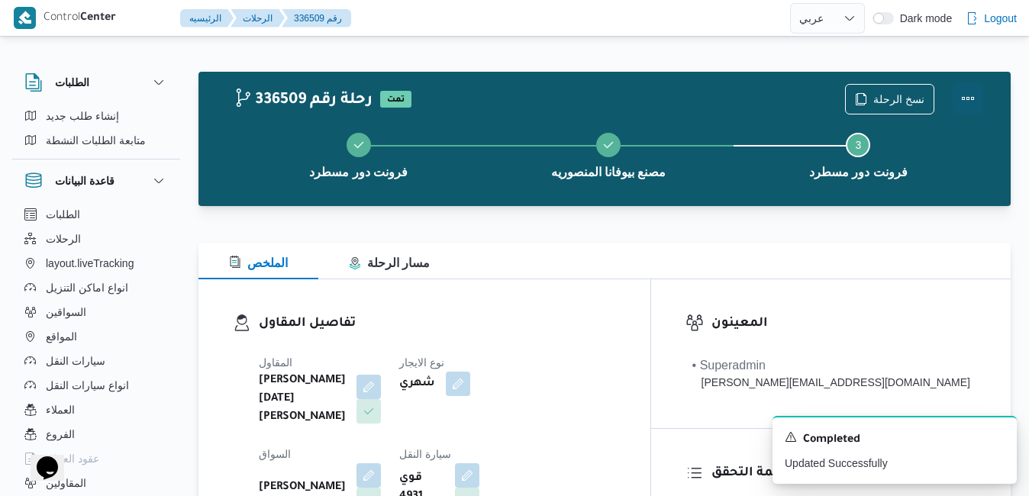
click at [972, 98] on button "Actions" at bounding box center [968, 98] width 31 height 31
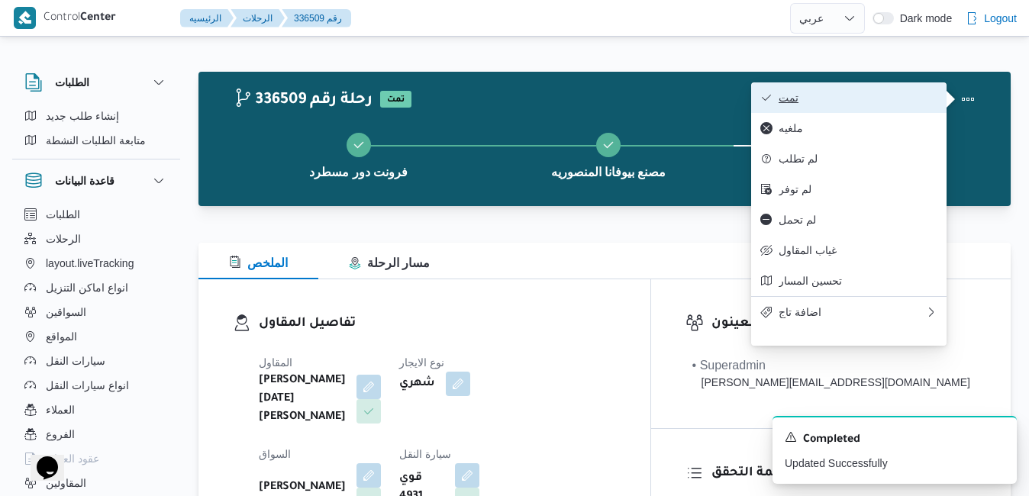
click at [903, 101] on span "تمت" at bounding box center [857, 98] width 159 height 12
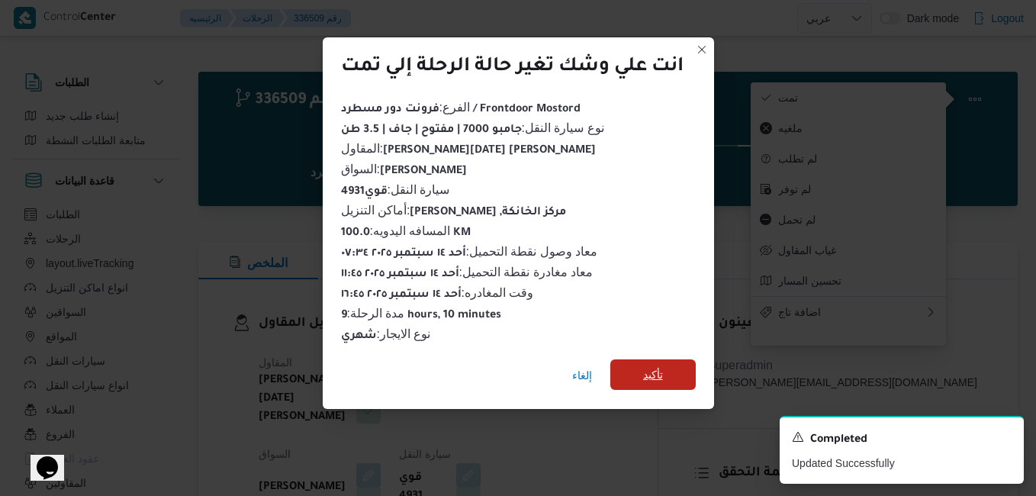
click at [667, 374] on span "تأكيد" at bounding box center [653, 374] width 85 height 31
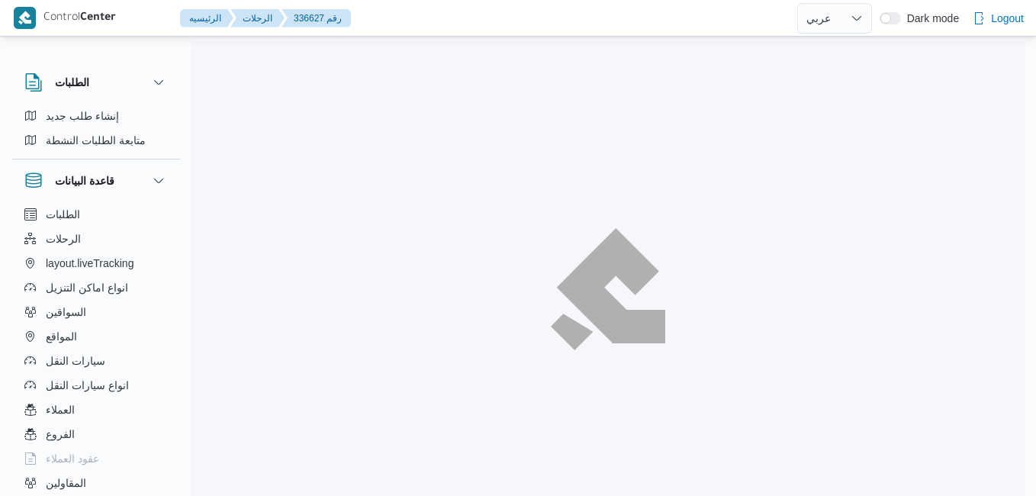
select select "ar"
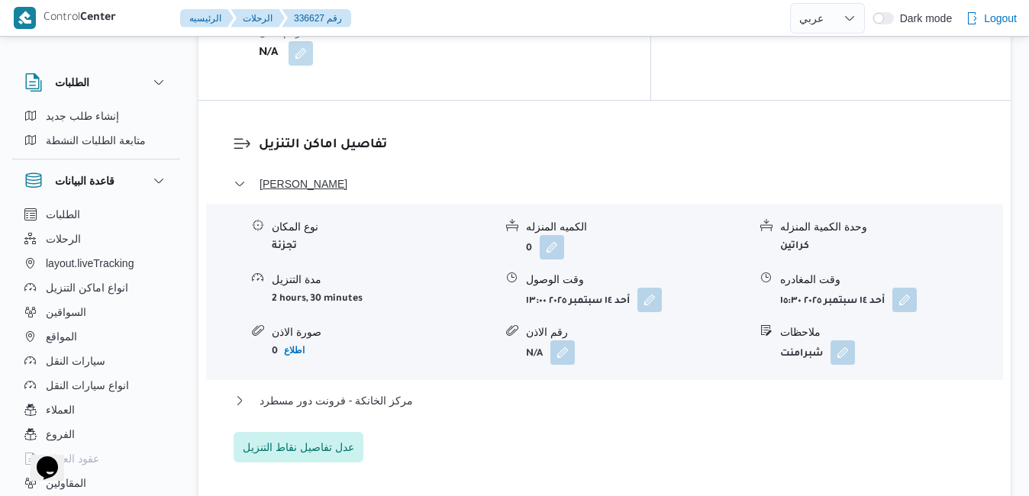
scroll to position [1465, 0]
click at [332, 437] on span "عدل تفاصيل نقاط التنزيل" at bounding box center [298, 446] width 111 height 18
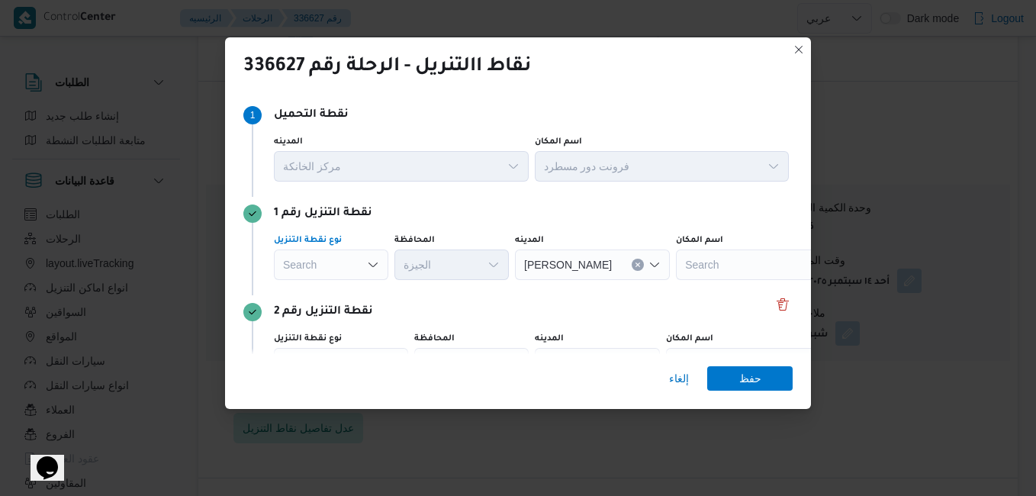
click at [378, 265] on icon "Open list of options" at bounding box center [373, 265] width 12 height 12
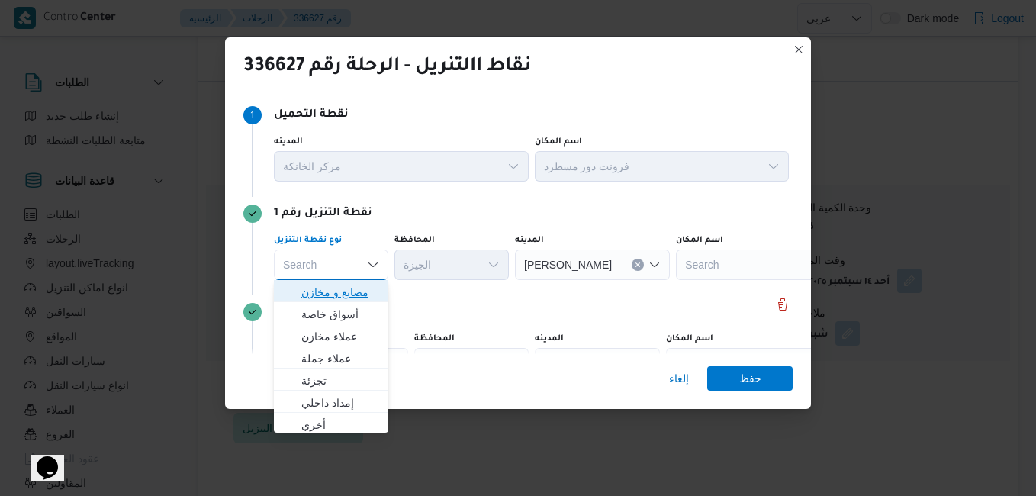
click at [355, 287] on span "مصانع و مخازن" at bounding box center [340, 292] width 78 height 18
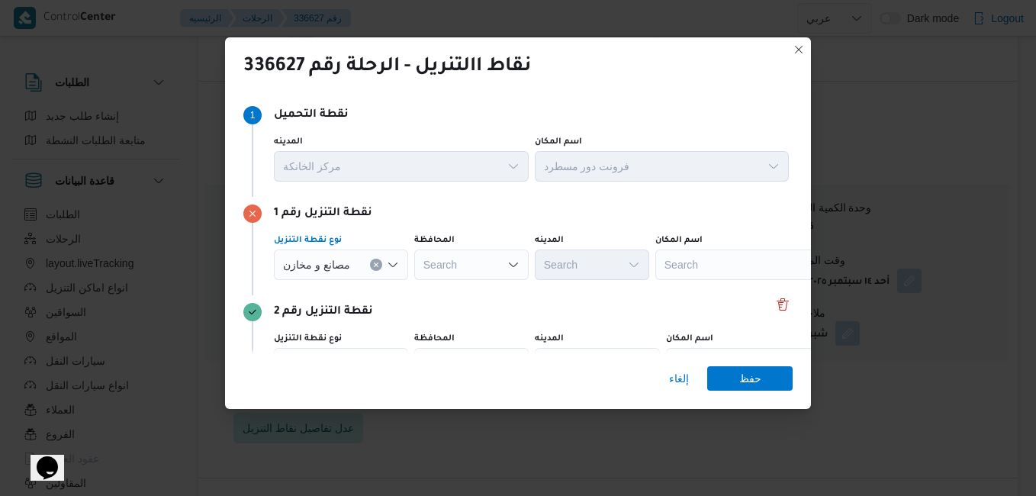
click at [707, 268] on div "Search" at bounding box center [751, 265] width 191 height 31
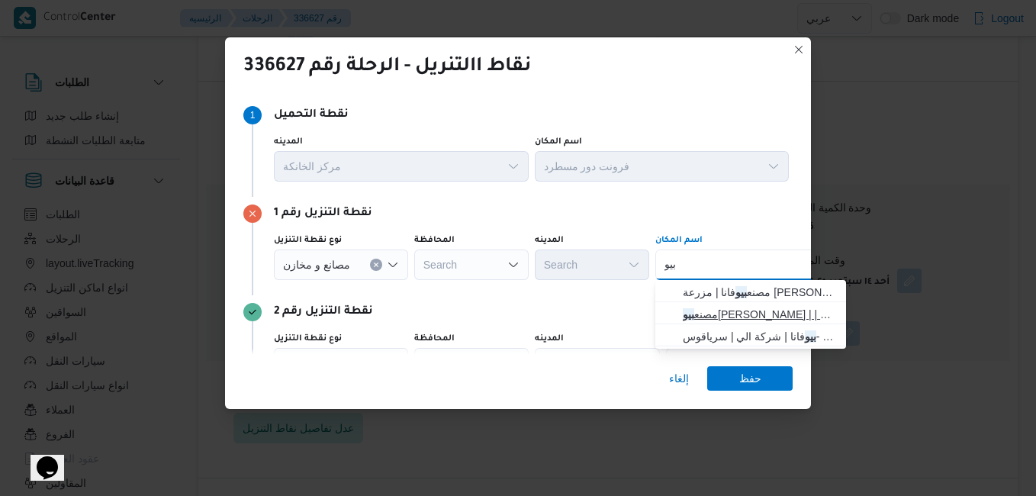
type input "بيو"
click at [727, 321] on span "مصنع [PERSON_NAME] | | زاوية أبو مسلم" at bounding box center [760, 314] width 154 height 18
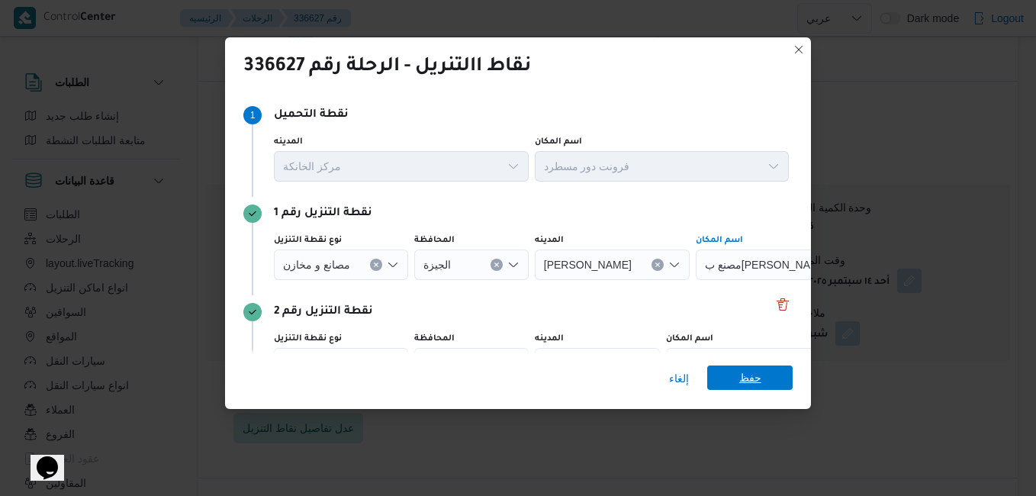
click at [738, 375] on span "حفظ" at bounding box center [750, 378] width 85 height 24
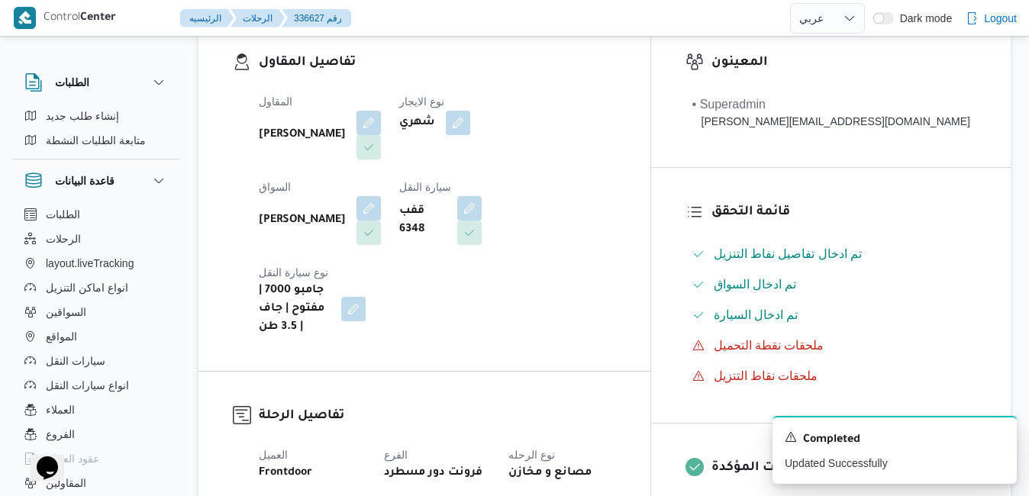
scroll to position [0, 0]
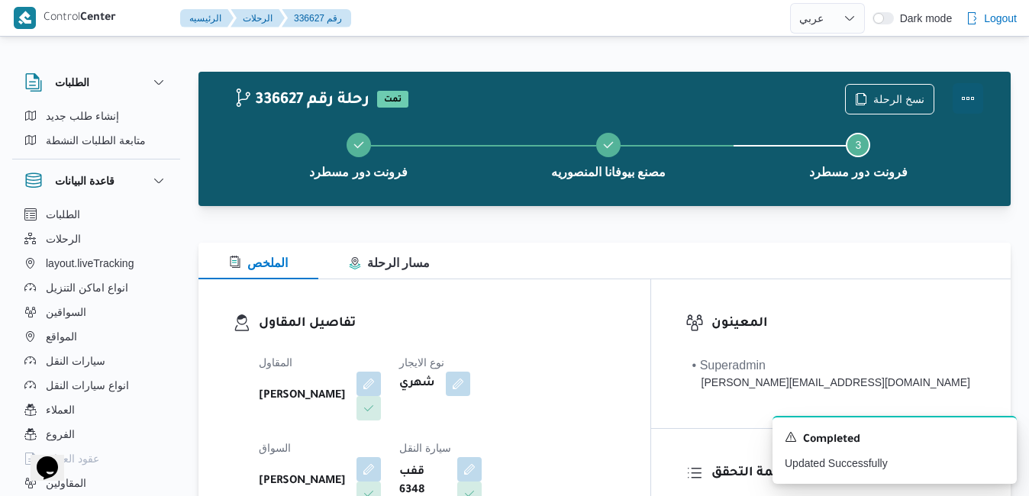
click at [969, 94] on button "Actions" at bounding box center [968, 98] width 31 height 31
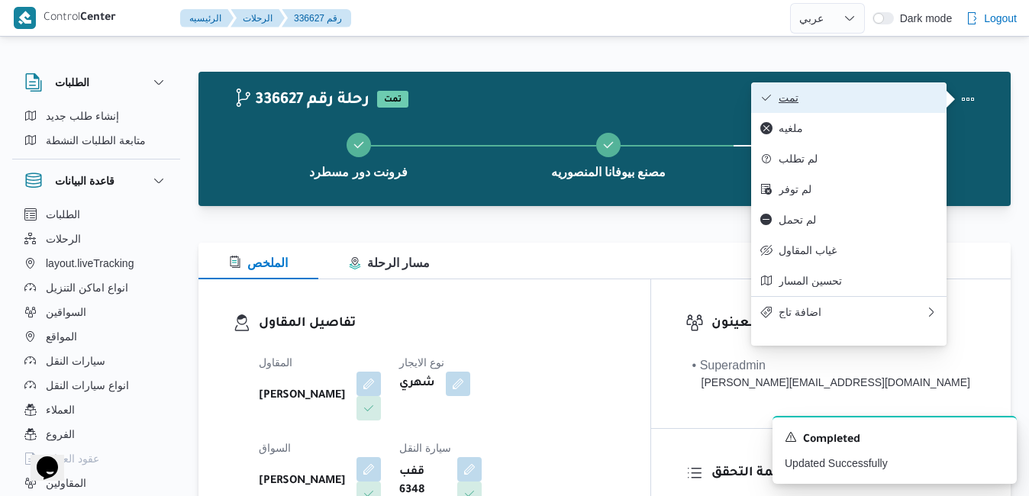
click at [866, 110] on button "تمت" at bounding box center [848, 97] width 195 height 31
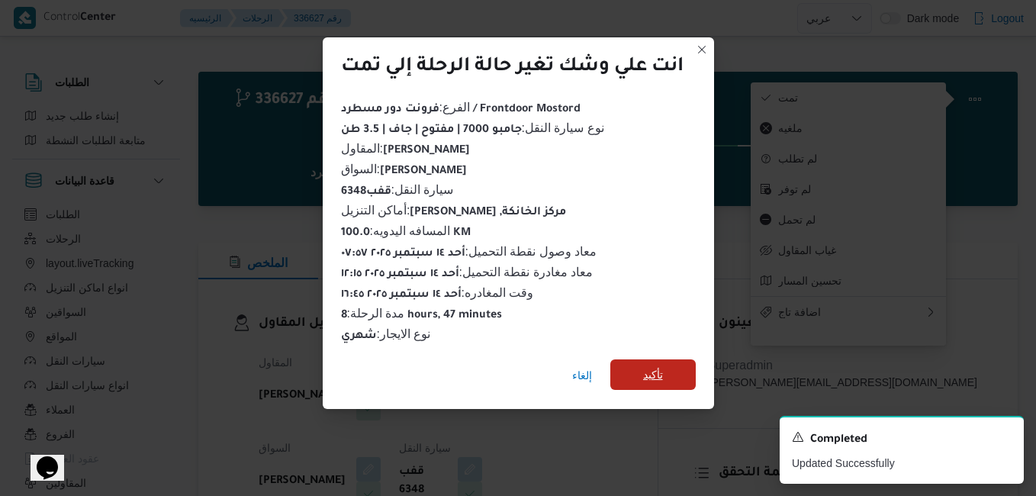
click at [641, 359] on span "تأكيد" at bounding box center [653, 374] width 85 height 31
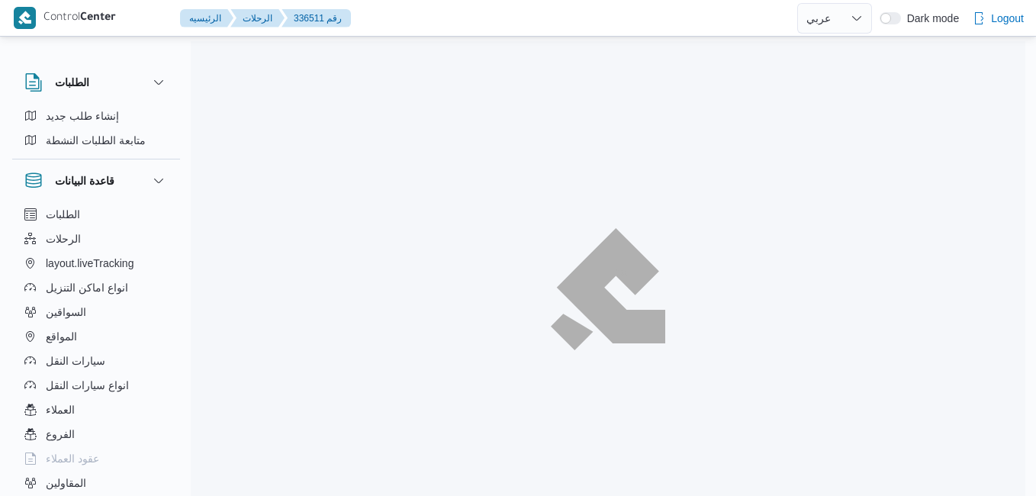
select select "ar"
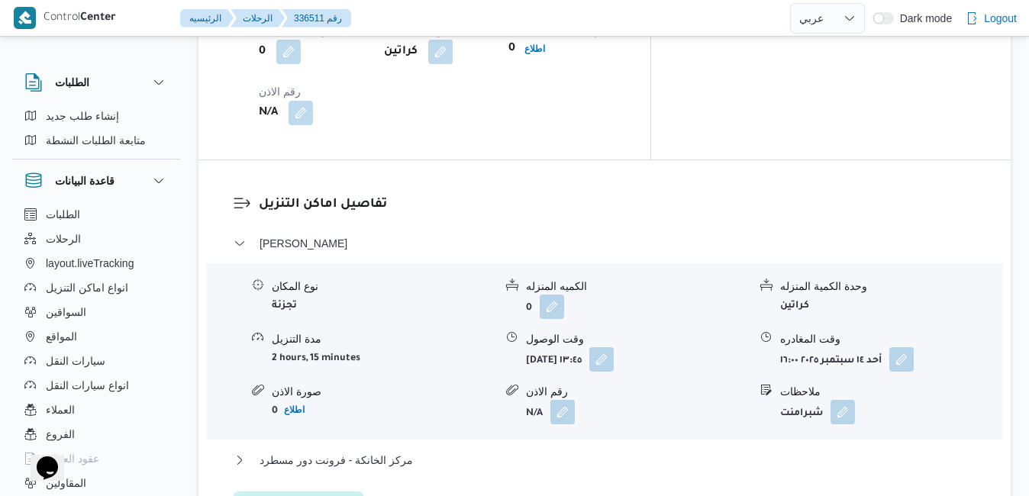
scroll to position [1404, 0]
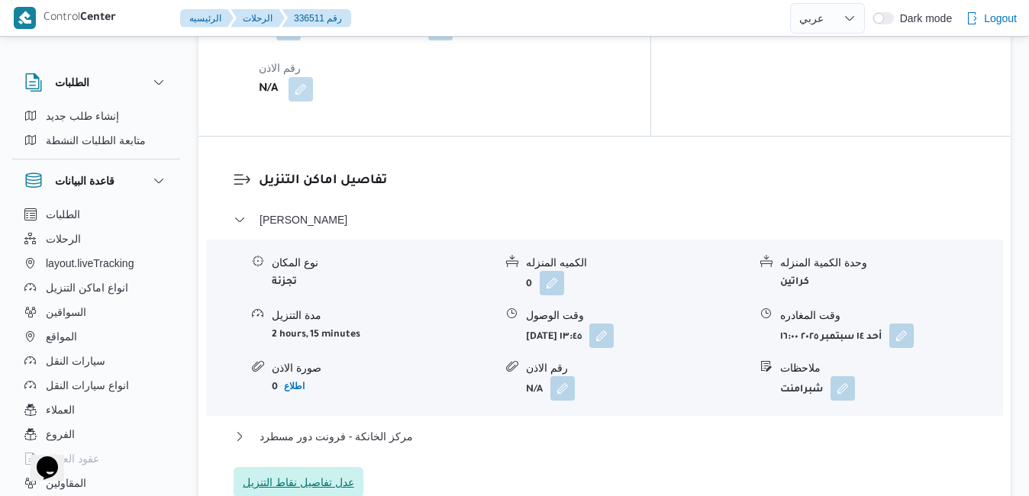
click at [334, 473] on span "عدل تفاصيل نقاط التنزيل" at bounding box center [298, 482] width 111 height 18
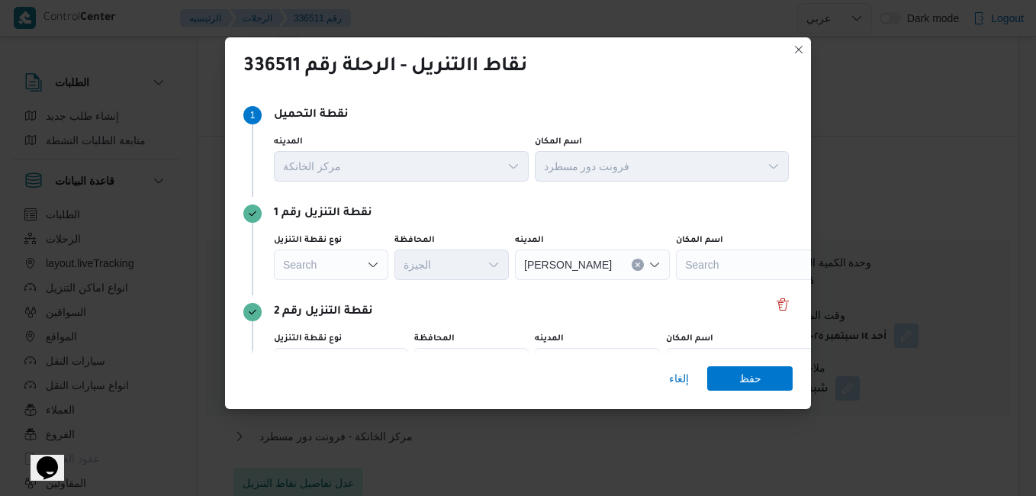
click at [370, 261] on icon "Open list of options" at bounding box center [373, 265] width 12 height 12
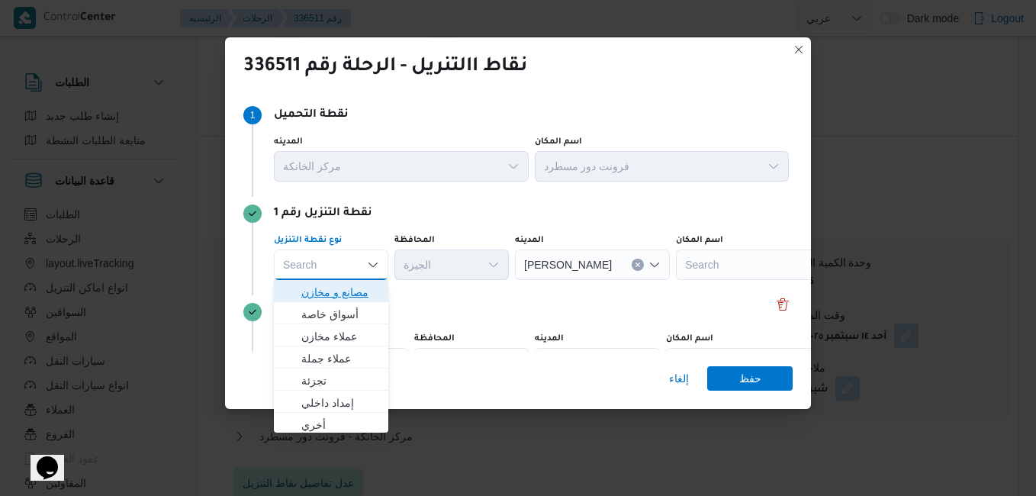
click at [356, 288] on span "مصانع و مخازن" at bounding box center [340, 292] width 78 height 18
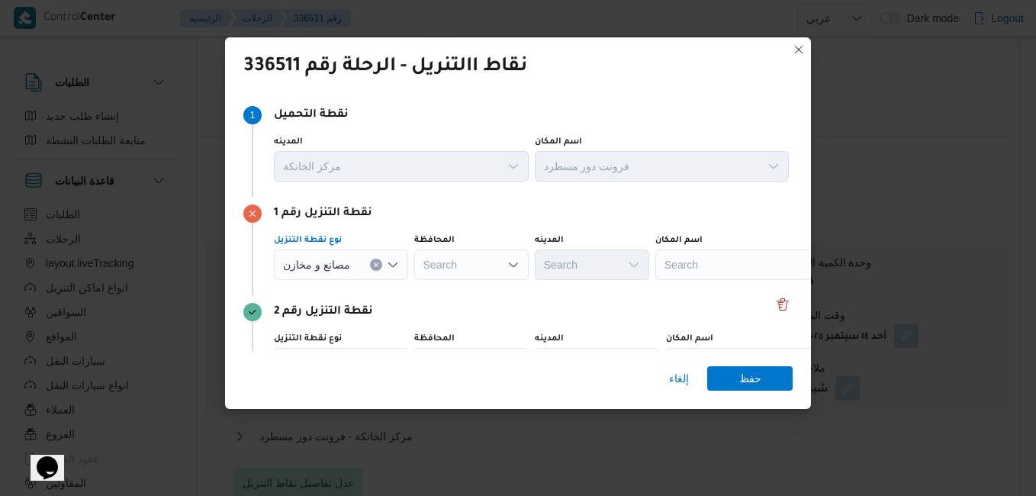
click at [696, 270] on div "Search" at bounding box center [751, 265] width 191 height 31
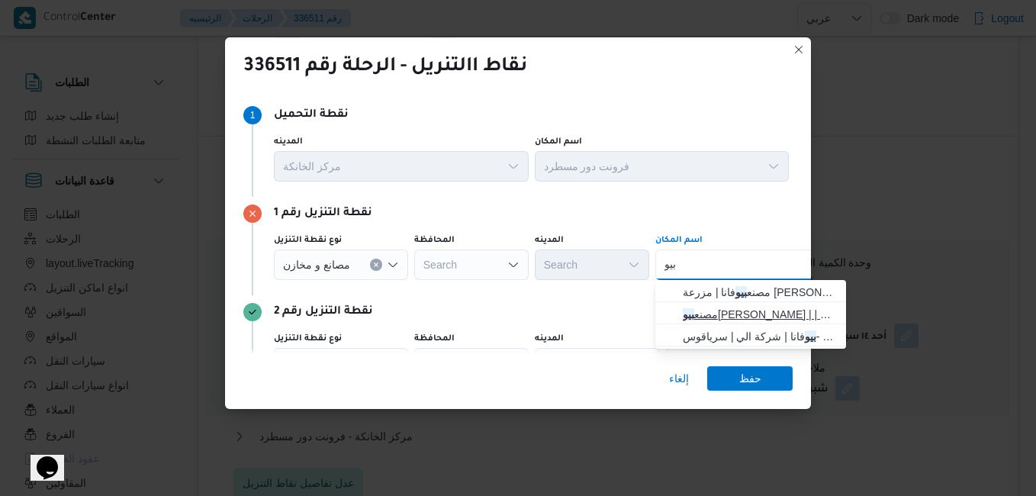
type input "بيو"
click at [727, 311] on span "مصنع [PERSON_NAME] | | زاوية أبو مسلم" at bounding box center [760, 314] width 154 height 18
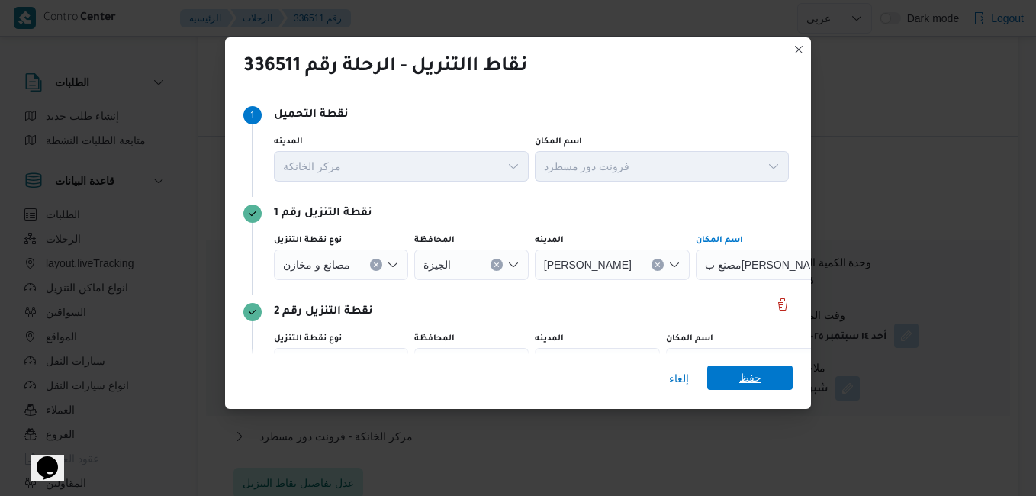
click at [733, 381] on span "حفظ" at bounding box center [750, 378] width 85 height 24
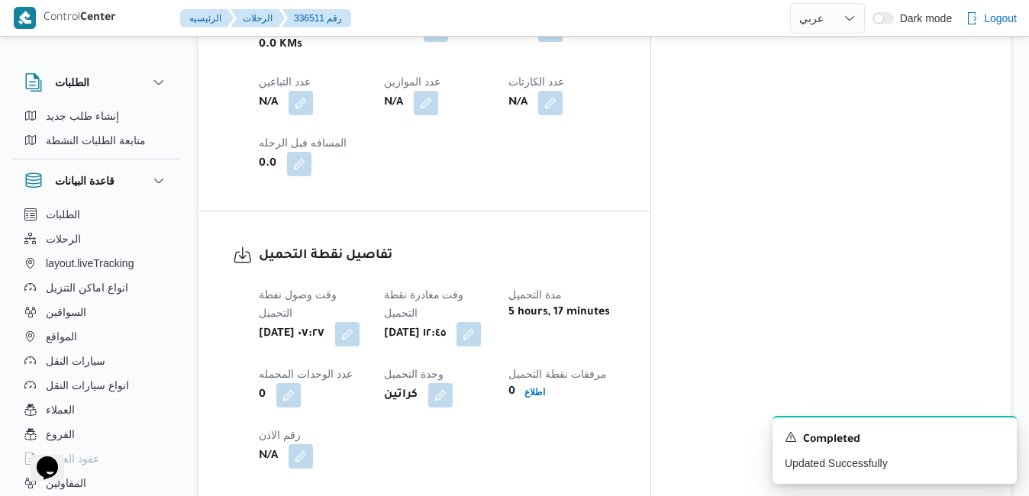
scroll to position [0, 0]
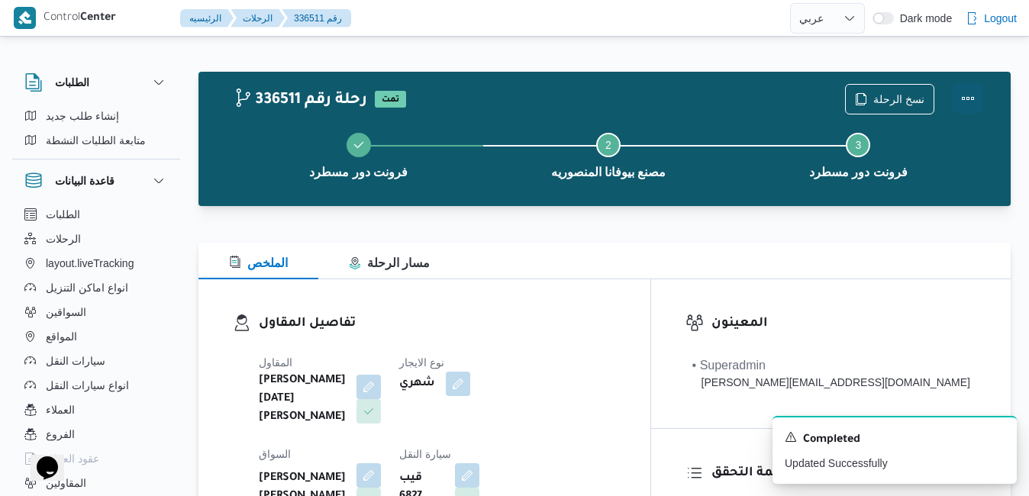
click at [967, 100] on button "Actions" at bounding box center [968, 98] width 31 height 31
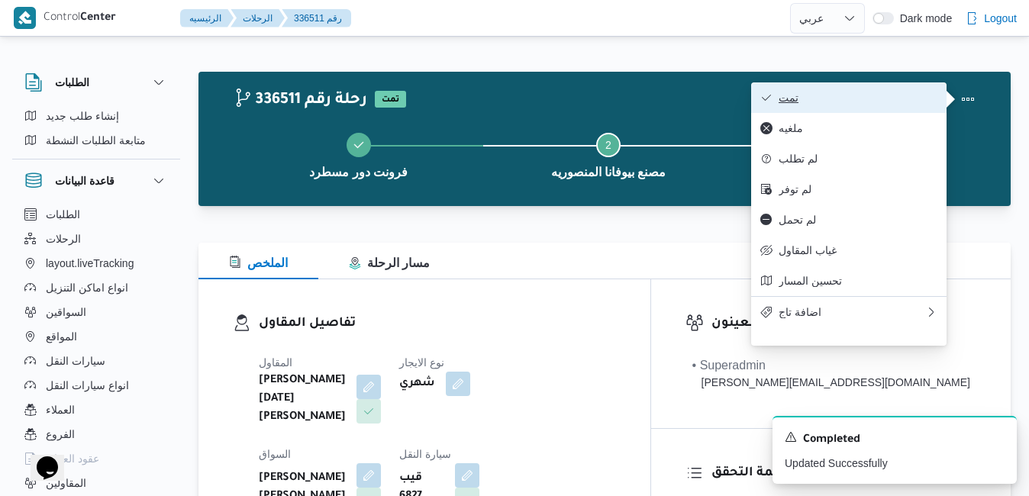
click at [894, 103] on span "تمت" at bounding box center [857, 98] width 159 height 12
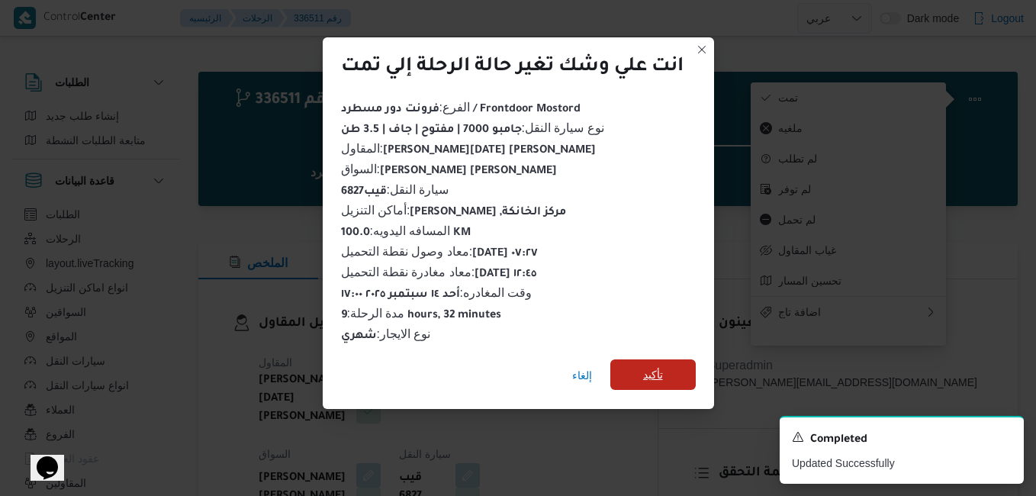
click at [673, 365] on span "تأكيد" at bounding box center [653, 374] width 85 height 31
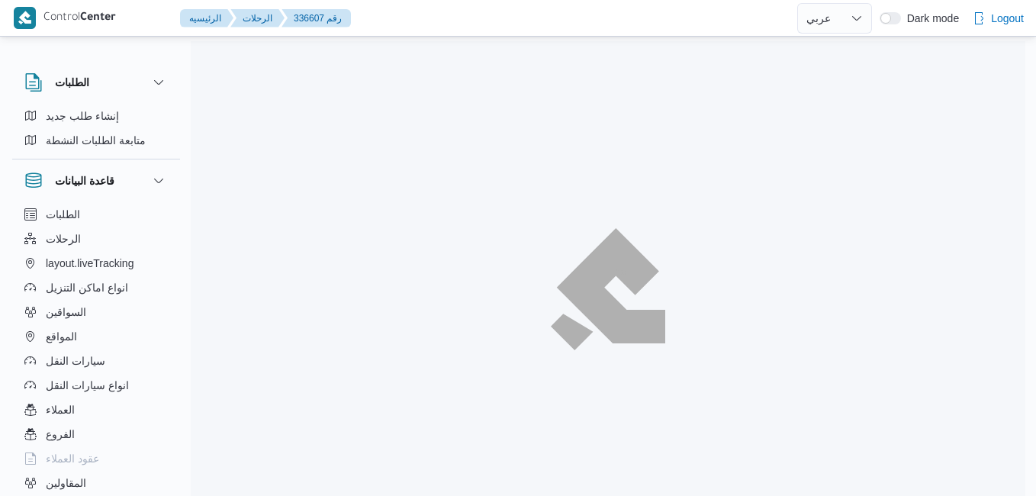
select select "ar"
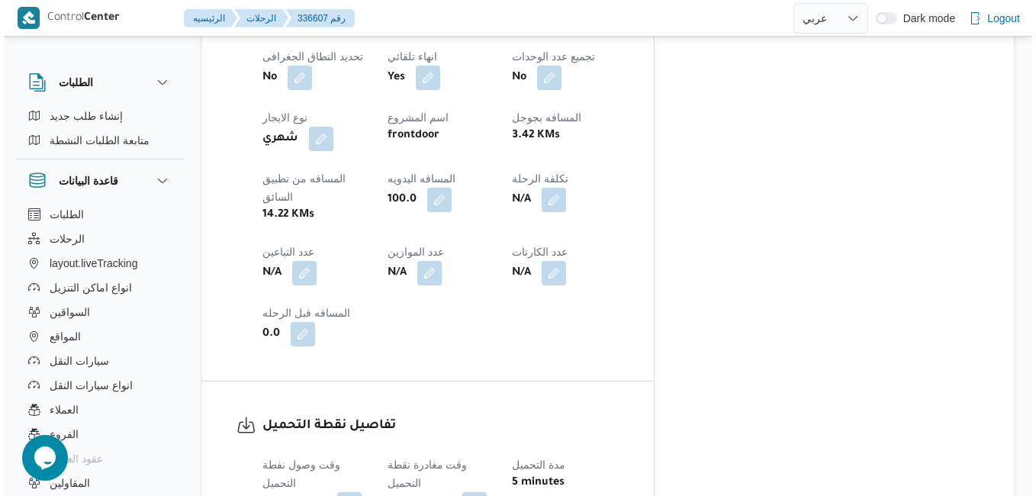
scroll to position [1301, 0]
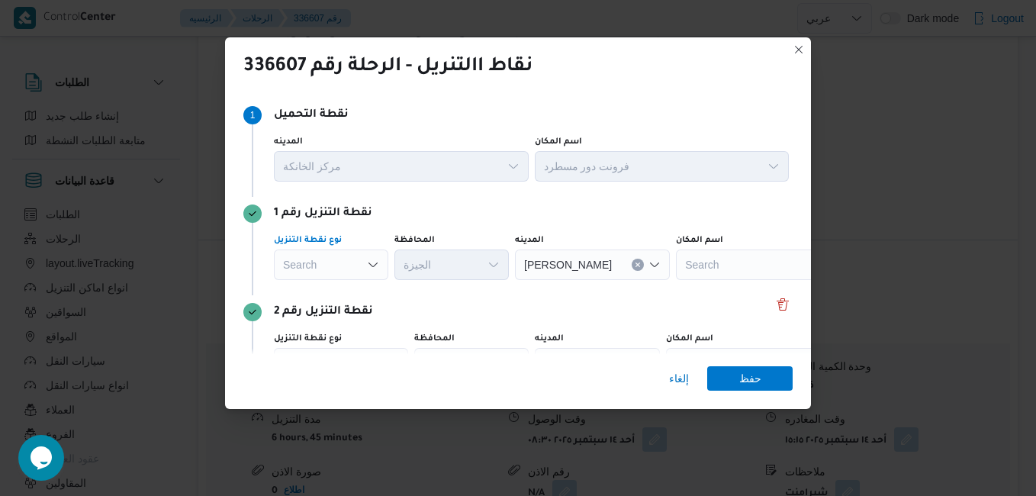
click at [369, 267] on icon "Open list of options" at bounding box center [373, 265] width 12 height 12
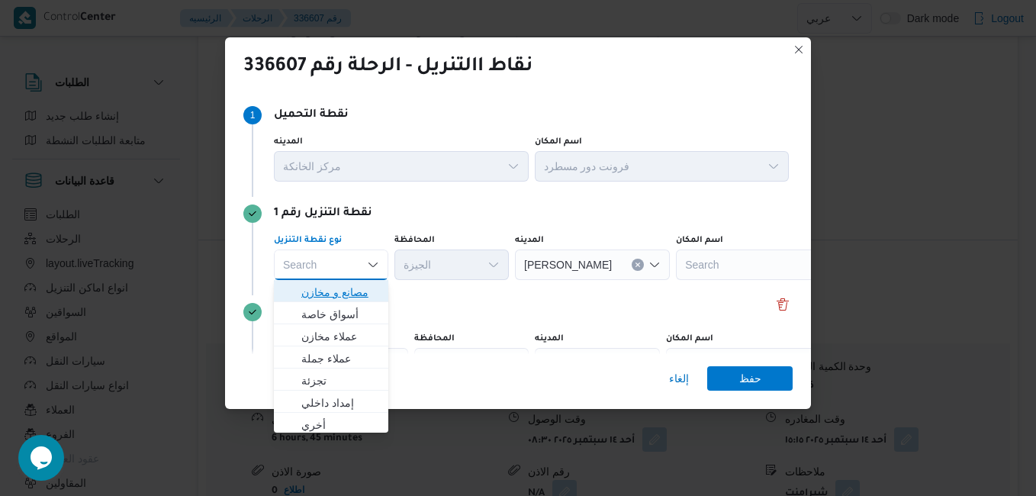
click at [349, 287] on span "مصانع و مخازن" at bounding box center [340, 292] width 78 height 18
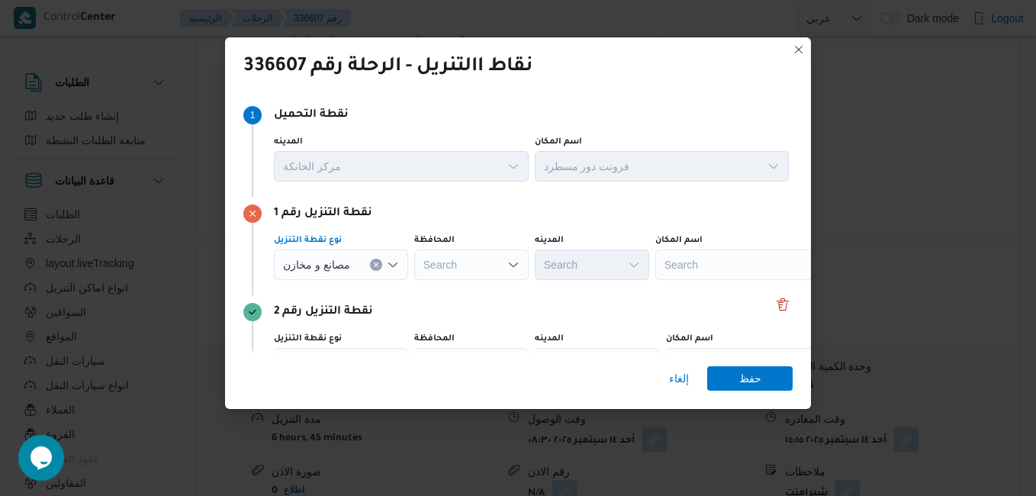
click at [711, 270] on div "Search" at bounding box center [751, 265] width 191 height 31
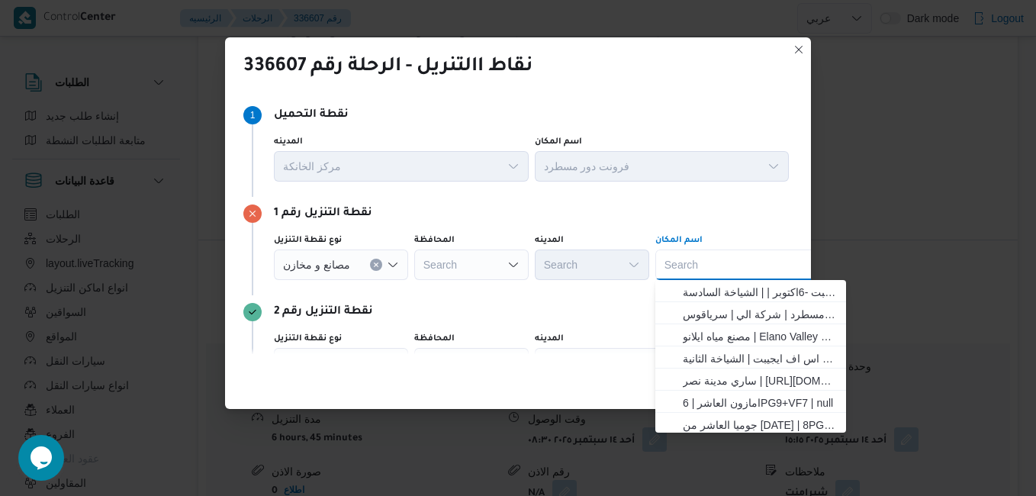
click at [712, 270] on div "Search Combo box. Selected. Combo box input. Search. Type some text or, to disp…" at bounding box center [751, 265] width 191 height 31
type input "بي"
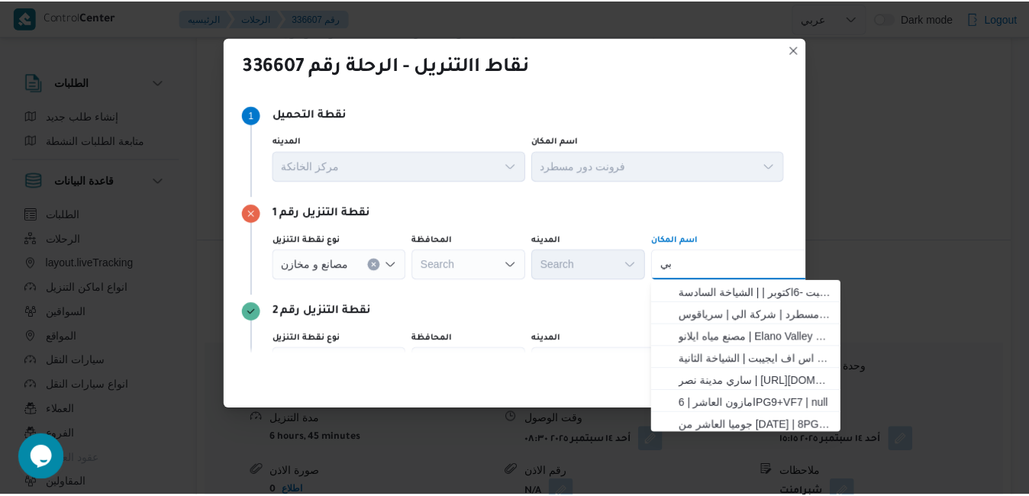
scroll to position [0, 47]
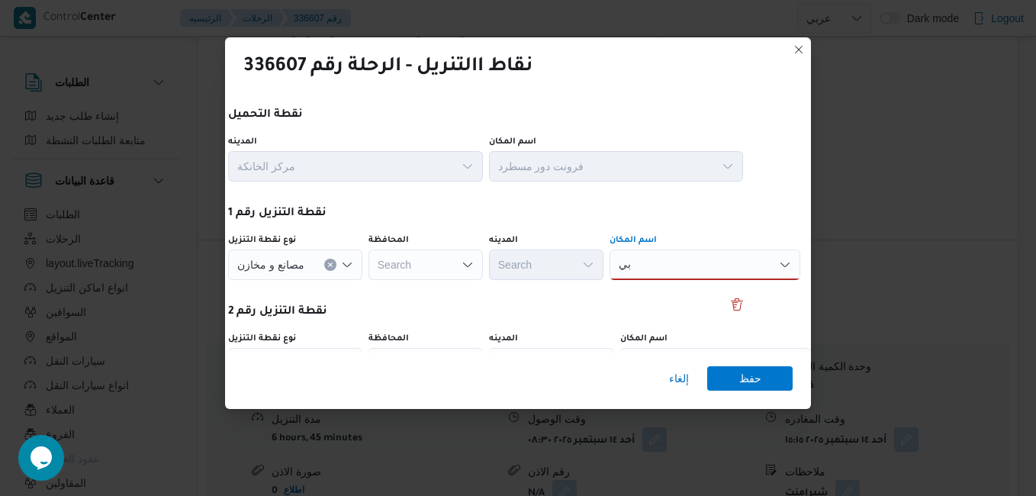
click at [713, 270] on div "بي بي" at bounding box center [705, 265] width 191 height 31
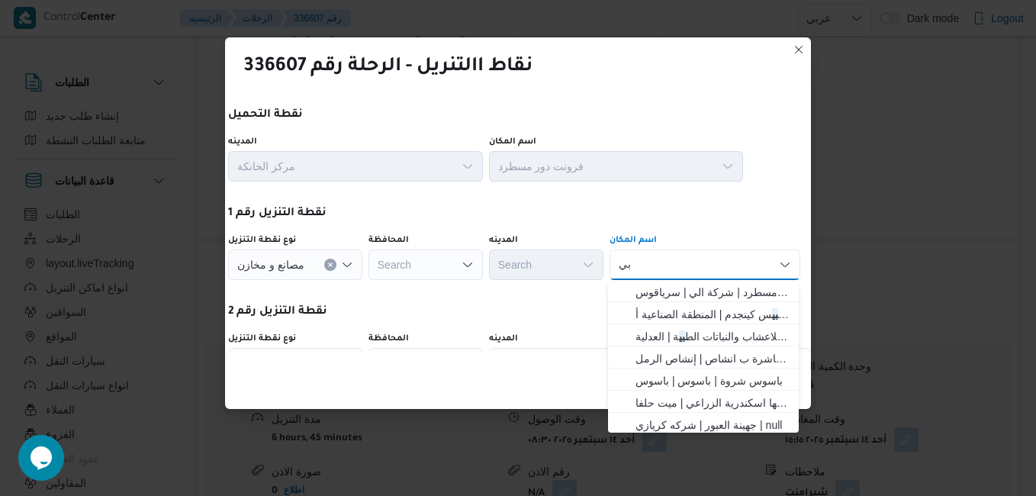
type input "ب"
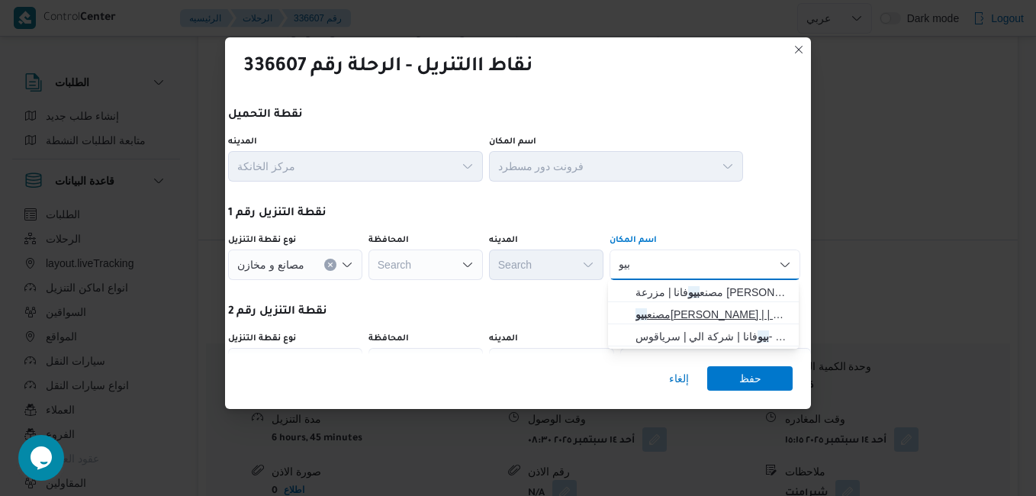
type input "بيو"
click at [701, 318] on span "مصنع [PERSON_NAME] | | زاوية أبو مسلم" at bounding box center [713, 314] width 154 height 18
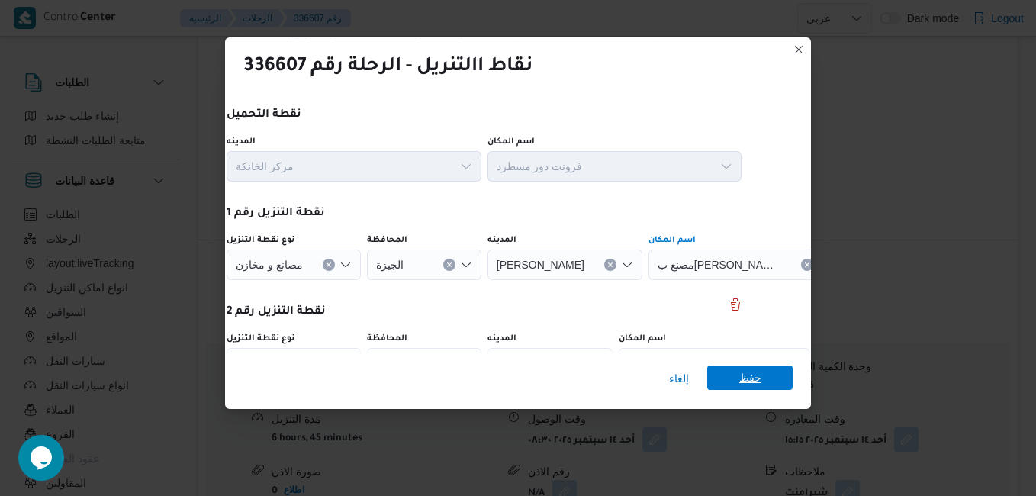
click at [727, 368] on span "حفظ" at bounding box center [750, 378] width 85 height 24
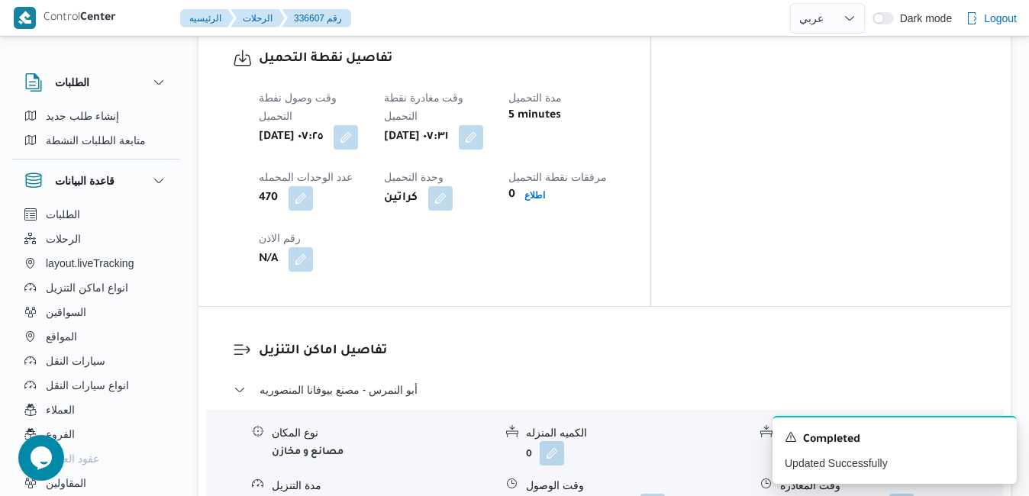
scroll to position [0, 0]
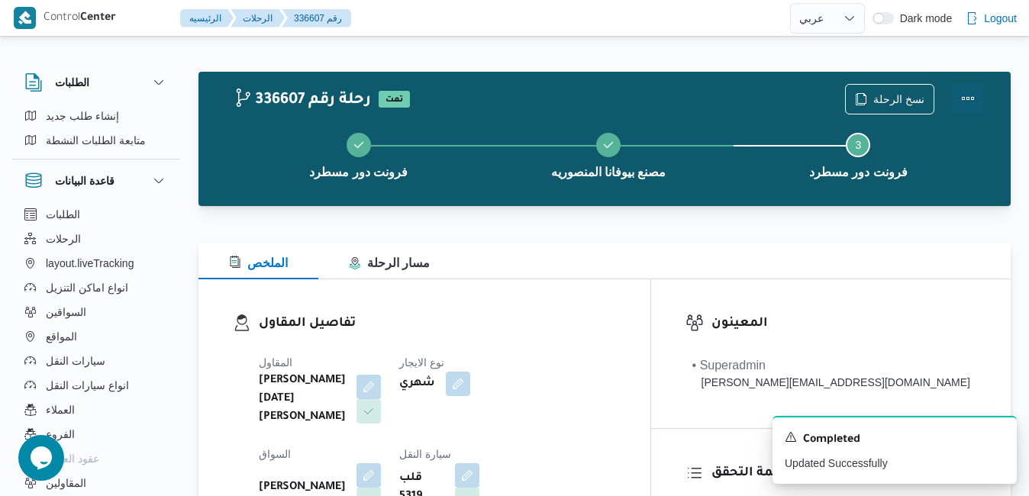
click at [969, 98] on button "Actions" at bounding box center [968, 98] width 31 height 31
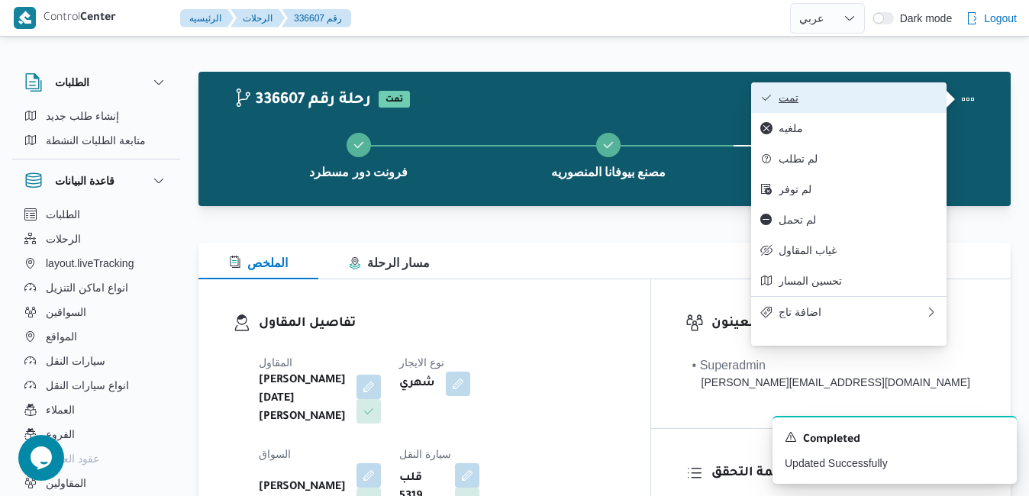
click at [903, 102] on span "تمت" at bounding box center [857, 98] width 159 height 12
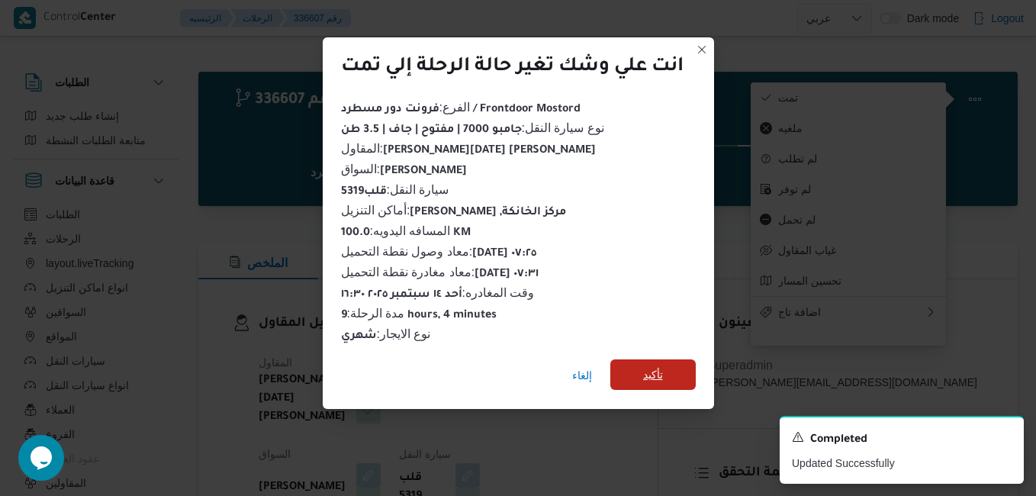
click at [681, 376] on span "تأكيد" at bounding box center [653, 374] width 85 height 31
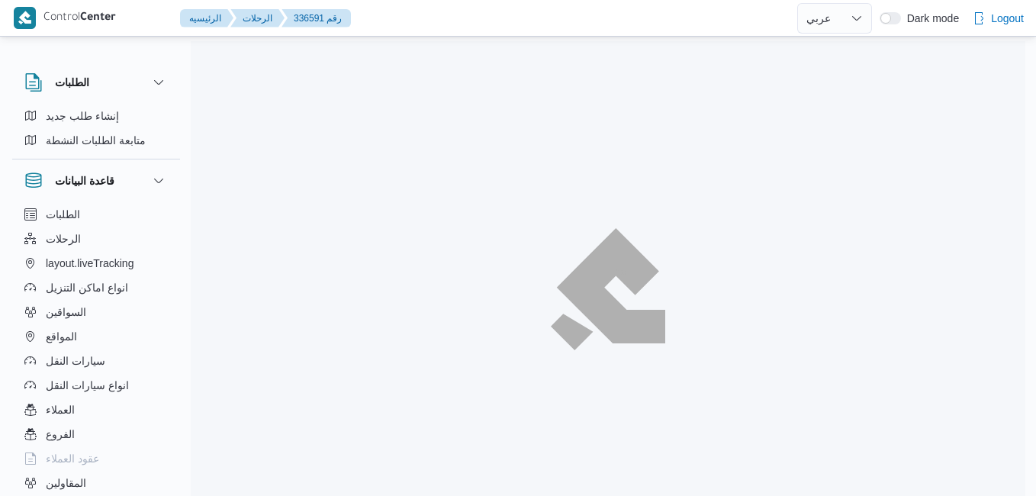
select select "ar"
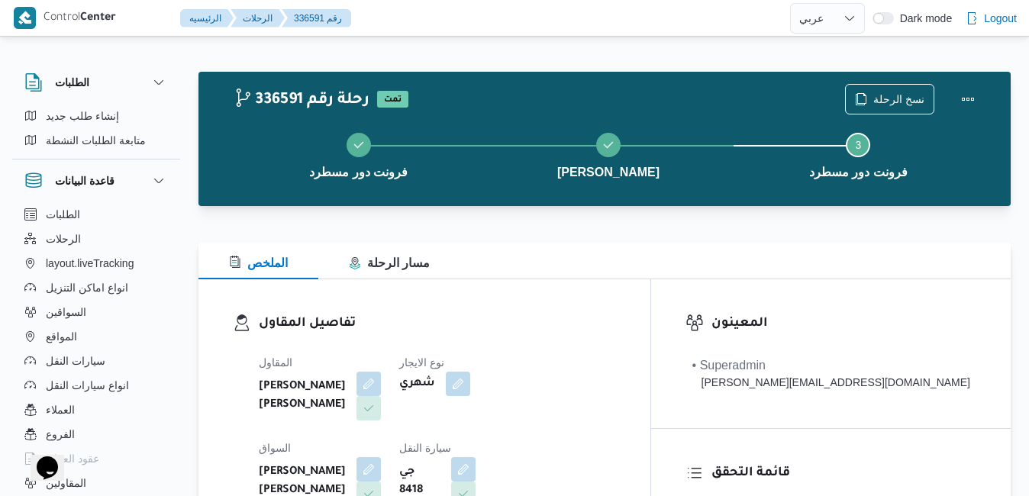
click at [707, 250] on div "الملخص مسار الرحلة" at bounding box center [604, 261] width 812 height 37
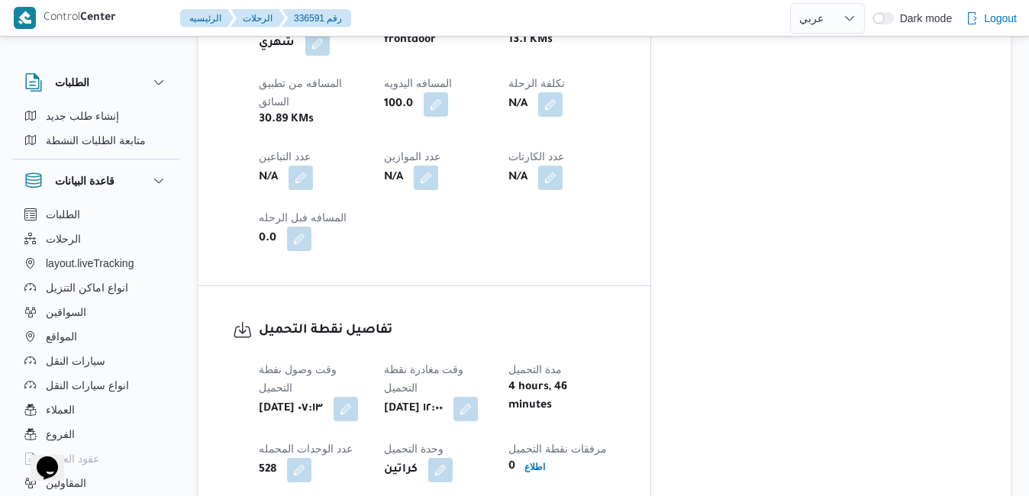
scroll to position [1301, 0]
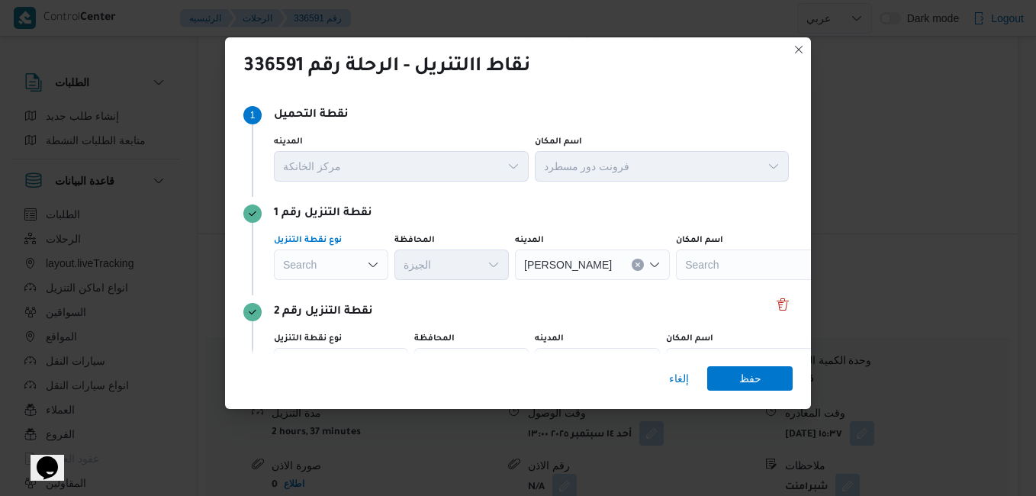
click at [376, 263] on icon "Open list of options" at bounding box center [373, 265] width 12 height 12
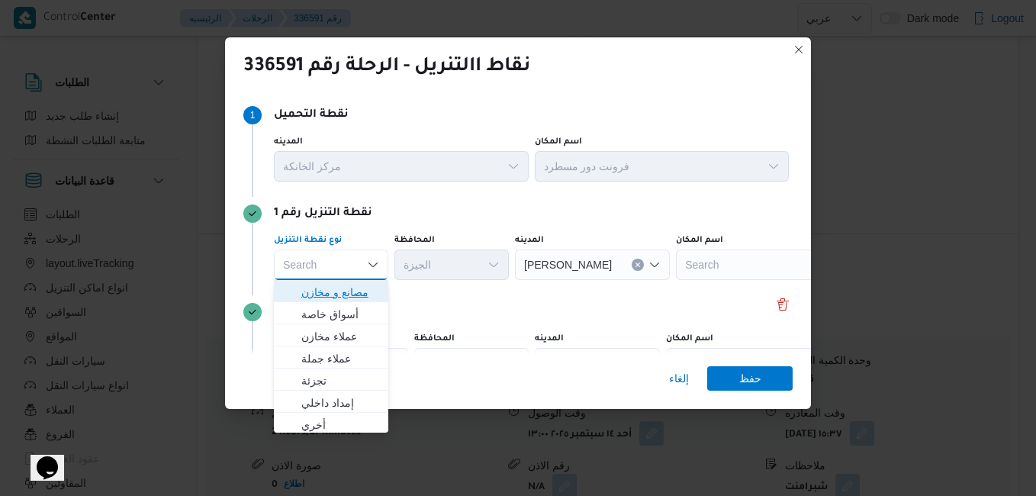
click at [347, 295] on span "مصانع و مخازن" at bounding box center [340, 292] width 78 height 18
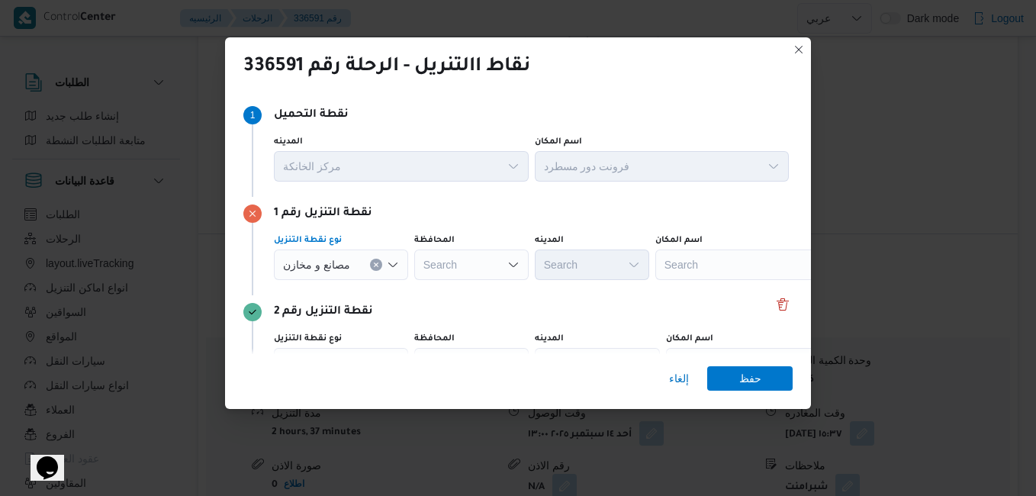
click at [705, 269] on div "Search" at bounding box center [751, 265] width 191 height 31
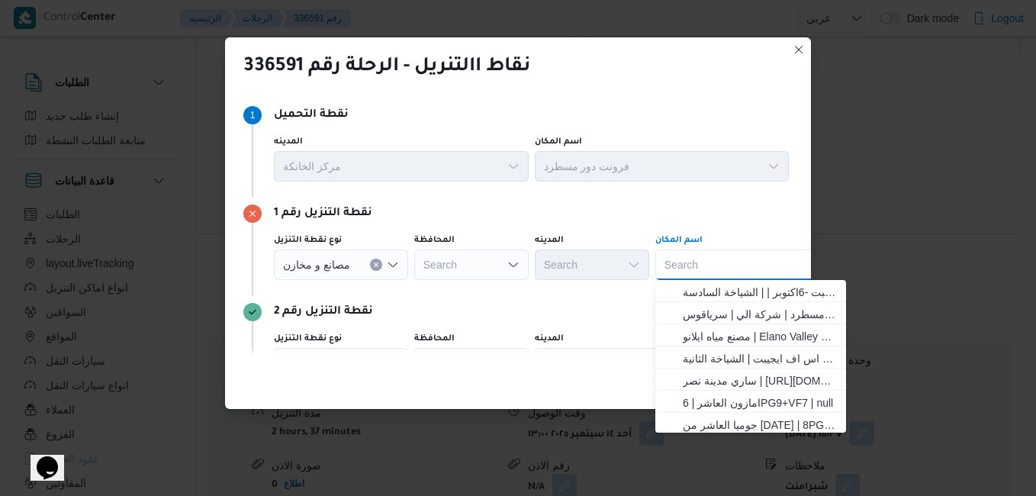
click at [705, 270] on div "Search Combo box. Selected. Combo box input. Search. Type some text or, to disp…" at bounding box center [751, 265] width 191 height 31
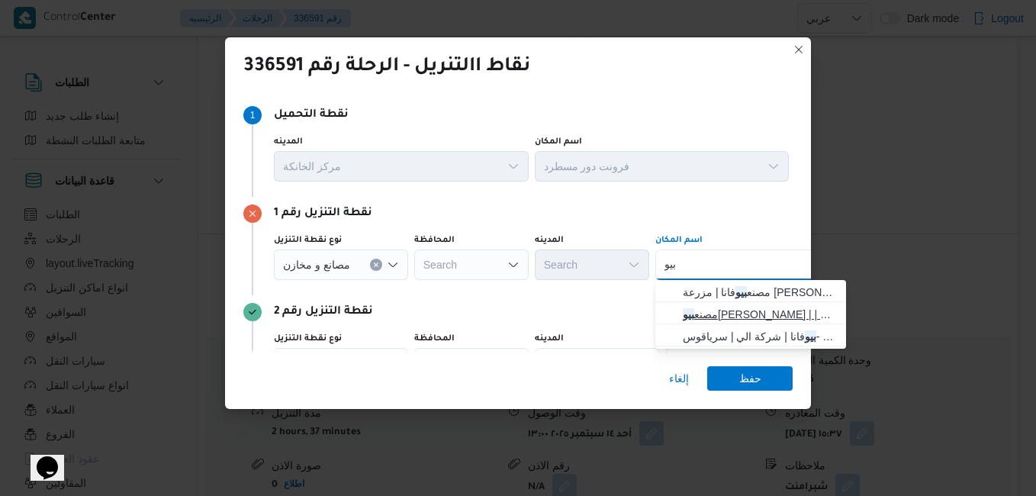
type input "بيو"
click at [711, 314] on span "مصنع [PERSON_NAME] | | زاوية أبو مسلم" at bounding box center [760, 314] width 154 height 18
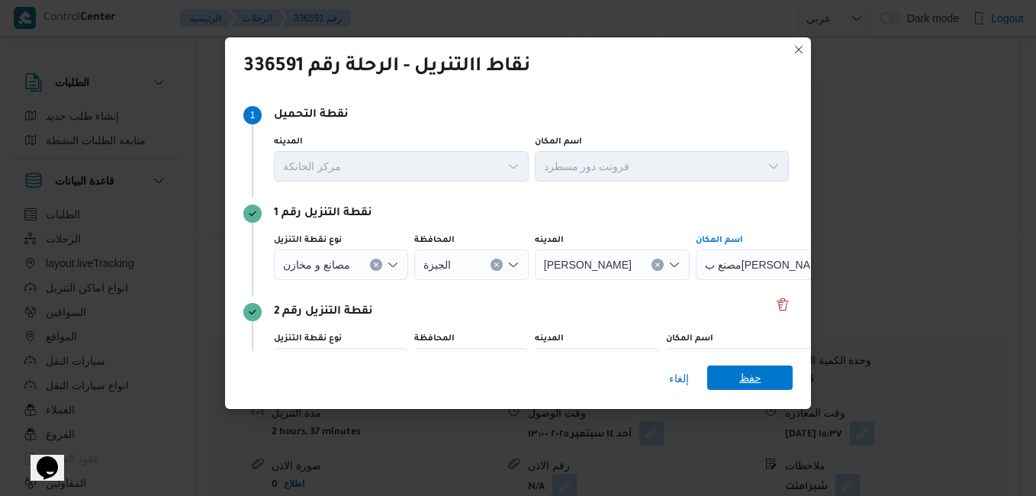
click at [728, 375] on span "حفظ" at bounding box center [750, 378] width 85 height 24
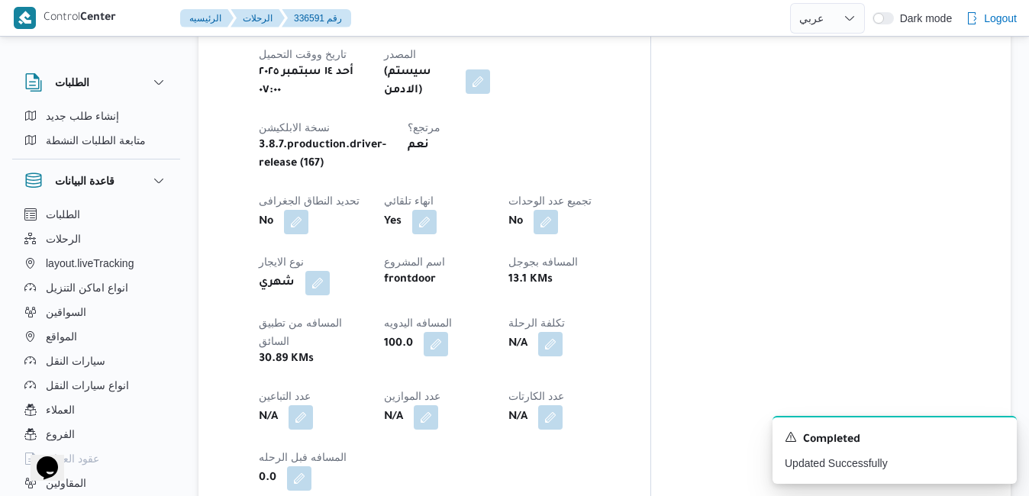
scroll to position [0, 0]
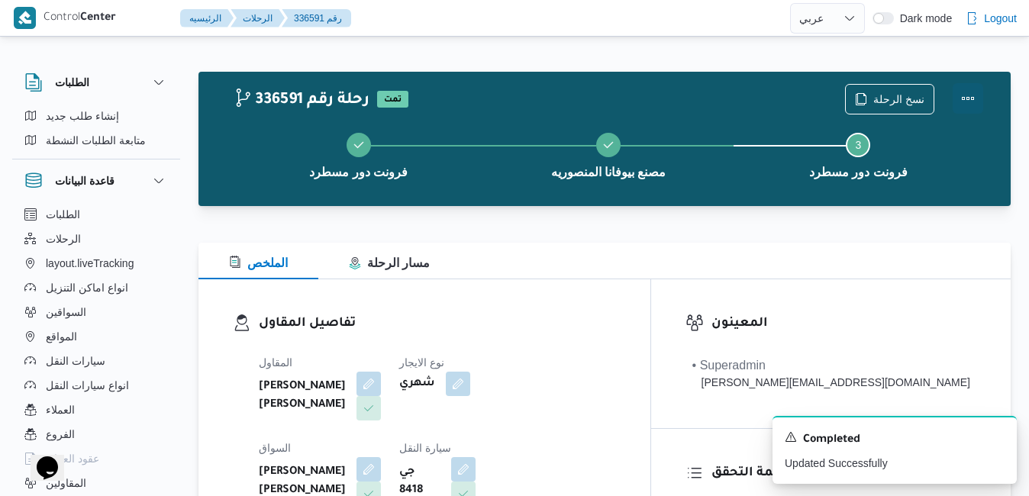
click at [966, 101] on button "Actions" at bounding box center [968, 98] width 31 height 31
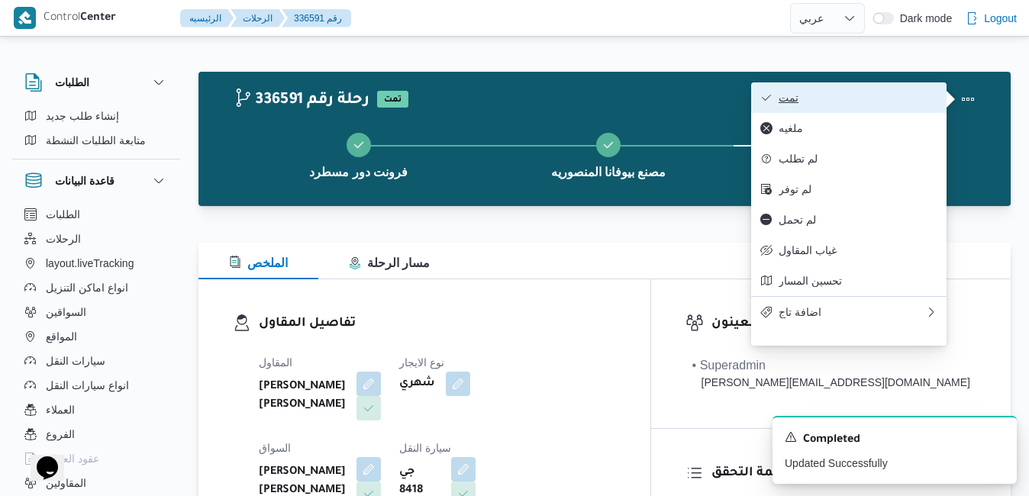
click at [875, 98] on span "تمت" at bounding box center [857, 98] width 159 height 12
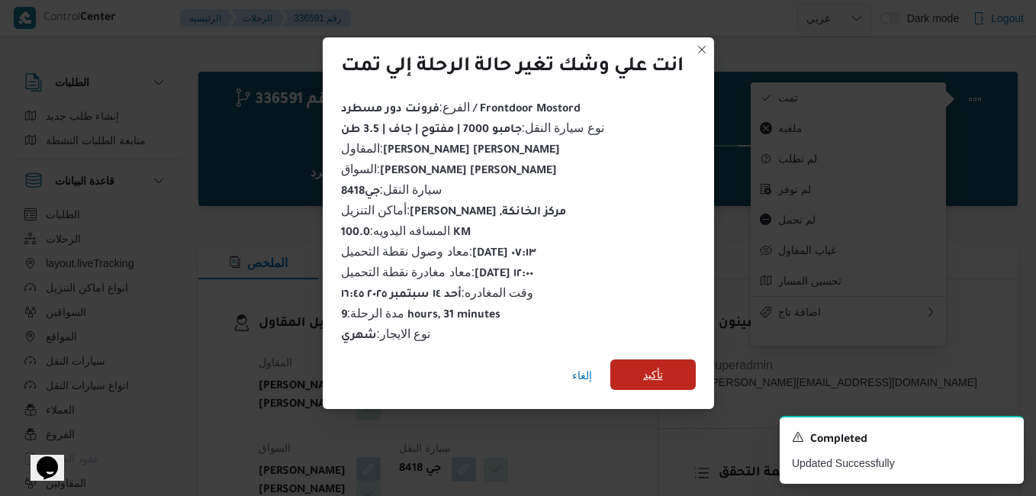
click at [677, 361] on span "تأكيد" at bounding box center [653, 374] width 85 height 31
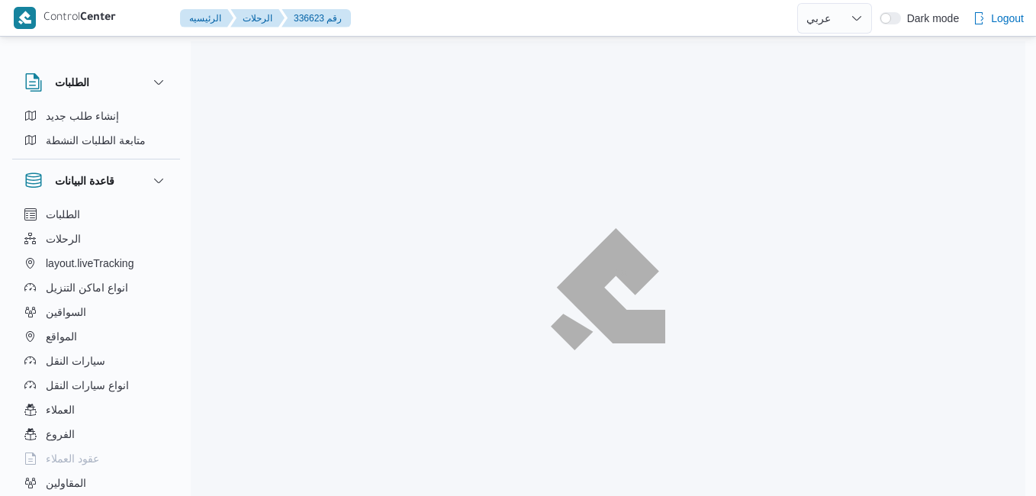
select select "ar"
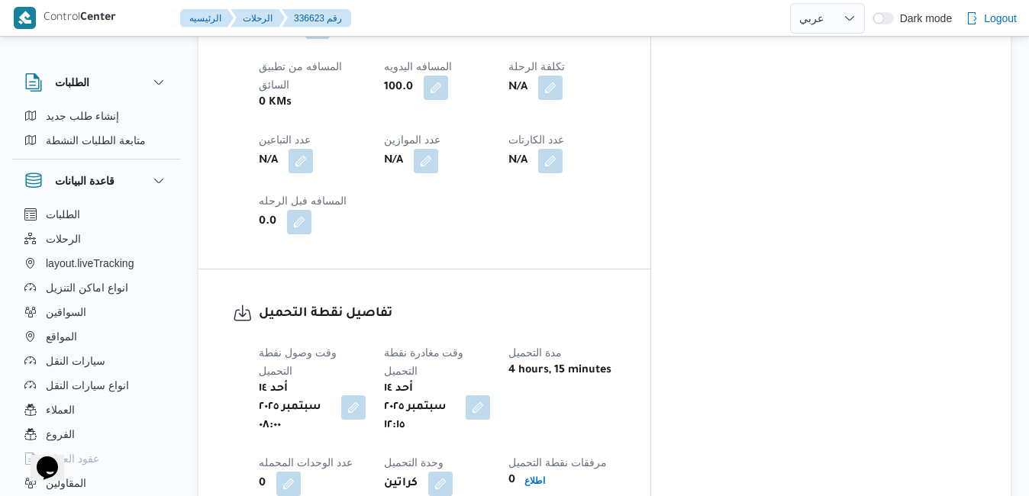
scroll to position [1301, 0]
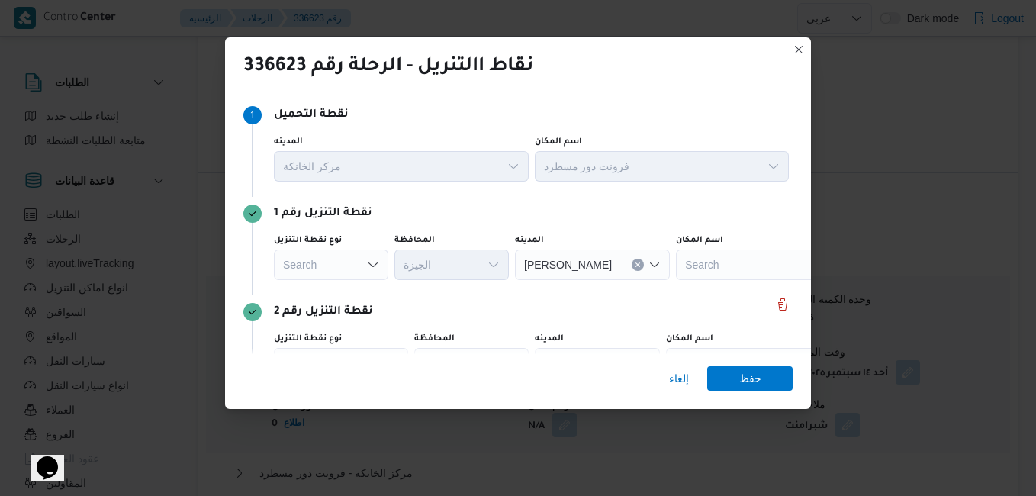
click at [373, 262] on icon "Open list of options" at bounding box center [373, 265] width 12 height 12
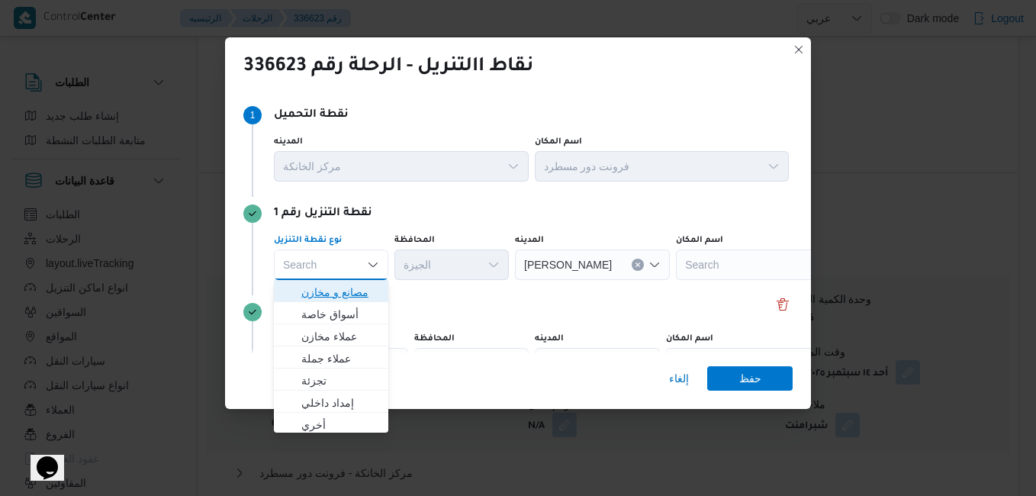
click at [339, 300] on span "مصانع و مخازن" at bounding box center [340, 292] width 78 height 18
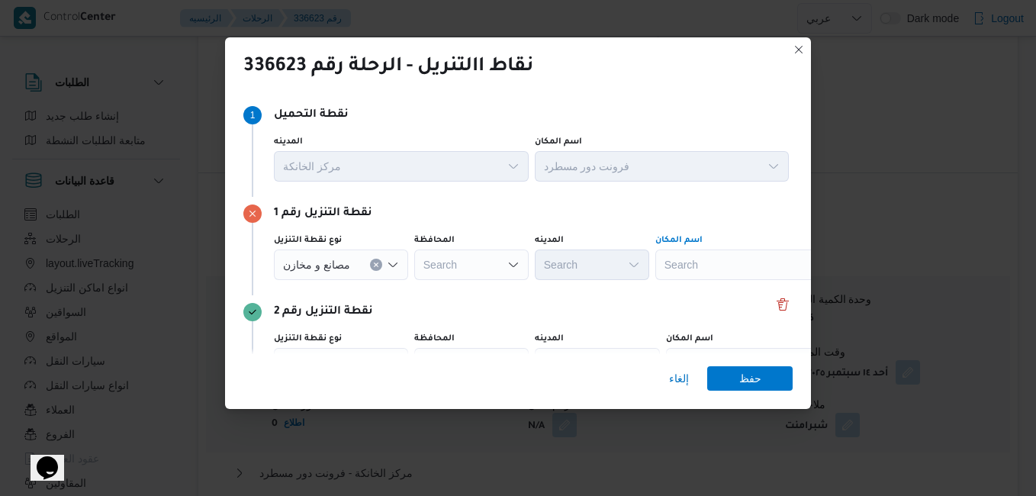
click at [685, 257] on div "Search" at bounding box center [751, 265] width 191 height 31
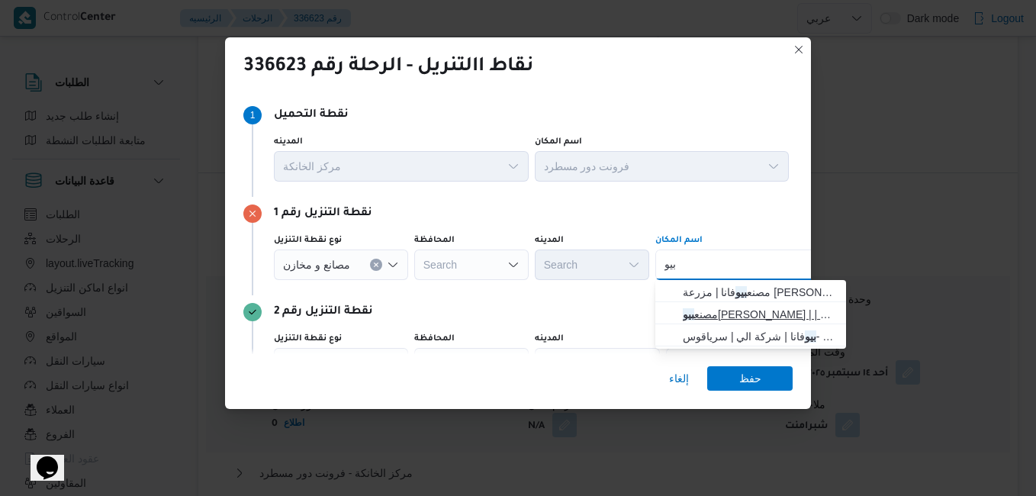
type input "بيو"
click at [749, 318] on span "مصنع [PERSON_NAME] | | زاوية أبو مسلم" at bounding box center [760, 314] width 154 height 18
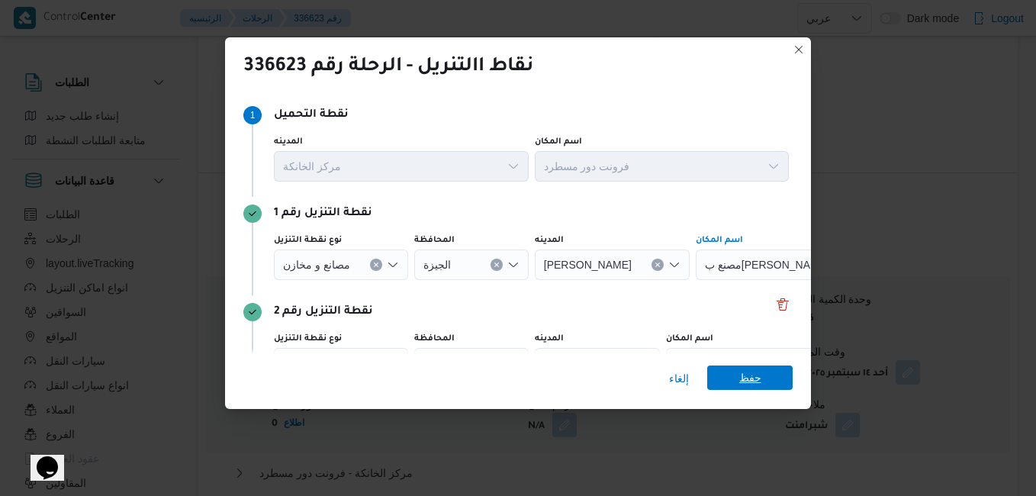
click at [781, 382] on span "حفظ" at bounding box center [750, 378] width 85 height 24
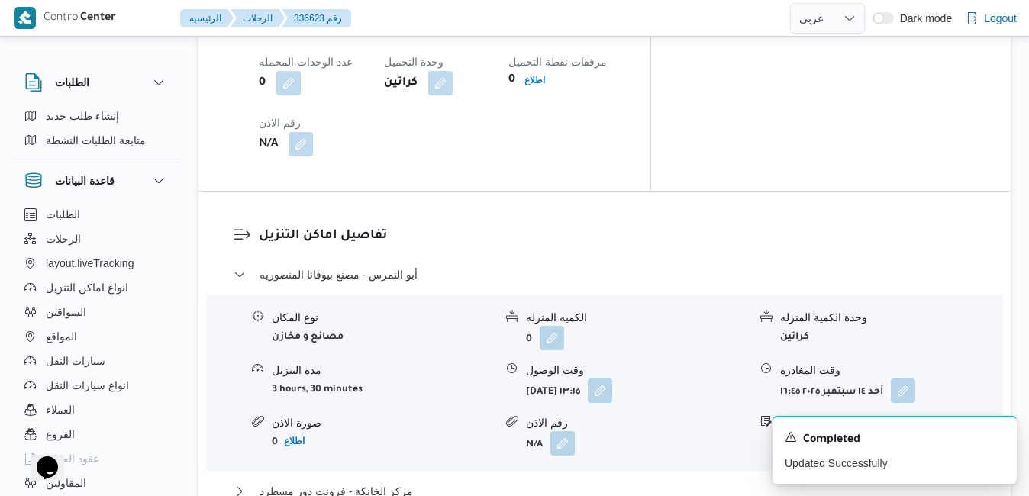
scroll to position [0, 0]
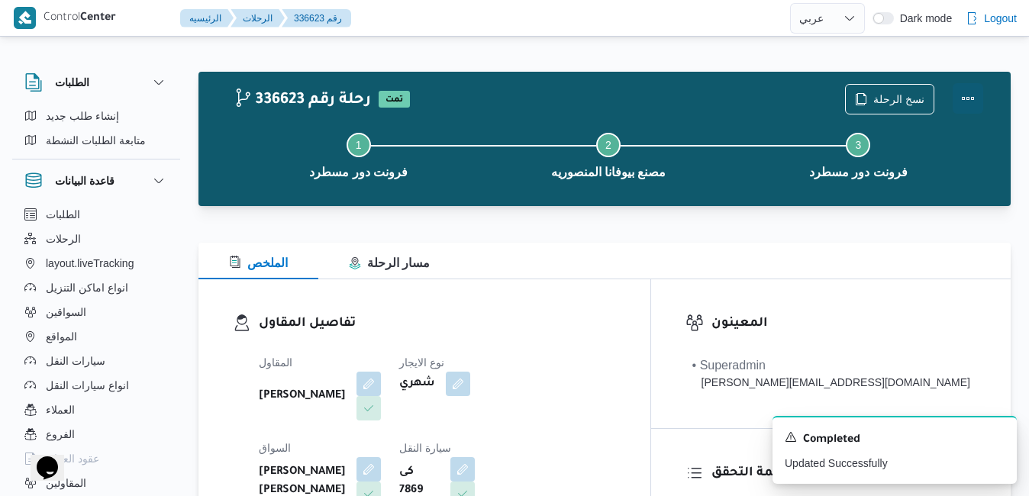
click at [967, 93] on button "Actions" at bounding box center [968, 98] width 31 height 31
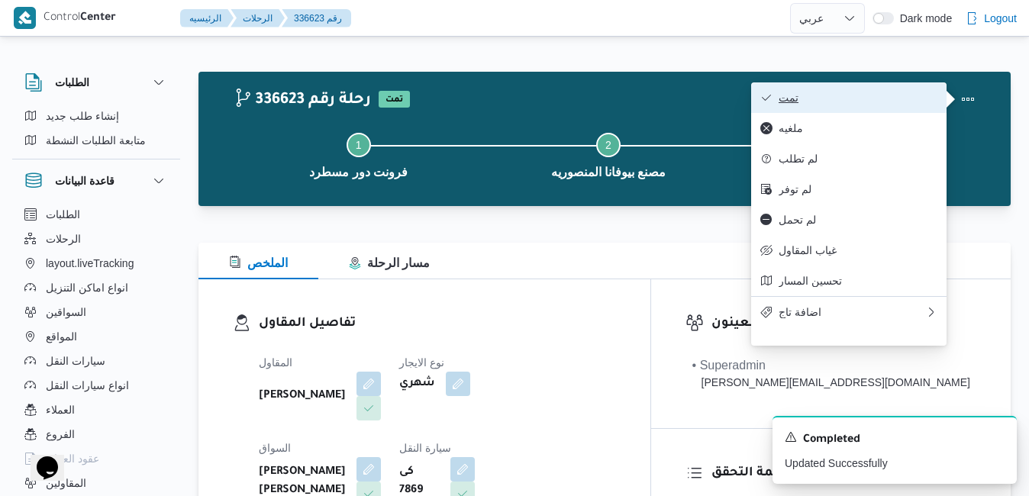
click at [906, 94] on span "تمت" at bounding box center [857, 98] width 159 height 12
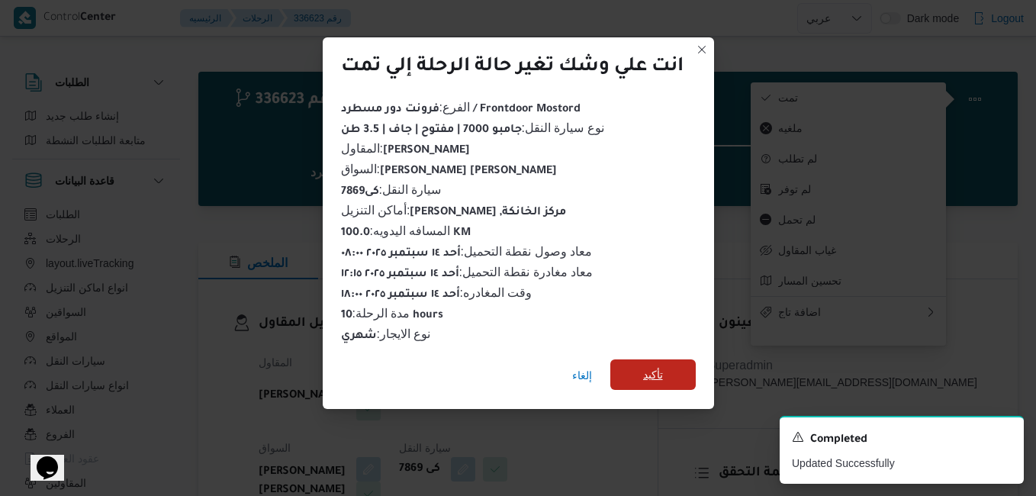
click at [660, 377] on span "تأكيد" at bounding box center [653, 374] width 85 height 31
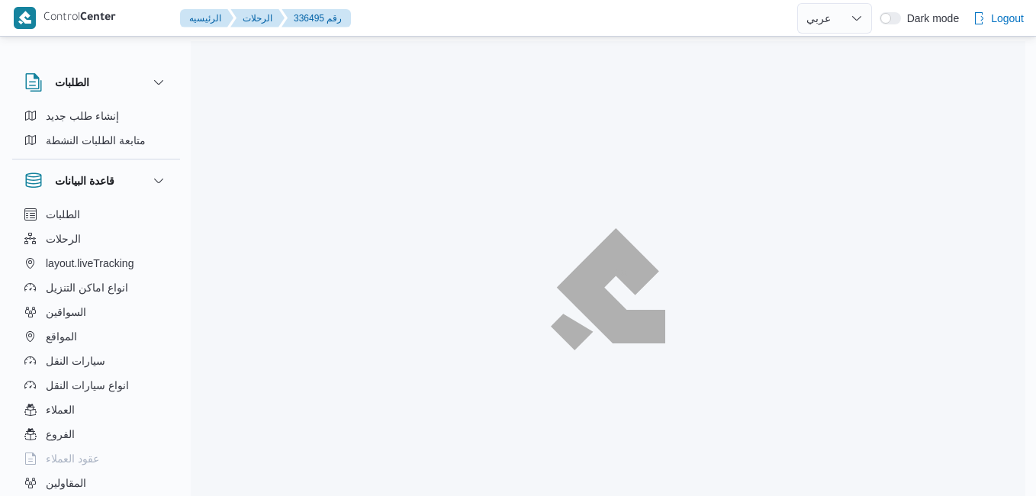
select select "ar"
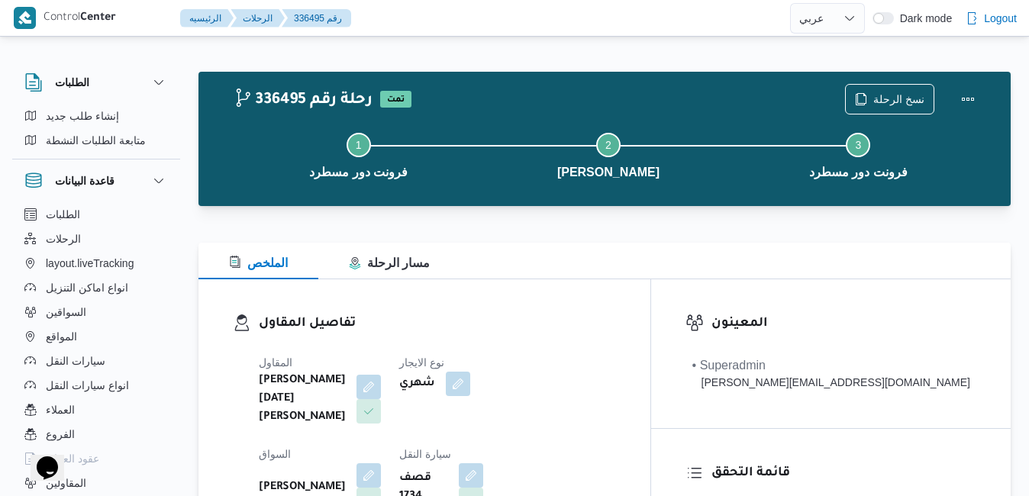
click at [679, 245] on div "الملخص مسار الرحلة" at bounding box center [604, 261] width 812 height 37
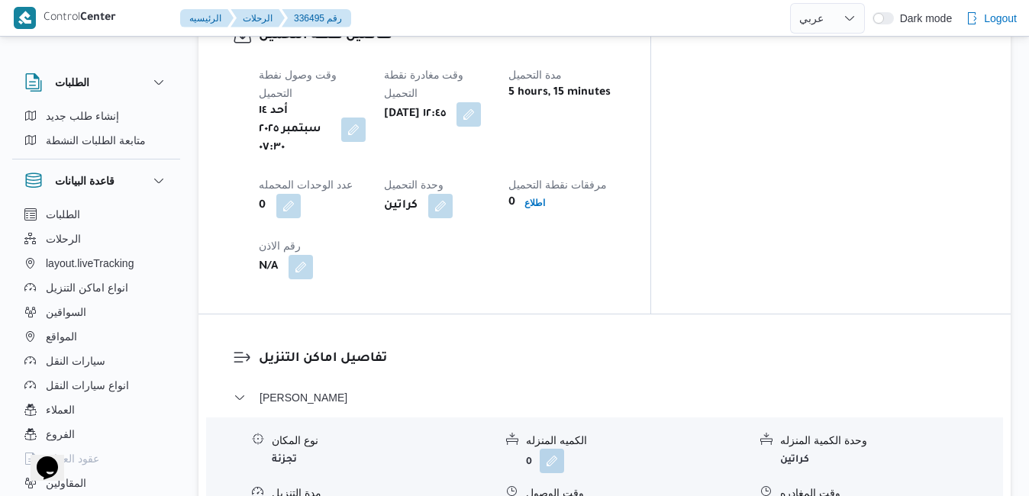
scroll to position [1301, 0]
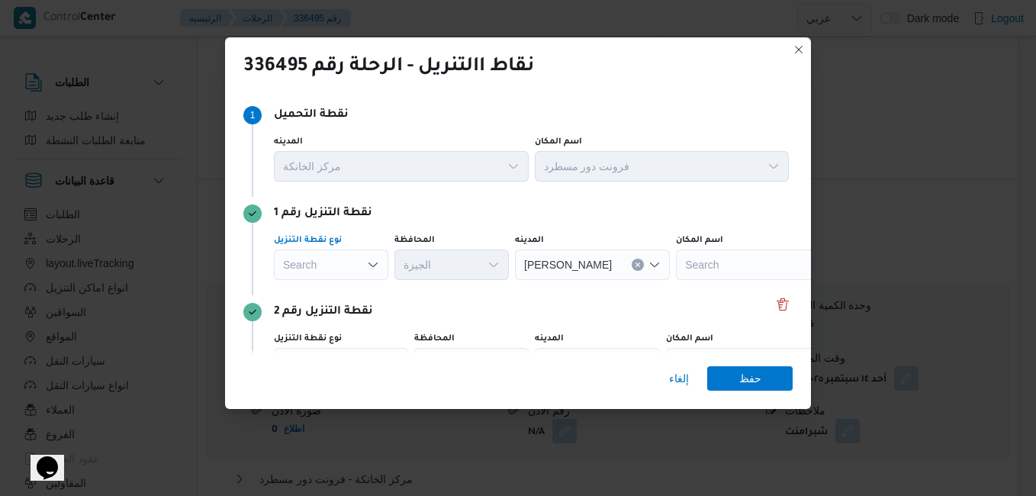
click at [369, 267] on icon "Open list of options" at bounding box center [373, 265] width 12 height 12
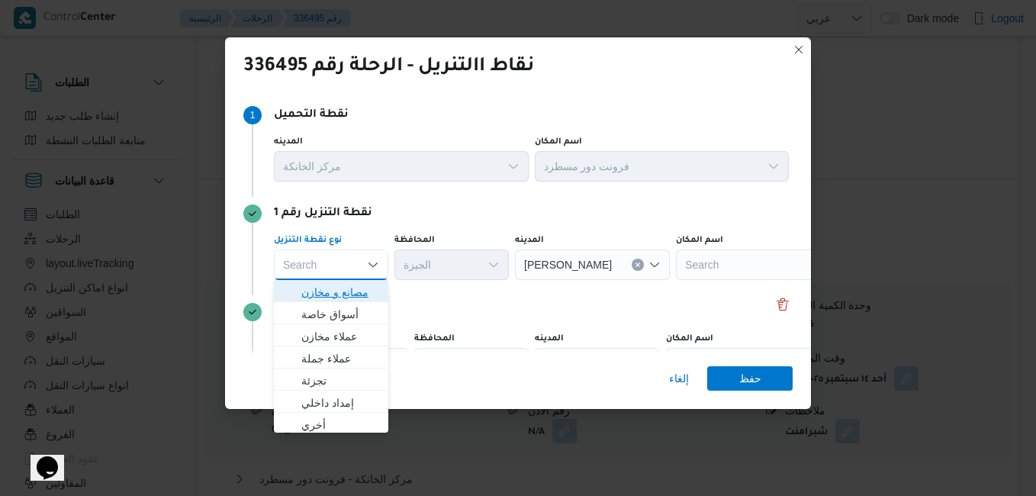
click at [346, 295] on span "مصانع و مخازن" at bounding box center [340, 292] width 78 height 18
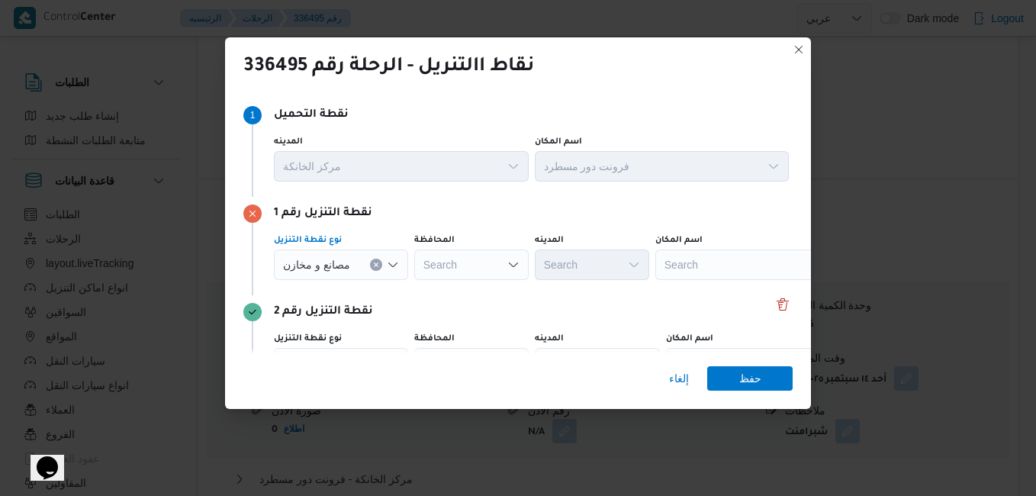
click at [764, 272] on div "Search" at bounding box center [751, 265] width 191 height 31
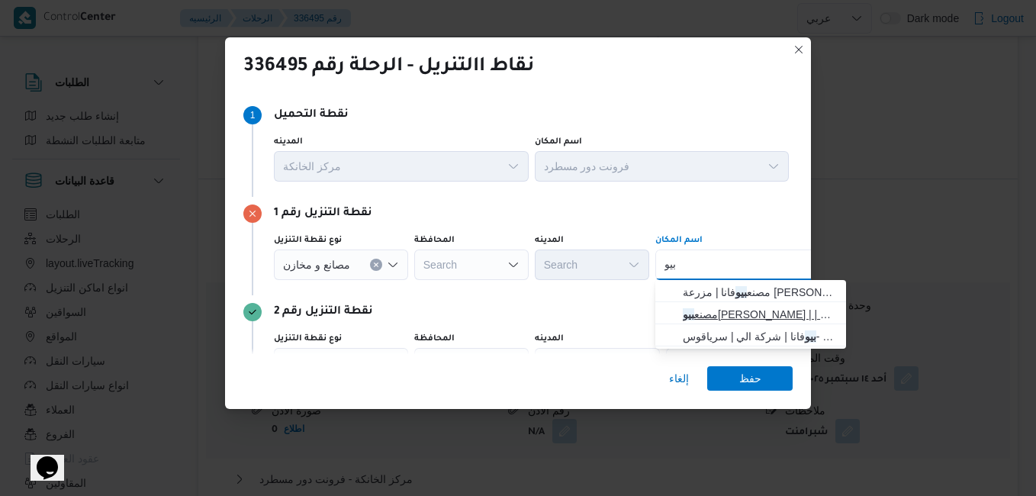
type input "بيو"
click at [745, 311] on span "مصنع [PERSON_NAME] | | زاوية أبو مسلم" at bounding box center [760, 314] width 154 height 18
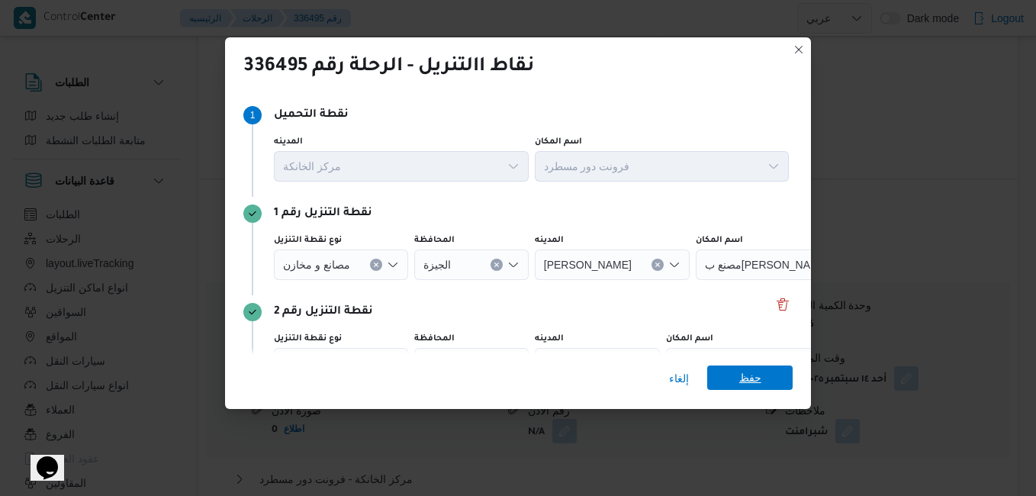
click at [733, 372] on span "حفظ" at bounding box center [750, 378] width 85 height 24
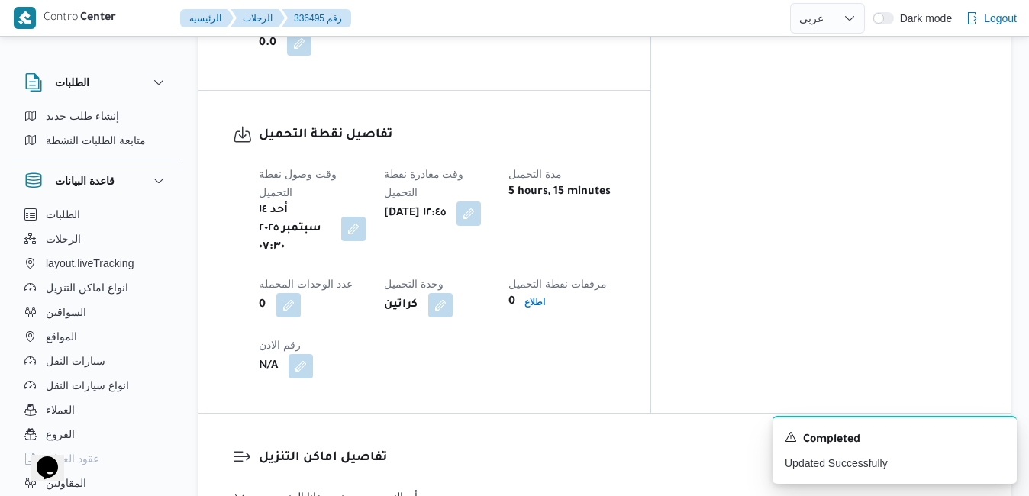
scroll to position [0, 0]
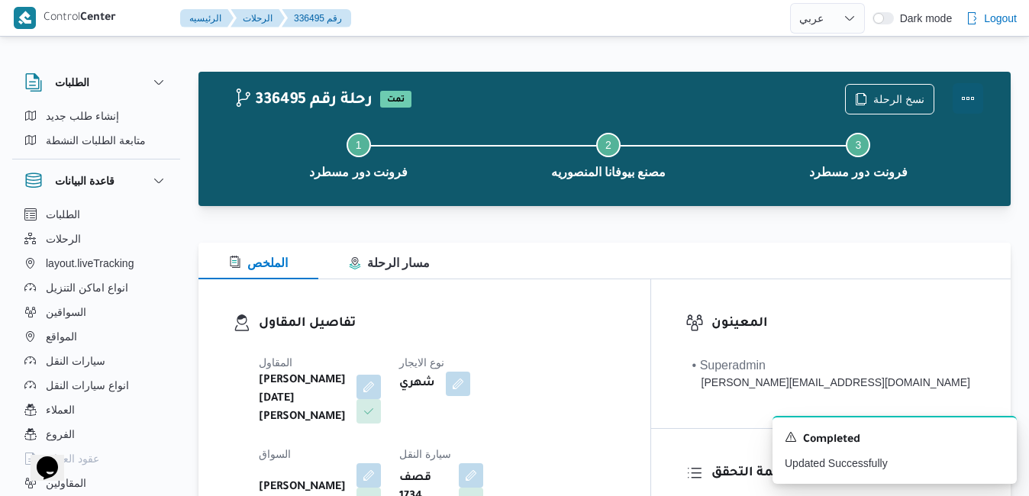
click at [975, 99] on button "Actions" at bounding box center [968, 98] width 31 height 31
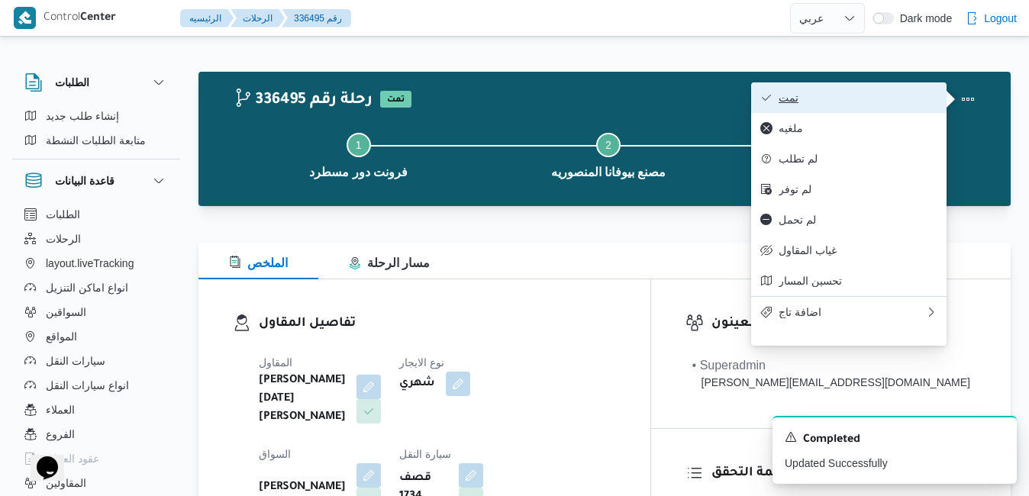
click at [873, 104] on span "تمت" at bounding box center [857, 98] width 159 height 12
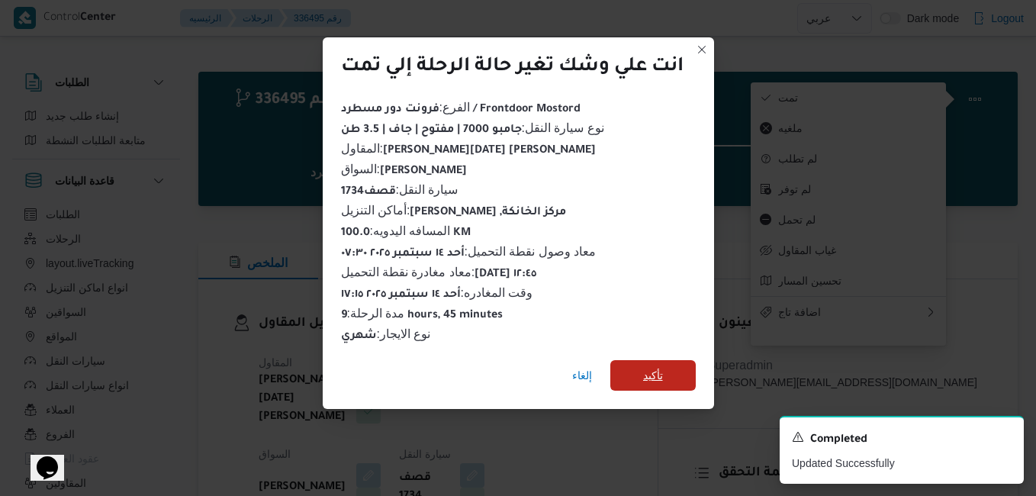
click at [671, 368] on span "تأكيد" at bounding box center [653, 375] width 85 height 31
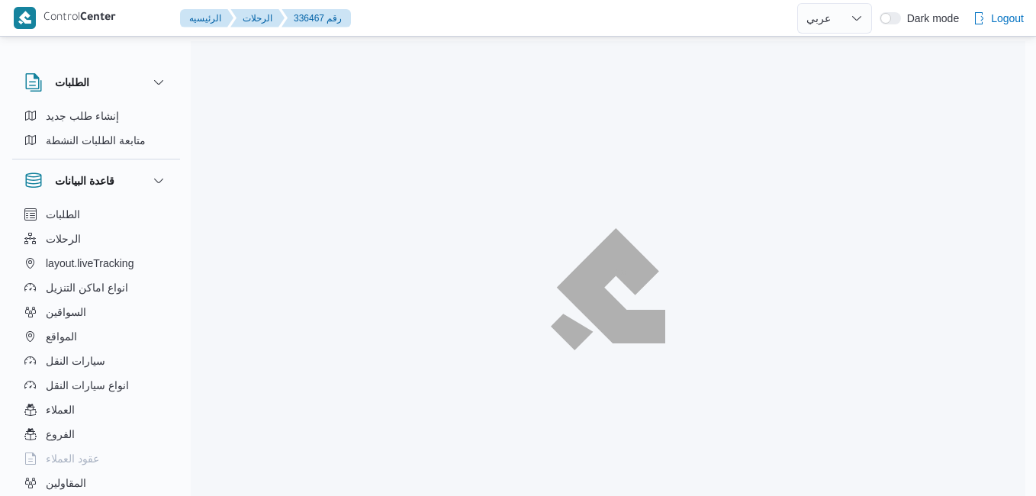
select select "ar"
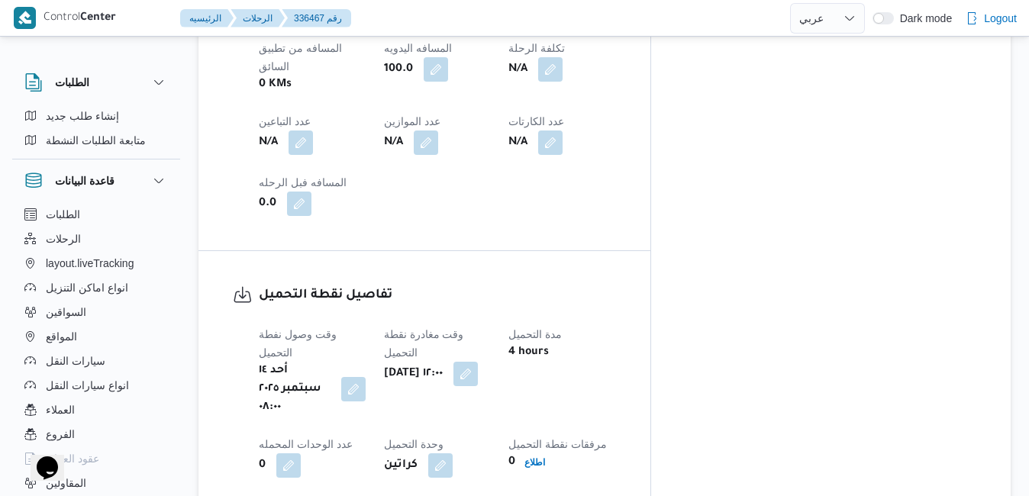
scroll to position [1301, 0]
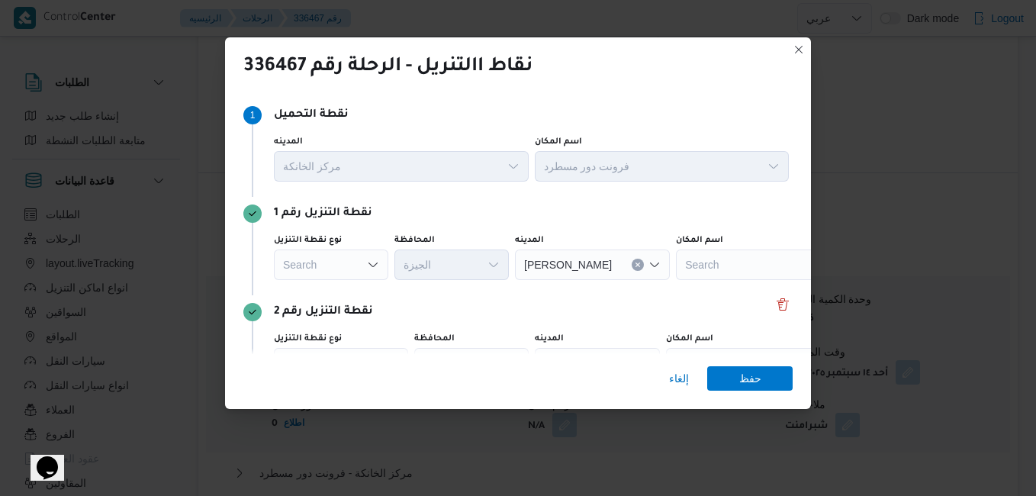
click at [372, 267] on icon "Open list of options" at bounding box center [373, 265] width 9 height 5
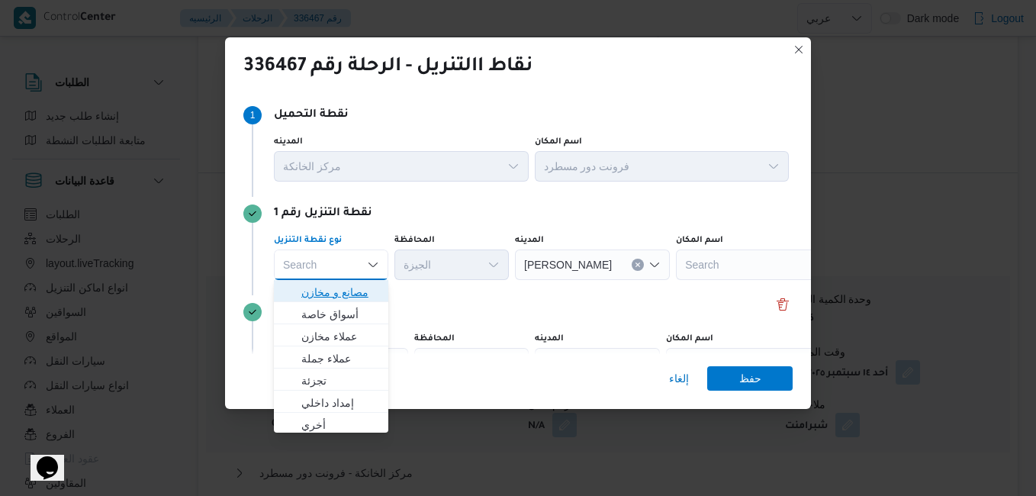
click at [352, 289] on span "مصانع و مخازن" at bounding box center [340, 292] width 78 height 18
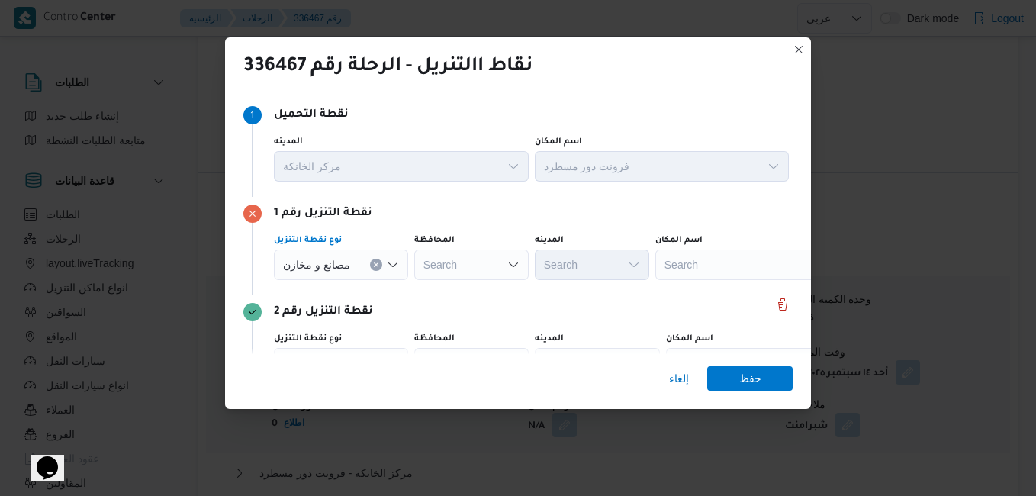
click at [695, 268] on div "Search" at bounding box center [751, 265] width 191 height 31
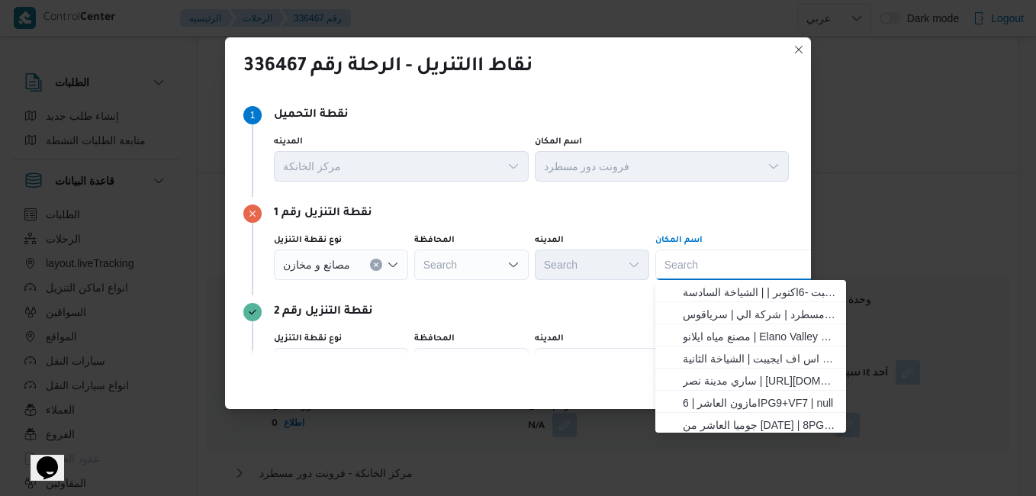
type input "م"
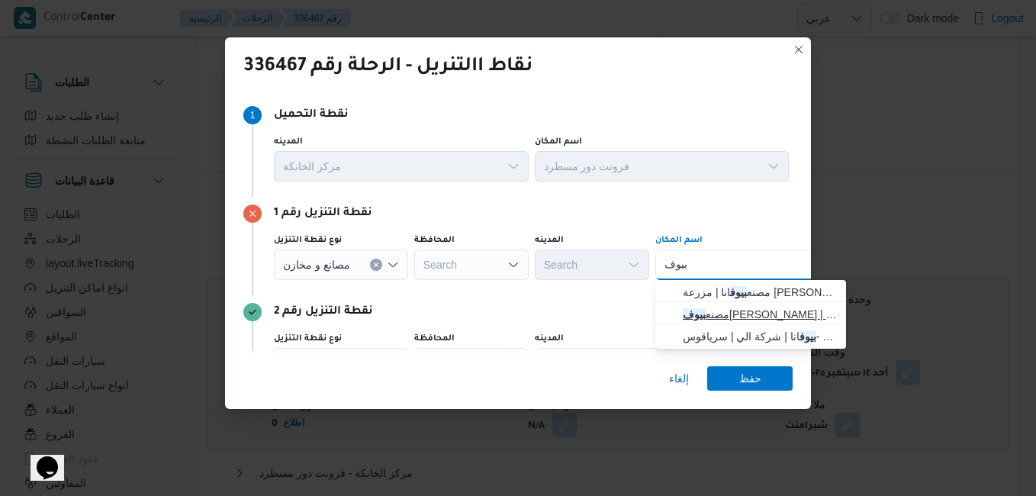
type input "بيوف"
click at [733, 316] on span "مصنع بيوف انا المنصوريه | | زاوية أبو مسلم" at bounding box center [760, 314] width 154 height 18
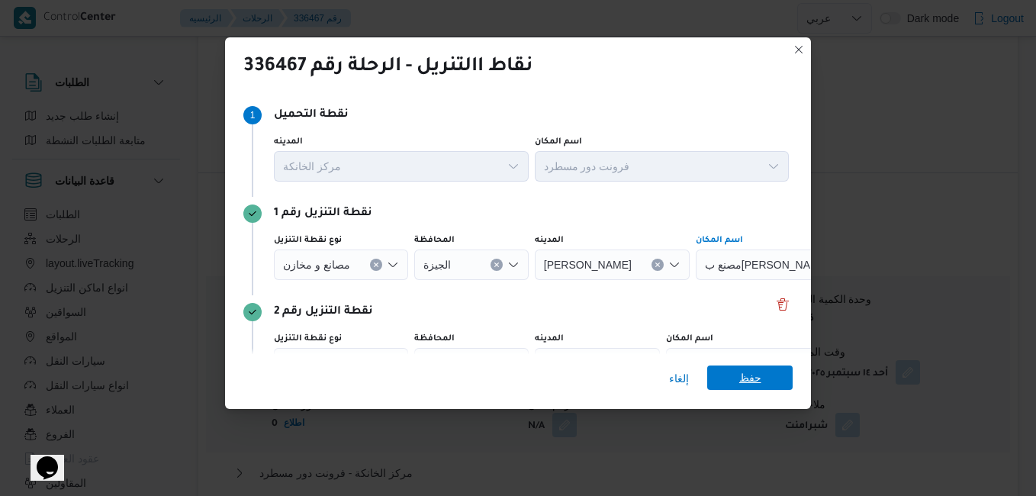
click at [728, 372] on span "حفظ" at bounding box center [750, 378] width 85 height 24
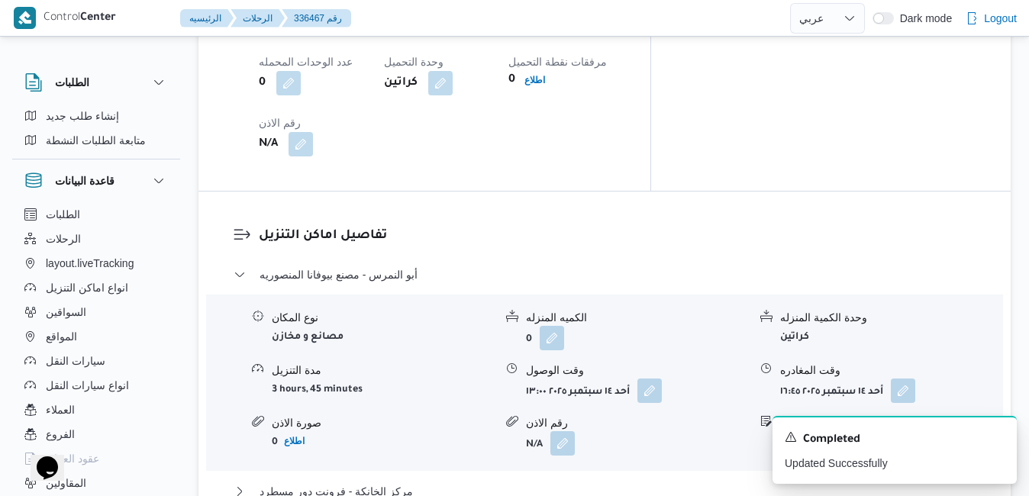
click at [1027, 249] on div "الطلبات إنشاء طلب جديد متابعة الطلبات النشطة قاعدة البيانات الطلبات الرحلات lay…" at bounding box center [514, 362] width 1029 height 3228
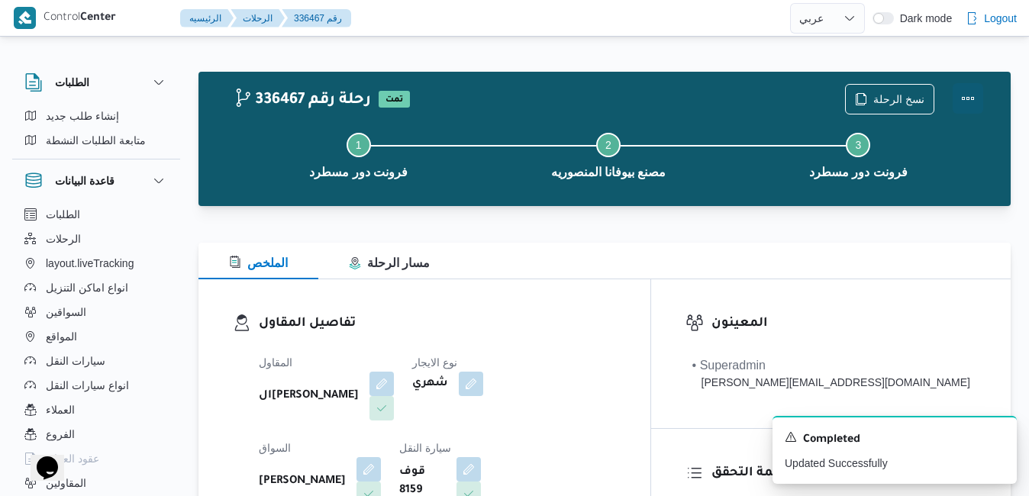
click at [972, 102] on button "Actions" at bounding box center [968, 98] width 31 height 31
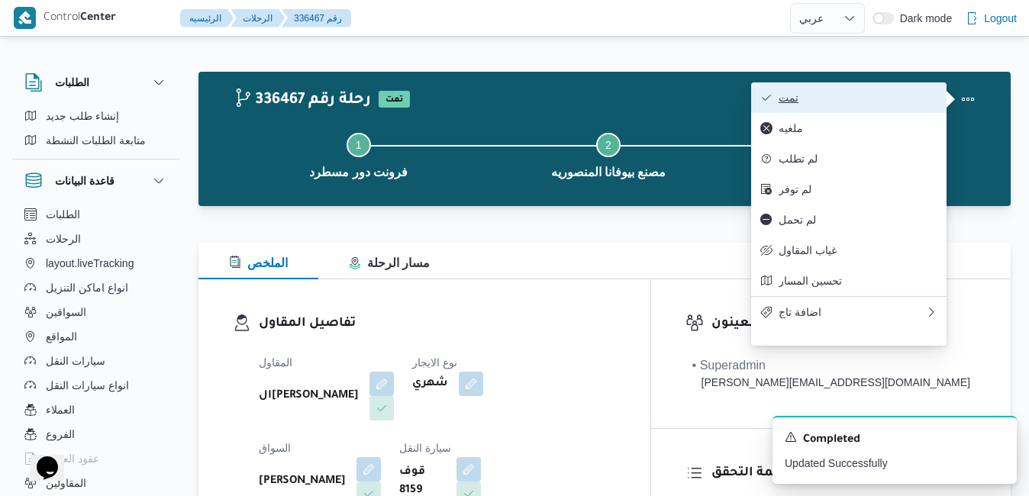
click at [841, 95] on span "تمت" at bounding box center [857, 98] width 159 height 12
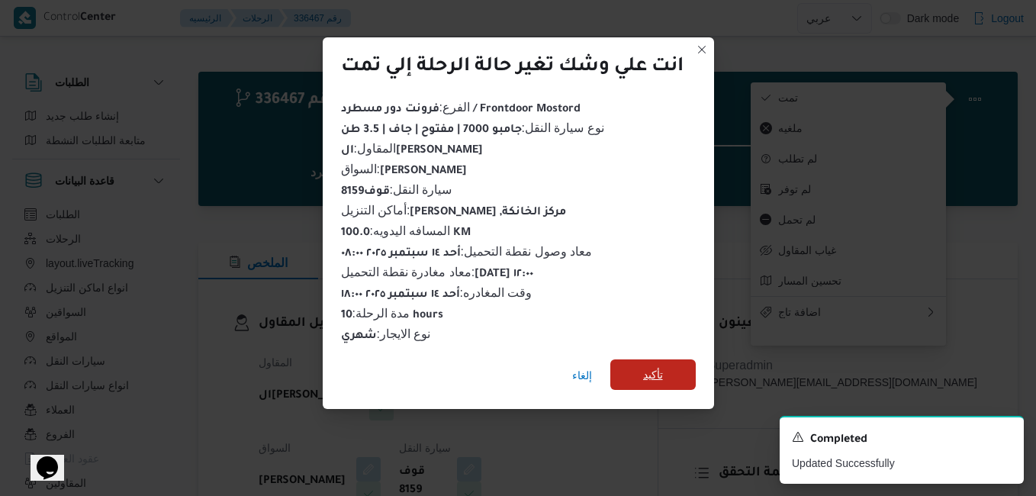
click at [660, 369] on span "تأكيد" at bounding box center [653, 375] width 20 height 18
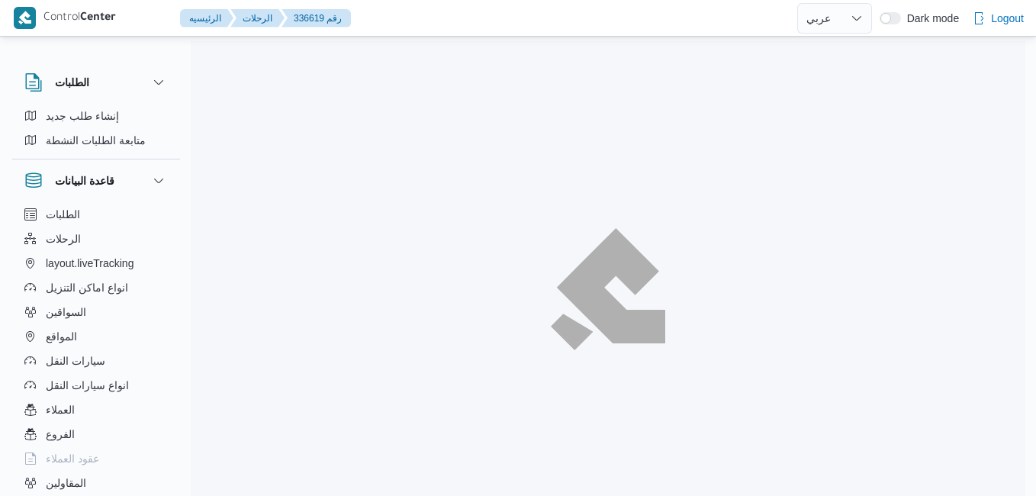
select select "ar"
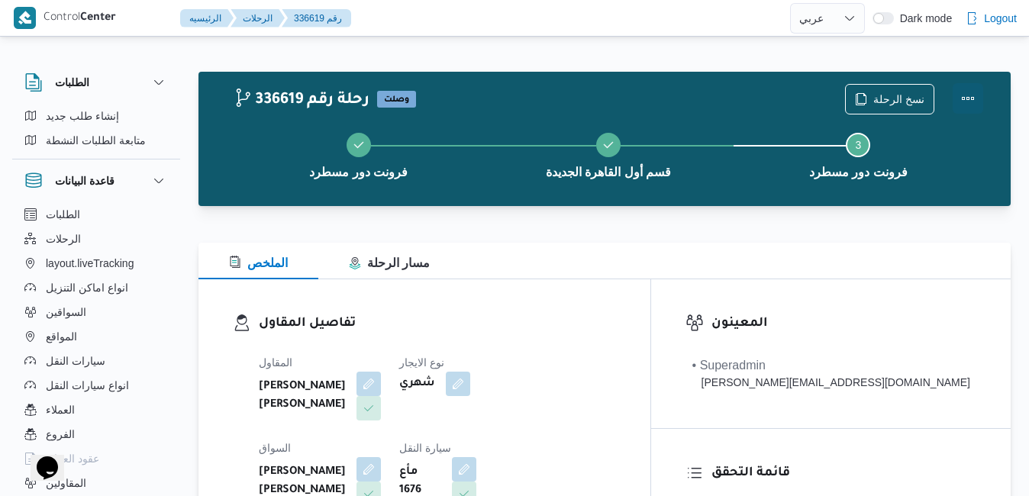
click at [978, 102] on button "Actions" at bounding box center [968, 98] width 31 height 31
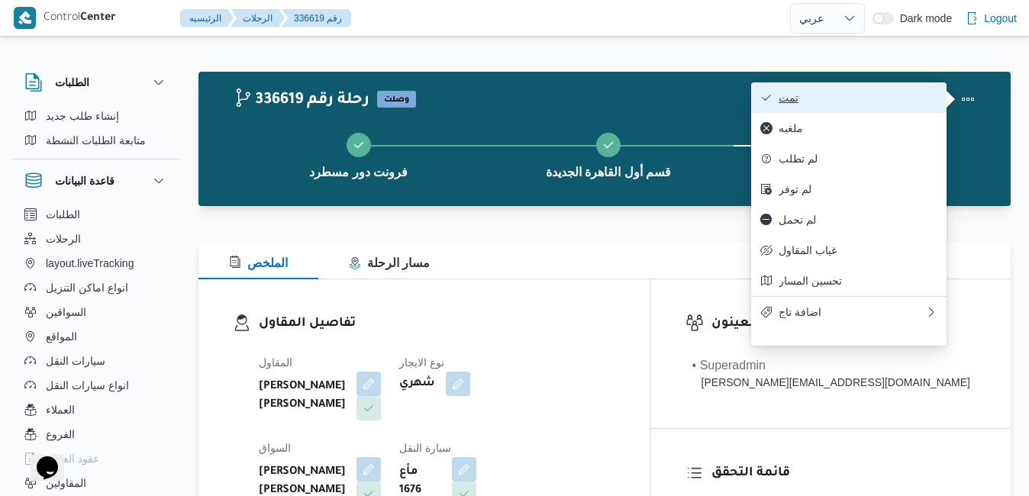
click at [861, 95] on span "تمت" at bounding box center [857, 98] width 159 height 12
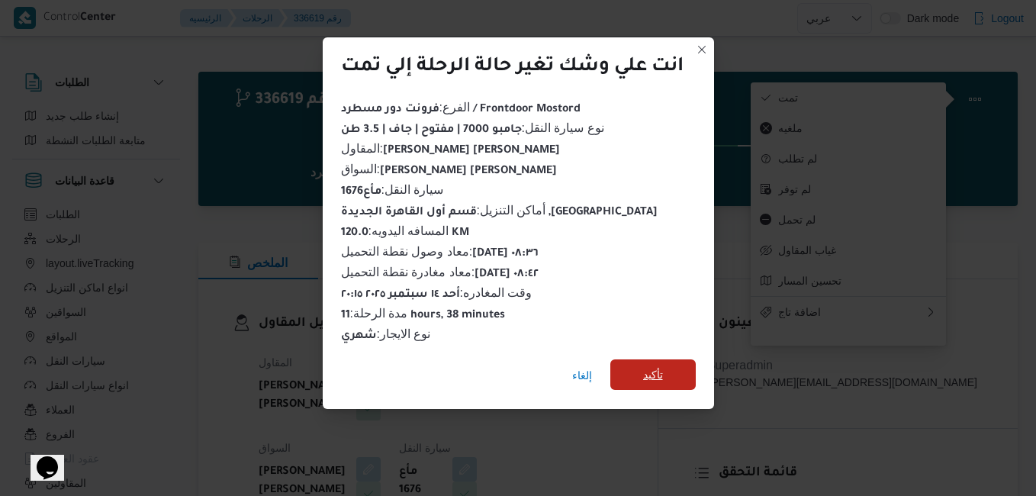
click at [653, 376] on span "تأكيد" at bounding box center [653, 375] width 20 height 18
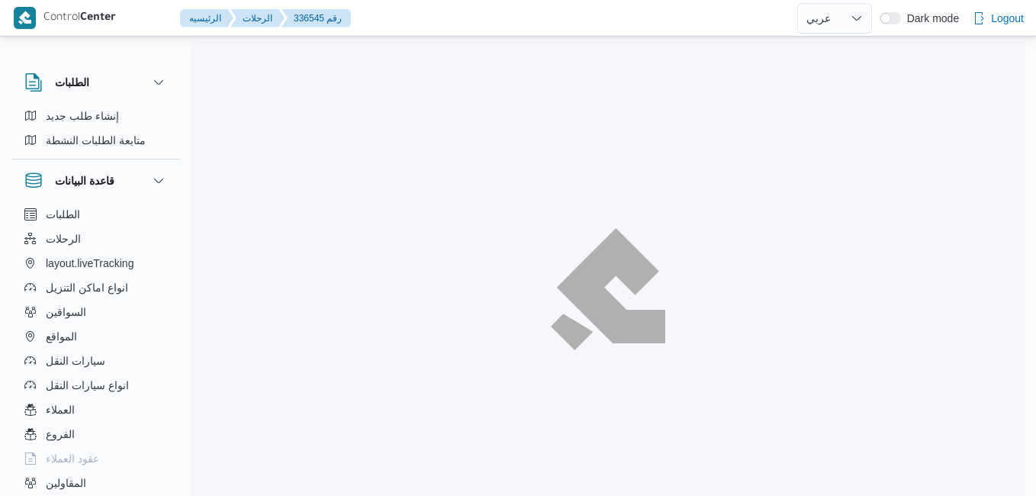
select select "ar"
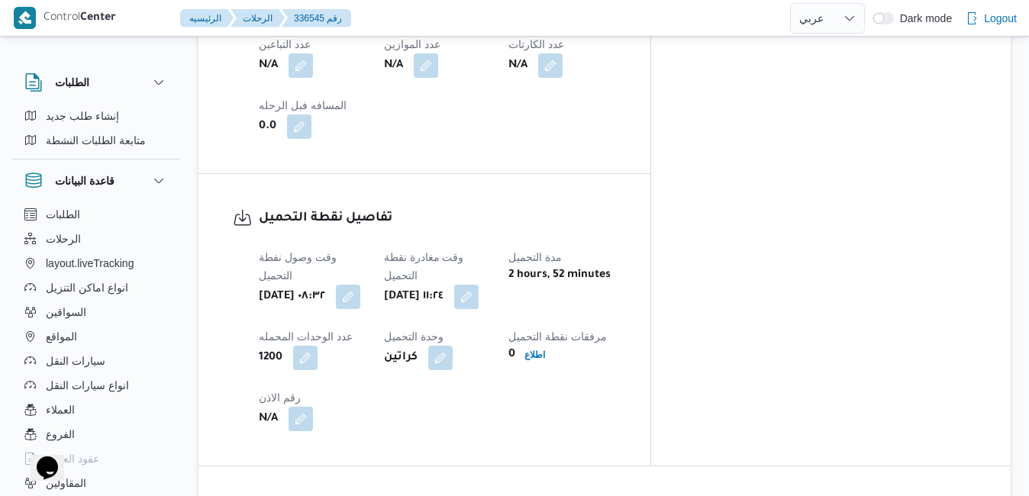
scroll to position [1038, 0]
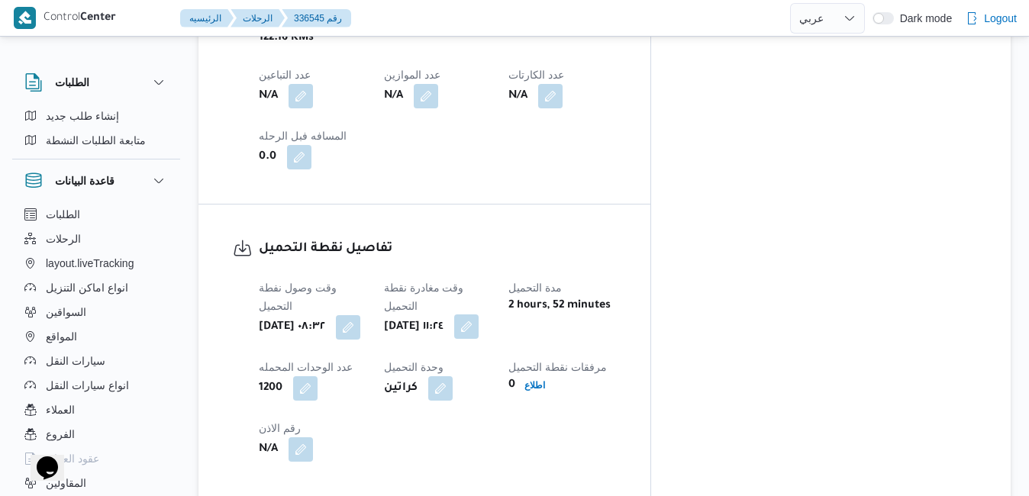
click at [479, 314] on button "button" at bounding box center [466, 326] width 24 height 24
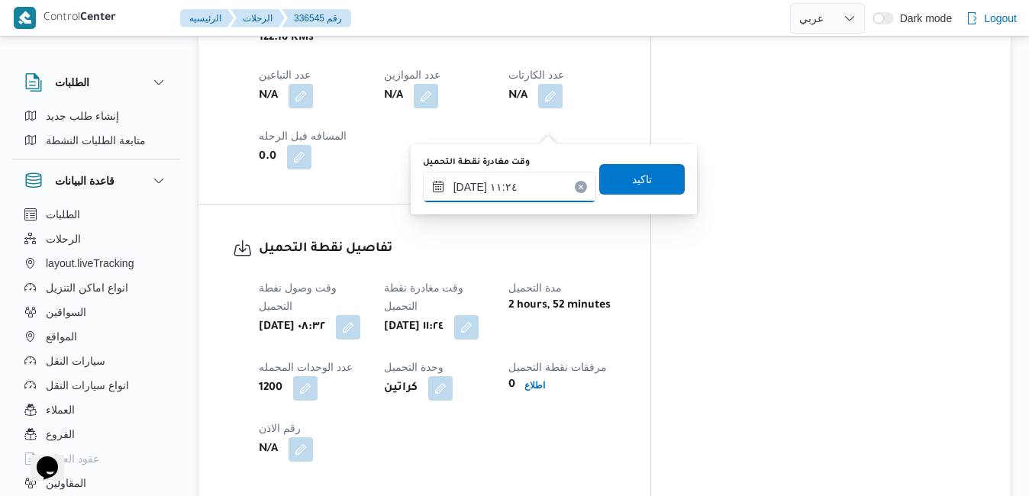
click at [507, 181] on input "١٤/٠٩/٢٠٢٥ ١١:٢٤" at bounding box center [509, 187] width 173 height 31
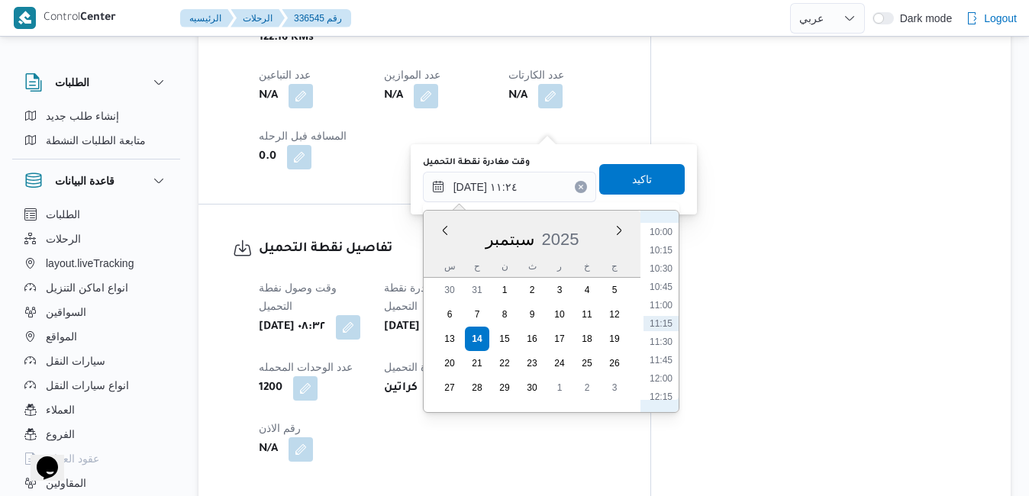
scroll to position [576, 0]
click at [656, 314] on li "09:00" at bounding box center [660, 313] width 35 height 15
type input "١٤/٠٩/٢٠٢٥ ٠٩:٠٠"
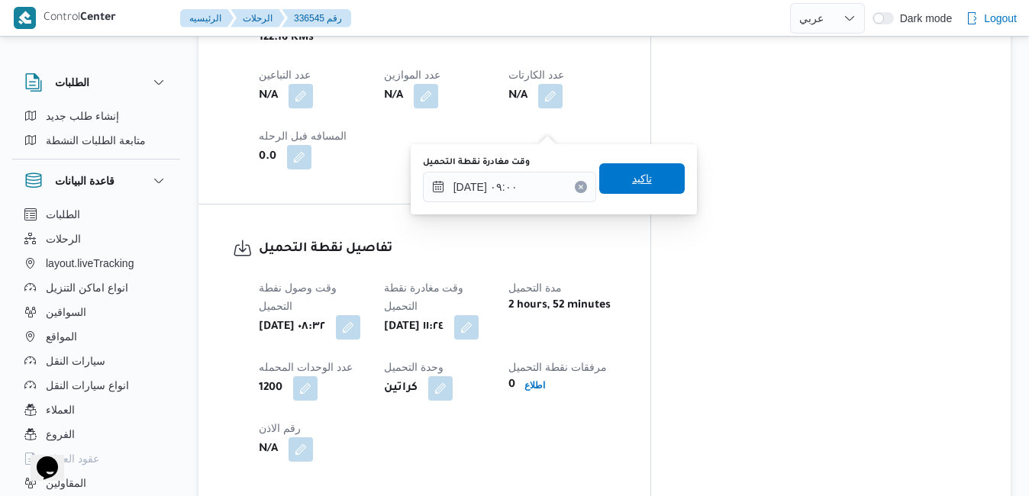
click at [649, 182] on span "تاكيد" at bounding box center [641, 178] width 85 height 31
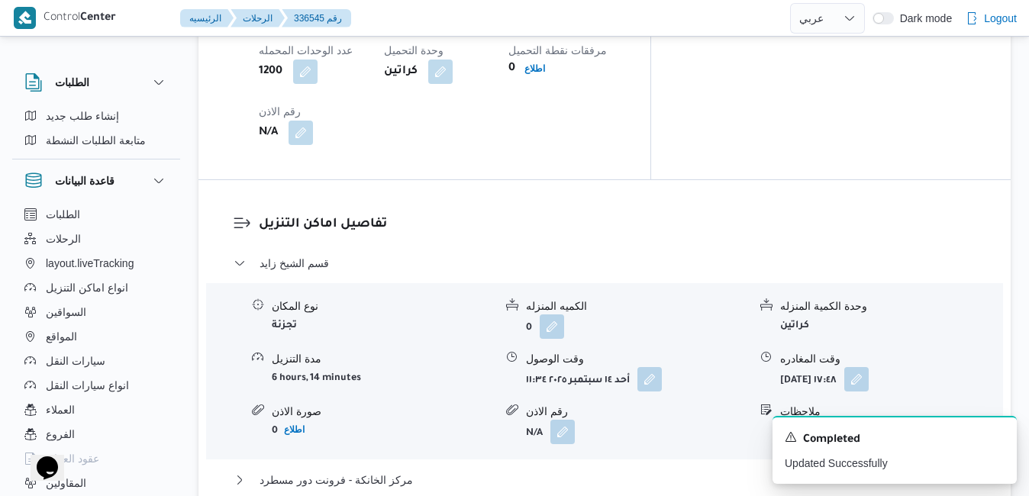
scroll to position [1374, 0]
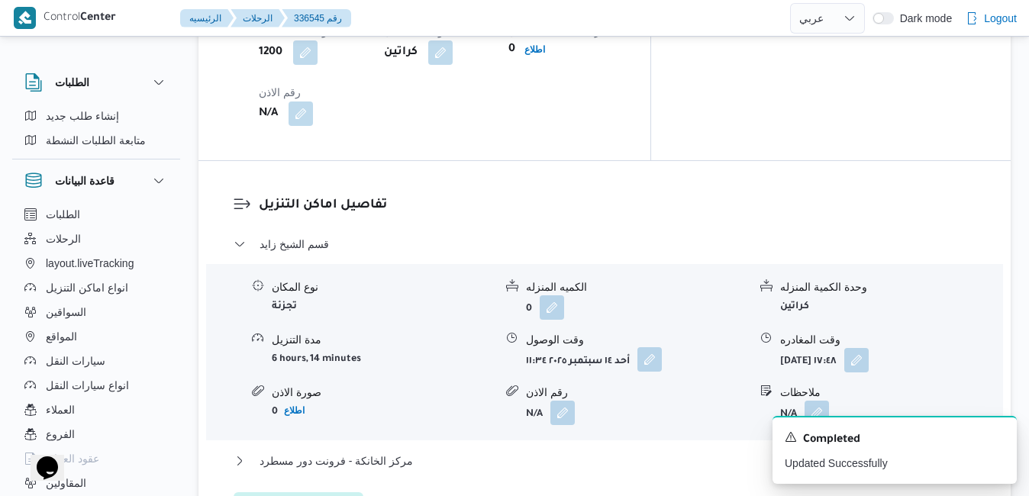
click at [649, 347] on button "button" at bounding box center [649, 359] width 24 height 24
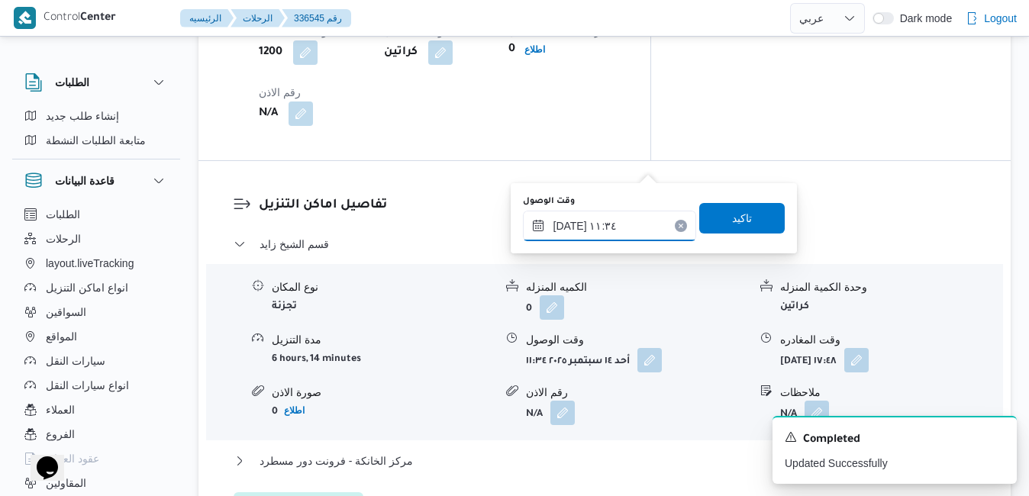
click at [601, 236] on input "١٤/٠٩/٢٠٢٥ ١١:٣٤" at bounding box center [609, 226] width 173 height 31
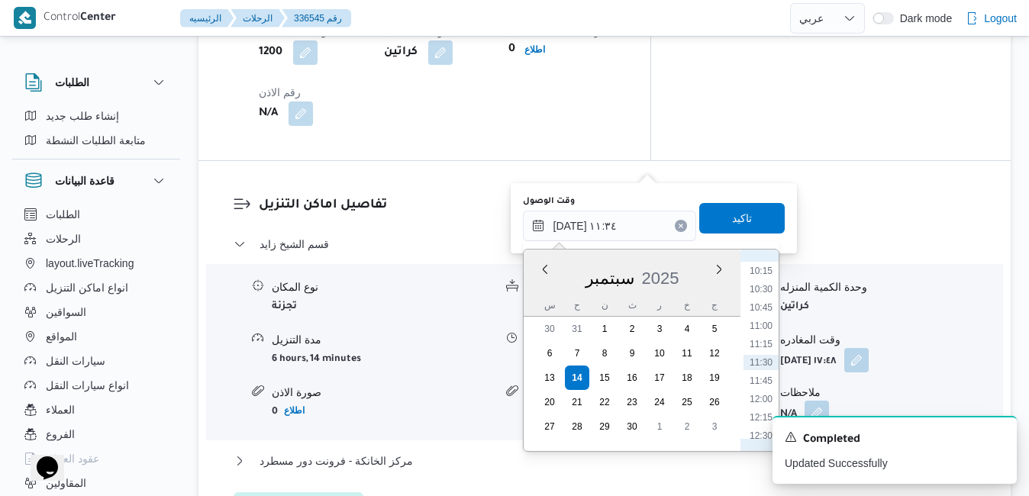
scroll to position [595, 0]
click at [760, 403] on li "10:00" at bounding box center [760, 407] width 35 height 15
type input "١٤/٠٩/٢٠٢٥ ١٠:٠٠"
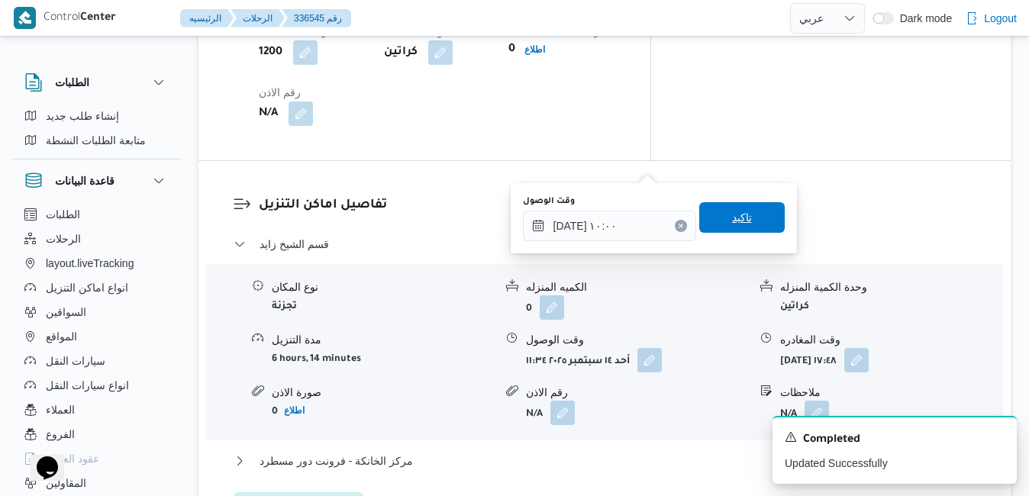
click at [733, 216] on span "تاكيد" at bounding box center [742, 217] width 20 height 18
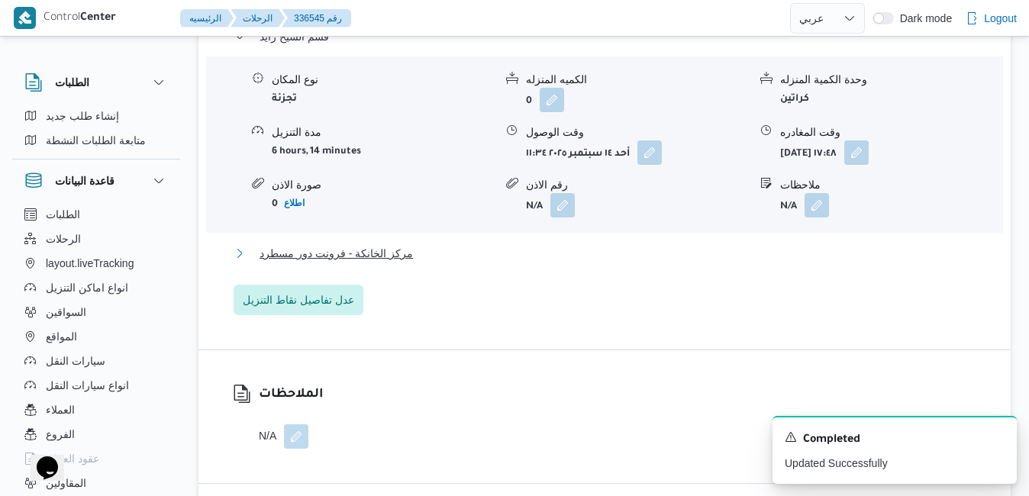
click at [621, 258] on button "مركز الخانكة - فرونت دور مسطرد" at bounding box center [605, 253] width 743 height 18
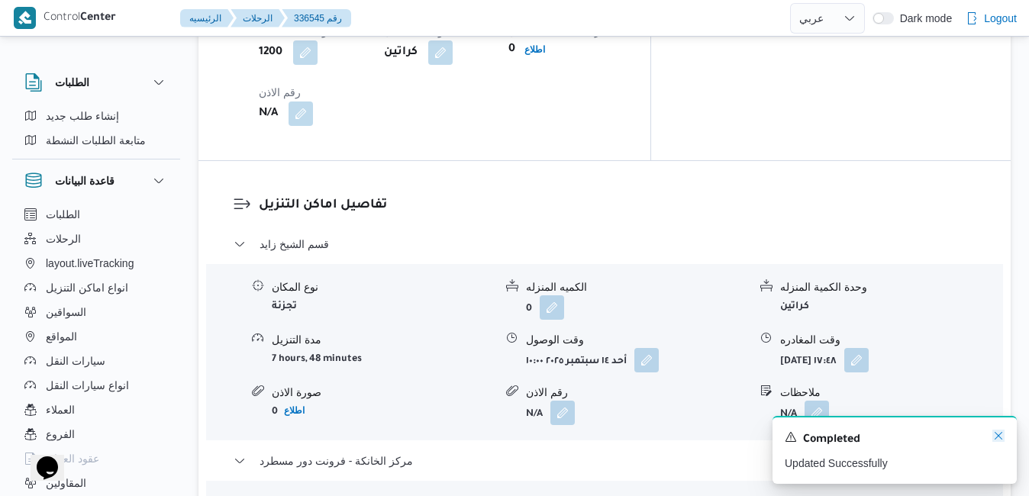
click at [1001, 441] on icon "Dismiss toast" at bounding box center [998, 436] width 12 height 12
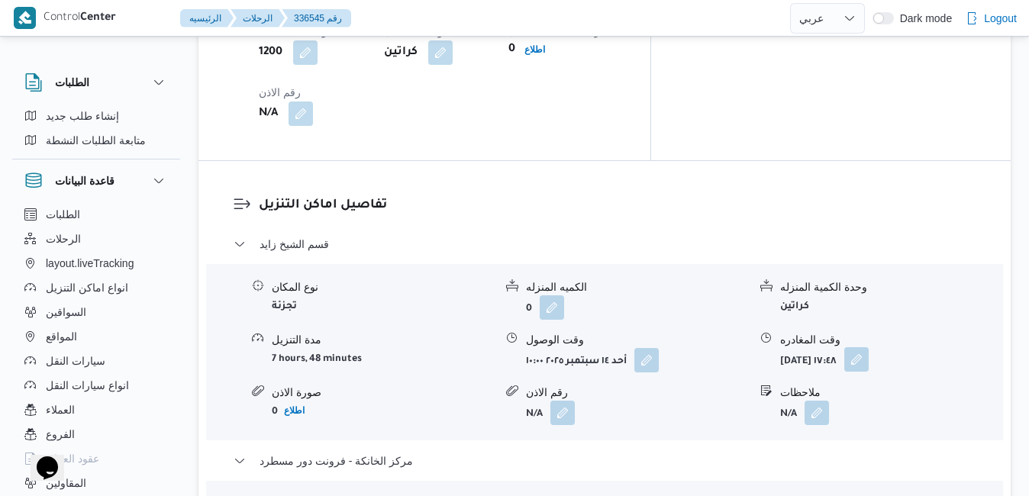
click at [869, 347] on button "button" at bounding box center [856, 359] width 24 height 24
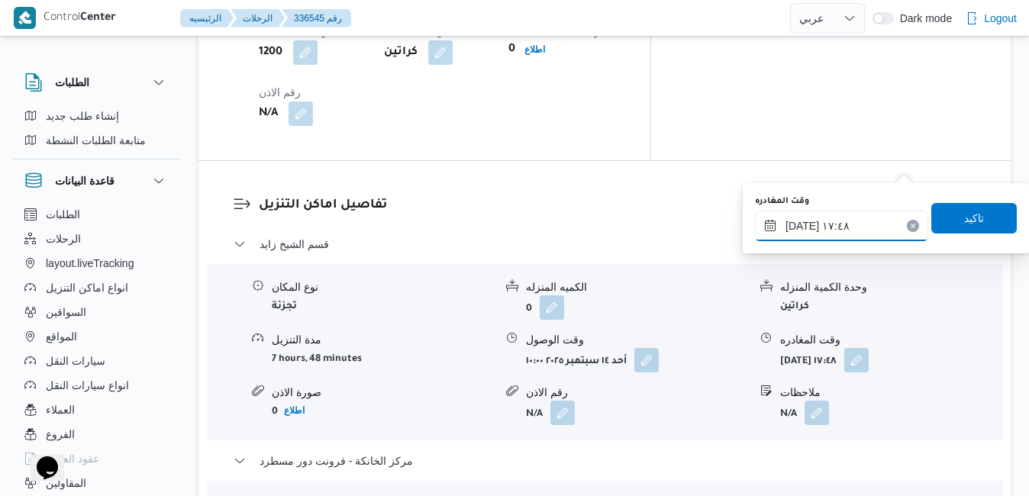
click at [840, 230] on input "١٤/٠٩/٢٠٢٥ ١٧:٤٨" at bounding box center [841, 226] width 173 height 31
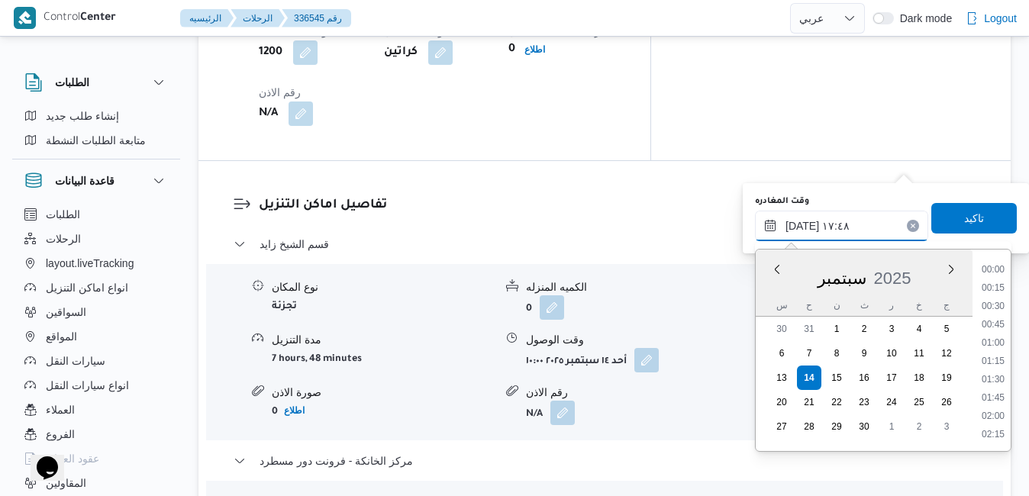
scroll to position [1207, 0]
click at [994, 416] on li "18:30" at bounding box center [992, 417] width 35 height 15
type input "١٤/٠٩/٢٠٢٥ ١٨:٣٠"
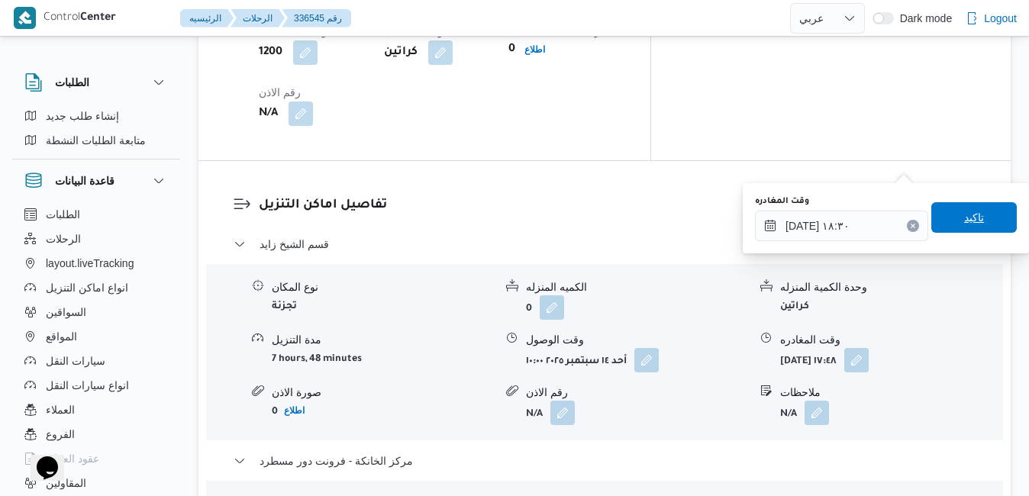
click at [964, 211] on span "تاكيد" at bounding box center [974, 217] width 20 height 18
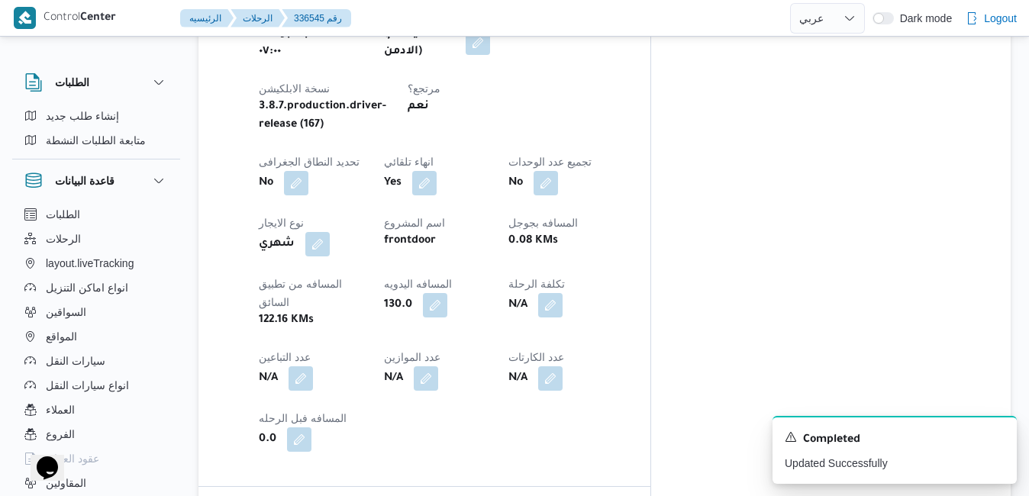
scroll to position [0, 0]
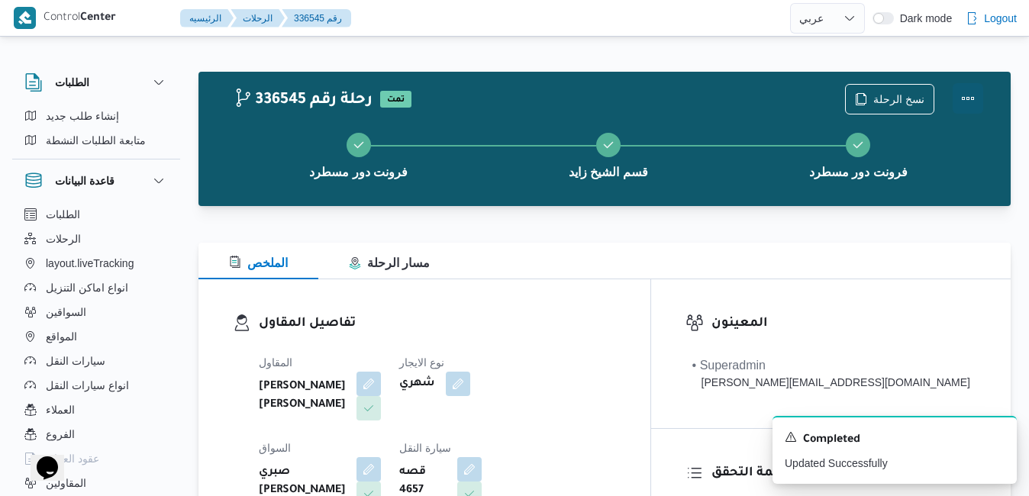
click at [969, 96] on button "Actions" at bounding box center [968, 98] width 31 height 31
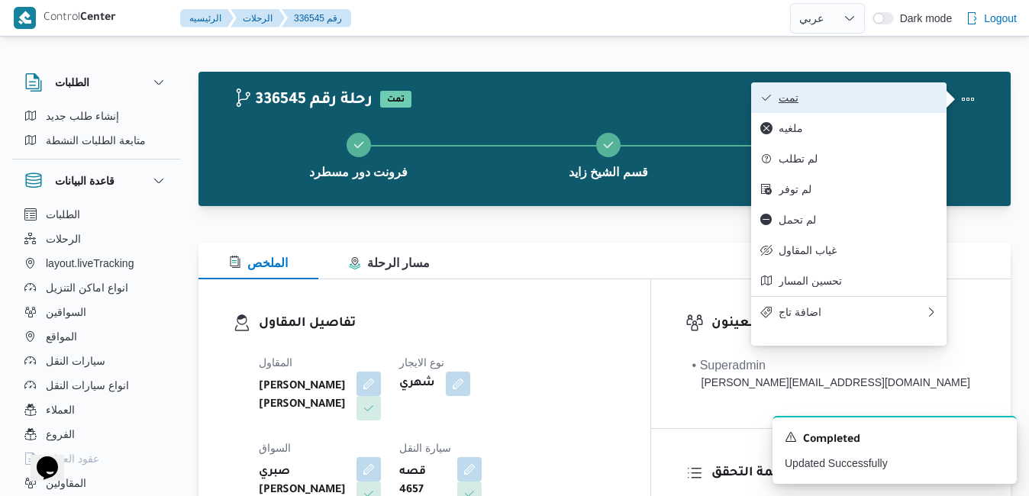
click at [870, 111] on button "تمت" at bounding box center [848, 97] width 195 height 31
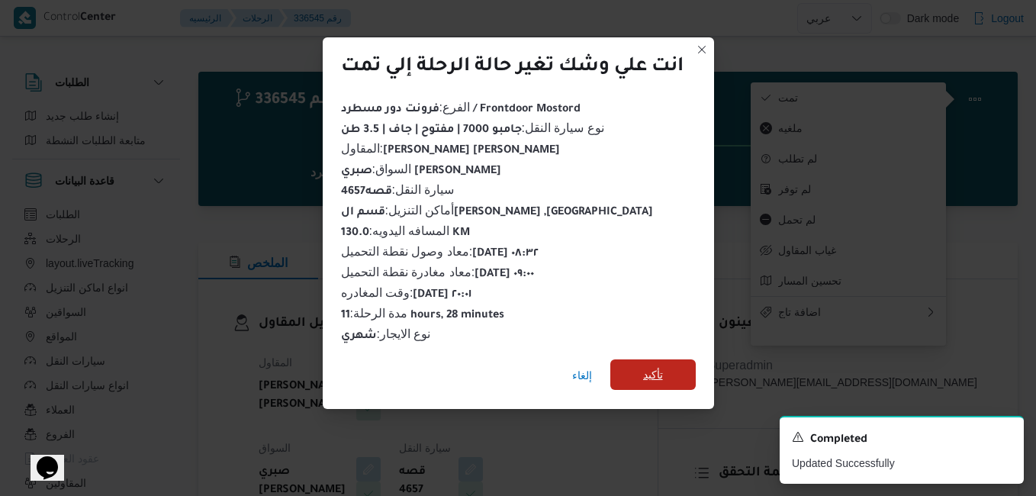
click at [650, 366] on span "تأكيد" at bounding box center [653, 375] width 20 height 18
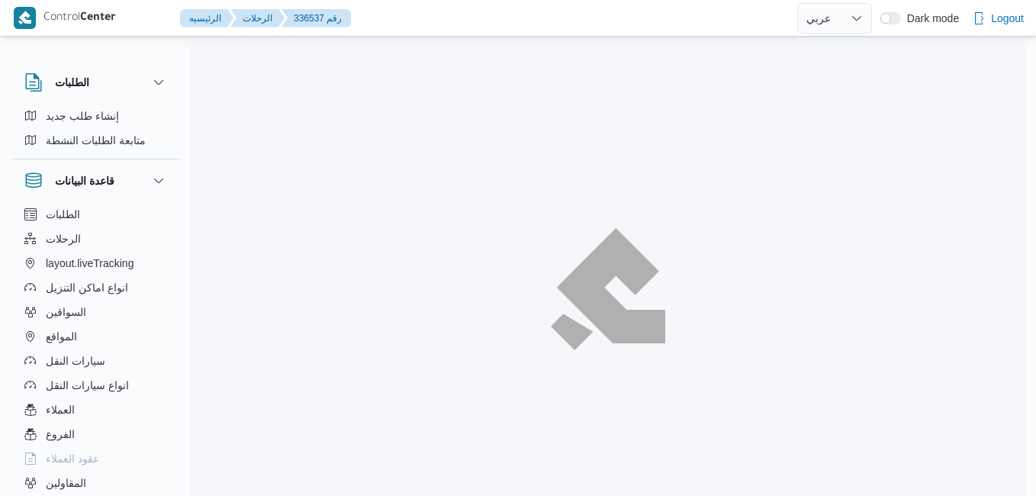
select select "ar"
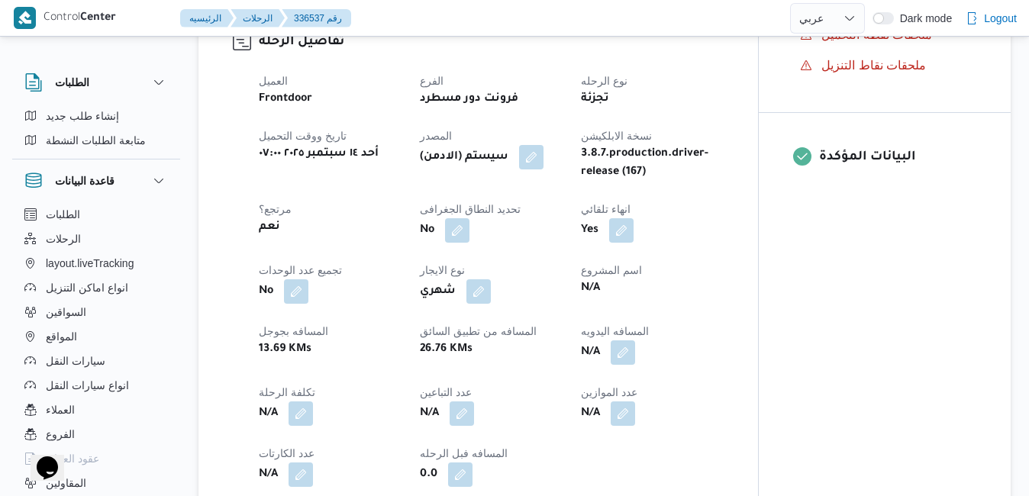
scroll to position [550, 0]
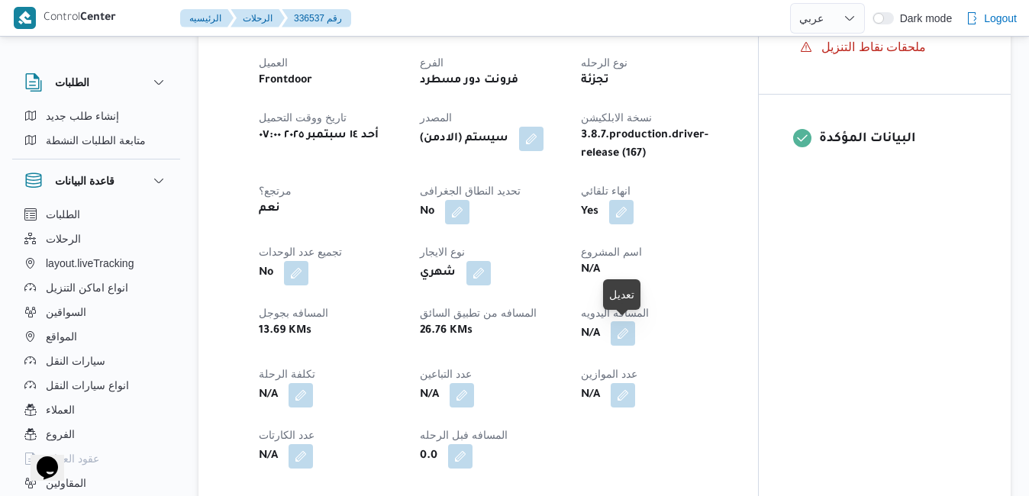
click at [626, 333] on button "button" at bounding box center [623, 333] width 24 height 24
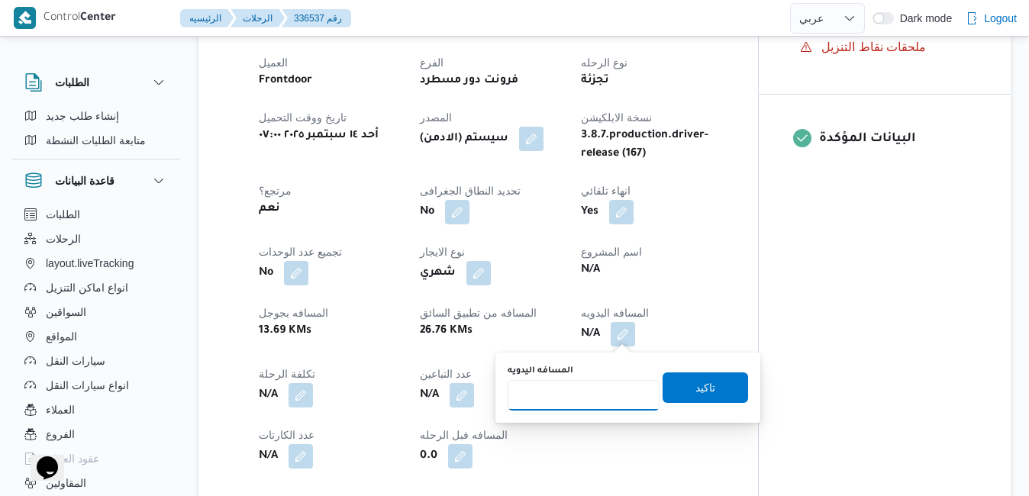
click at [574, 403] on input "المسافه اليدويه" at bounding box center [584, 395] width 152 height 31
type input "90"
click at [695, 387] on span "تاكيد" at bounding box center [705, 387] width 20 height 18
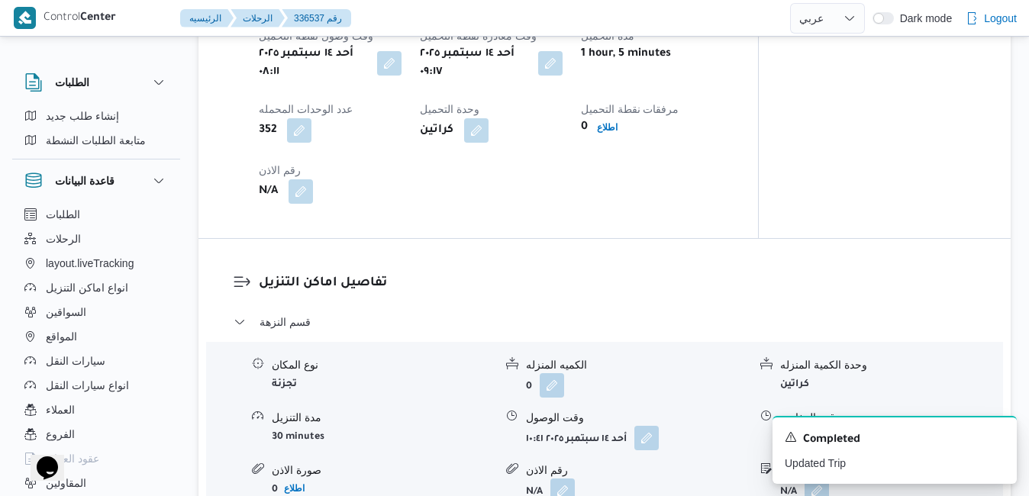
scroll to position [1099, 0]
click at [553, 63] on button "button" at bounding box center [550, 64] width 24 height 24
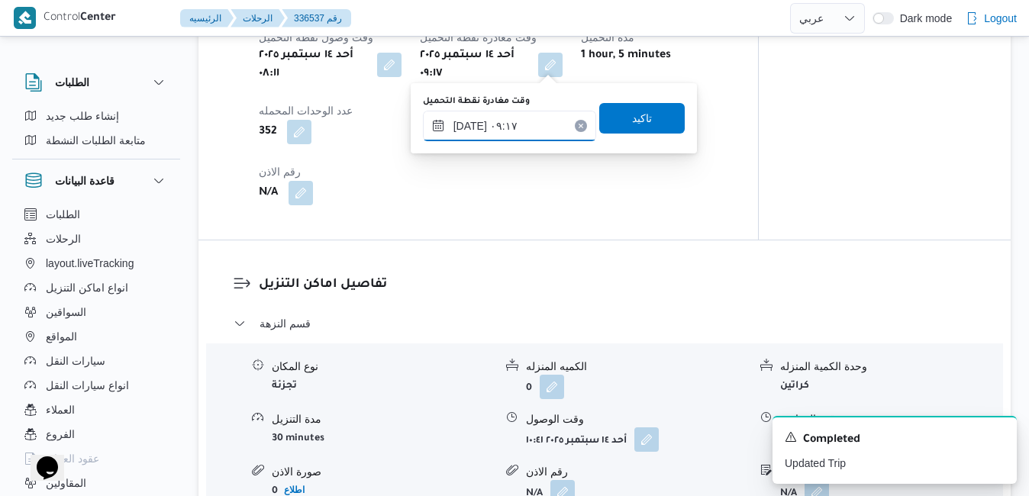
click at [517, 126] on input "١٤/٠٩/٢٠٢٥ ٠٩:١٧" at bounding box center [509, 126] width 173 height 31
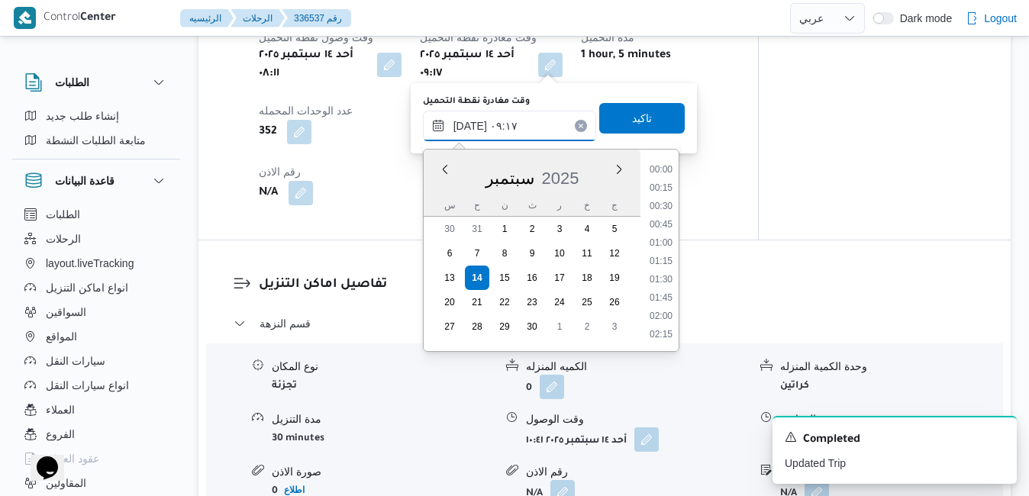
scroll to position [585, 0]
click at [668, 201] on li "08:30" at bounding box center [660, 207] width 35 height 15
type input "١٤/٠٩/٢٠٢٥ ٠٨:٣٠"
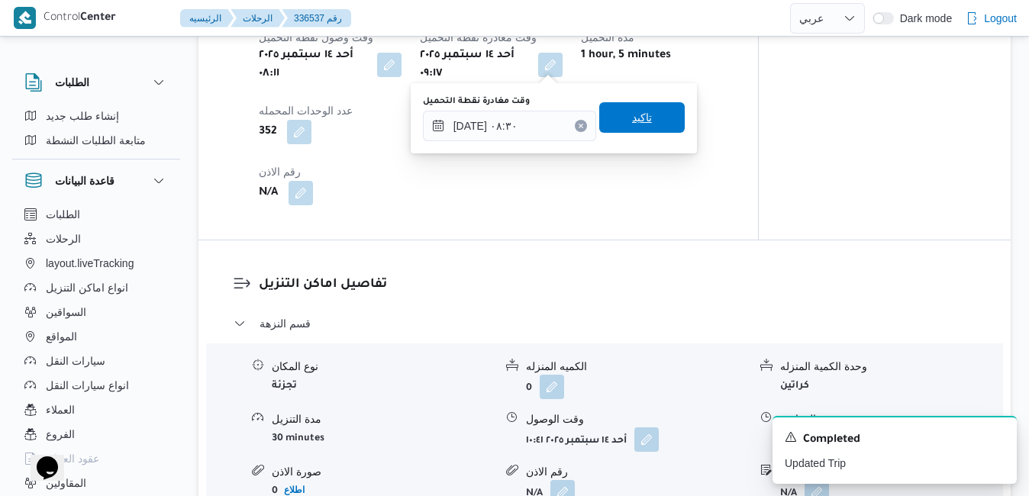
click at [643, 118] on span "تاكيد" at bounding box center [641, 117] width 85 height 31
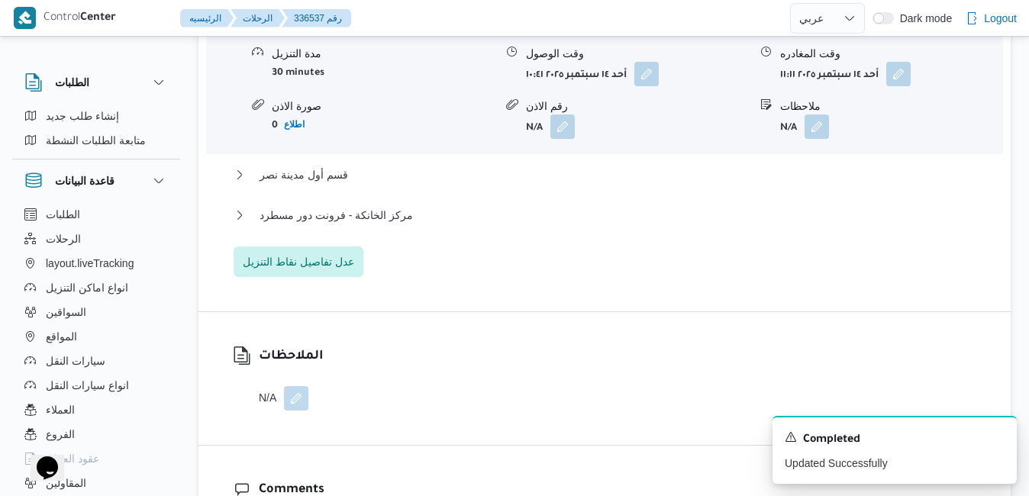
scroll to position [1465, 0]
click at [647, 80] on button "button" at bounding box center [646, 72] width 24 height 24
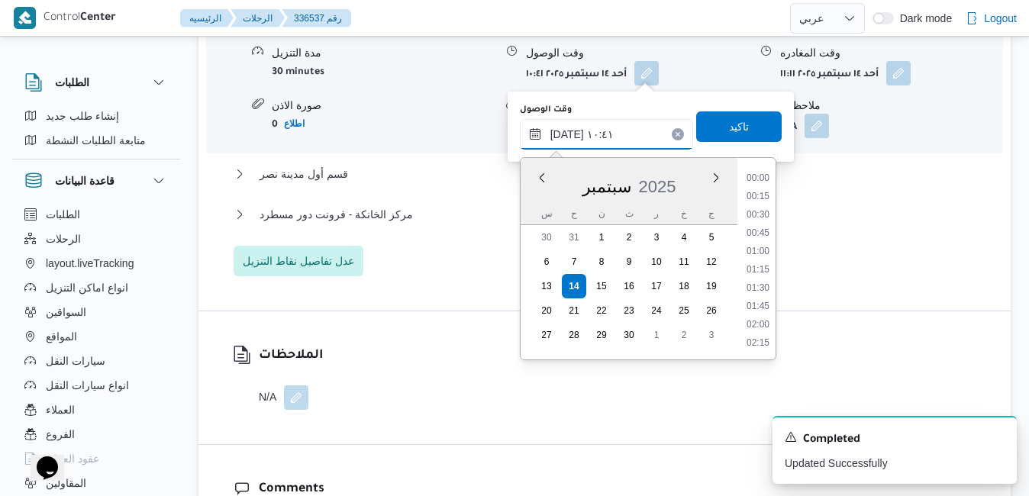
click at [608, 133] on input "١٤/٠٩/٢٠٢٥ ١٠:٤١" at bounding box center [606, 134] width 173 height 31
click at [762, 182] on li "09:15" at bounding box center [757, 179] width 35 height 15
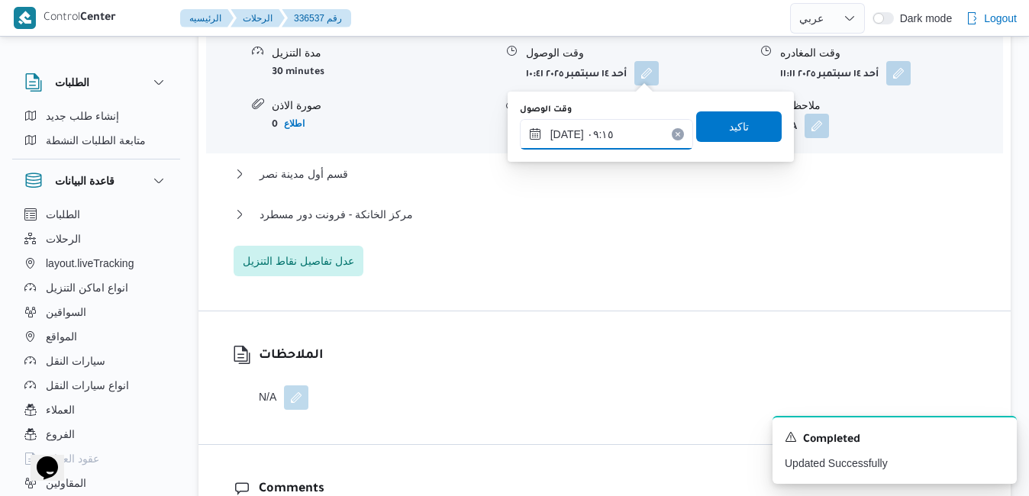
click at [567, 131] on input "١٤/٠٩/٢٠٢٥ ٠٩:١٥" at bounding box center [606, 134] width 173 height 31
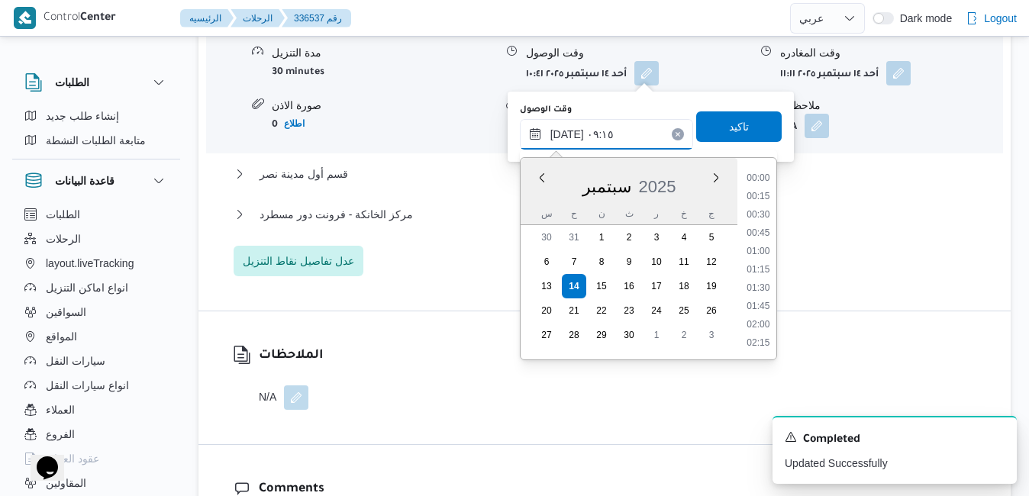
click at [567, 131] on input "١٤/٠٩/٢٠٢٥ ٠٩:١٥" at bounding box center [606, 134] width 173 height 31
type input "١٤/٠٩/٢٠٢٥ ٠٩:05"
click at [730, 131] on span "تاكيد" at bounding box center [739, 126] width 20 height 18
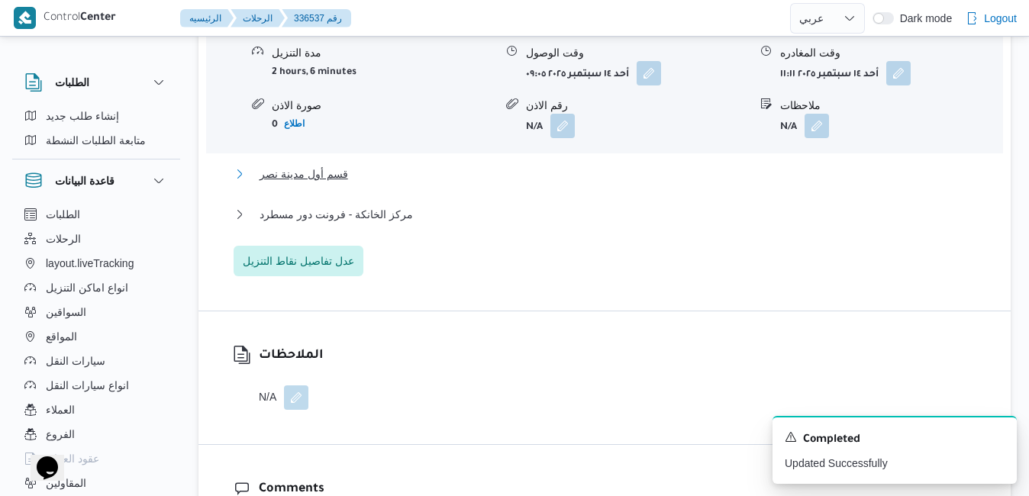
click at [606, 177] on button "قسم أول مدينة نصر" at bounding box center [605, 174] width 743 height 18
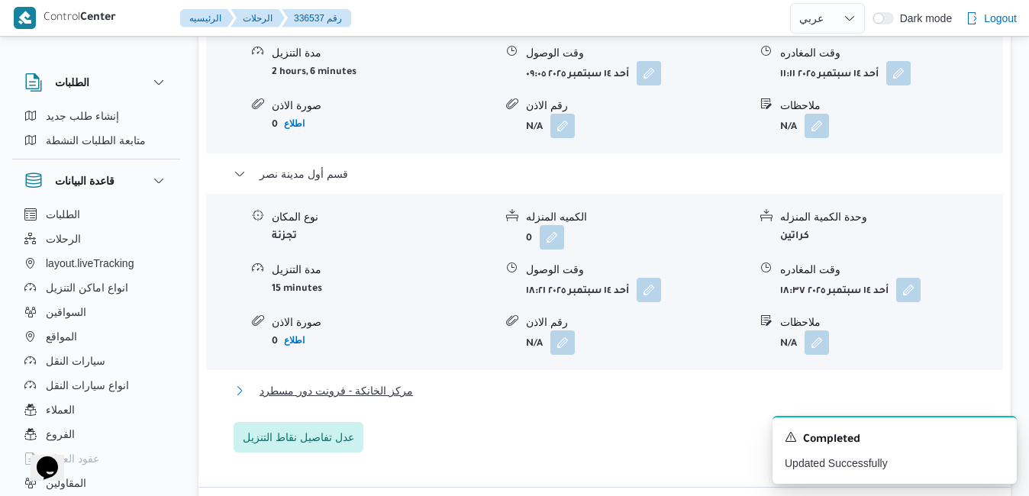
click at [466, 399] on button "مركز الخانكة - فرونت دور مسطرد" at bounding box center [605, 391] width 743 height 18
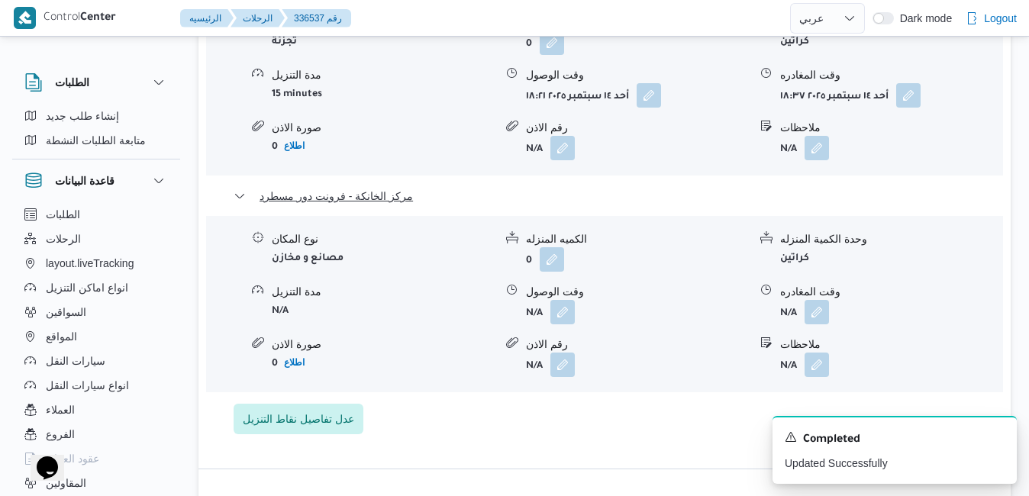
scroll to position [1801, 0]
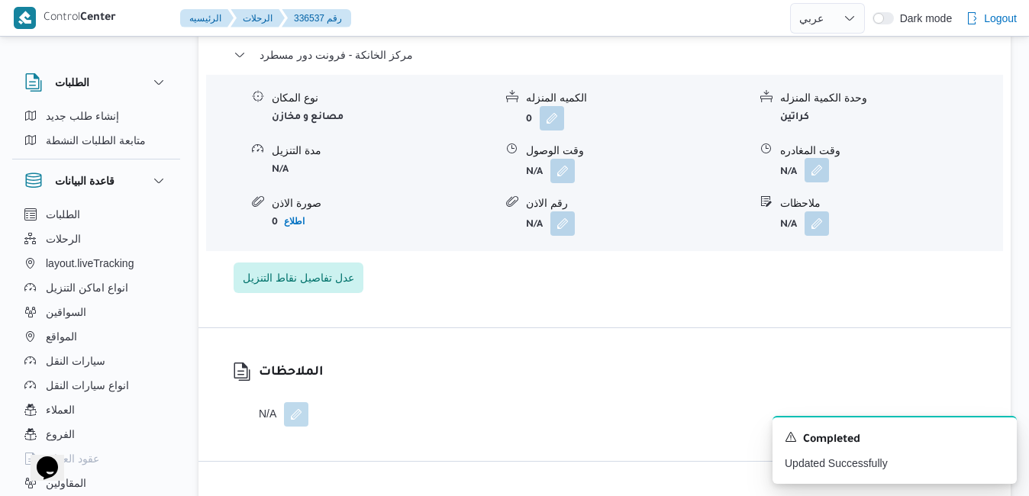
click at [817, 173] on button "button" at bounding box center [816, 170] width 24 height 24
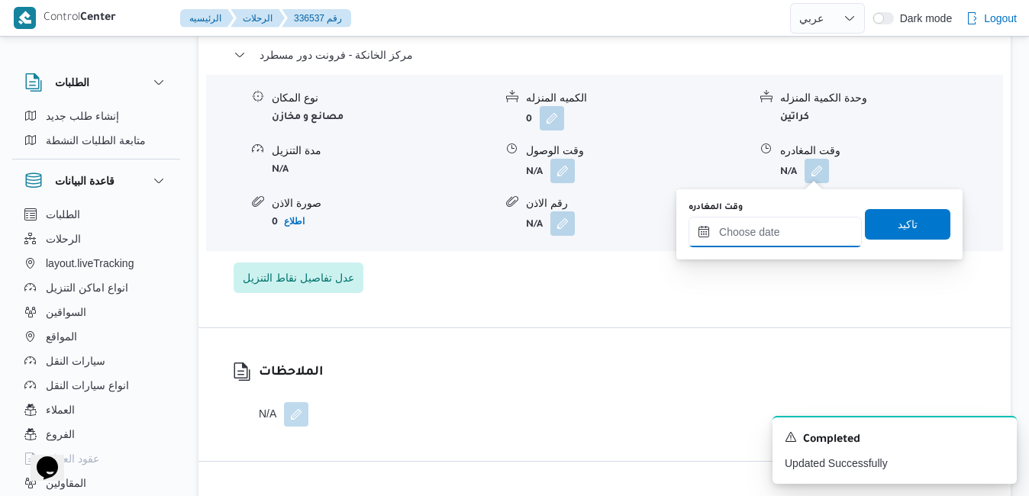
click at [748, 234] on input "وقت المغادره" at bounding box center [774, 232] width 173 height 31
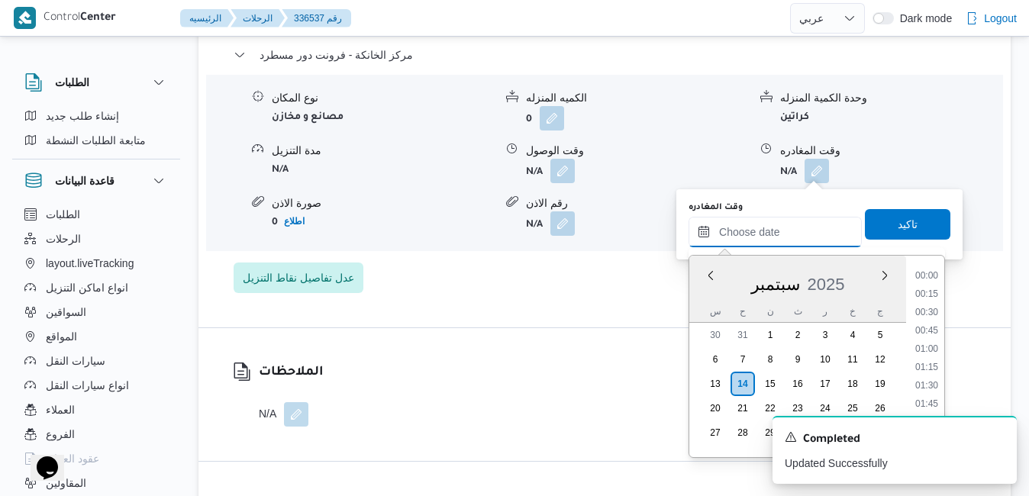
scroll to position [1427, 0]
click at [698, 302] on div "س ح ن ث ر خ ج" at bounding box center [797, 311] width 217 height 21
click at [927, 336] on li "20:15" at bounding box center [926, 331] width 35 height 15
type input "١٤/٠٩/٢٠٢٥ ٢٠:١٥"
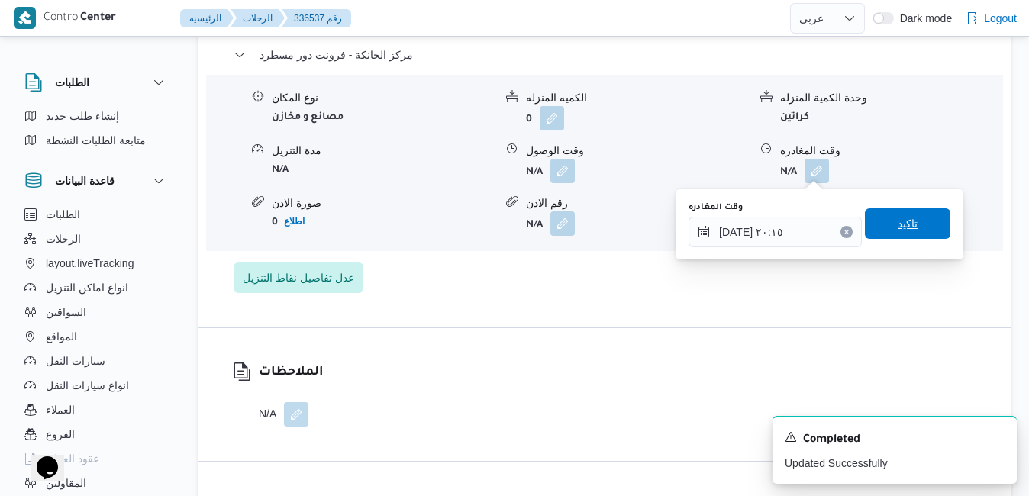
click at [901, 223] on span "تاكيد" at bounding box center [908, 223] width 20 height 18
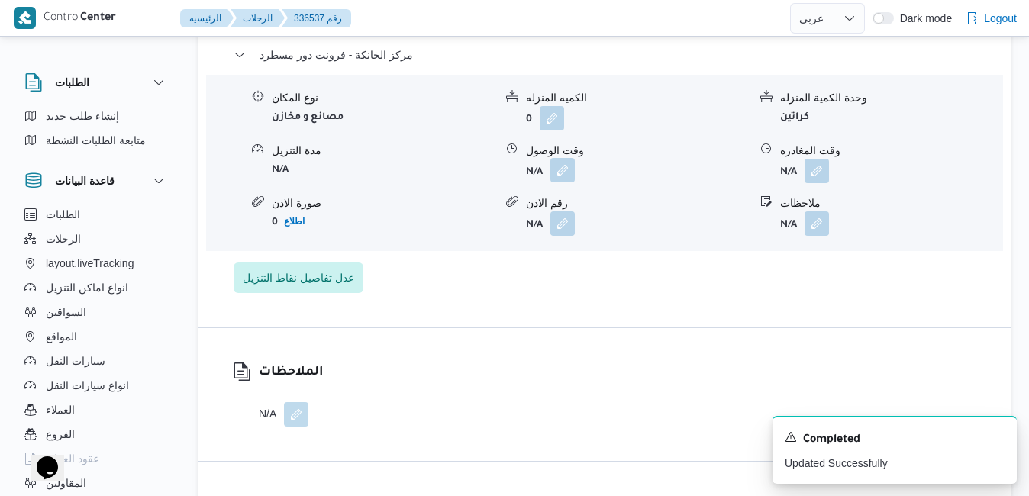
click at [566, 172] on button "button" at bounding box center [562, 170] width 24 height 24
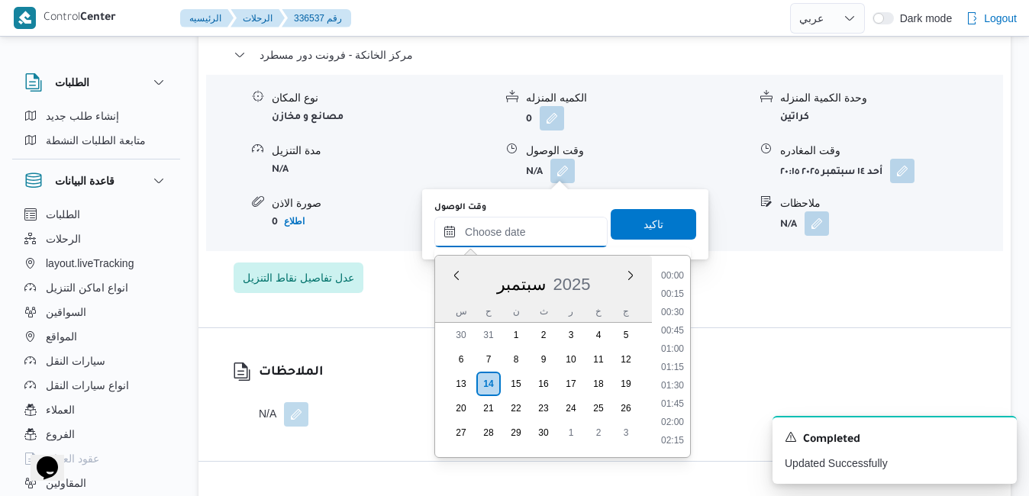
click at [540, 224] on input "وقت الوصول" at bounding box center [520, 232] width 173 height 31
click at [448, 289] on div "سبتمبر 2025" at bounding box center [543, 281] width 217 height 39
click at [670, 311] on li "20:00" at bounding box center [672, 313] width 35 height 15
type input "١٤/٠٩/٢٠٢٥ ٢٠:٠٠"
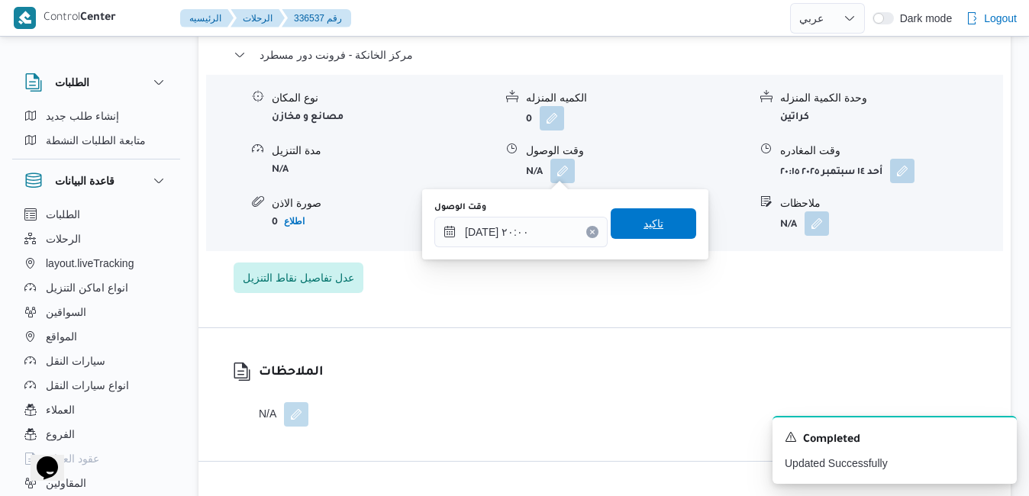
click at [659, 230] on span "تاكيد" at bounding box center [653, 223] width 85 height 31
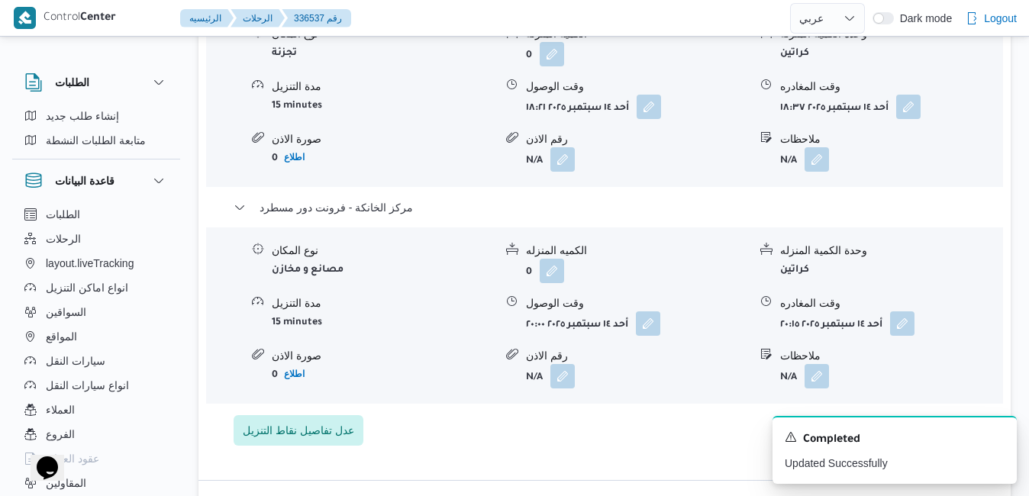
scroll to position [1563, 0]
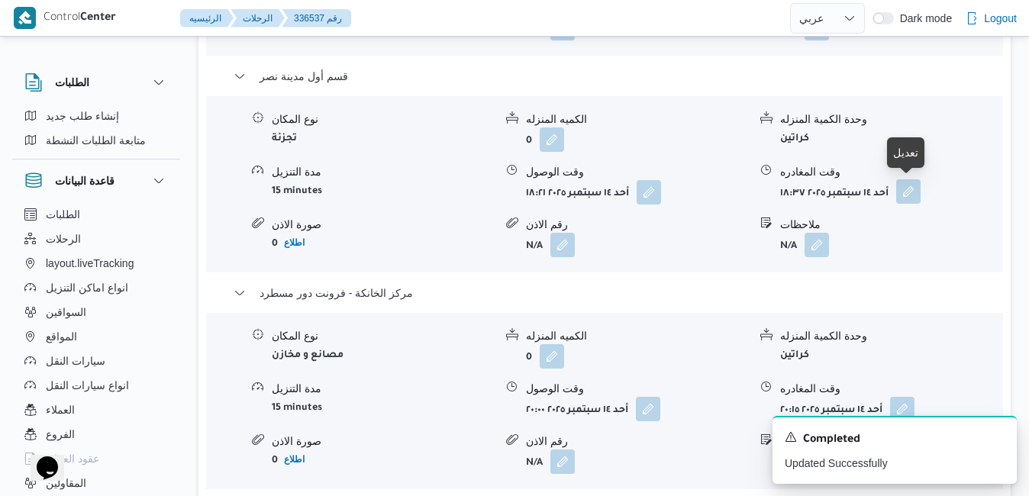
click at [912, 195] on button "button" at bounding box center [908, 191] width 24 height 24
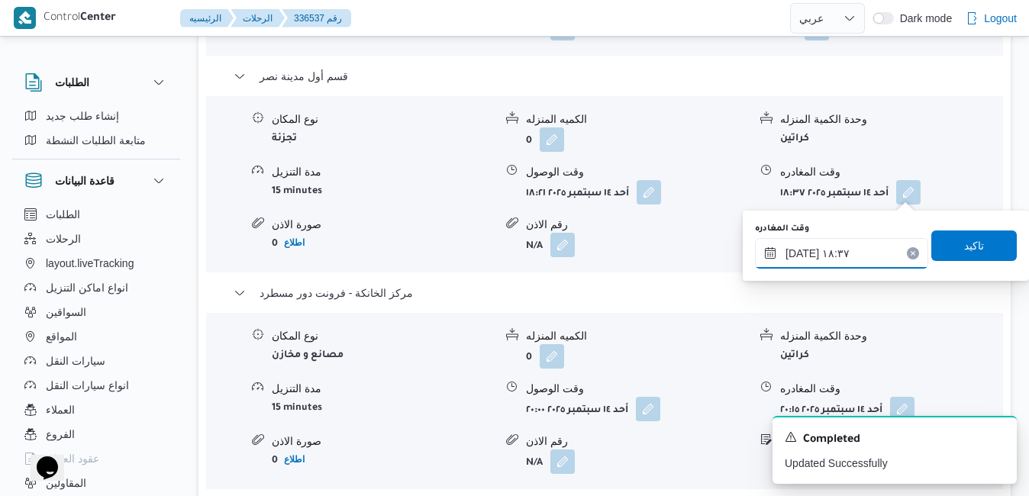
click at [833, 259] on input "١٤/٠٩/٢٠٢٥ ١٨:٣٧" at bounding box center [841, 253] width 173 height 31
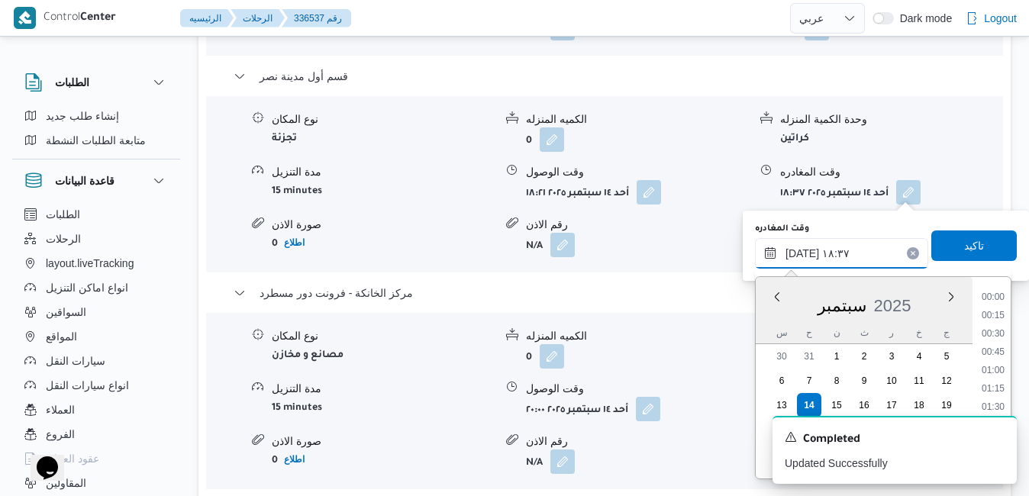
scroll to position [1262, 0]
click at [1003, 433] on icon "Dismiss toast" at bounding box center [998, 436] width 12 height 12
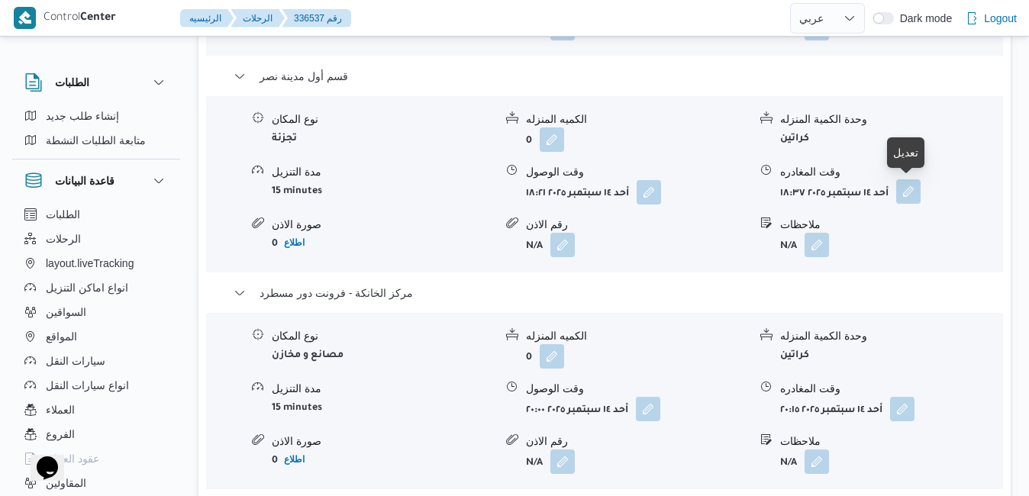
click at [905, 189] on button "button" at bounding box center [908, 191] width 24 height 24
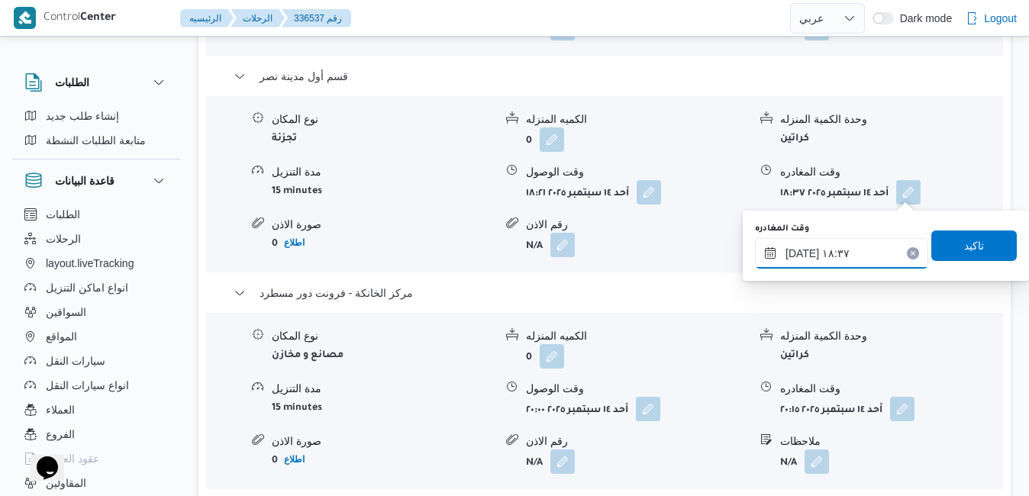
click at [854, 258] on input "١٤/٠٩/٢٠٢٥ ١٨:٣٧" at bounding box center [841, 253] width 173 height 31
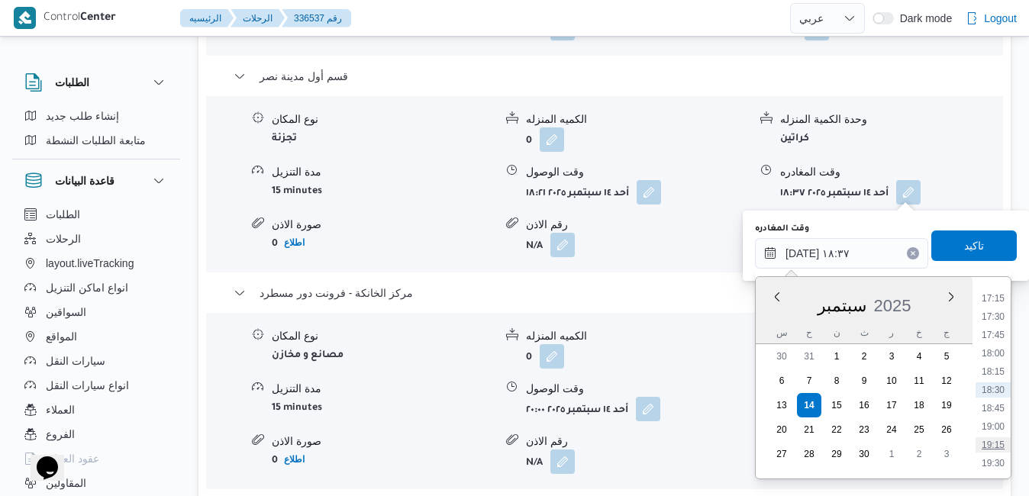
click at [991, 443] on li "19:15" at bounding box center [992, 444] width 35 height 15
type input "١٤/٠٩/٢٠٢٥ ١٩:١٥"
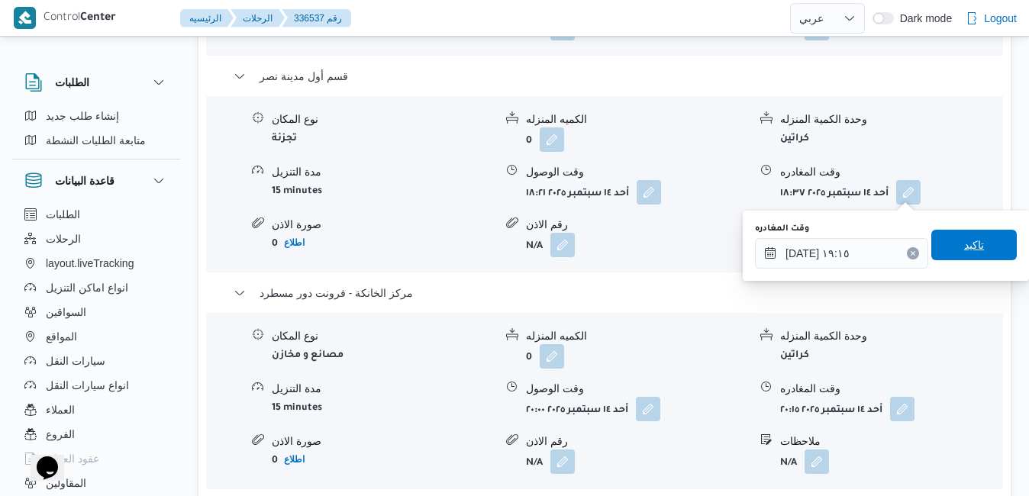
click at [972, 257] on span "تاكيد" at bounding box center [973, 245] width 85 height 31
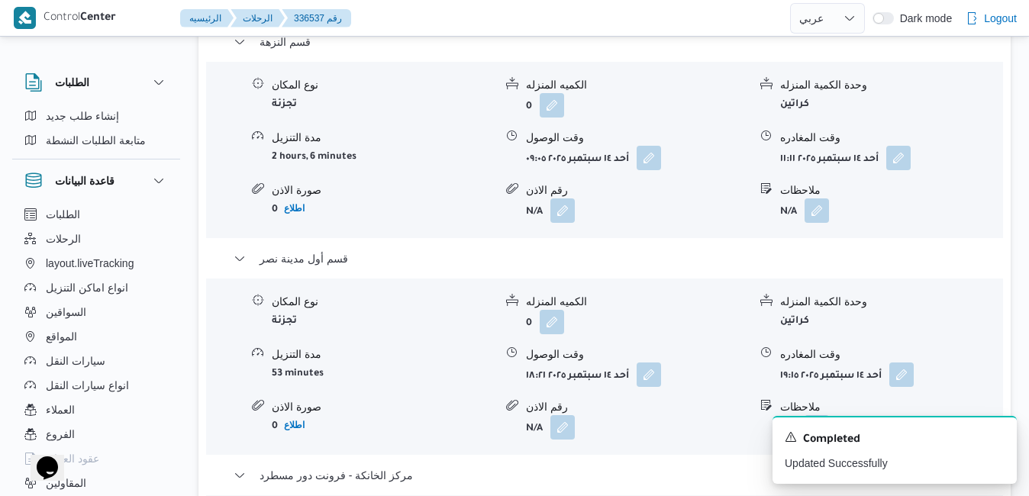
scroll to position [1380, 0]
click at [998, 437] on icon "Dismiss toast" at bounding box center [998, 436] width 12 height 12
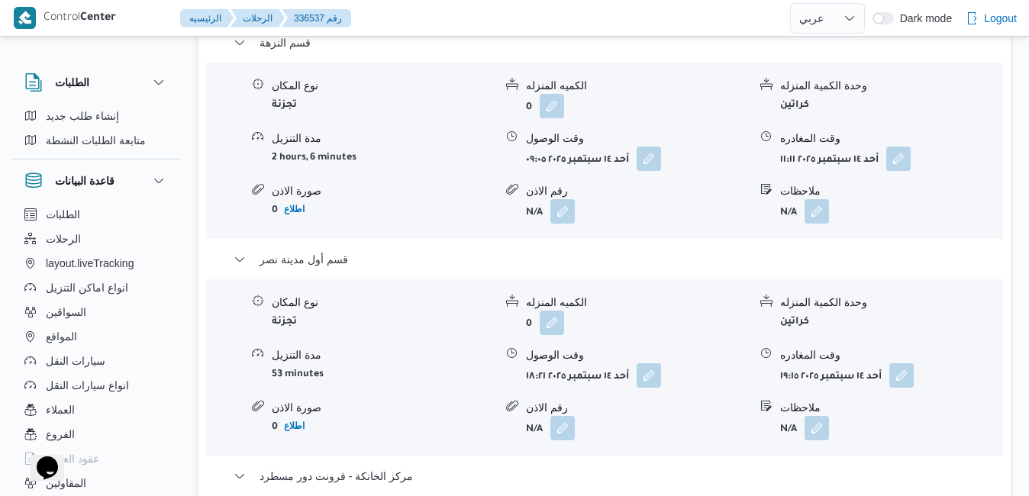
click at [912, 154] on form "أحد ١٤ سبتمبر ٢٠٢٥ ١١:١١" at bounding box center [891, 159] width 222 height 24
click at [905, 154] on button "button" at bounding box center [898, 158] width 24 height 24
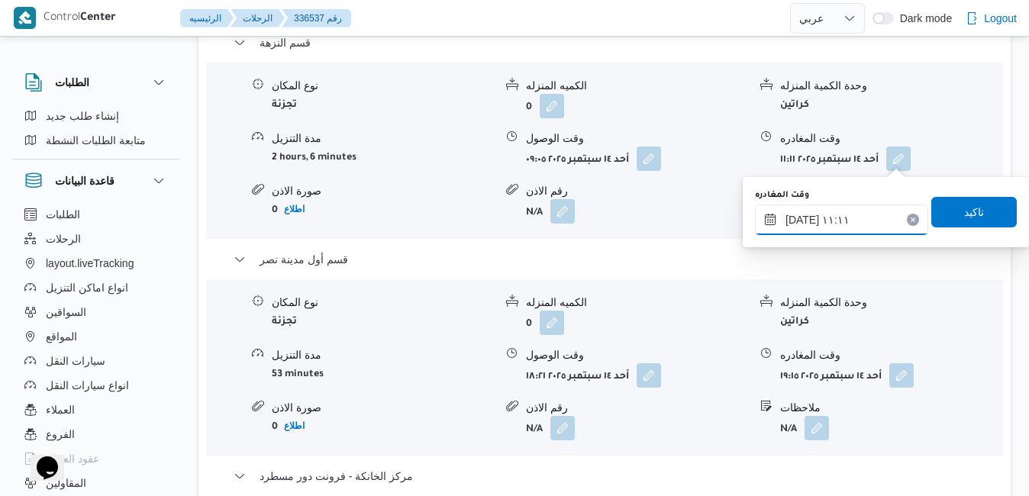
click at [843, 220] on input "١٤/٠٩/٢٠٢٥ ١١:١١" at bounding box center [841, 220] width 173 height 31
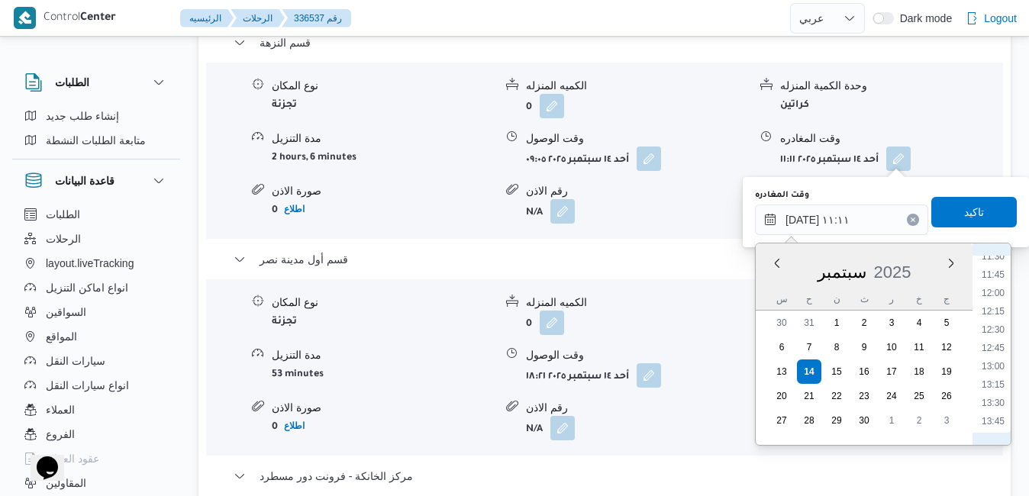
scroll to position [868, 0]
click at [995, 346] on li "13:00" at bounding box center [992, 347] width 35 height 15
type input "١٤/٠٩/٢٠٢٥ ١٣:٠٠"
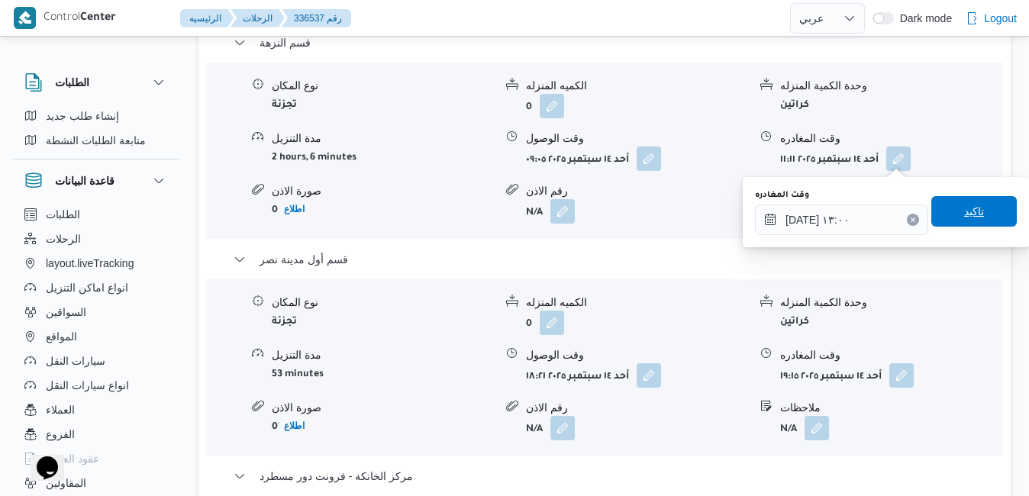
click at [979, 221] on span "تاكيد" at bounding box center [973, 211] width 85 height 31
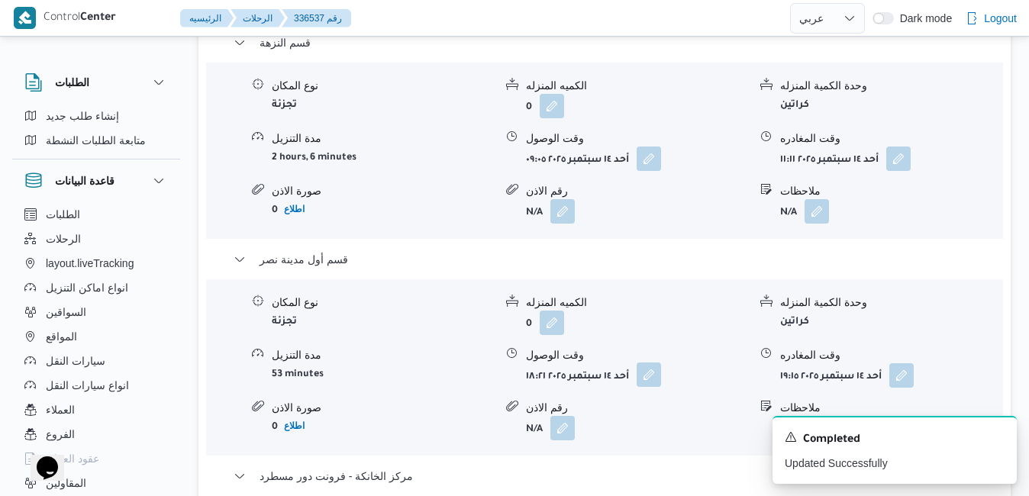
click at [644, 372] on button "button" at bounding box center [649, 375] width 24 height 24
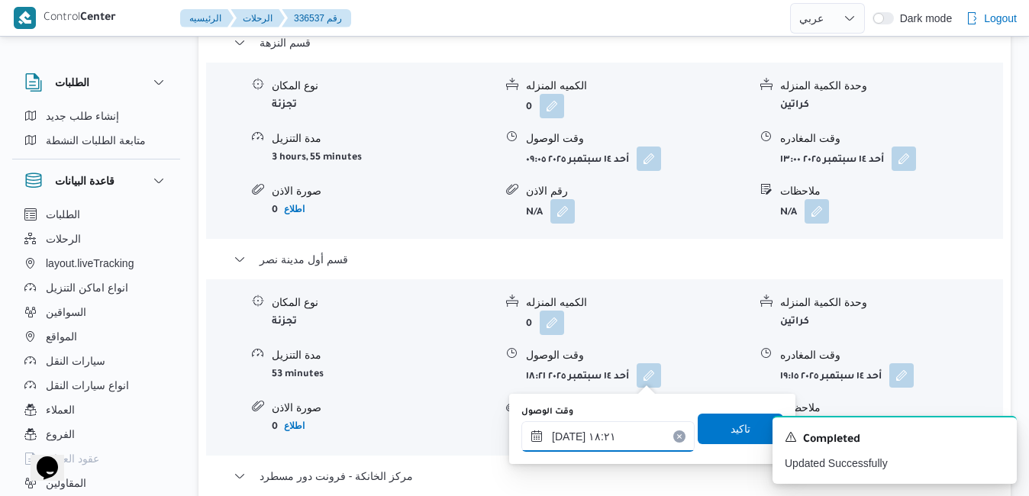
click at [633, 426] on input "١٤/٠٩/٢٠٢٥ ١٨:٢١" at bounding box center [607, 436] width 173 height 31
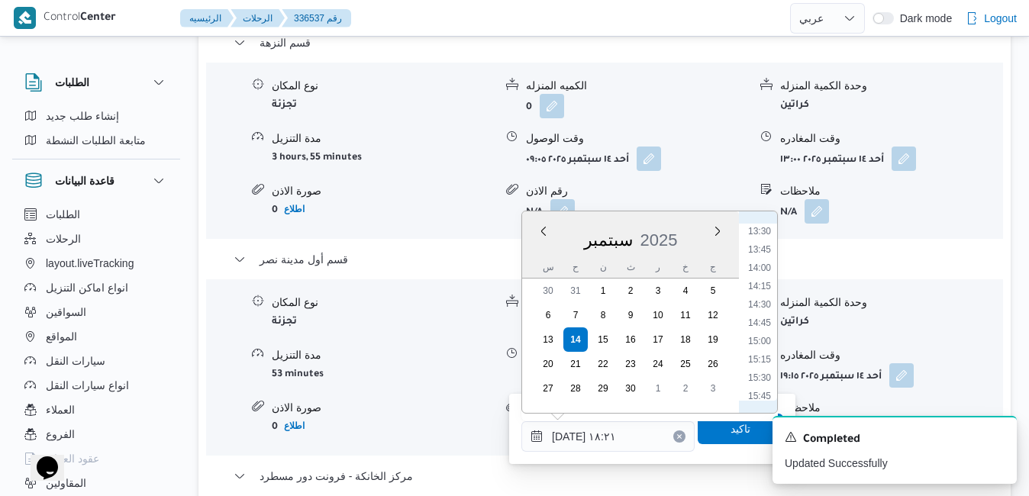
scroll to position [934, 0]
click at [763, 266] on li "13:15" at bounding box center [759, 267] width 35 height 15
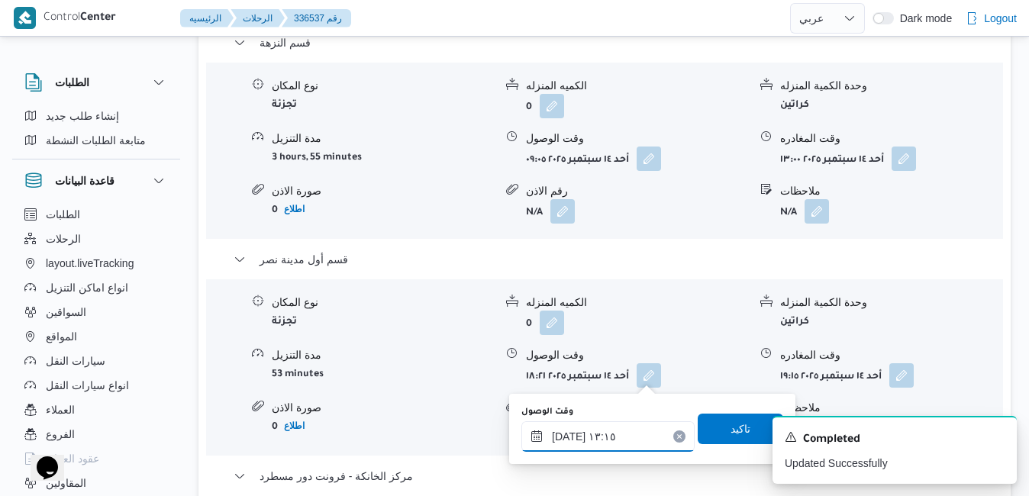
click at [569, 436] on input "١٤/٠٩/٢٠٢٥ ١٣:١٥" at bounding box center [607, 436] width 173 height 31
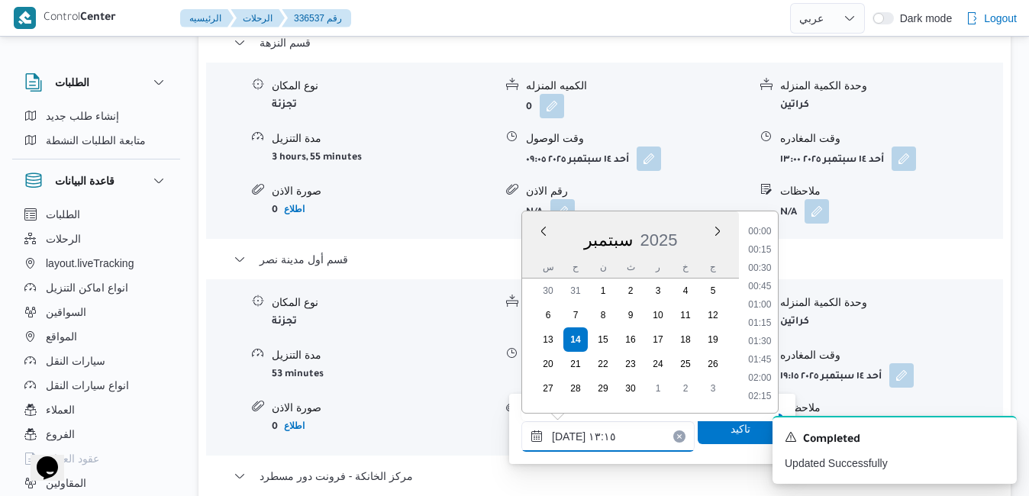
click at [569, 436] on input "١٤/٠٩/٢٠٢٥ ١٣:١٥" at bounding box center [607, 436] width 173 height 31
type input "١٤/٠٩/٢٠٢٥ ١٣:٢٠"
click at [712, 437] on span "تاكيد" at bounding box center [740, 428] width 85 height 31
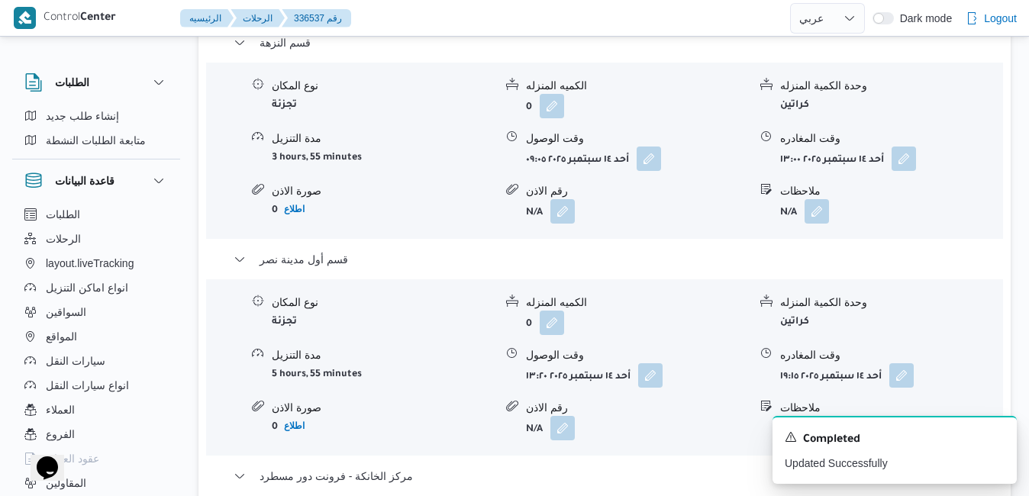
scroll to position [0, 0]
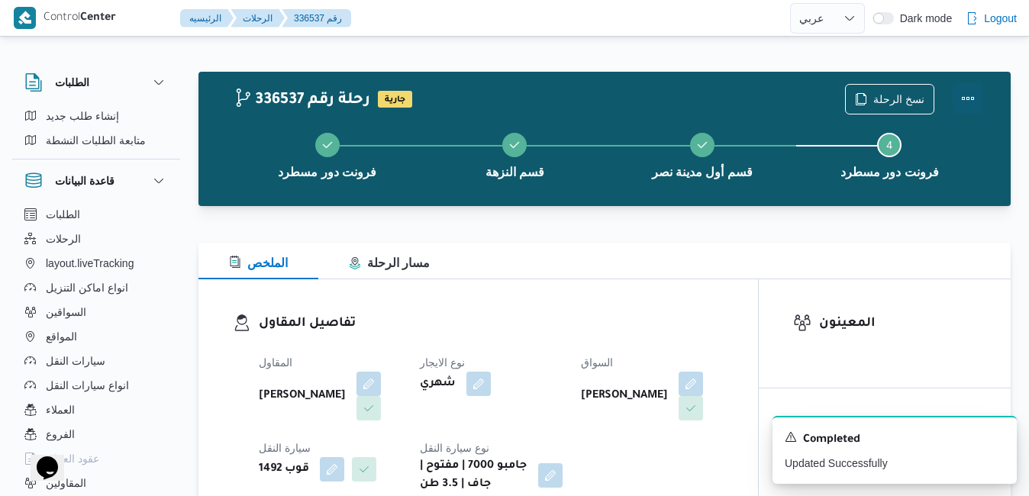
click at [970, 97] on button "Actions" at bounding box center [968, 98] width 31 height 31
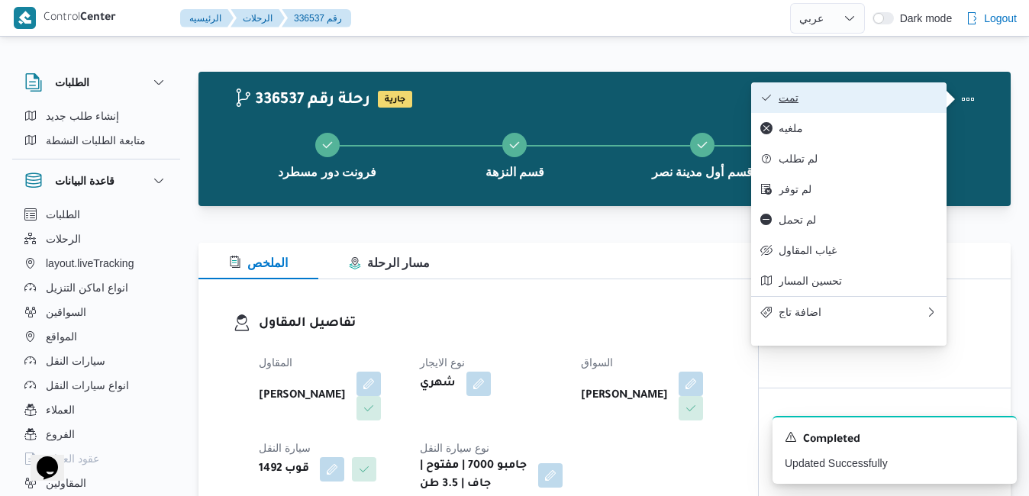
click at [868, 95] on span "تمت" at bounding box center [857, 98] width 159 height 12
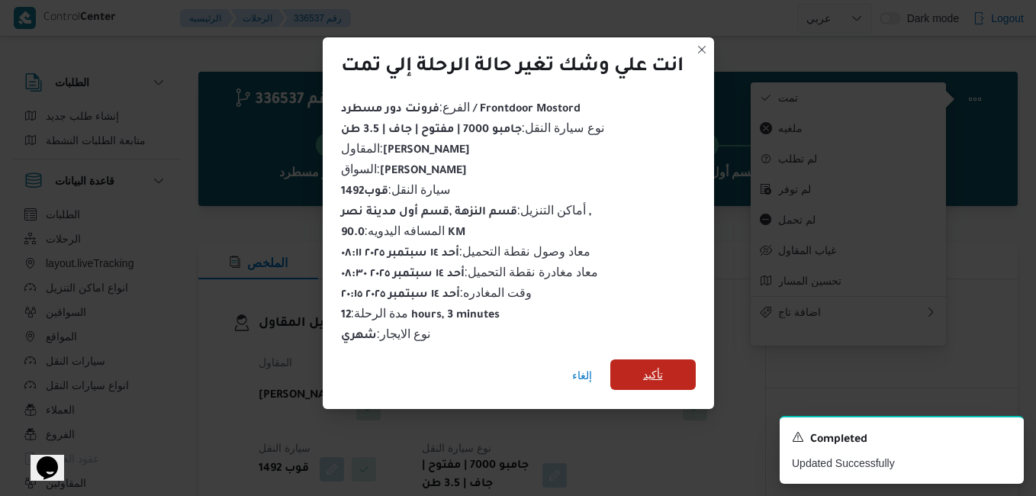
click at [662, 369] on span "تأكيد" at bounding box center [653, 375] width 20 height 18
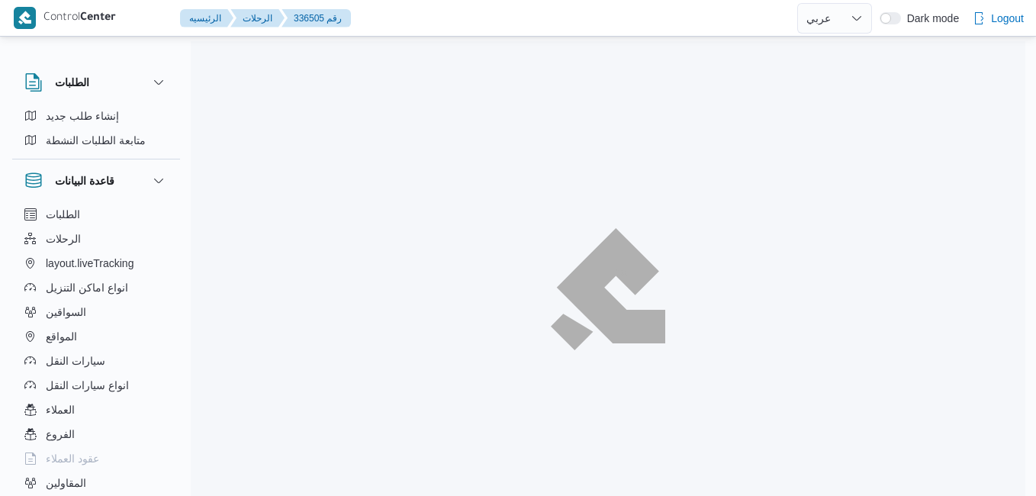
select select "ar"
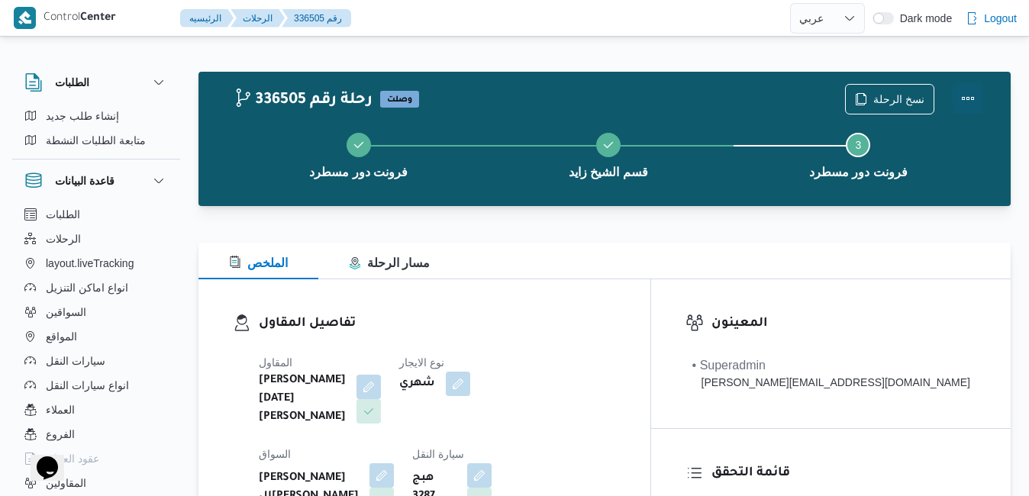
click at [967, 87] on button "Actions" at bounding box center [968, 98] width 31 height 31
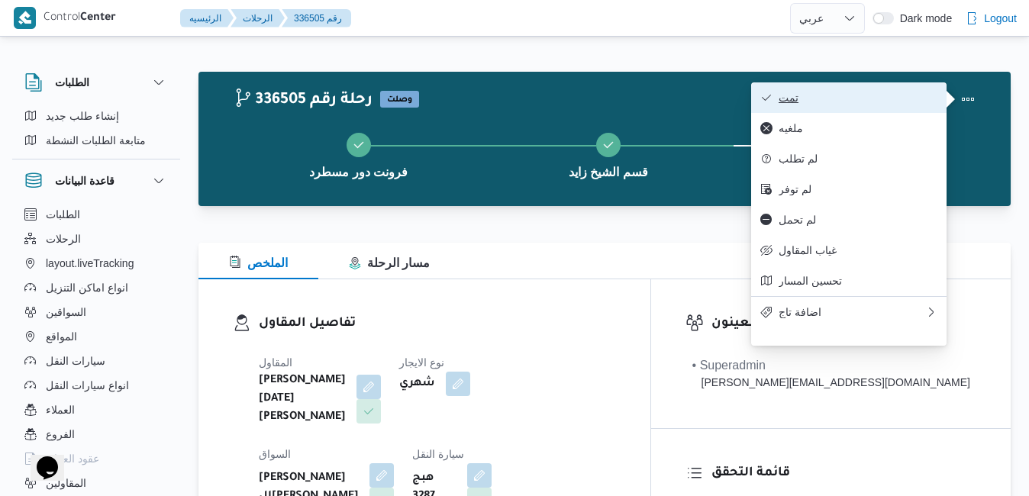
click at [903, 96] on span "تمت" at bounding box center [857, 98] width 159 height 12
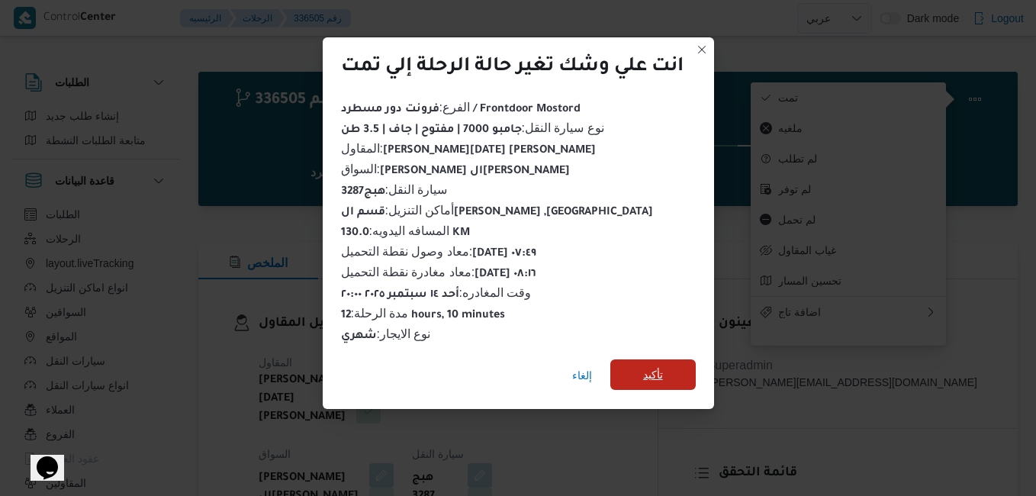
click at [669, 365] on span "تأكيد" at bounding box center [653, 374] width 85 height 31
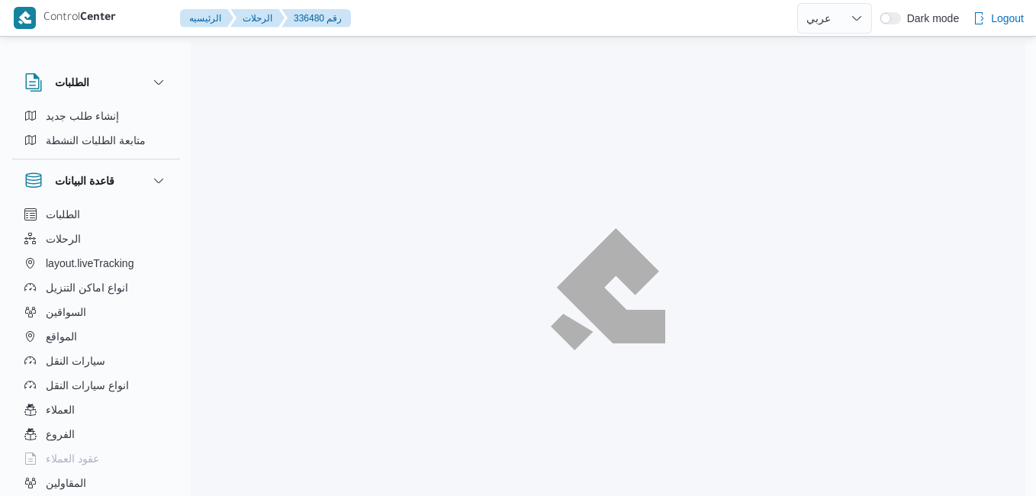
select select "ar"
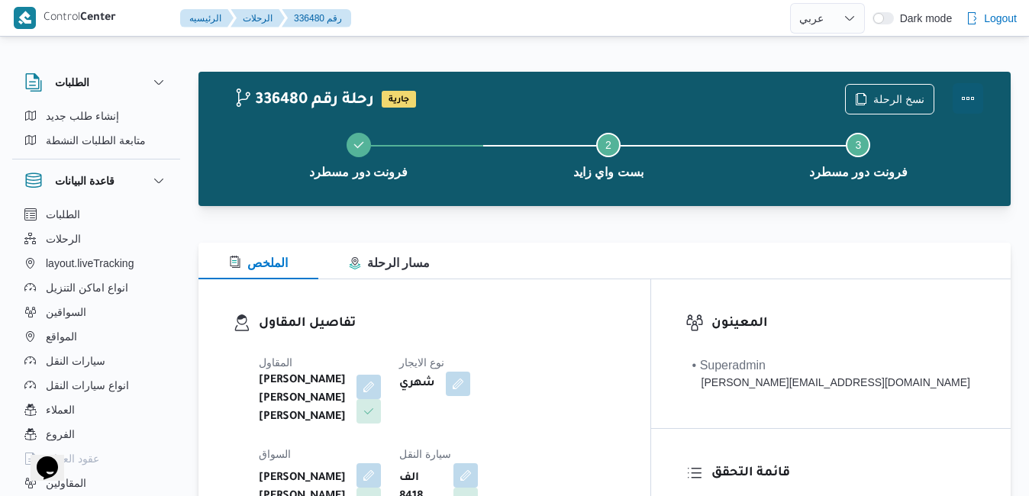
click at [967, 96] on button "Actions" at bounding box center [968, 98] width 31 height 31
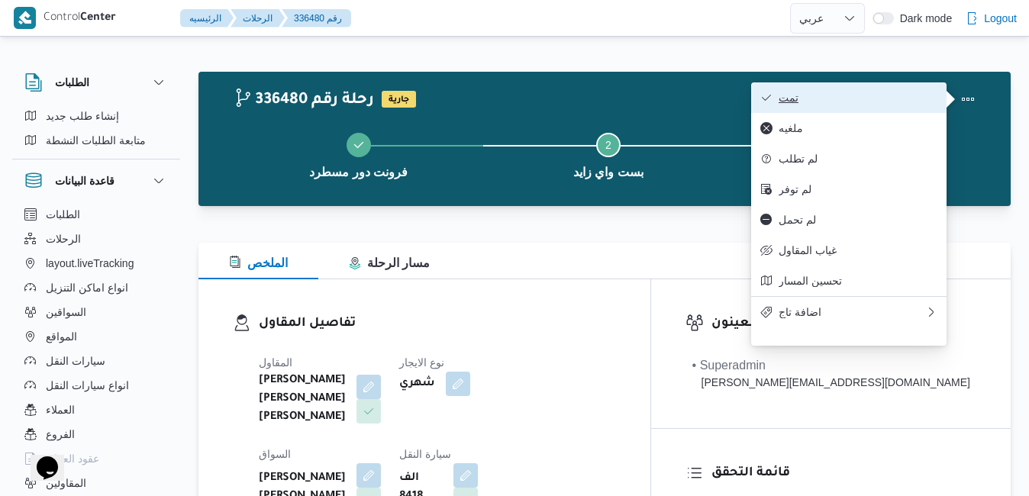
click at [913, 94] on span "تمت" at bounding box center [857, 98] width 159 height 12
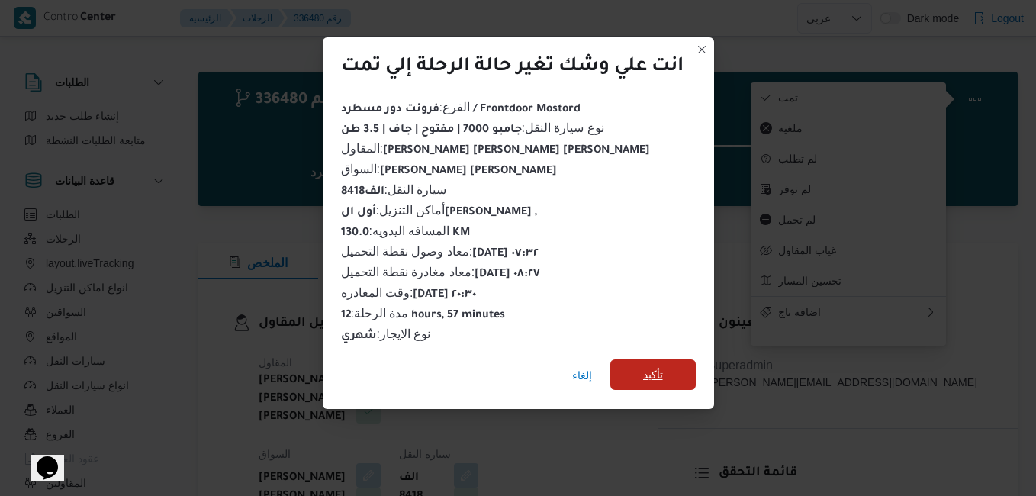
click at [678, 369] on span "تأكيد" at bounding box center [653, 374] width 85 height 31
